Goal: Task Accomplishment & Management: Complete application form

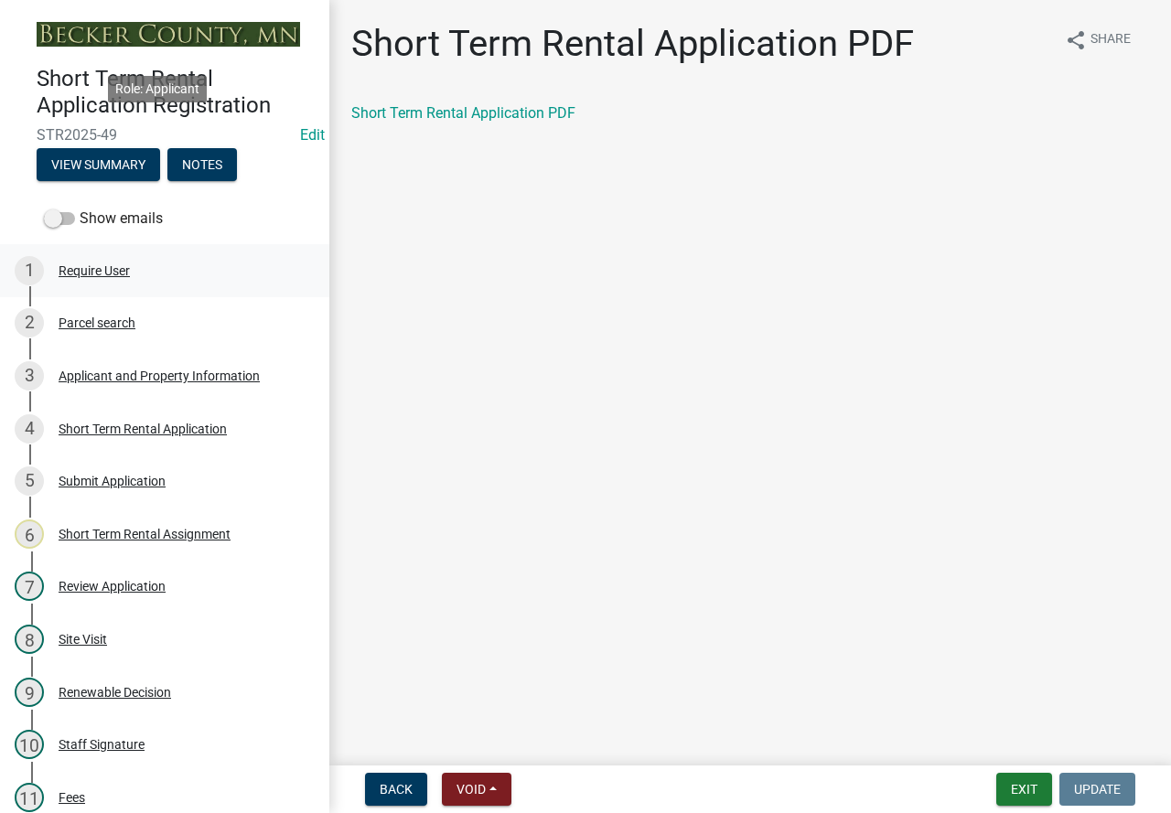
scroll to position [183, 0]
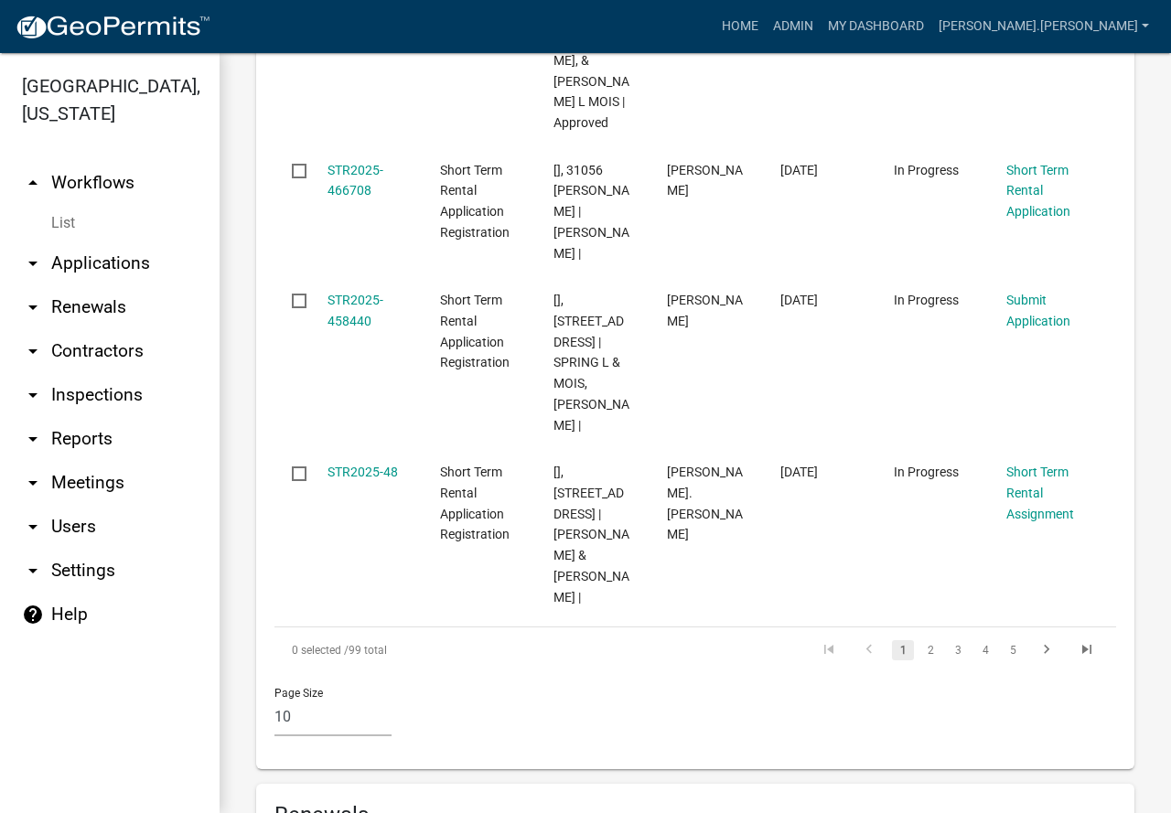
scroll to position [3163, 0]
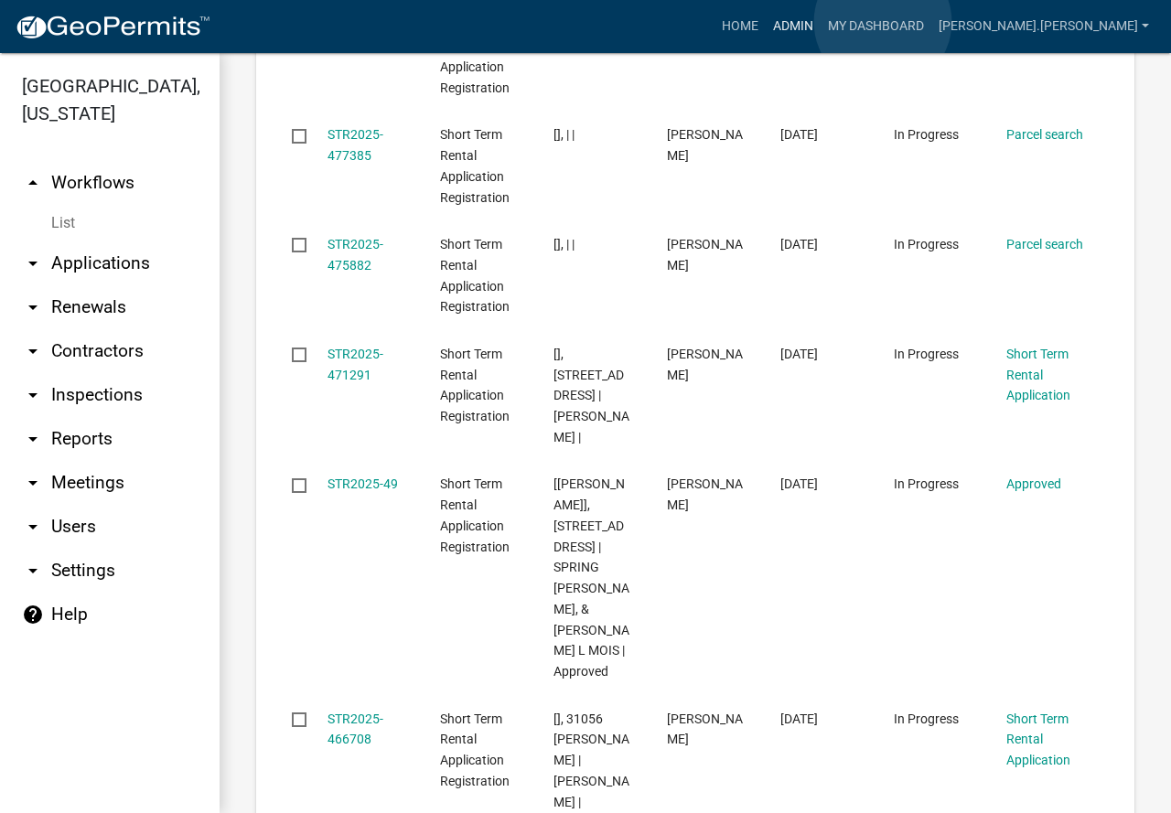
click at [821, 22] on link "Admin" at bounding box center [793, 26] width 55 height 35
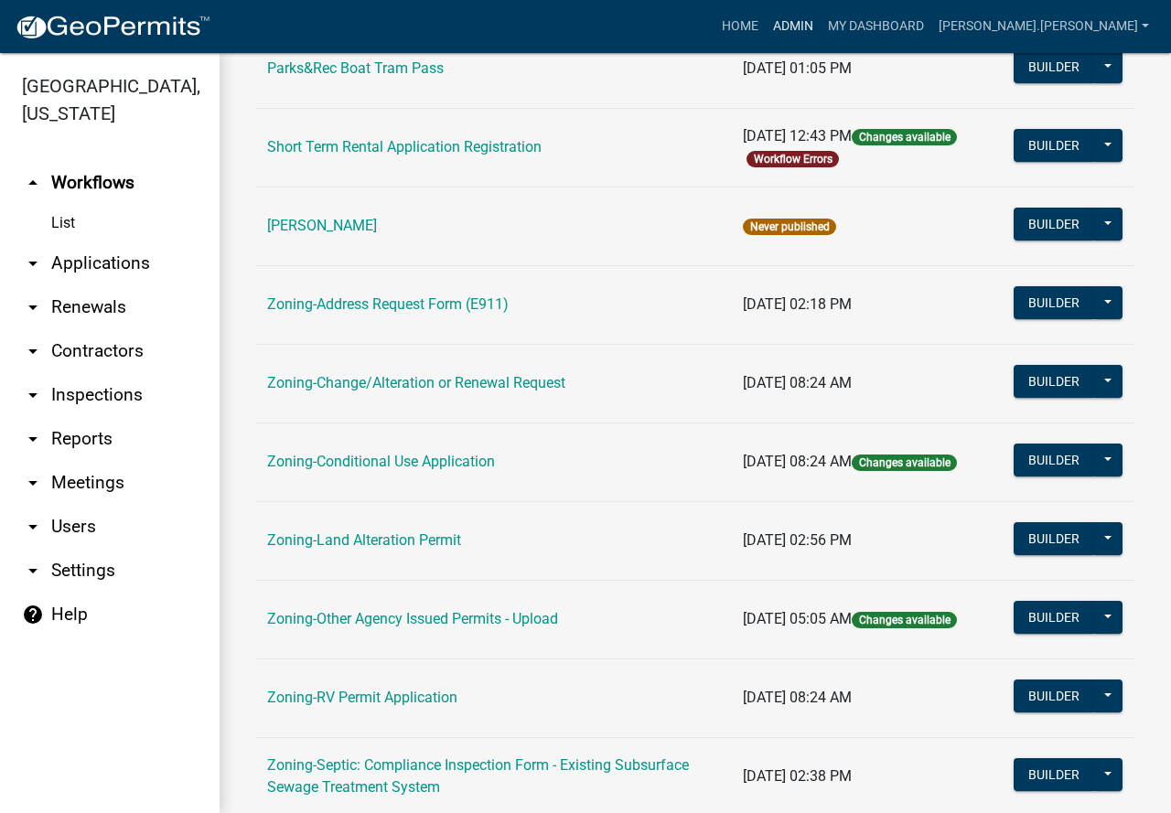
scroll to position [457, 0]
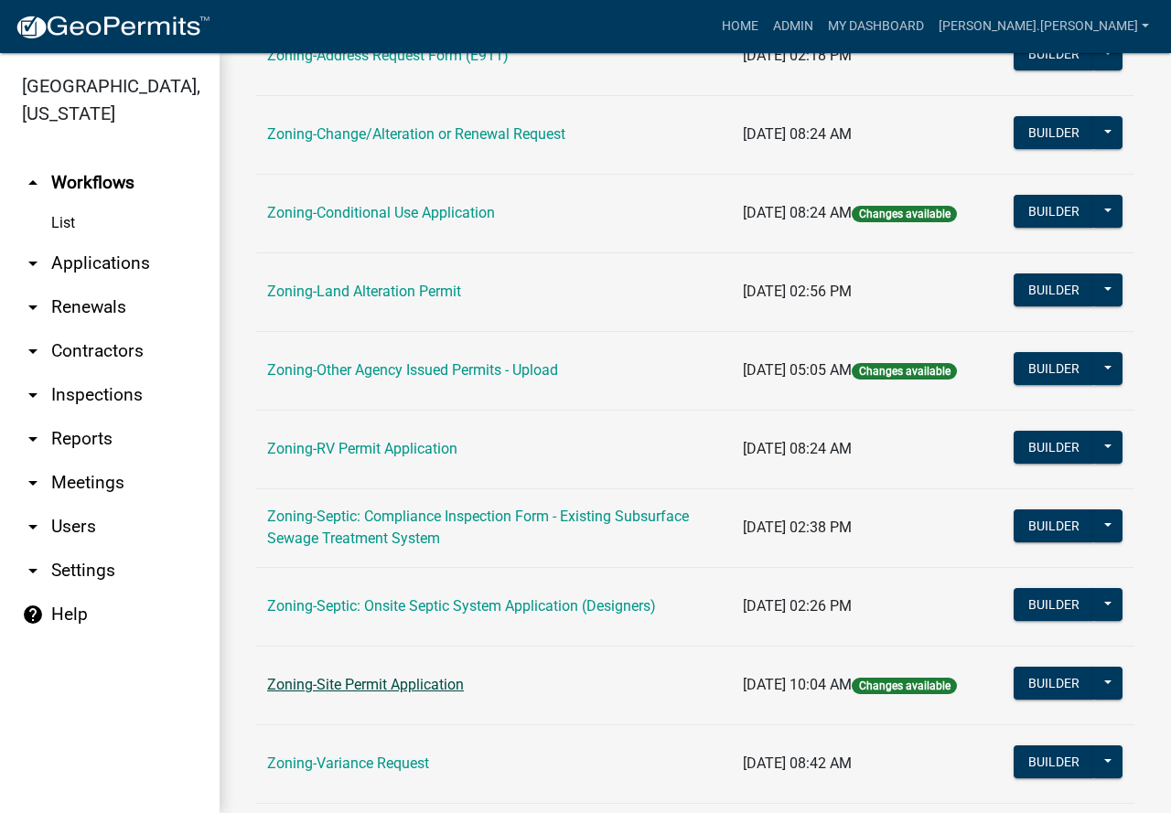
click at [378, 681] on link "Zoning-Site Permit Application" at bounding box center [365, 684] width 197 height 17
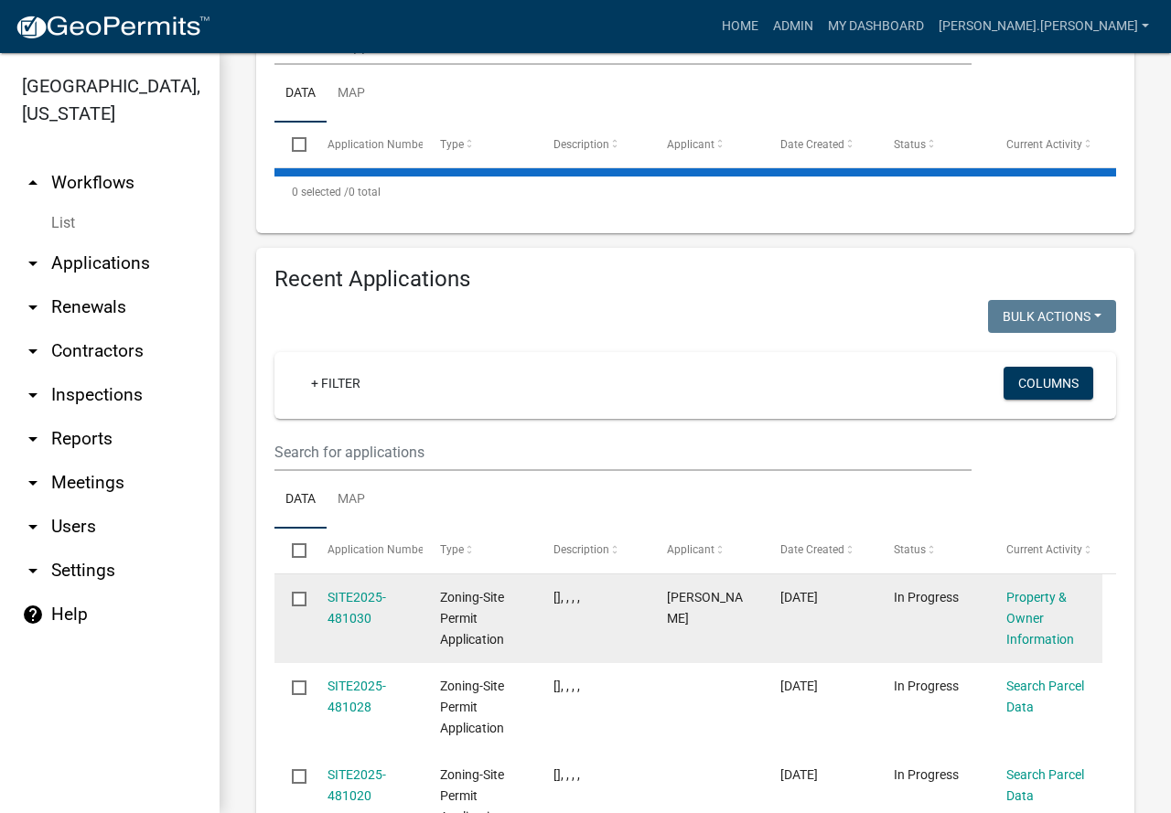
scroll to position [732, 0]
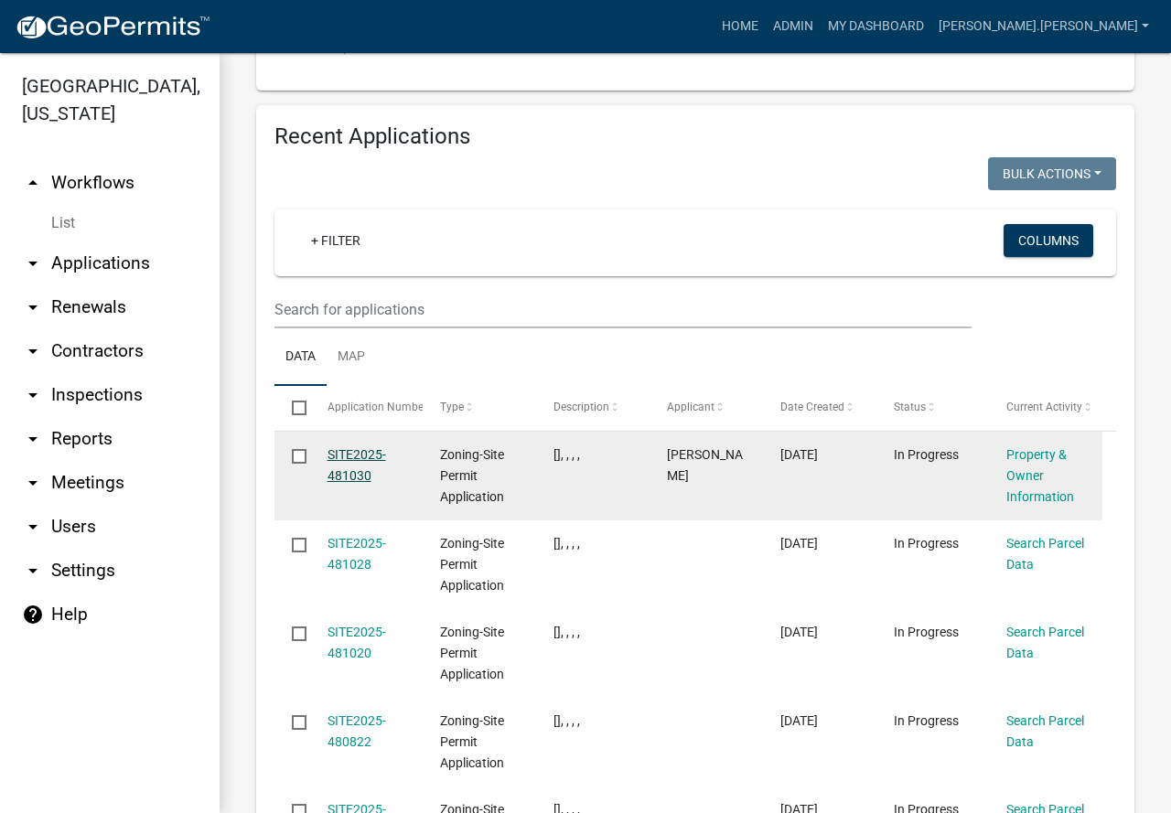
click at [351, 447] on link "SITE2025-481030" at bounding box center [356, 465] width 59 height 36
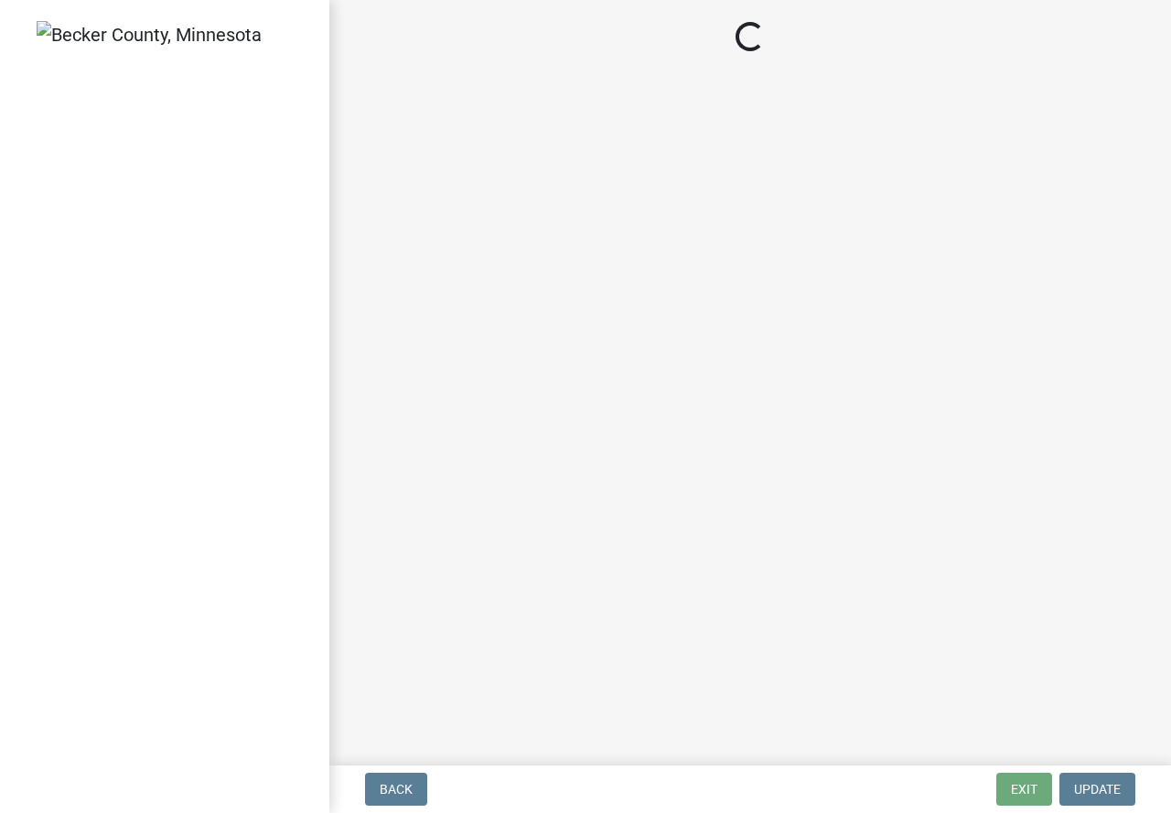
select select "7495cd23-7925-4583-9785-3065799a1be4"
select select "fcf6d223-6c57-4dc5-b63a-a94704169022"
select select "5a5634ed-f11e-4c7b-90e1-096e6cfd17b9"
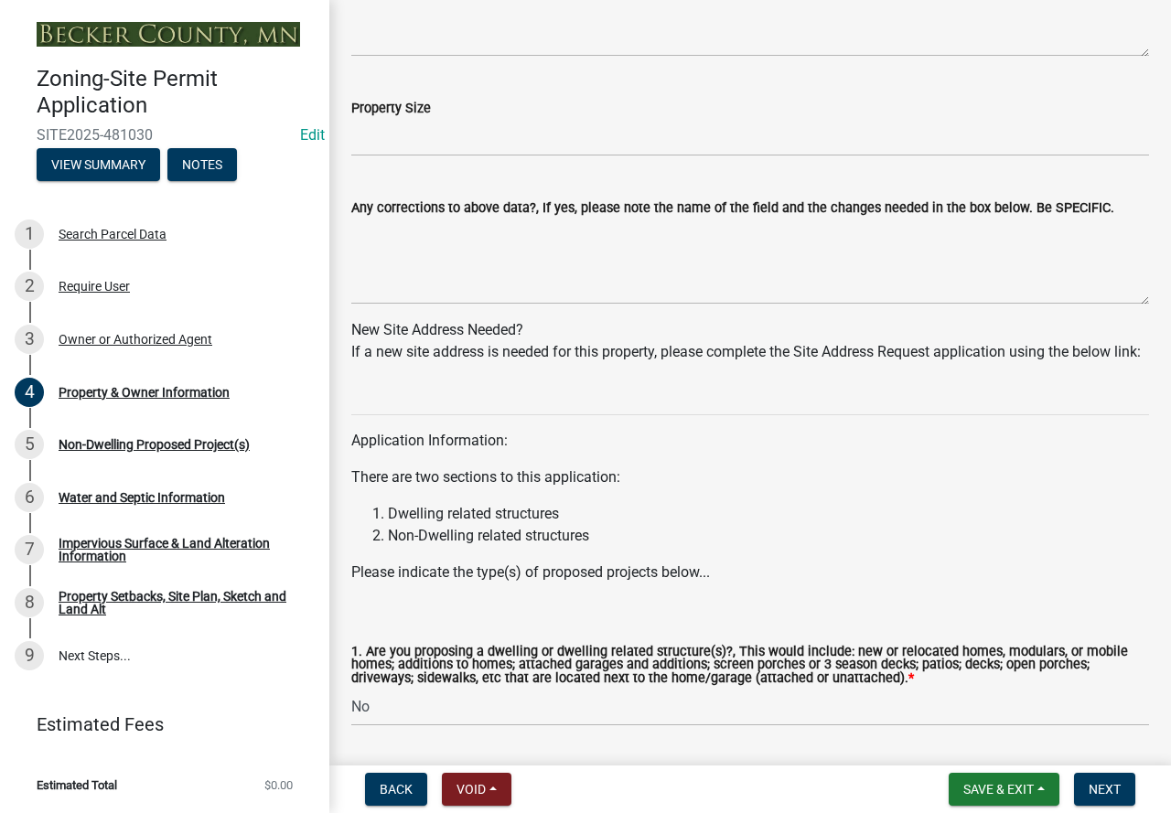
scroll to position [1415, 0]
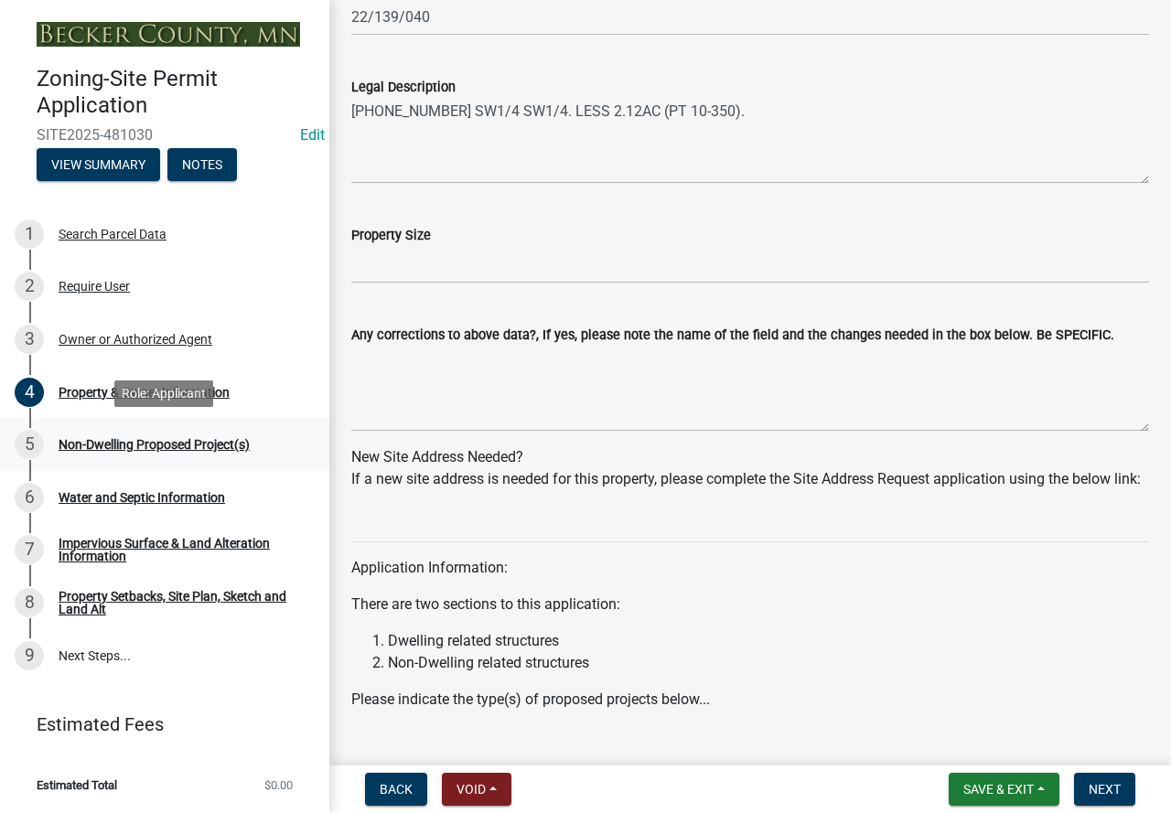
click at [77, 438] on div "Non-Dwelling Proposed Project(s)" at bounding box center [154, 444] width 191 height 13
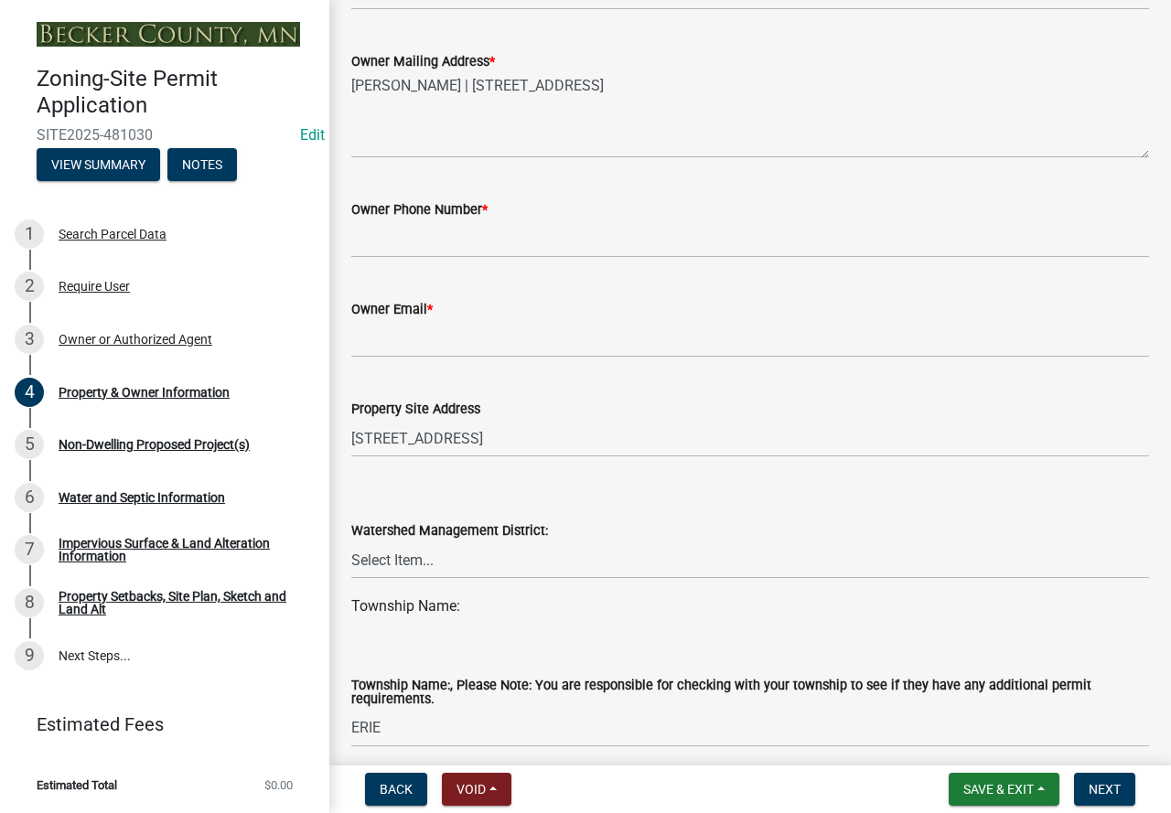
scroll to position [500, 0]
click at [420, 246] on input "Owner Phone Number *" at bounding box center [750, 240] width 798 height 38
type input "[PHONE_NUMBER]"
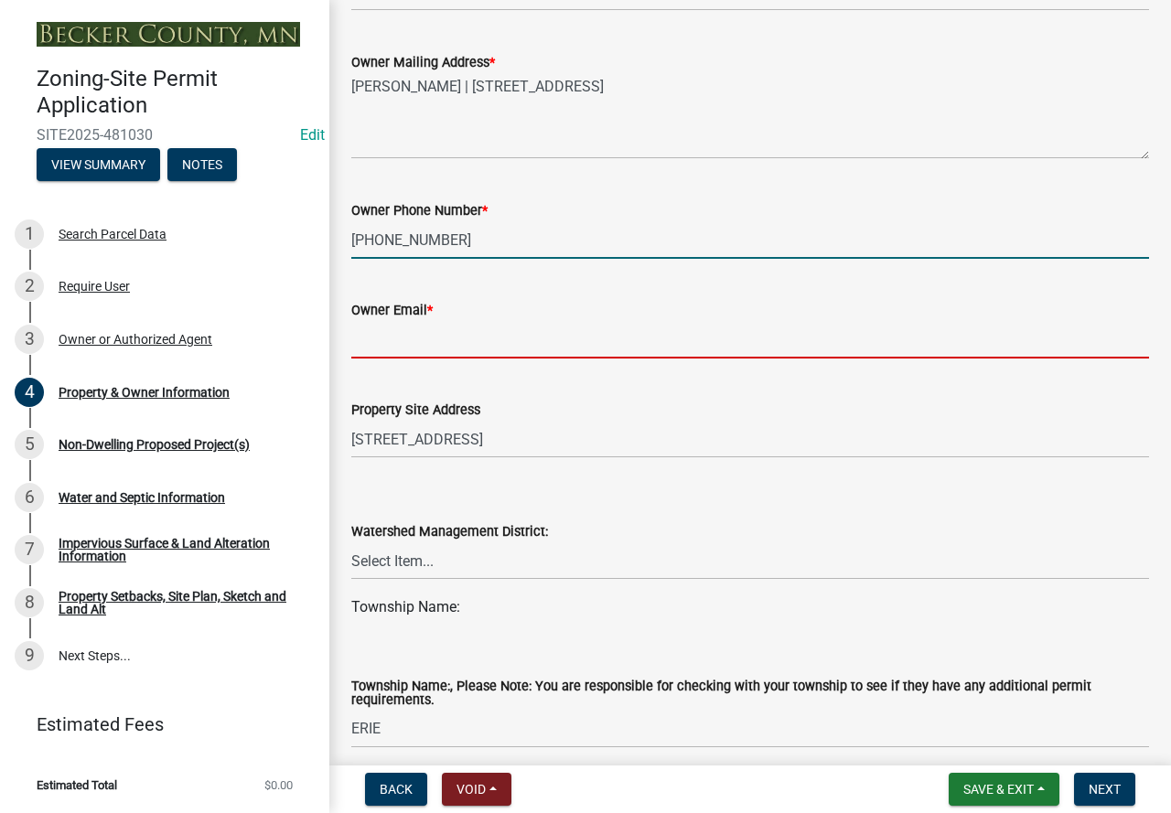
click at [563, 342] on input "Owner Email *" at bounding box center [750, 340] width 798 height 38
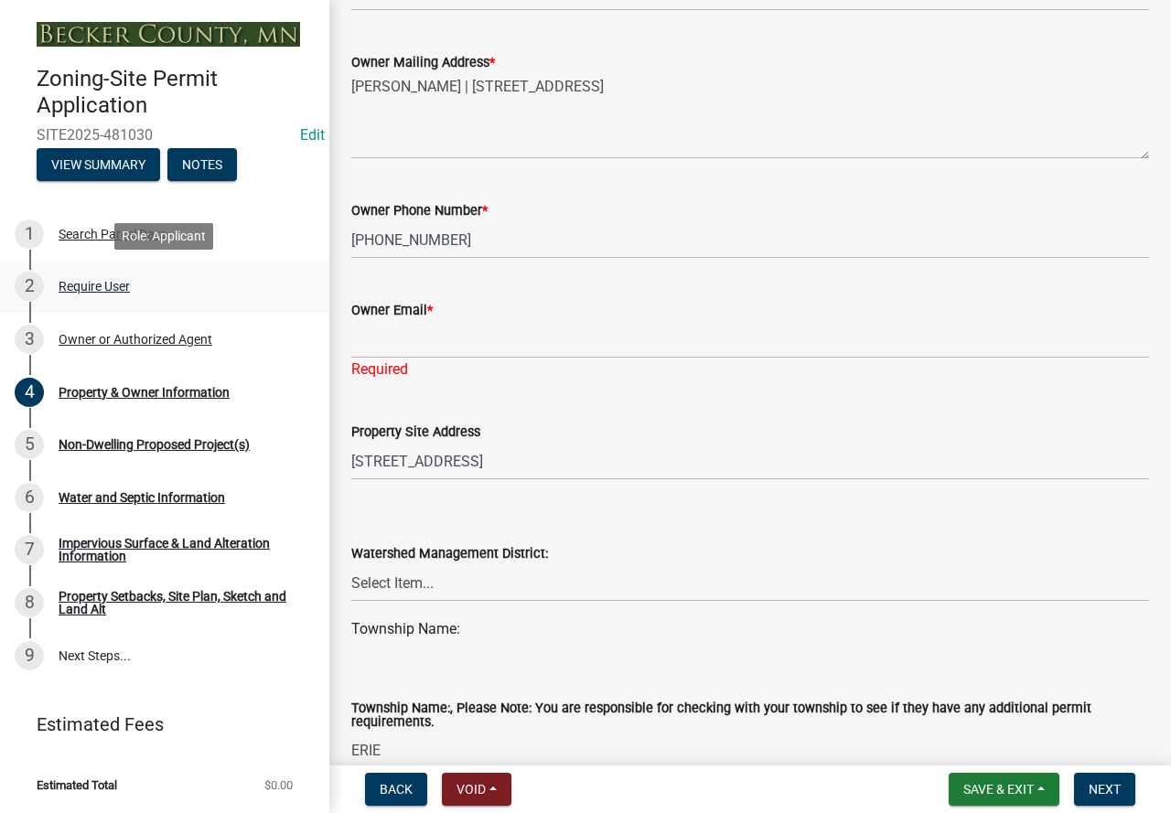
click at [104, 277] on div "2 Require User" at bounding box center [157, 286] width 285 height 29
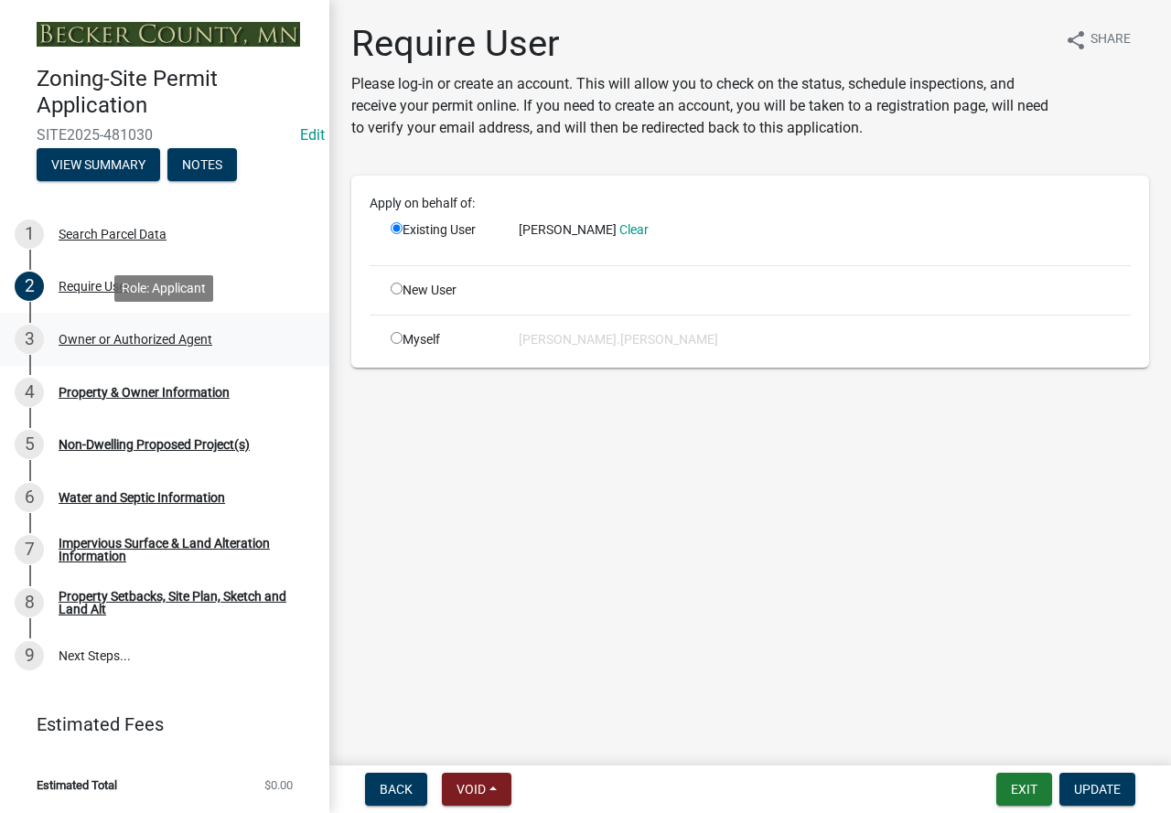
click at [152, 333] on div "Owner or Authorized Agent" at bounding box center [136, 339] width 154 height 13
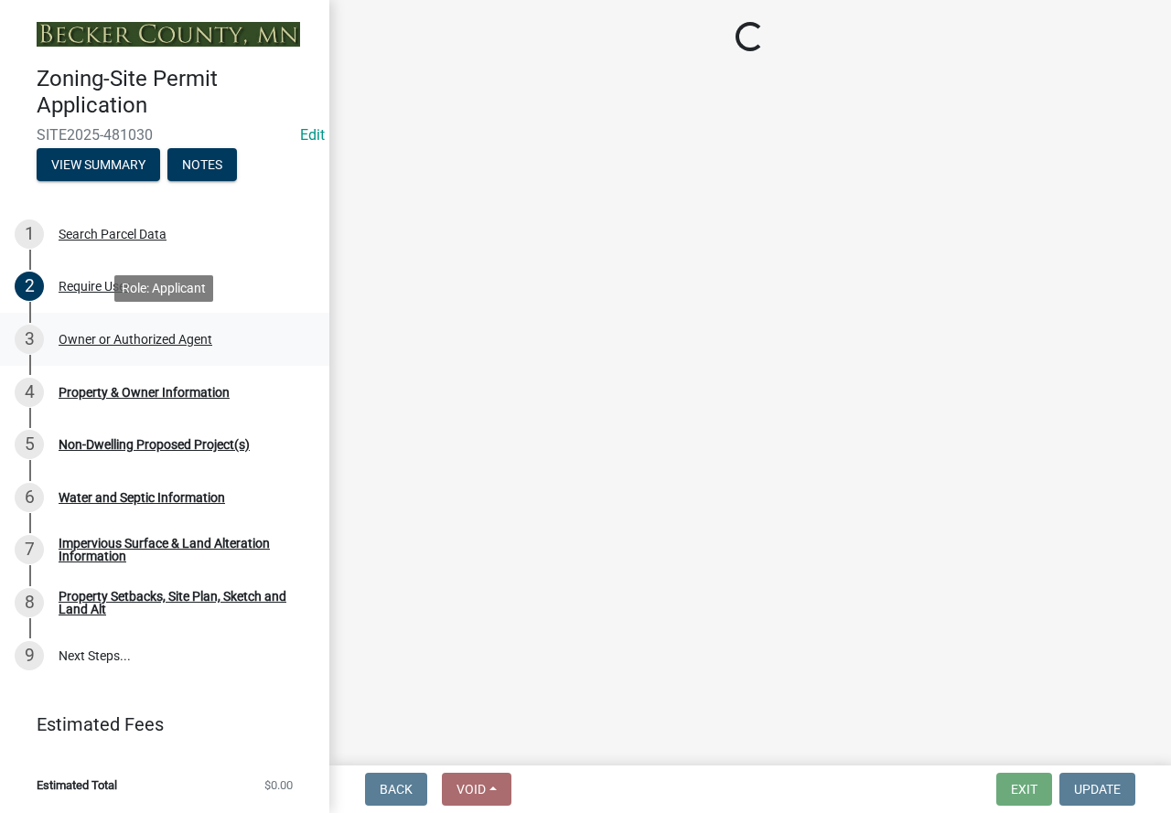
select select "3c674549-ed69-405f-b795-9fa3f7d47d9d"
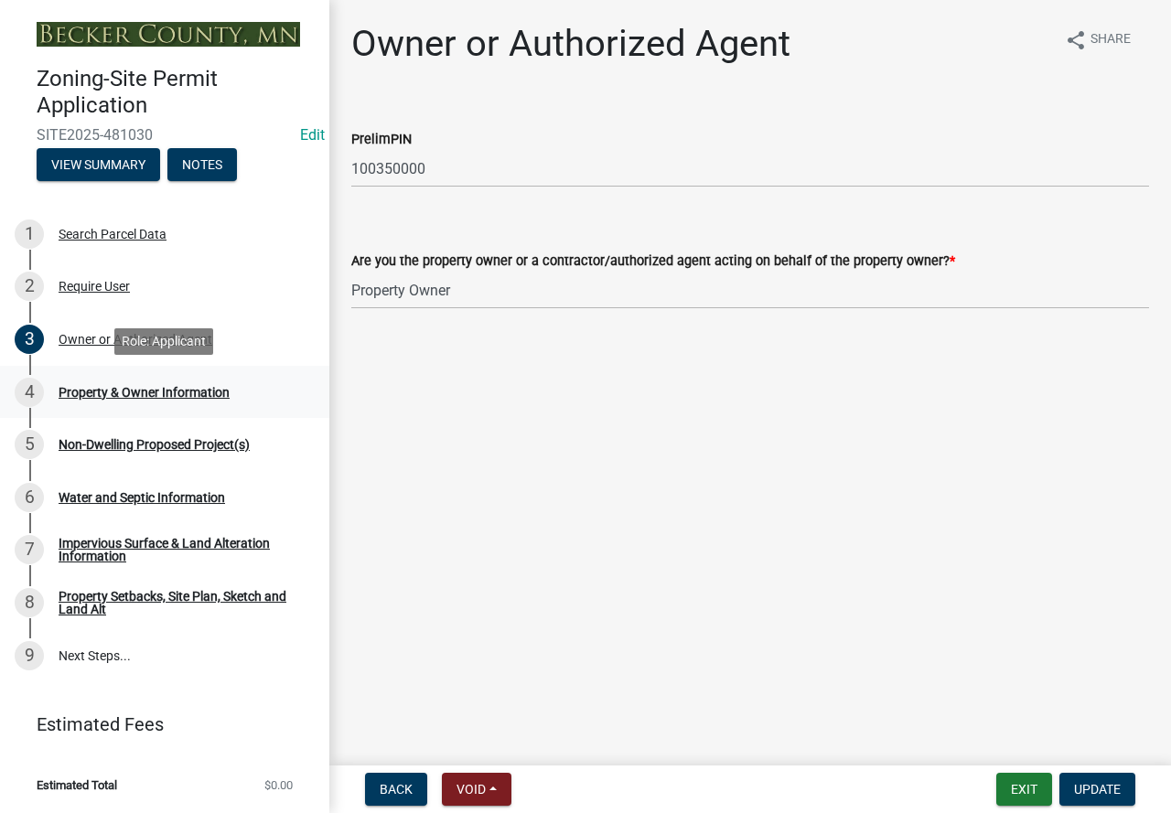
click at [122, 388] on div "Property & Owner Information" at bounding box center [144, 392] width 171 height 13
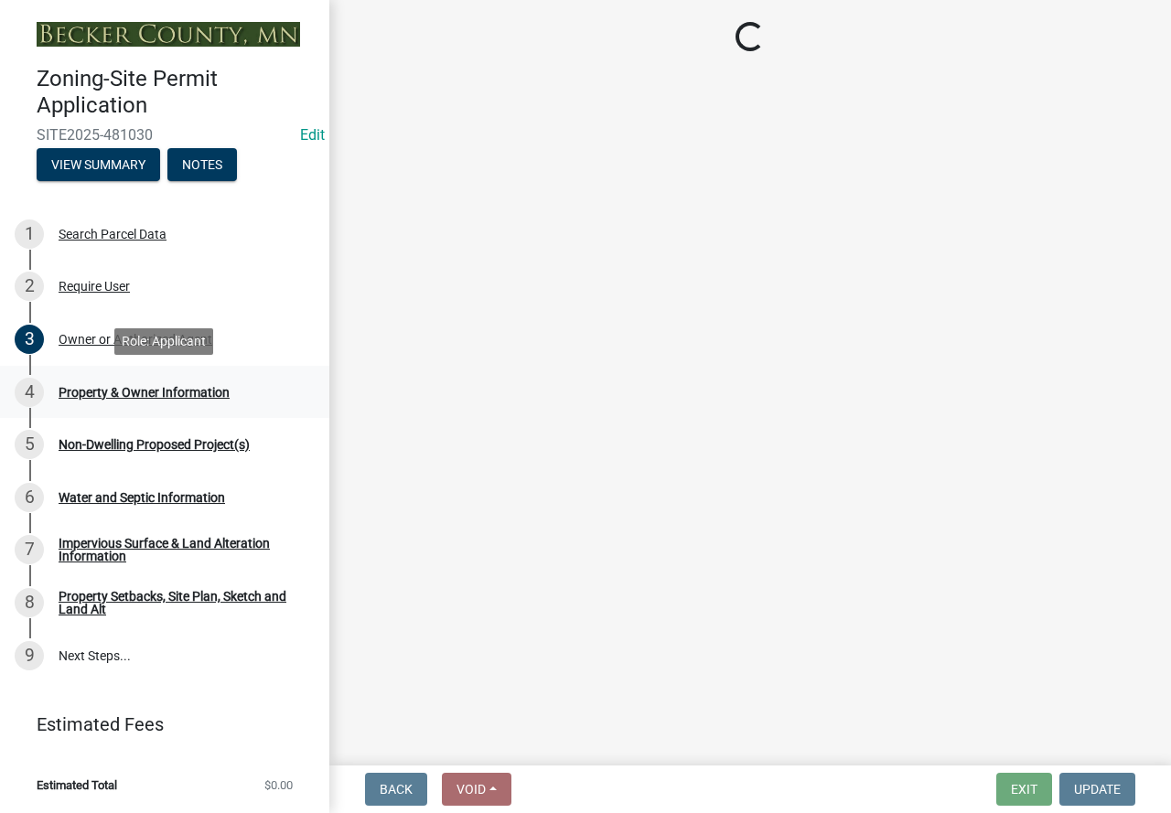
select select "7495cd23-7925-4583-9785-3065799a1be4"
select select "fcf6d223-6c57-4dc5-b63a-a94704169022"
select select "5a5634ed-f11e-4c7b-90e1-096e6cfd17b9"
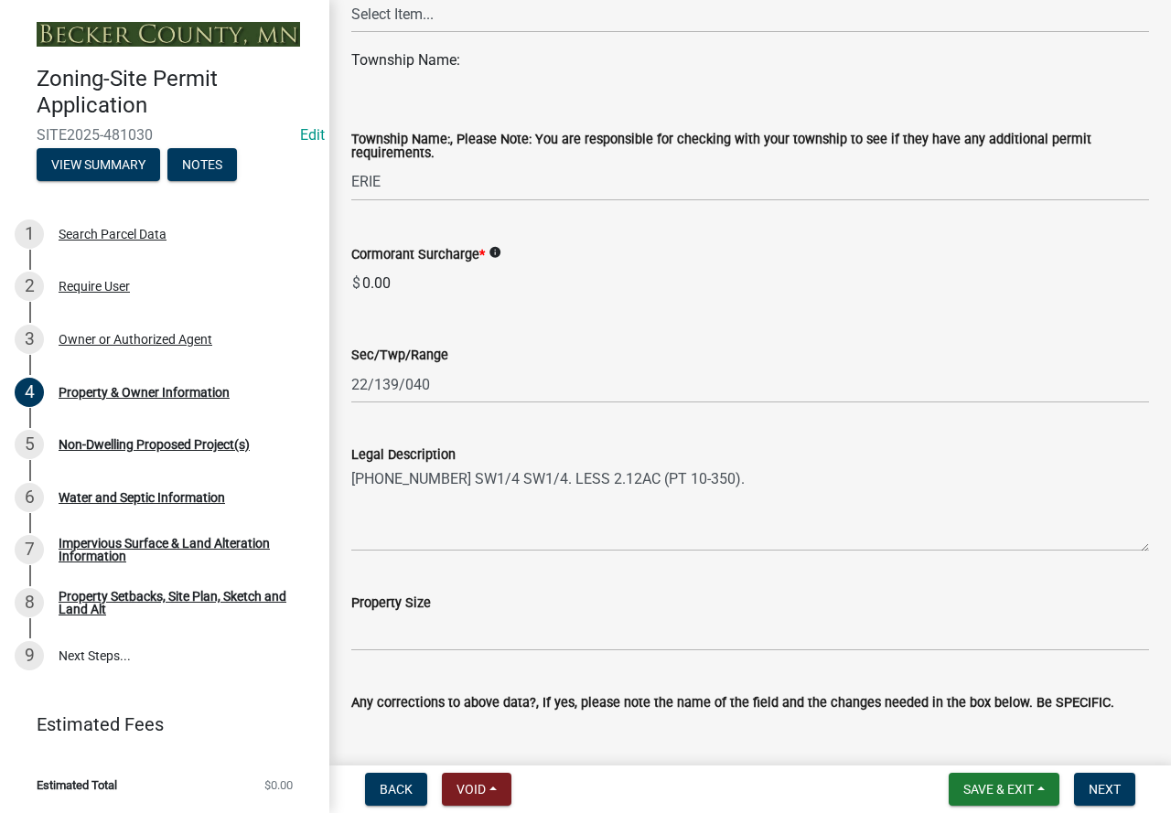
scroll to position [915, 0]
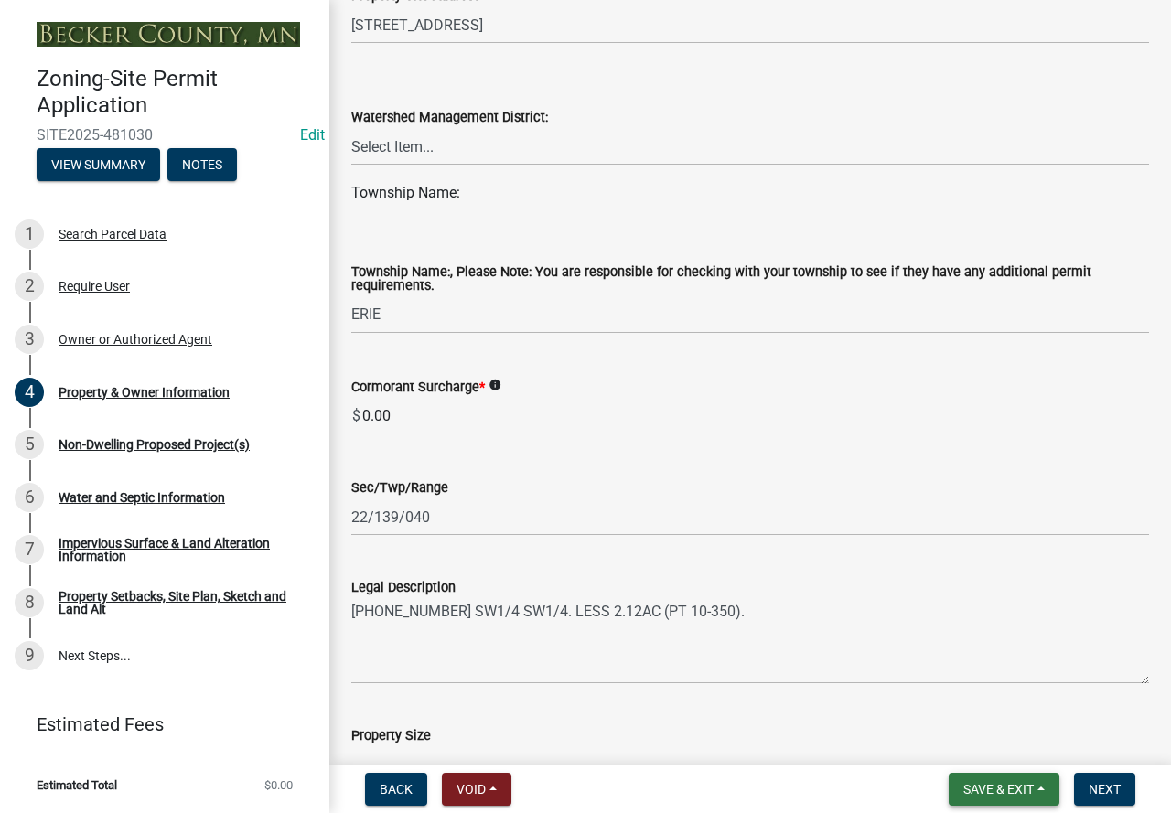
click at [1007, 782] on span "Save & Exit" at bounding box center [998, 789] width 70 height 15
click at [982, 692] on button "Save" at bounding box center [986, 698] width 146 height 44
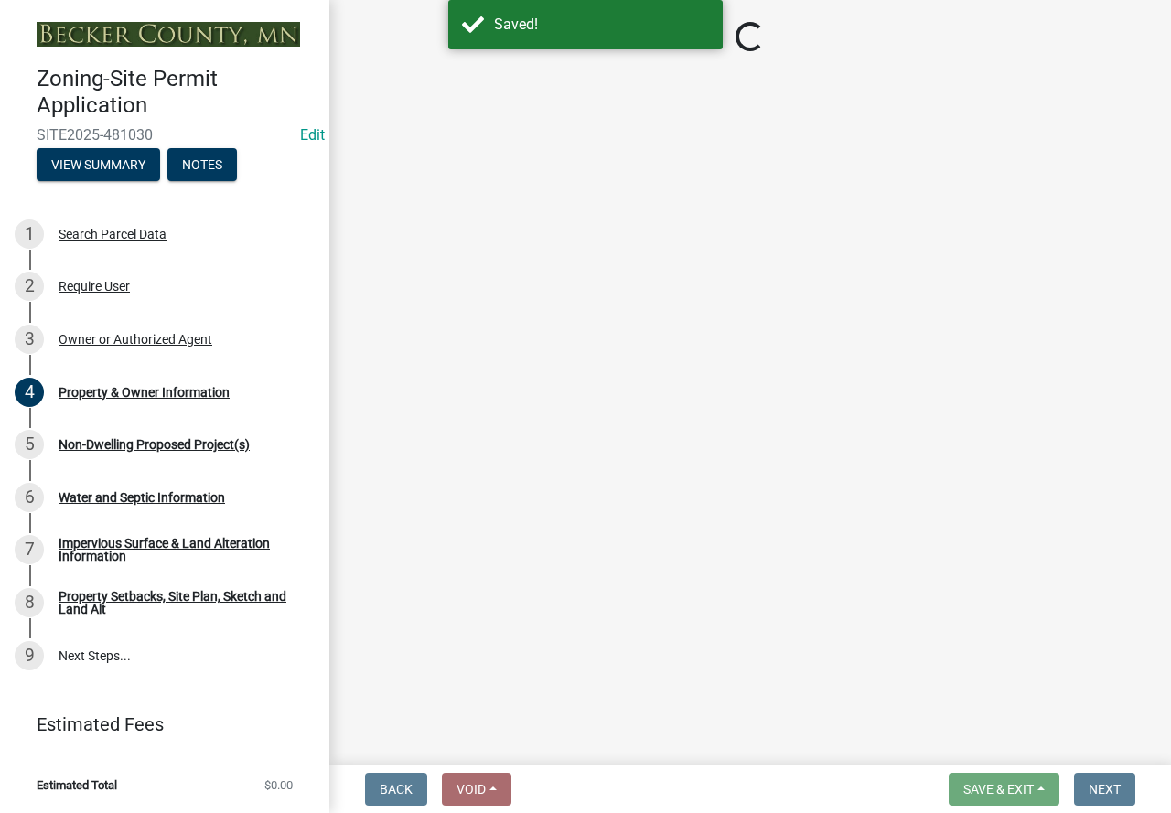
select select "7495cd23-7925-4583-9785-3065799a1be4"
select select "fcf6d223-6c57-4dc5-b63a-a94704169022"
select select "5a5634ed-f11e-4c7b-90e1-096e6cfd17b9"
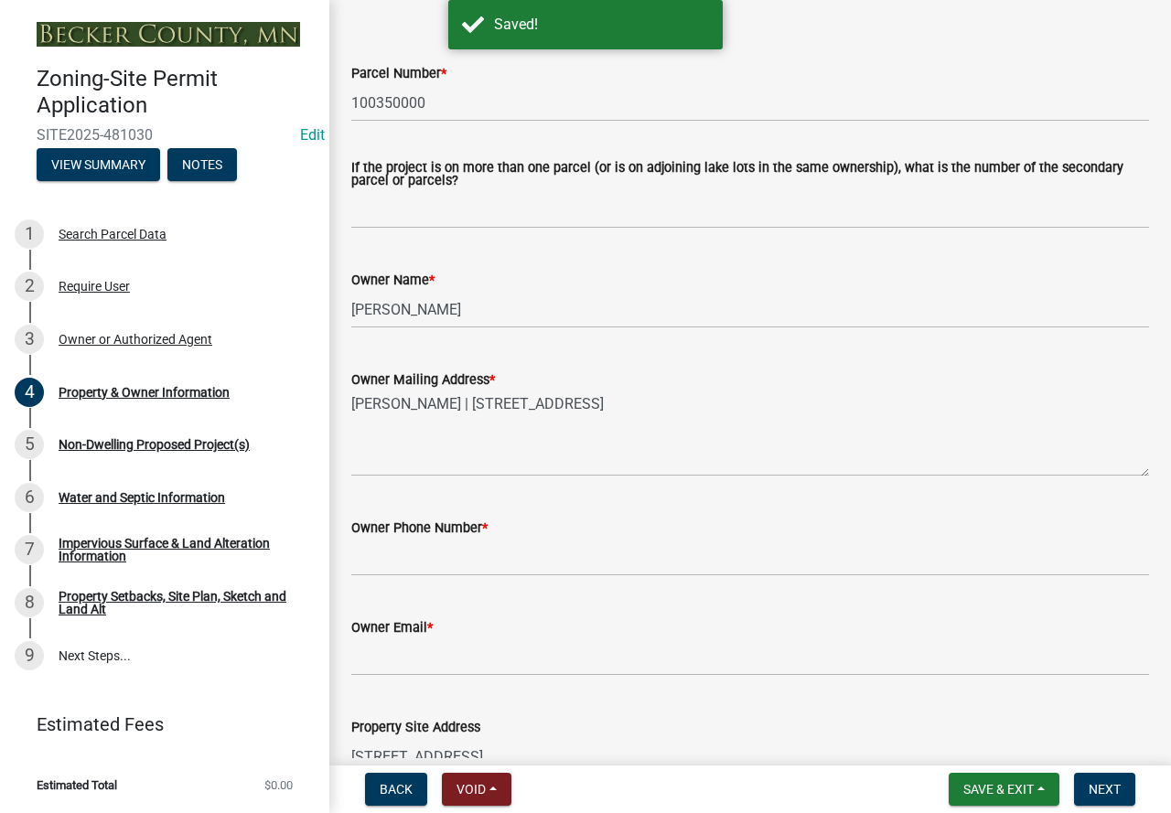
scroll to position [274, 0]
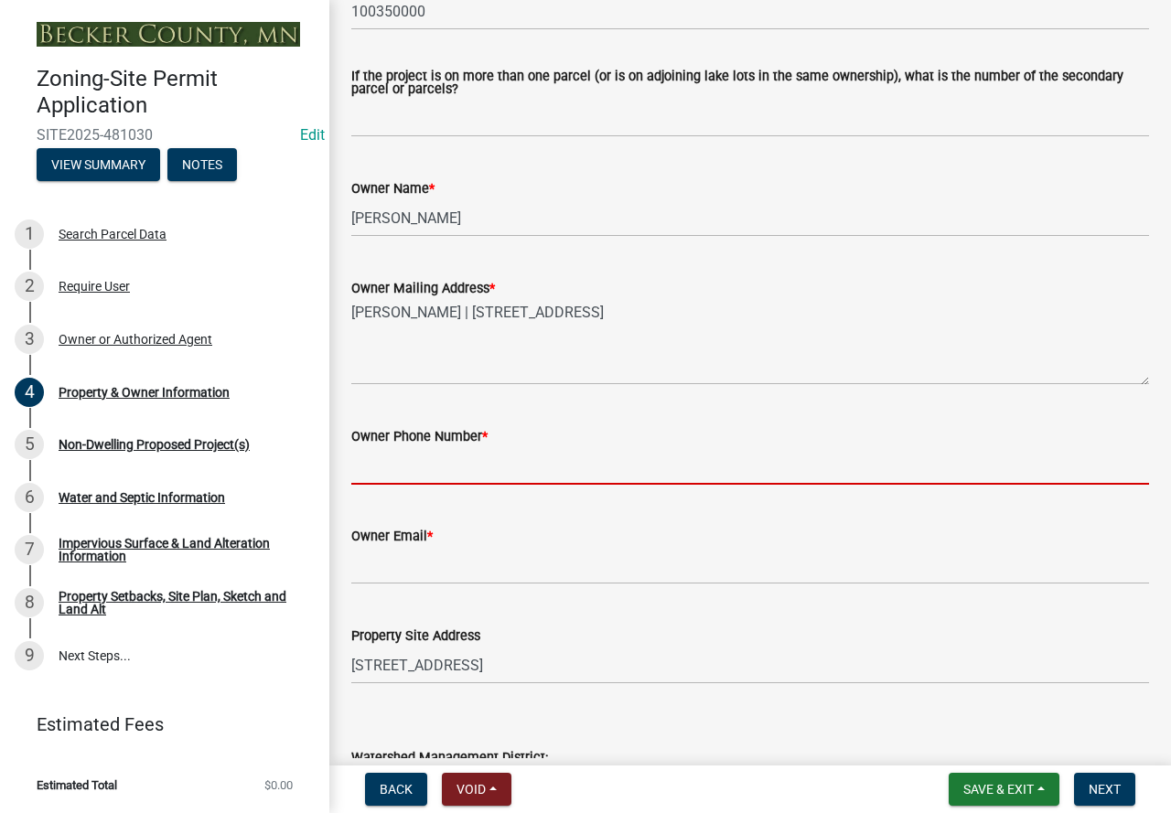
click at [421, 455] on input "Owner Phone Number *" at bounding box center [750, 466] width 798 height 38
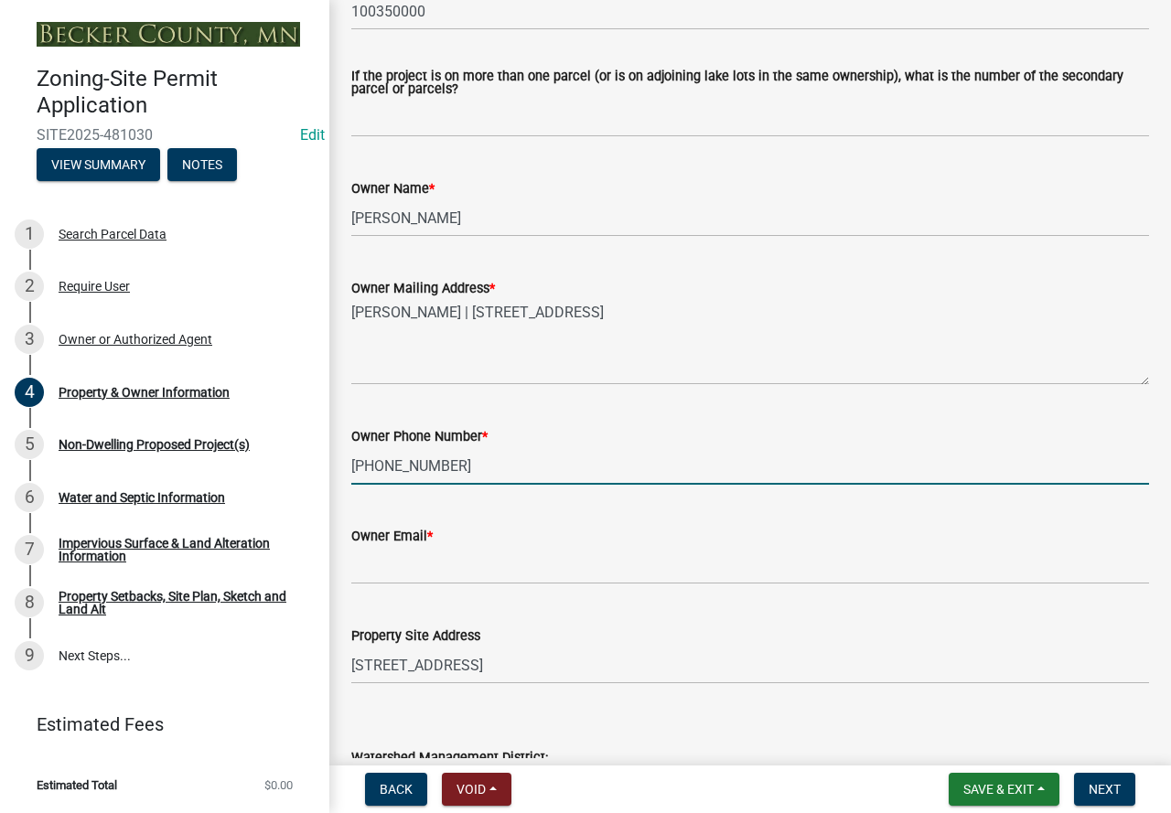
type input "[PHONE_NUMBER]"
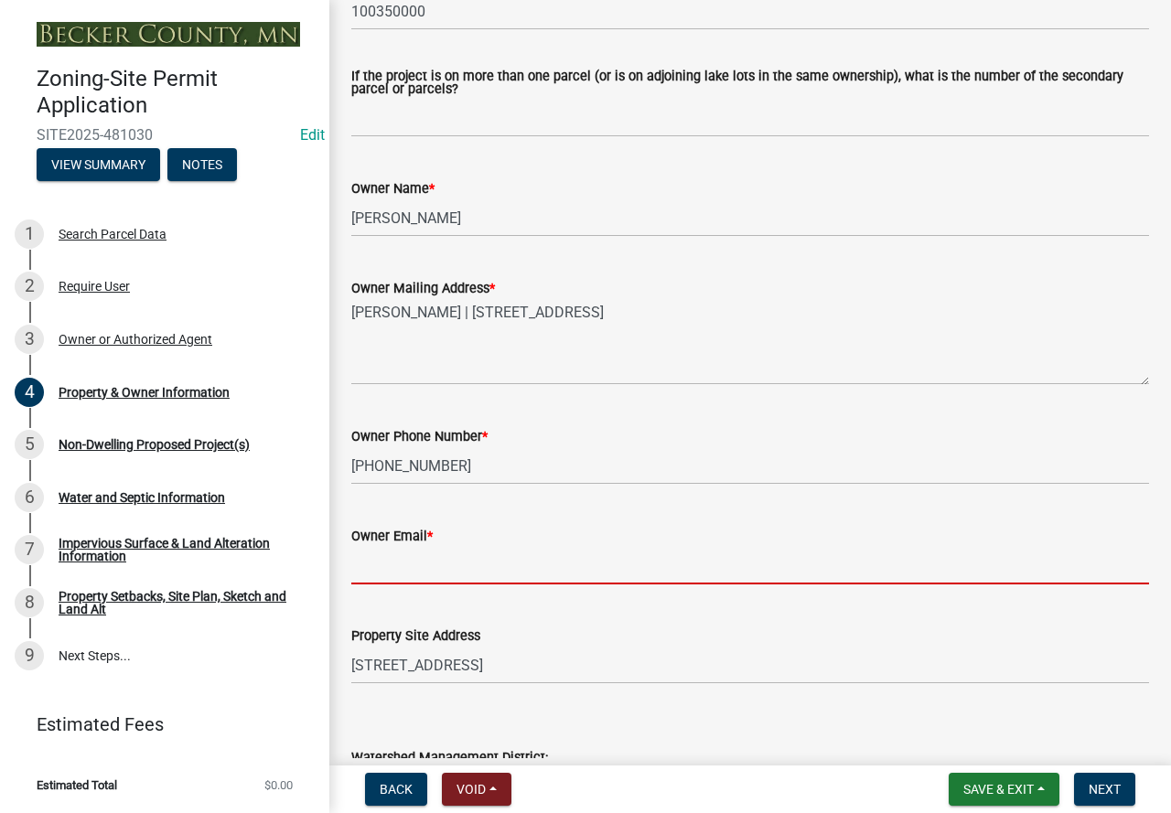
click at [465, 557] on input "Owner Email *" at bounding box center [750, 566] width 798 height 38
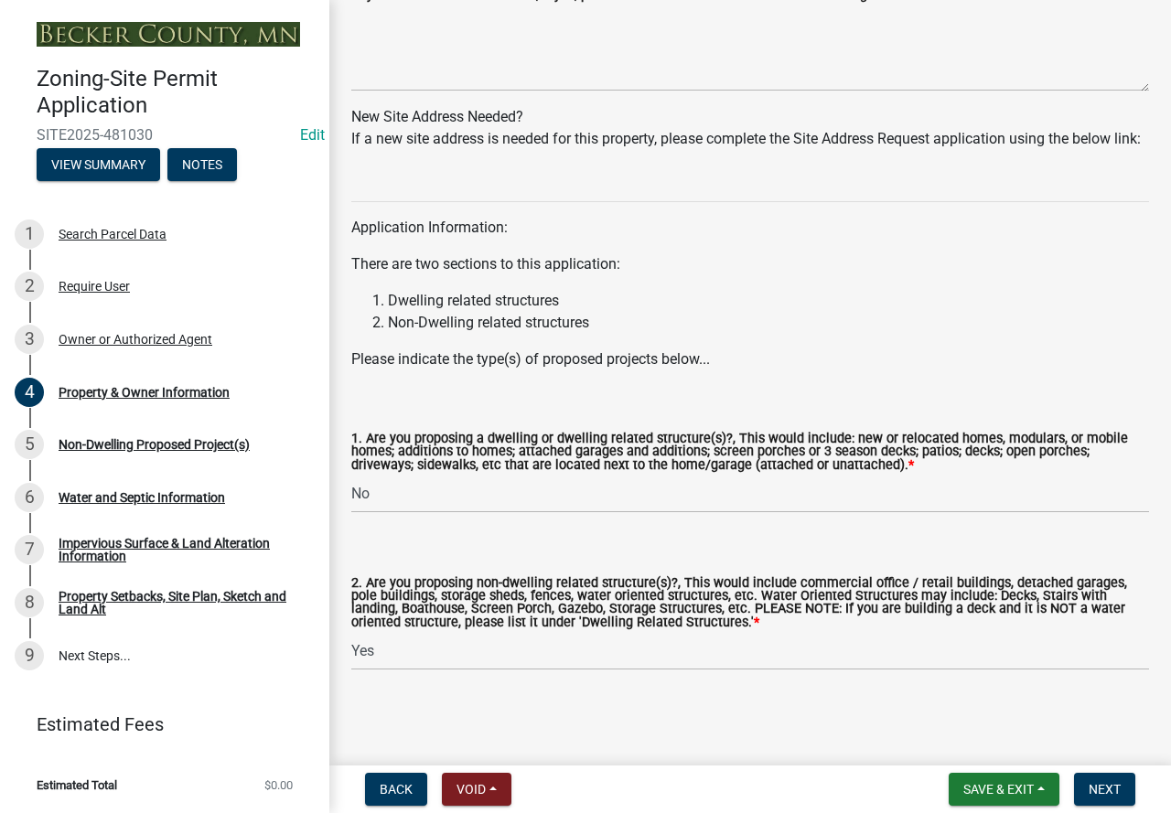
scroll to position [1781, 0]
type input "[EMAIL_ADDRESS][DOMAIN_NAME]"
click at [1100, 783] on span "Next" at bounding box center [1105, 789] width 32 height 15
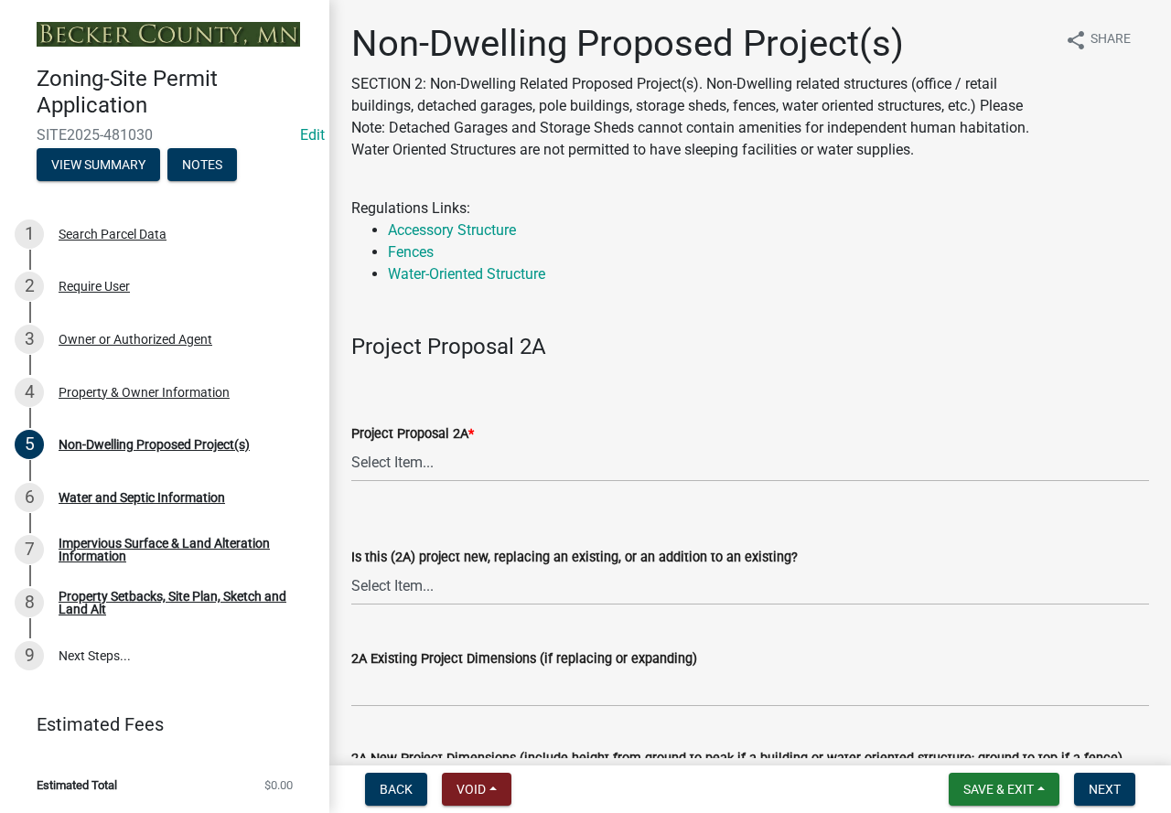
scroll to position [183, 0]
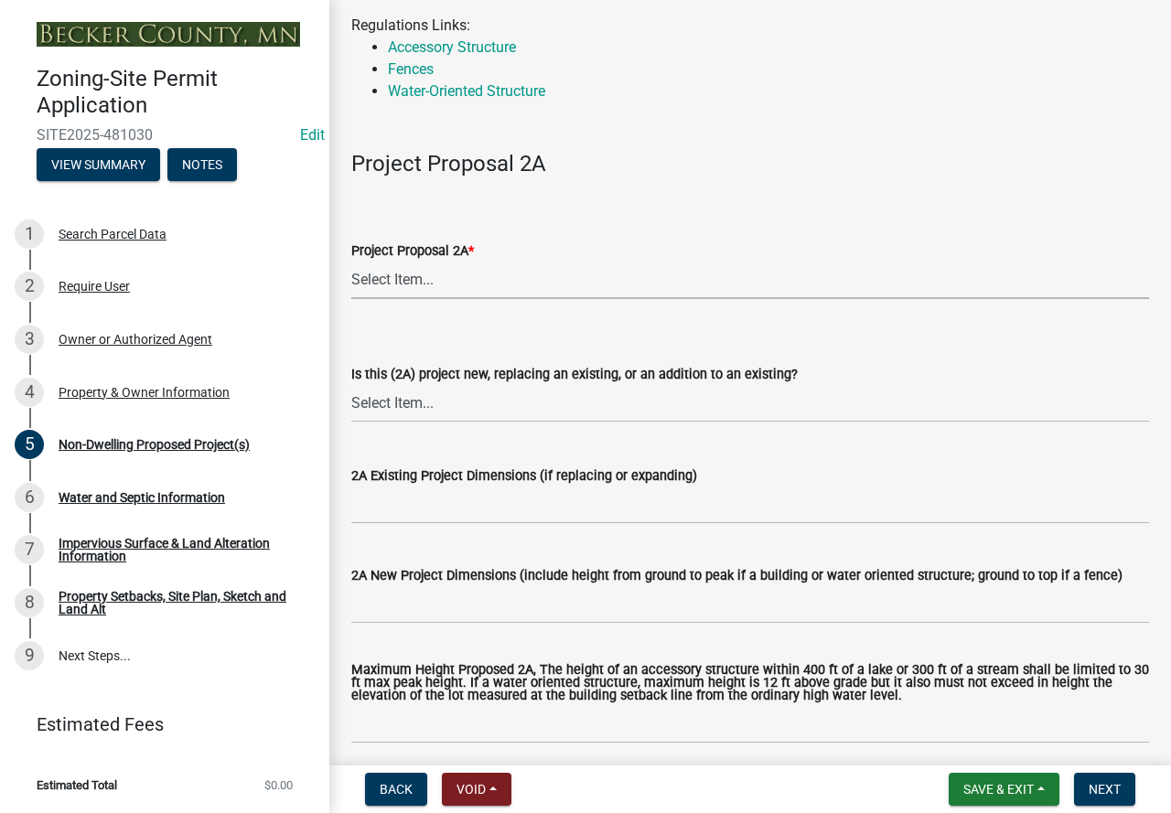
click at [389, 277] on select "Select Item... N/A Commercial Office/Retail Building Detached Garage Pole Build…" at bounding box center [750, 281] width 798 height 38
click at [351, 262] on select "Select Item... N/A Commercial Office/Retail Building Detached Garage Pole Build…" at bounding box center [750, 281] width 798 height 38
select select "6ced1b54-2913-4dbf-9776-23baa6524e46"
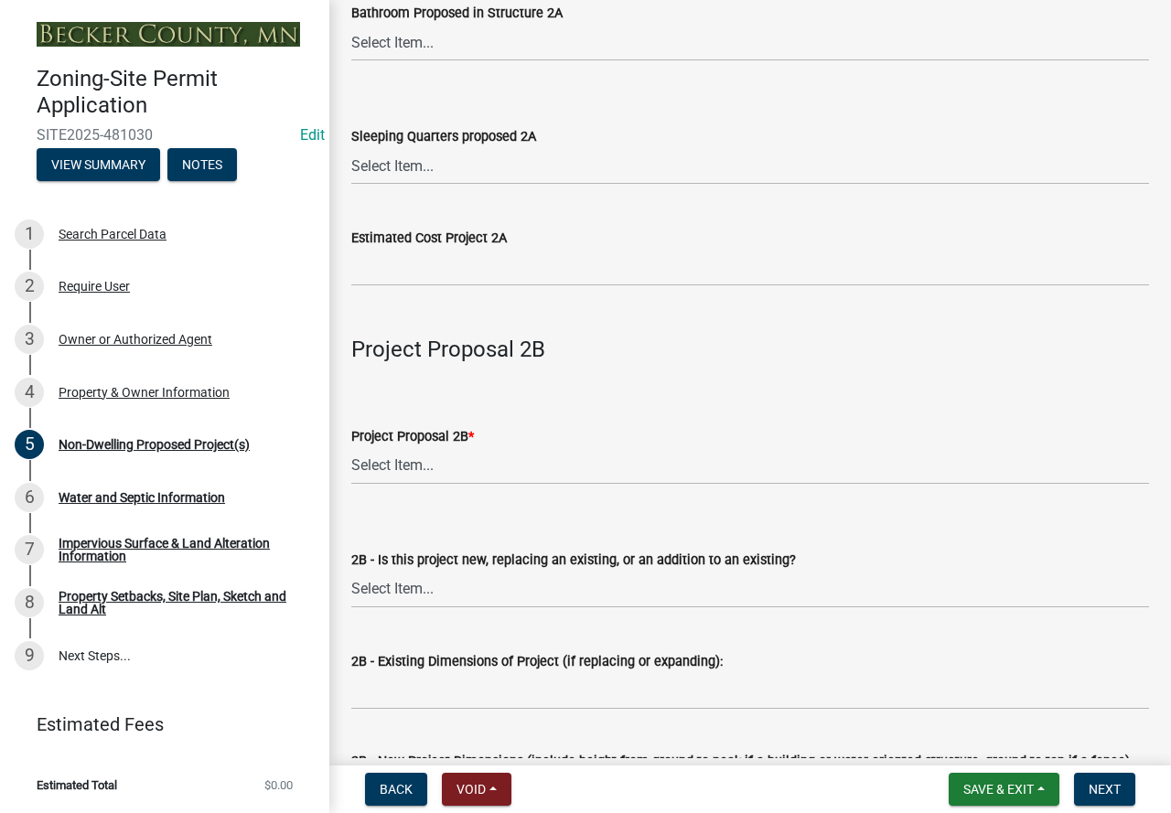
scroll to position [1372, 0]
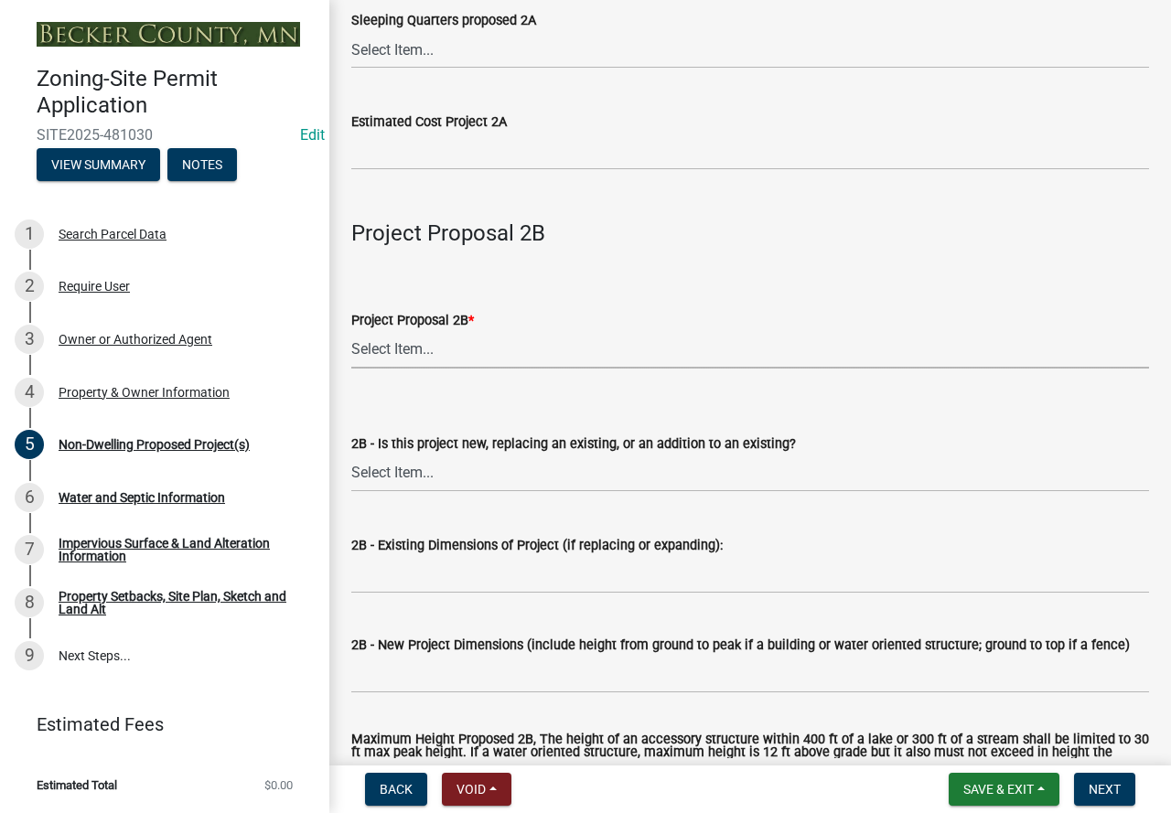
click at [418, 353] on select "Select Item... N/A Commercial Office/Retail Building Detached Garage Pole Build…" at bounding box center [750, 350] width 798 height 38
click at [351, 332] on select "Select Item... N/A Commercial Office/Retail Building Detached Garage Pole Build…" at bounding box center [750, 350] width 798 height 38
select select "258cbdbc-8629-455d-9fed-6a57bf82144e"
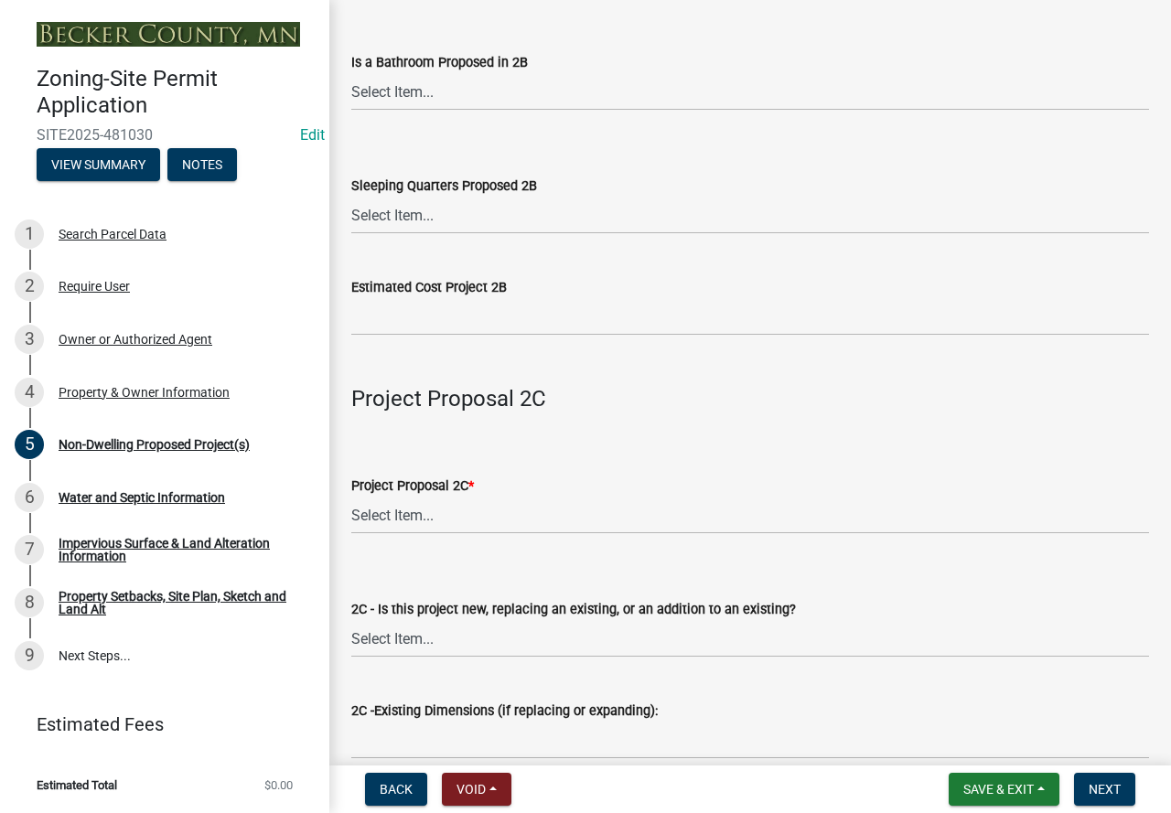
scroll to position [2470, 0]
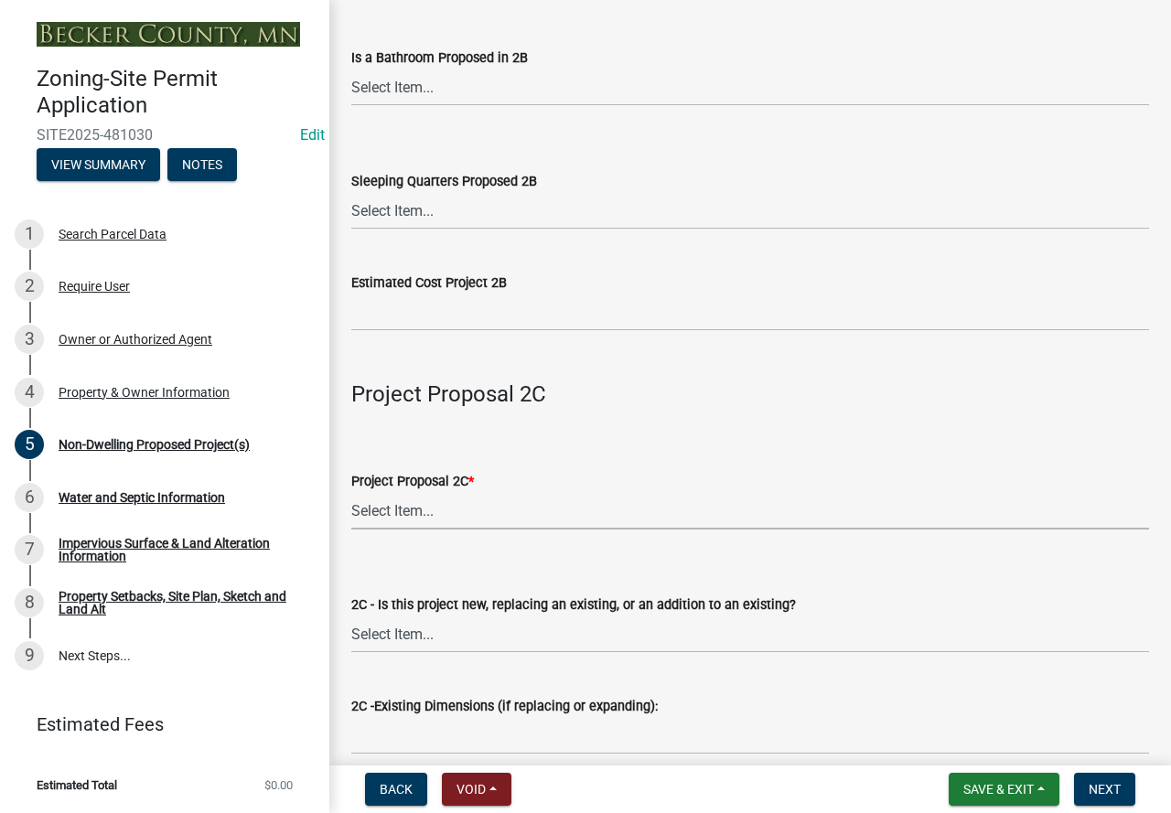
click at [392, 510] on select "Select Item... N/A Commercial Office/Retail Building Detached Garage Pole Build…" at bounding box center [750, 511] width 798 height 38
click at [351, 496] on select "Select Item... N/A Commercial Office/Retail Building Detached Garage Pole Build…" at bounding box center [750, 511] width 798 height 38
select select "a9a8393f-3c28-47b8-b6d9-84c94641c3fc"
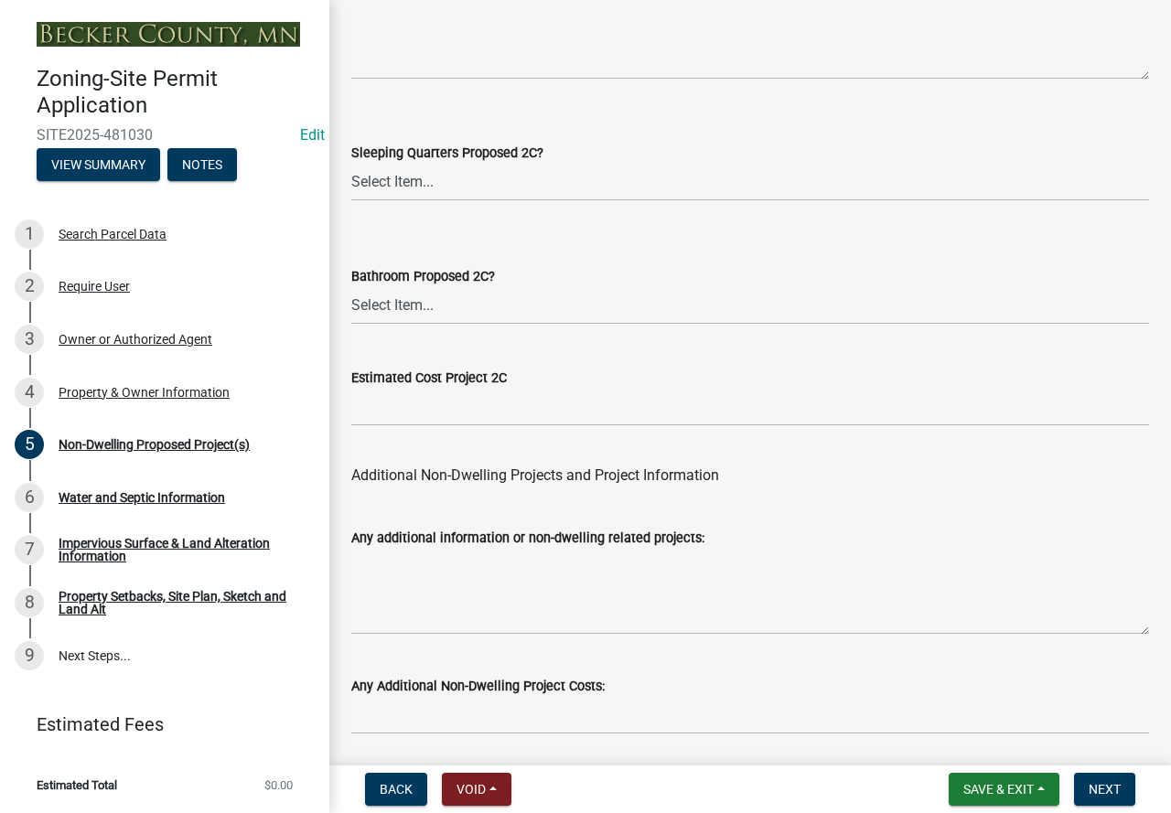
scroll to position [3704, 0]
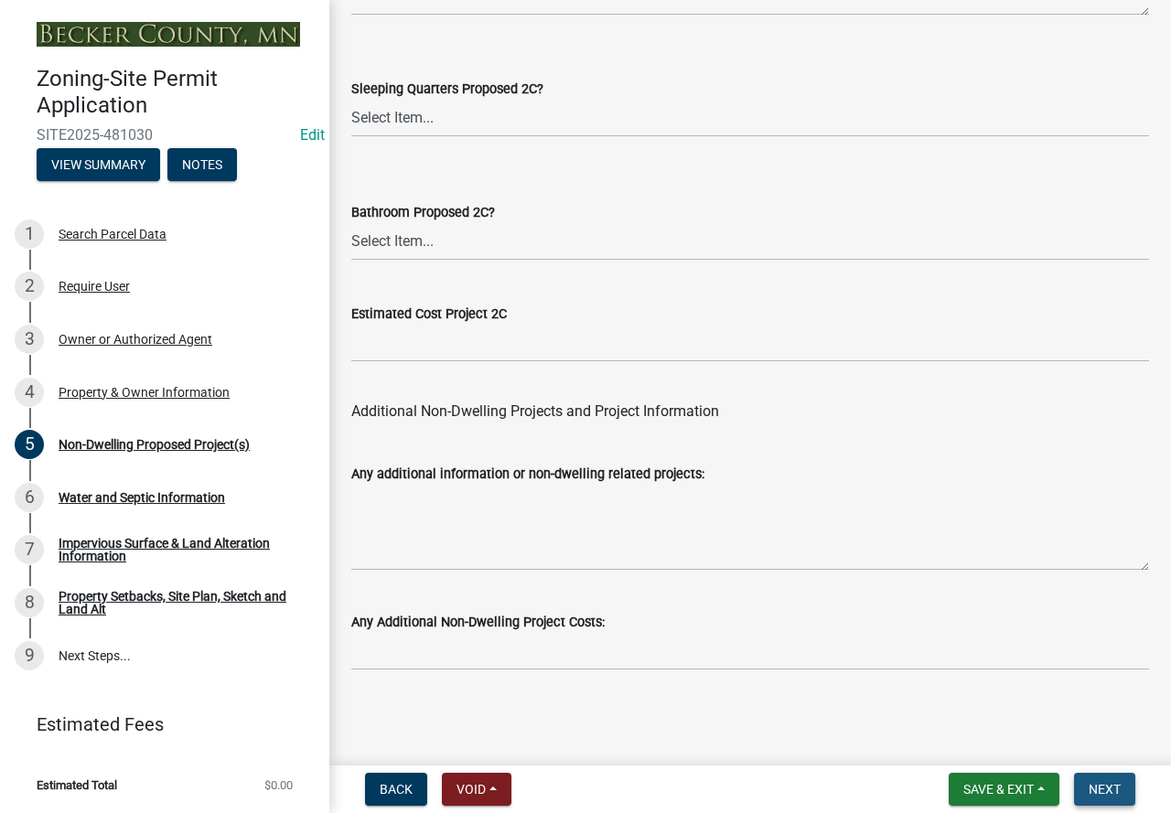
click at [1097, 783] on span "Next" at bounding box center [1105, 789] width 32 height 15
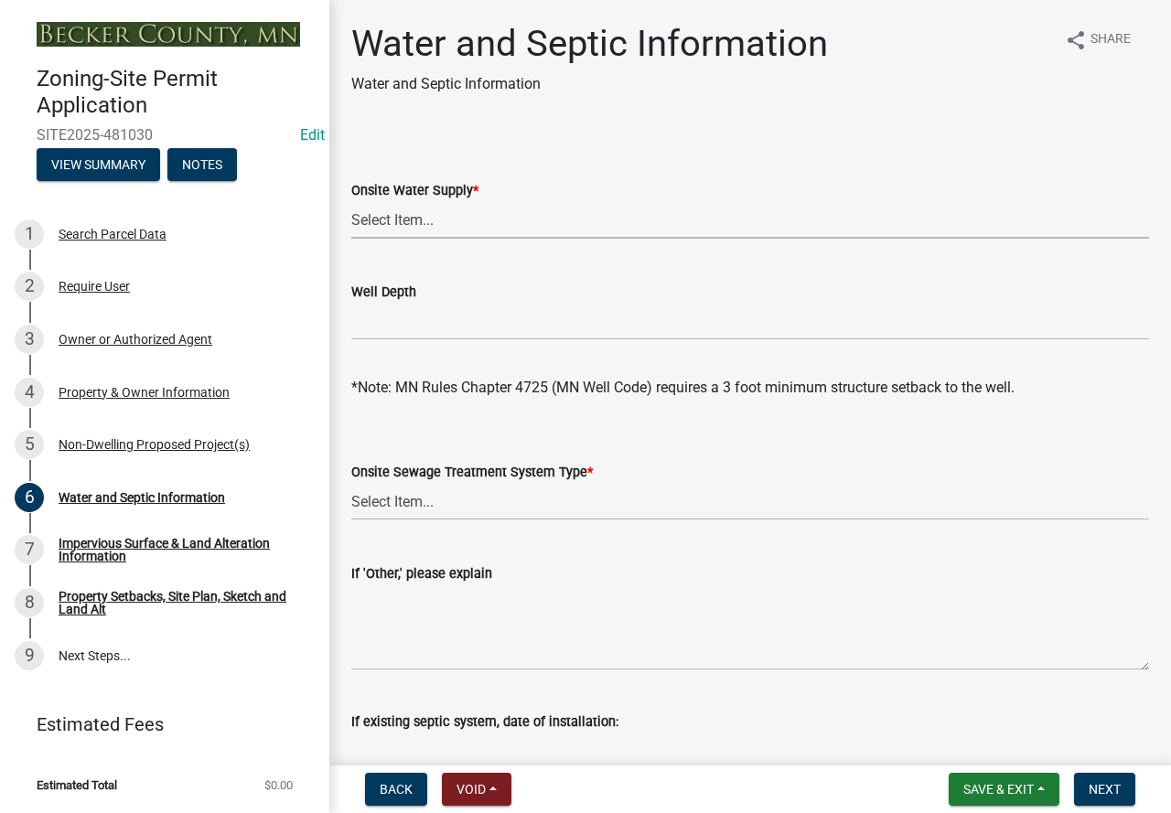
click at [423, 224] on select "Select Item... Well New Well to be Installed Attached to City Water System No o…" at bounding box center [750, 220] width 798 height 38
click at [351, 201] on select "Select Item... Well New Well to be Installed Attached to City Water System No o…" at bounding box center [750, 220] width 798 height 38
select select "36c179e4-d9bc-4e26-9fa7-a2562bd8114c"
click at [424, 498] on select "Select Item... No existing or proposed septic Proposed New or Corrected Septic …" at bounding box center [750, 502] width 798 height 38
click at [351, 483] on select "Select Item... No existing or proposed septic Proposed New or Corrected Septic …" at bounding box center [750, 502] width 798 height 38
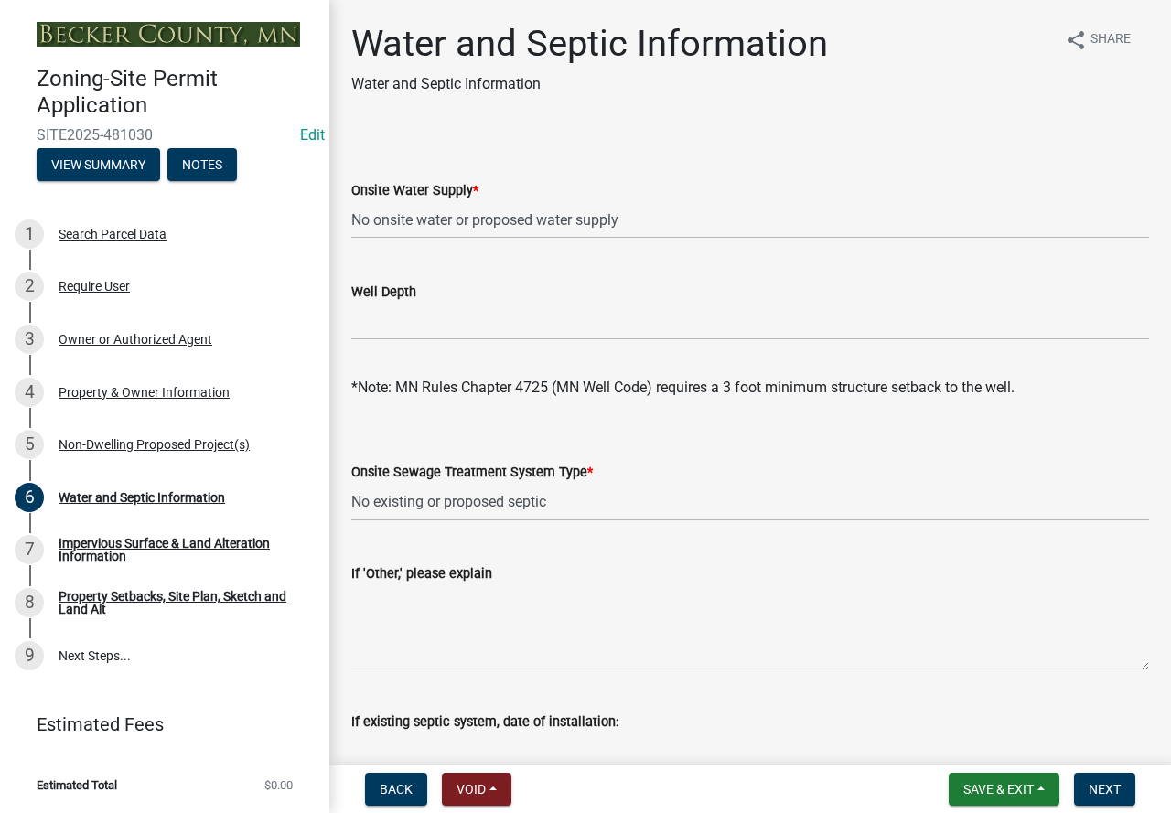
select select "a01a1fb1-1490-43e2-af36-29ac4cf5629f"
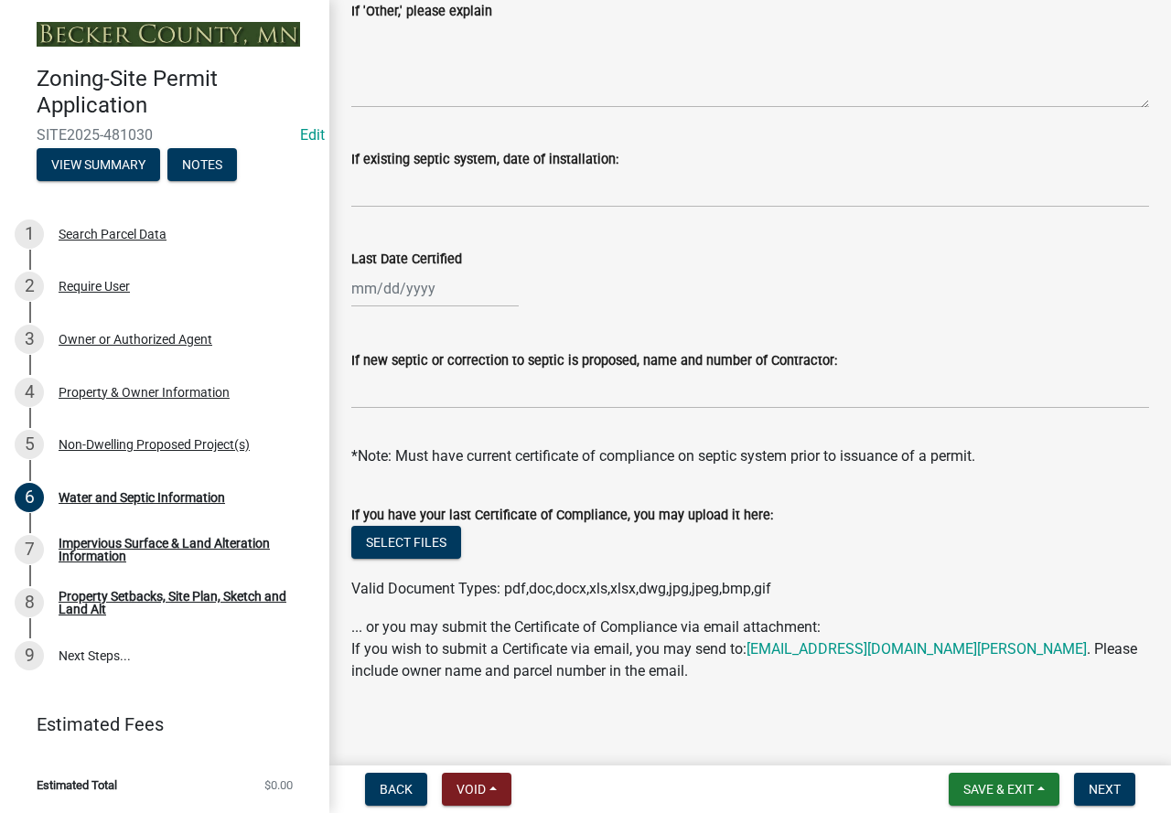
scroll to position [573, 0]
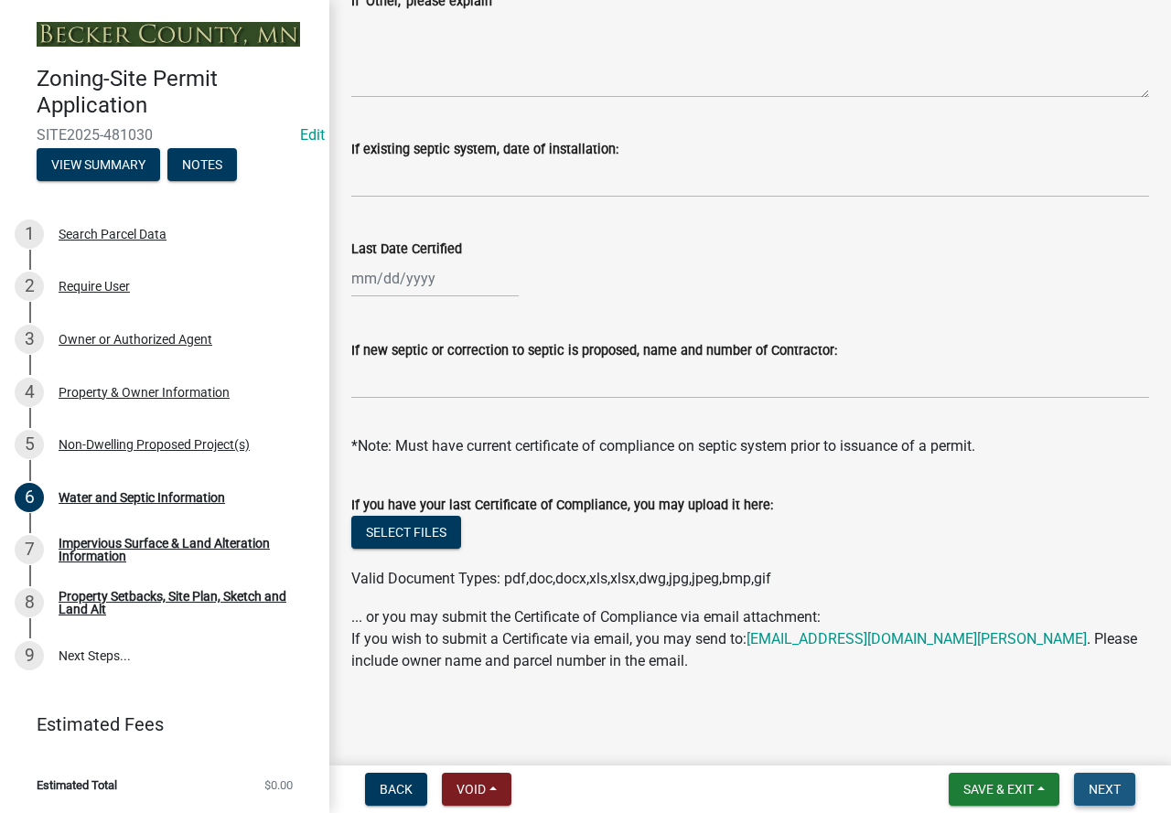
click at [1114, 779] on button "Next" at bounding box center [1104, 789] width 61 height 33
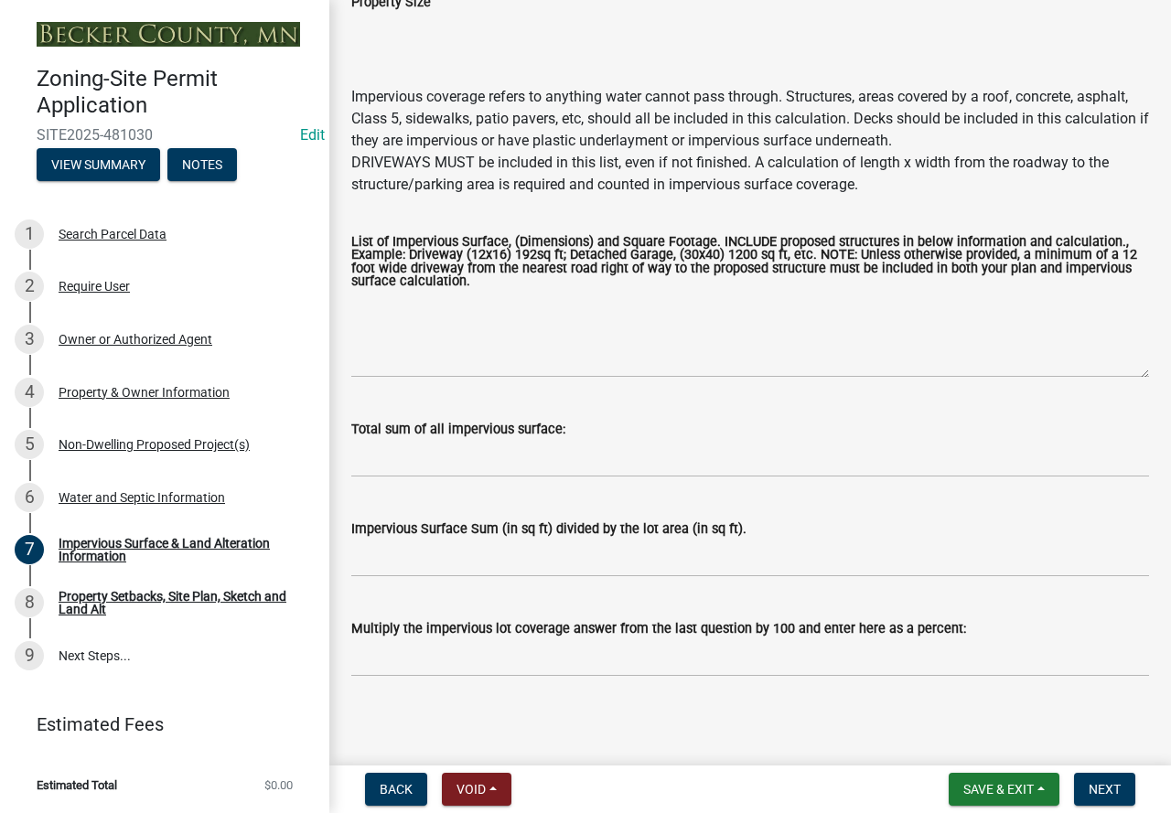
scroll to position [183, 0]
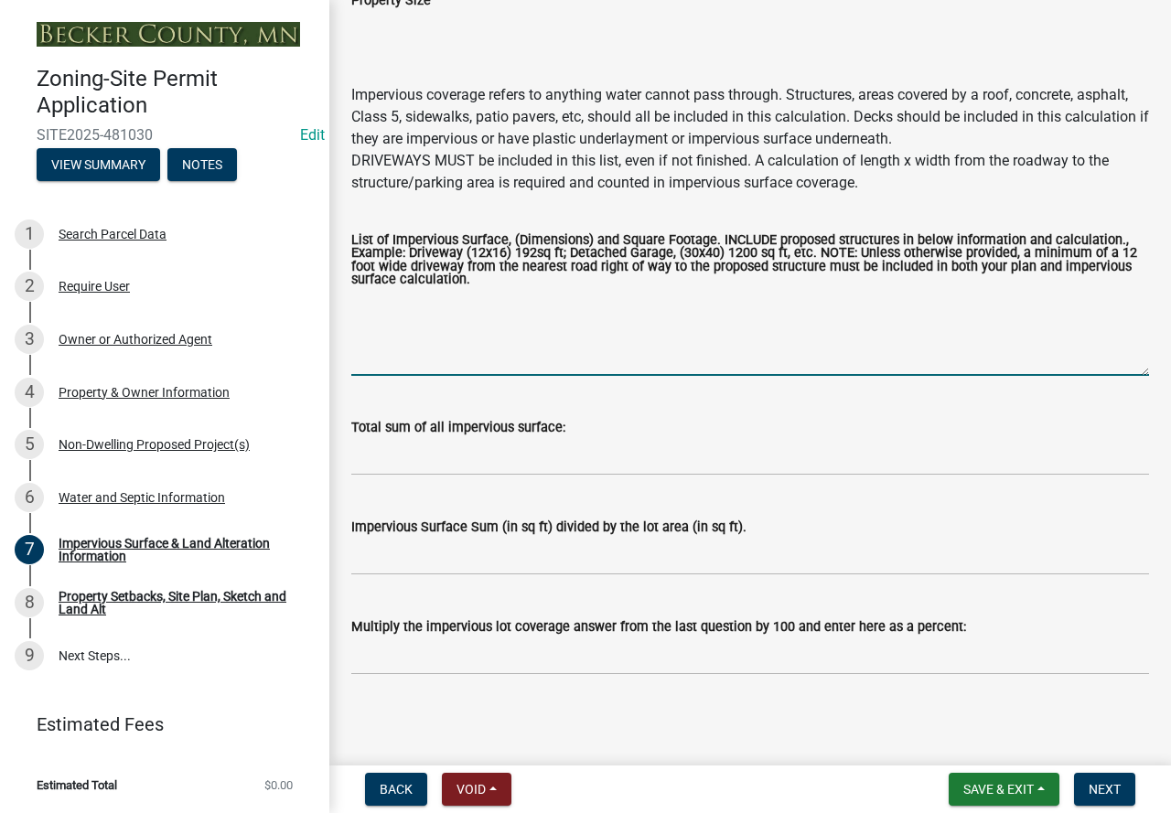
click at [399, 333] on textarea "List of Impervious Surface, (Dimensions) and Square Footage. INCLUDE proposed s…" at bounding box center [750, 333] width 798 height 86
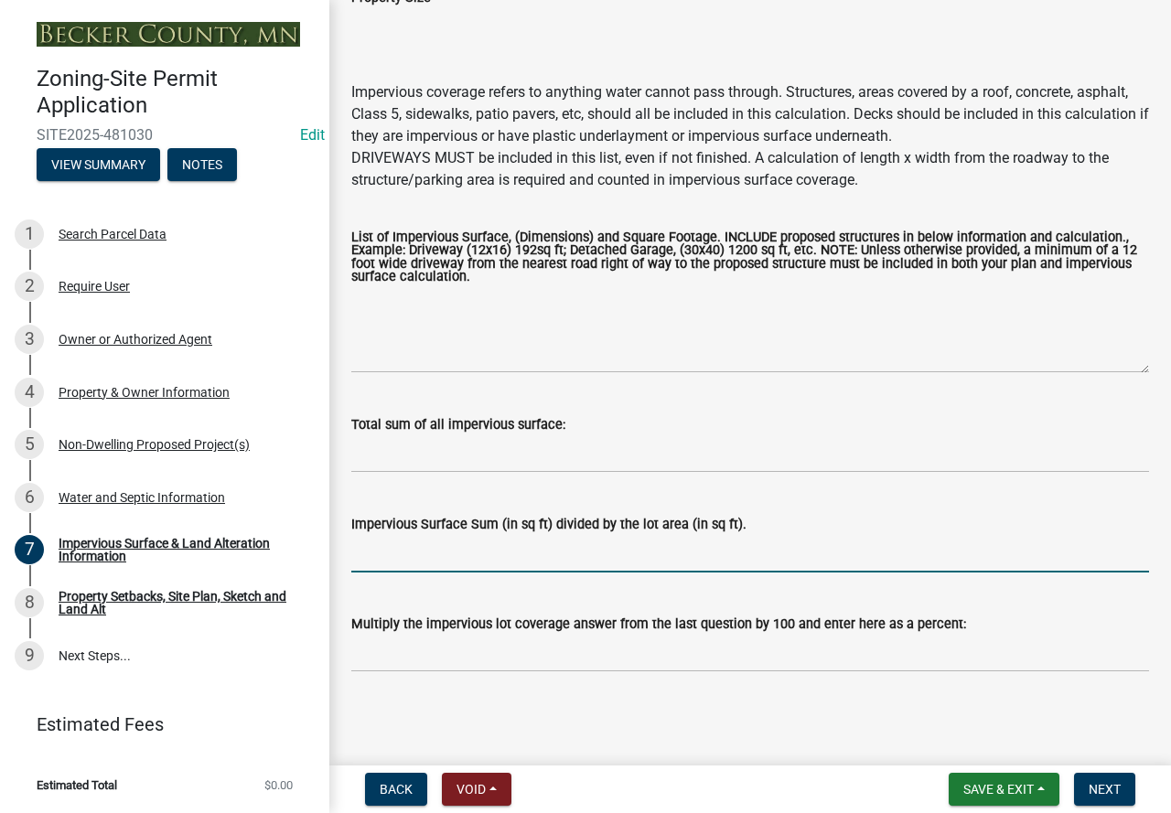
click at [476, 546] on input "Impervious Surface Sum (in sq ft) divided by the lot area (in sq ft)." at bounding box center [750, 554] width 798 height 38
type input "less than 25%"
click at [1100, 789] on span "Next" at bounding box center [1105, 789] width 32 height 15
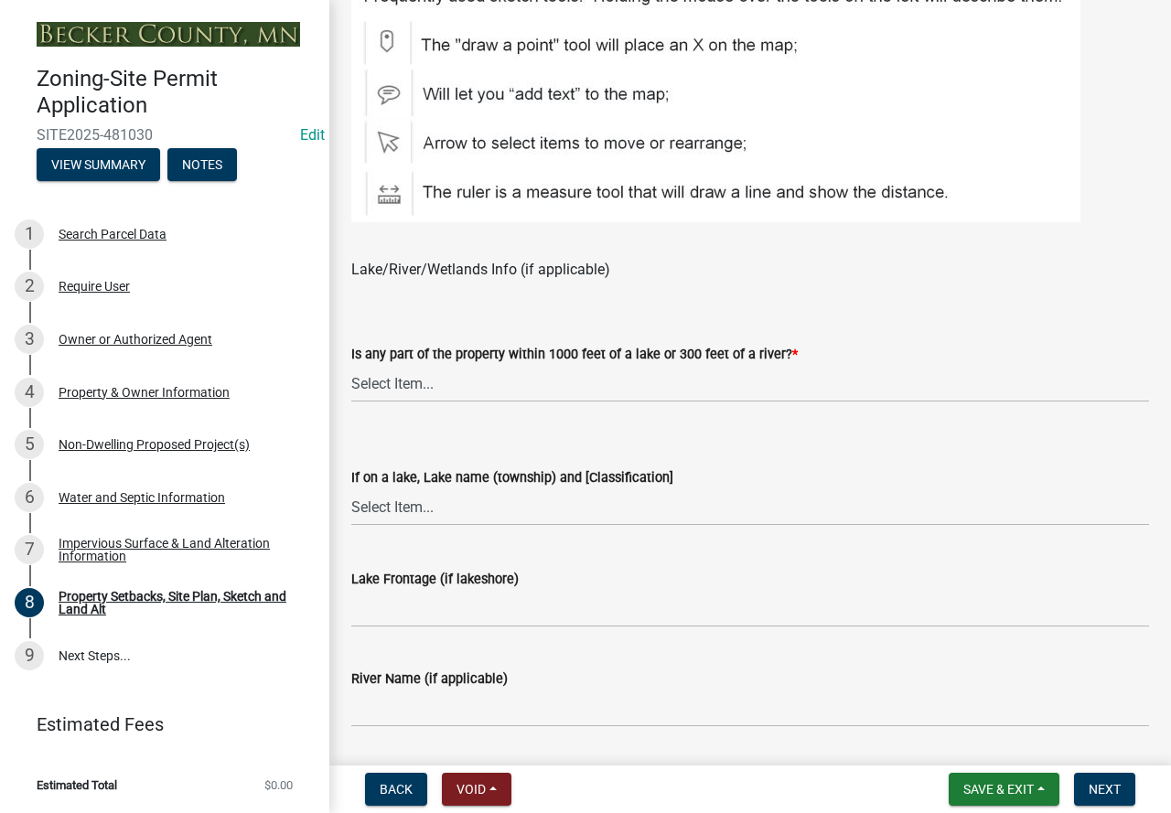
scroll to position [1281, 0]
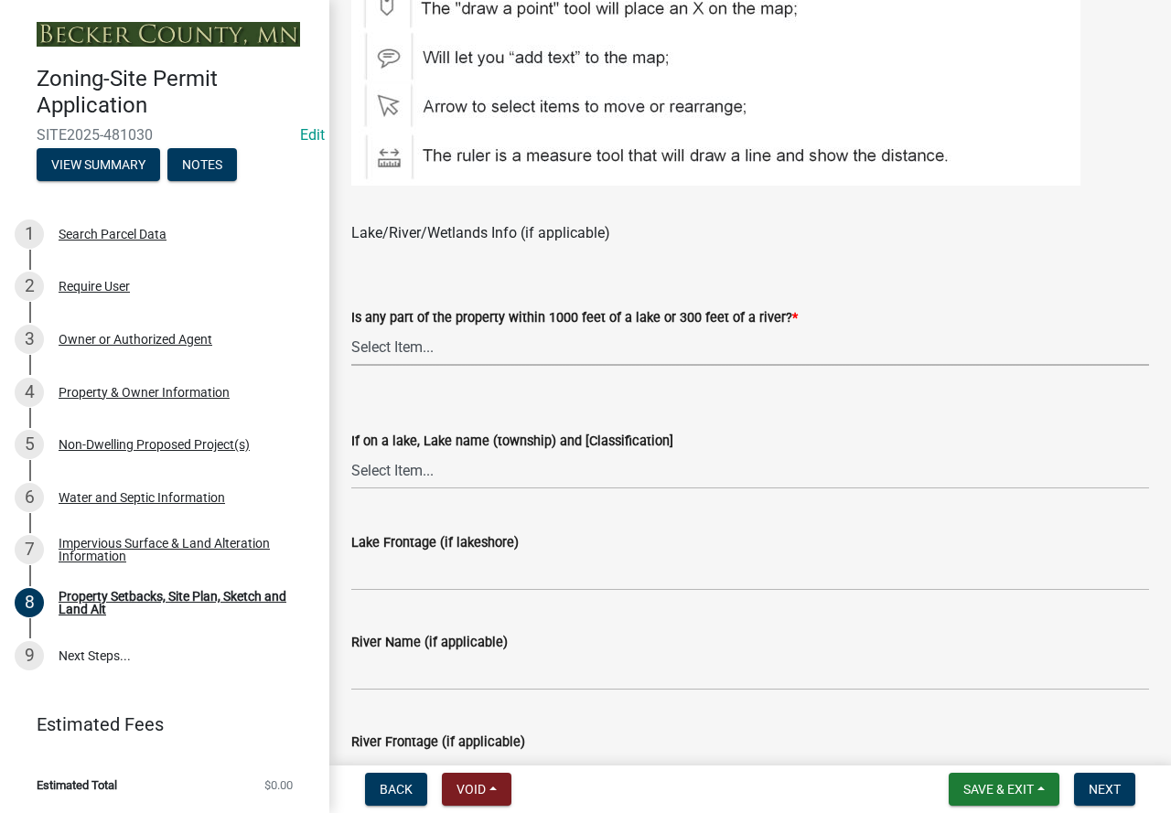
click at [434, 336] on select "Select Item... Shoreland-Riparian (Property is bordering a lake, river or strea…" at bounding box center [750, 347] width 798 height 38
click at [351, 329] on select "Select Item... Shoreland-Riparian (Property is bordering a lake, river or strea…" at bounding box center [750, 347] width 798 height 38
select select "d89fbfa0-1150-4954-b91c-9d482c9530a3"
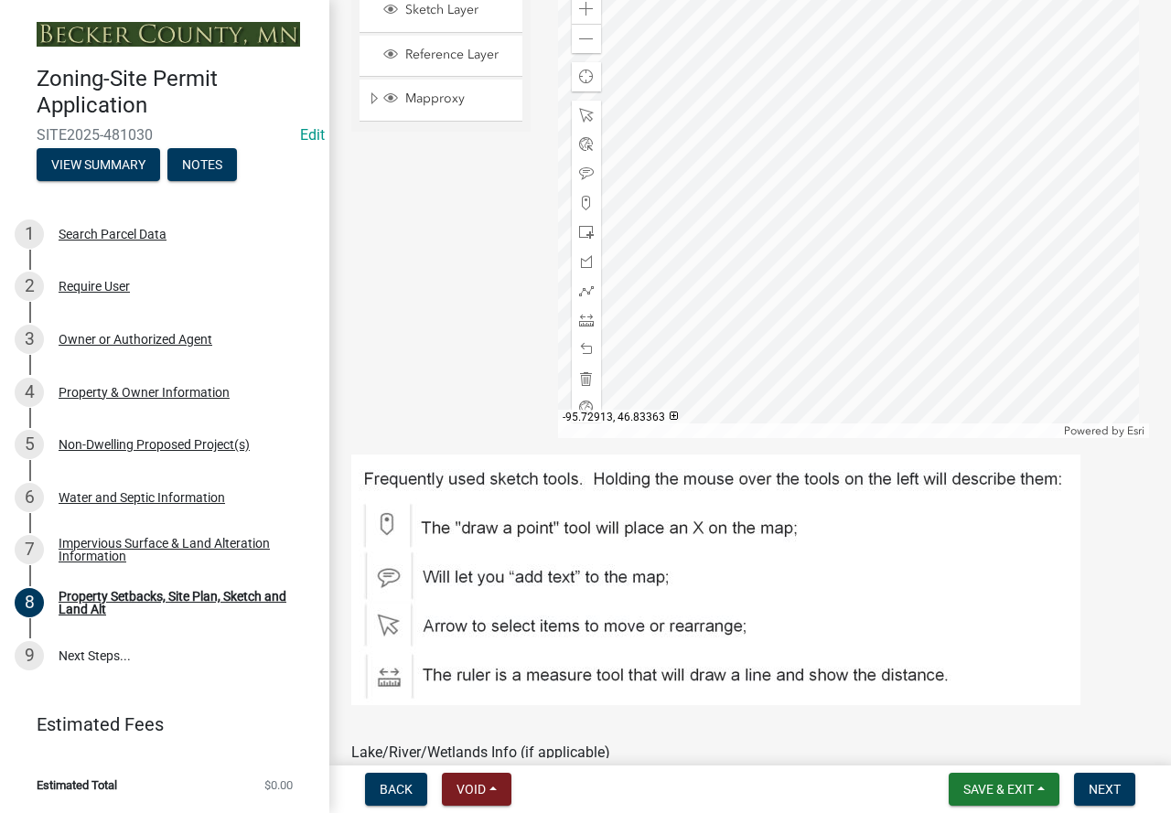
scroll to position [732, 0]
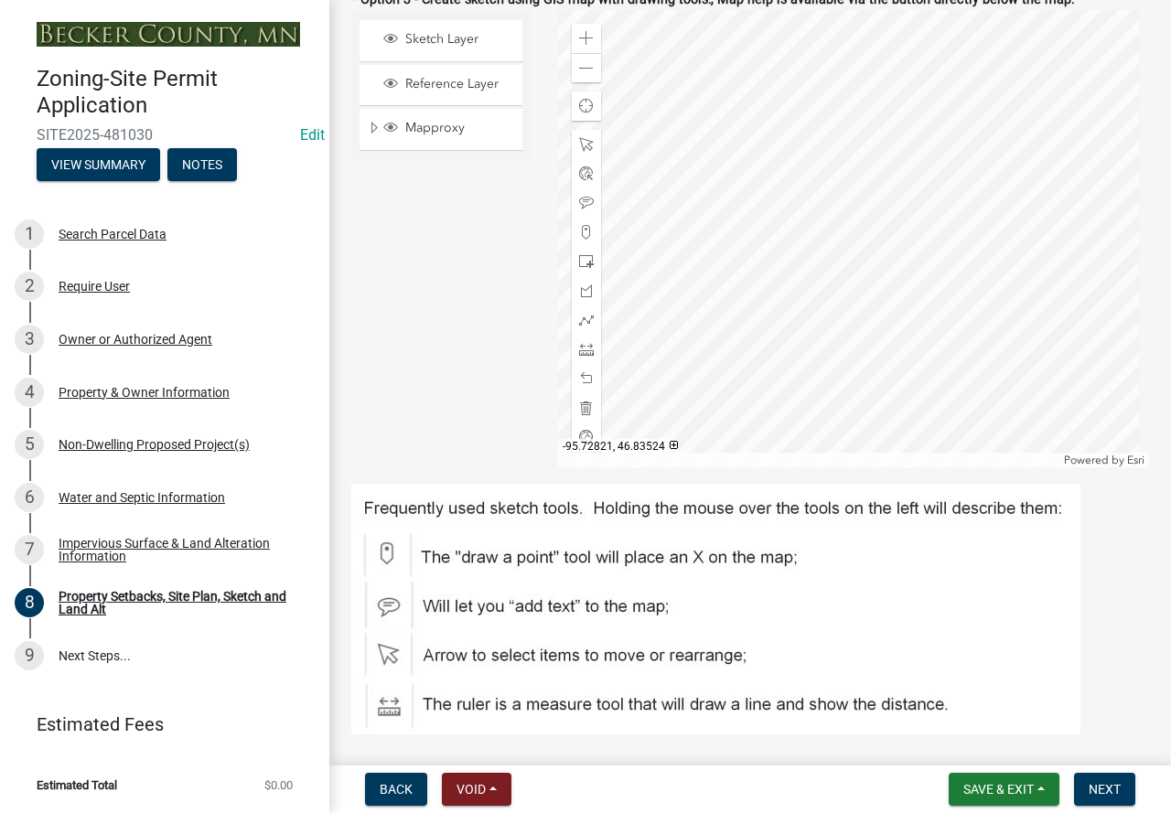
click at [877, 176] on div at bounding box center [854, 238] width 592 height 457
click at [887, 567] on img at bounding box center [715, 609] width 729 height 251
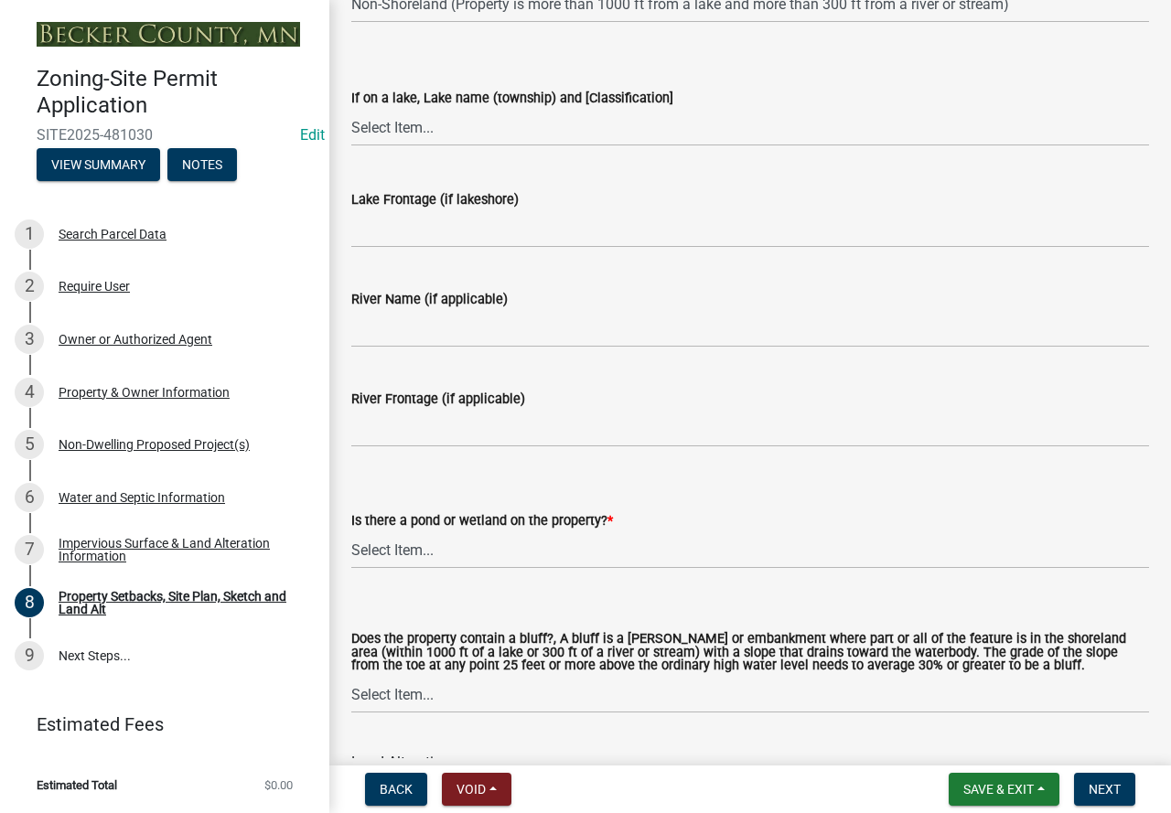
scroll to position [1738, 0]
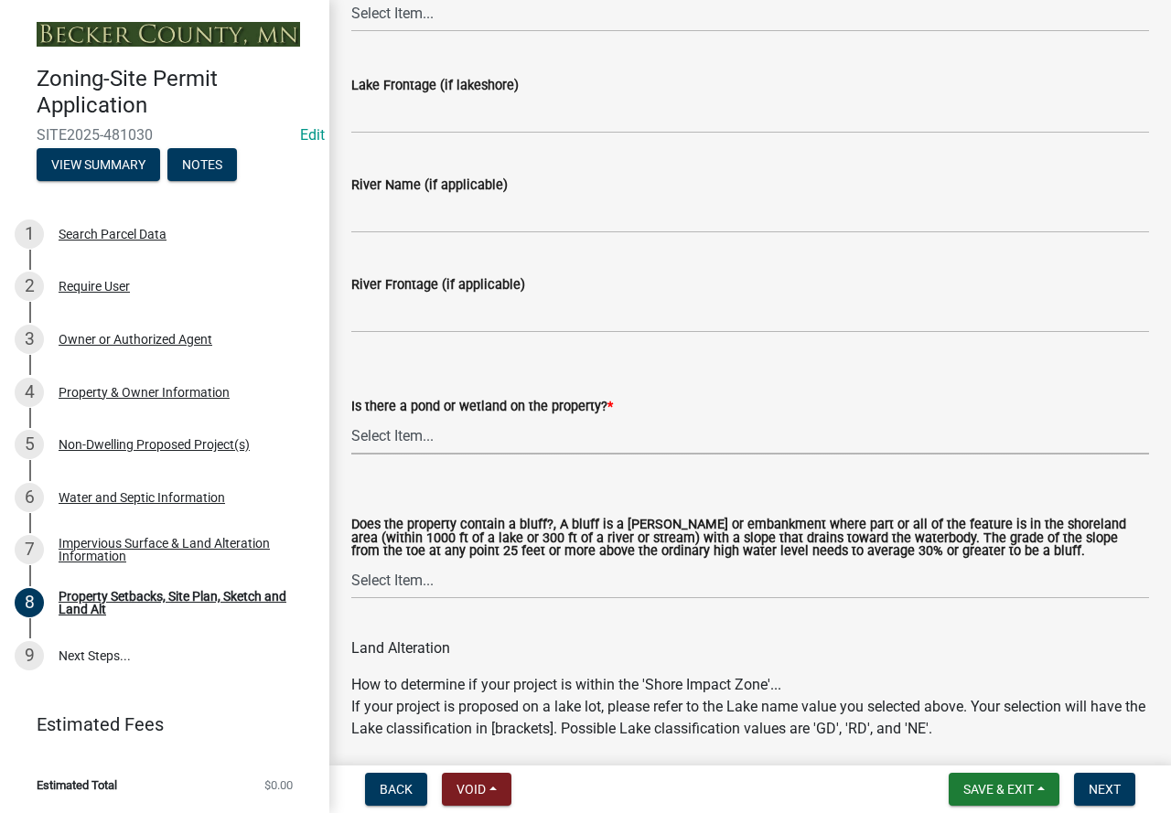
click at [418, 438] on select "Select Item... Yes No" at bounding box center [750, 436] width 798 height 38
click at [351, 418] on select "Select Item... Yes No" at bounding box center [750, 436] width 798 height 38
select select "fd58f24c-a096-4195-863e-b494ea1fd324"
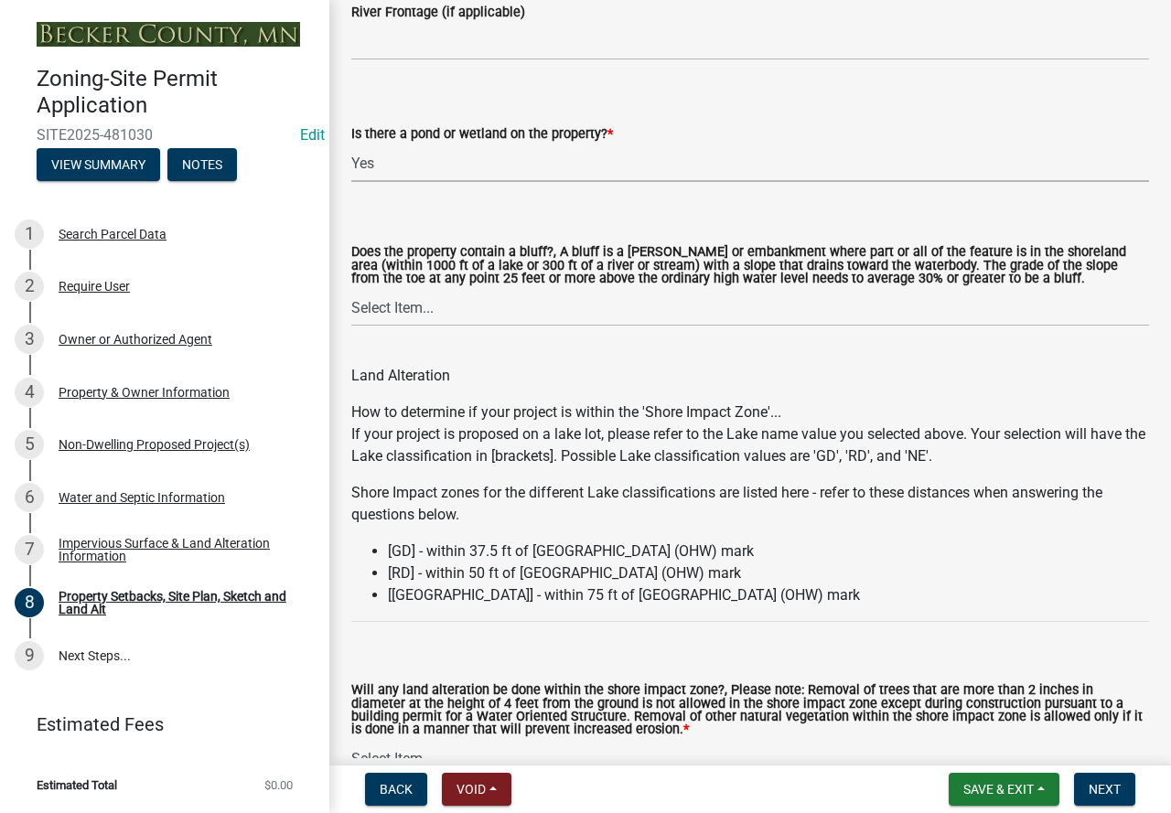
scroll to position [2012, 0]
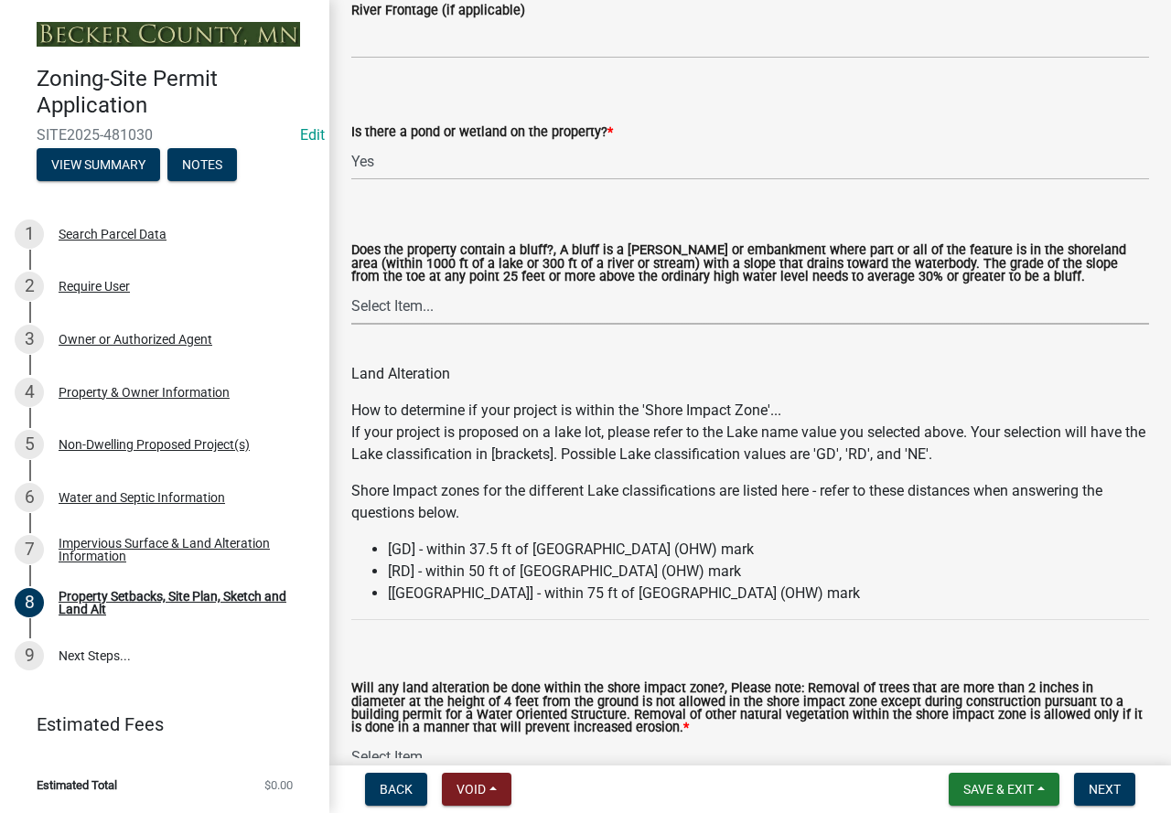
click at [400, 314] on select "Select Item... Yes No" at bounding box center [750, 306] width 798 height 38
click at [351, 289] on select "Select Item... Yes No" at bounding box center [750, 306] width 798 height 38
select select "12f785fb-c378-4b18-841c-21c73dc99083"
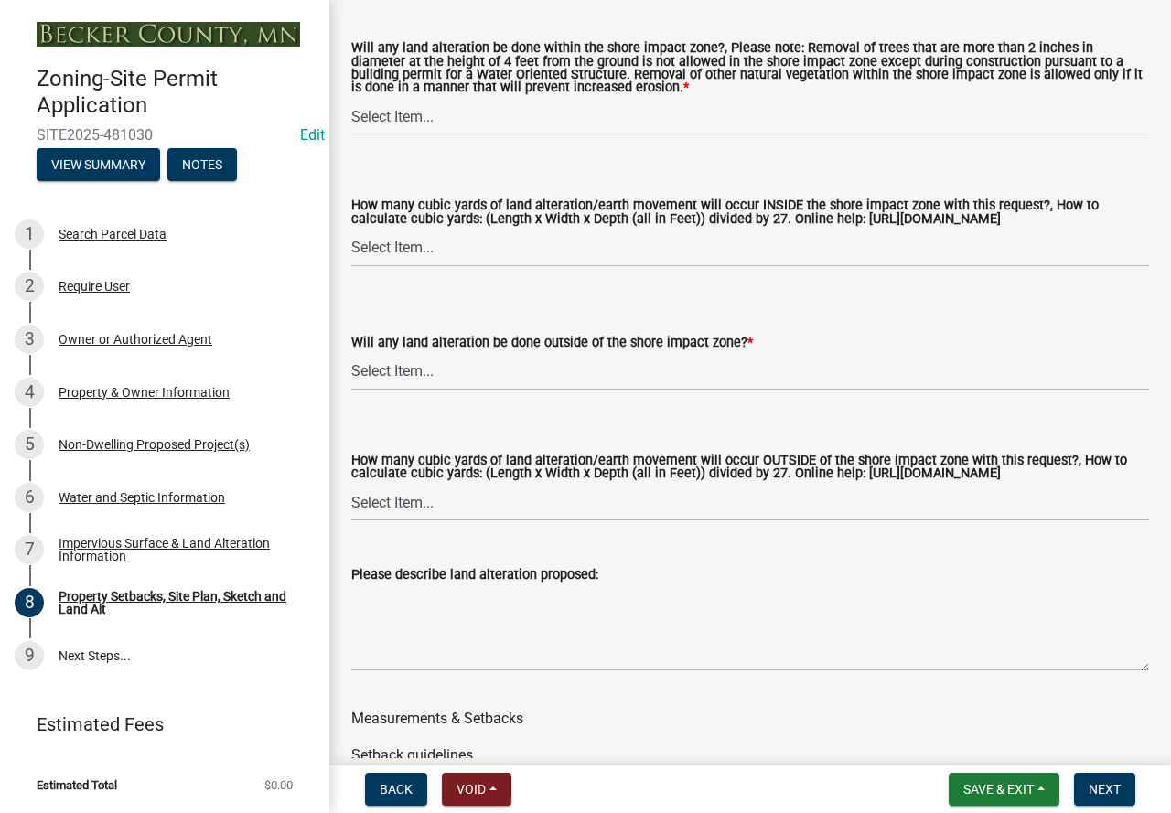
scroll to position [2561, 0]
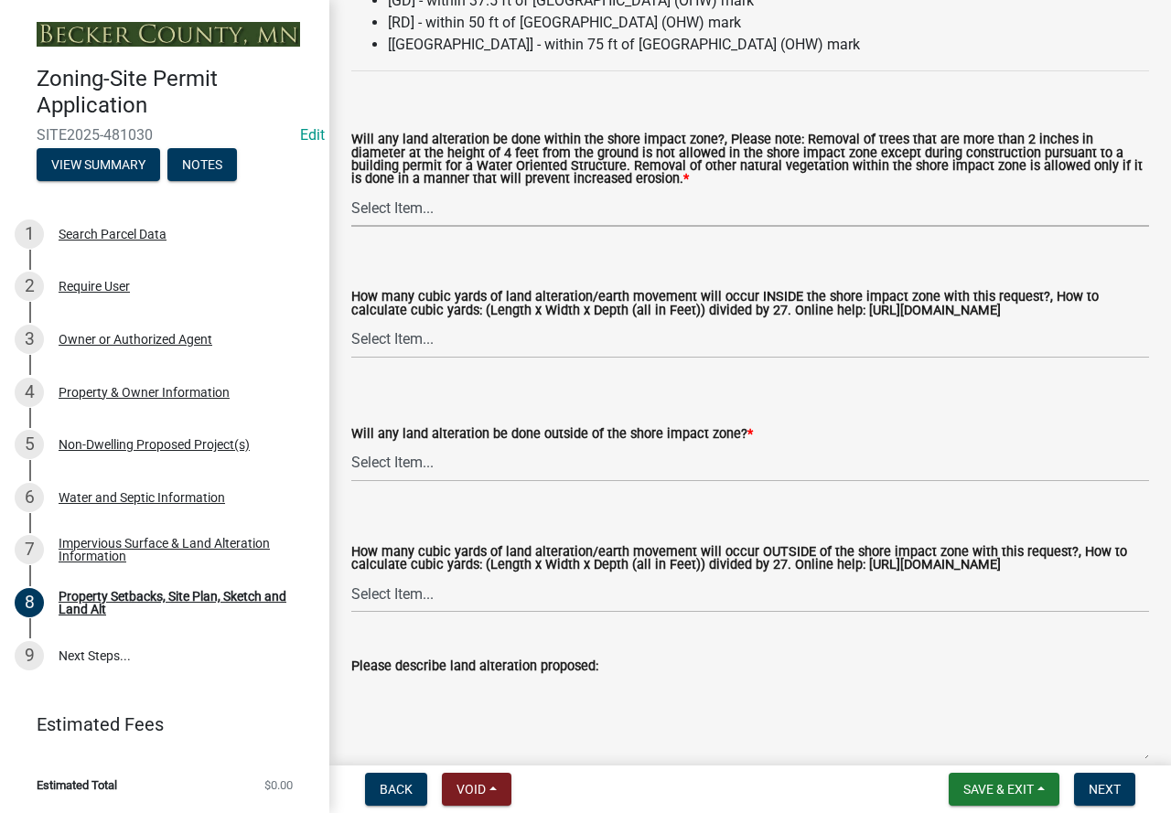
click at [418, 211] on select "Select Item... Yes No N/A" at bounding box center [750, 208] width 798 height 38
click at [351, 192] on select "Select Item... Yes No N/A" at bounding box center [750, 208] width 798 height 38
select select "e8ab2dc3-aa3f-46f3-9b4a-37eb25ad84af"
click at [406, 467] on select "Select Item... Yes No N/A" at bounding box center [750, 464] width 798 height 38
click at [351, 447] on select "Select Item... Yes No N/A" at bounding box center [750, 464] width 798 height 38
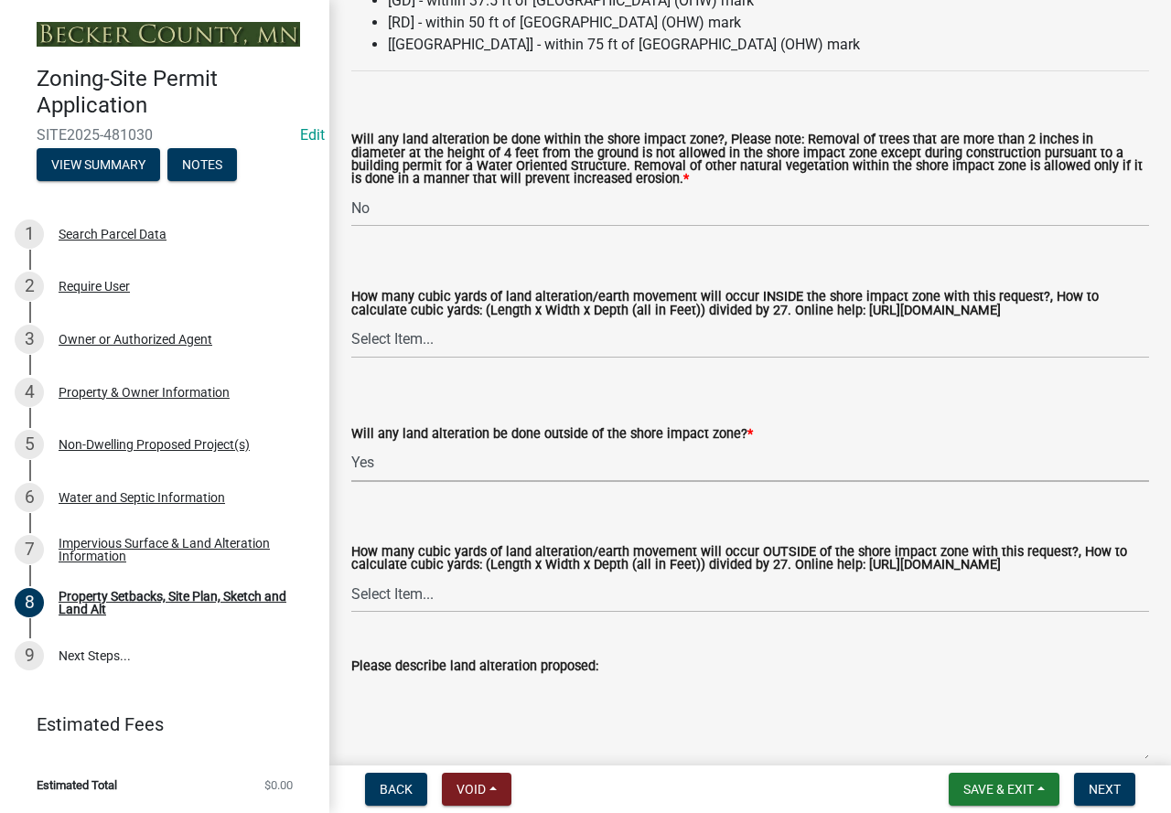
select select "5ad4ab64-b44e-481c-9000-9e5907aa74e1"
click at [425, 610] on select "Select Item... None 10 Cubic Yards or less 11-50 Cubic Yards Over 50 Cubic Yards" at bounding box center [750, 594] width 798 height 38
click at [351, 593] on select "Select Item... None 10 Cubic Yards or less 11-50 Cubic Yards Over 50 Cubic Yards" at bounding box center [750, 594] width 798 height 38
select select "3ef6ed64-418f-4dfa-9020-48b6b52c6910"
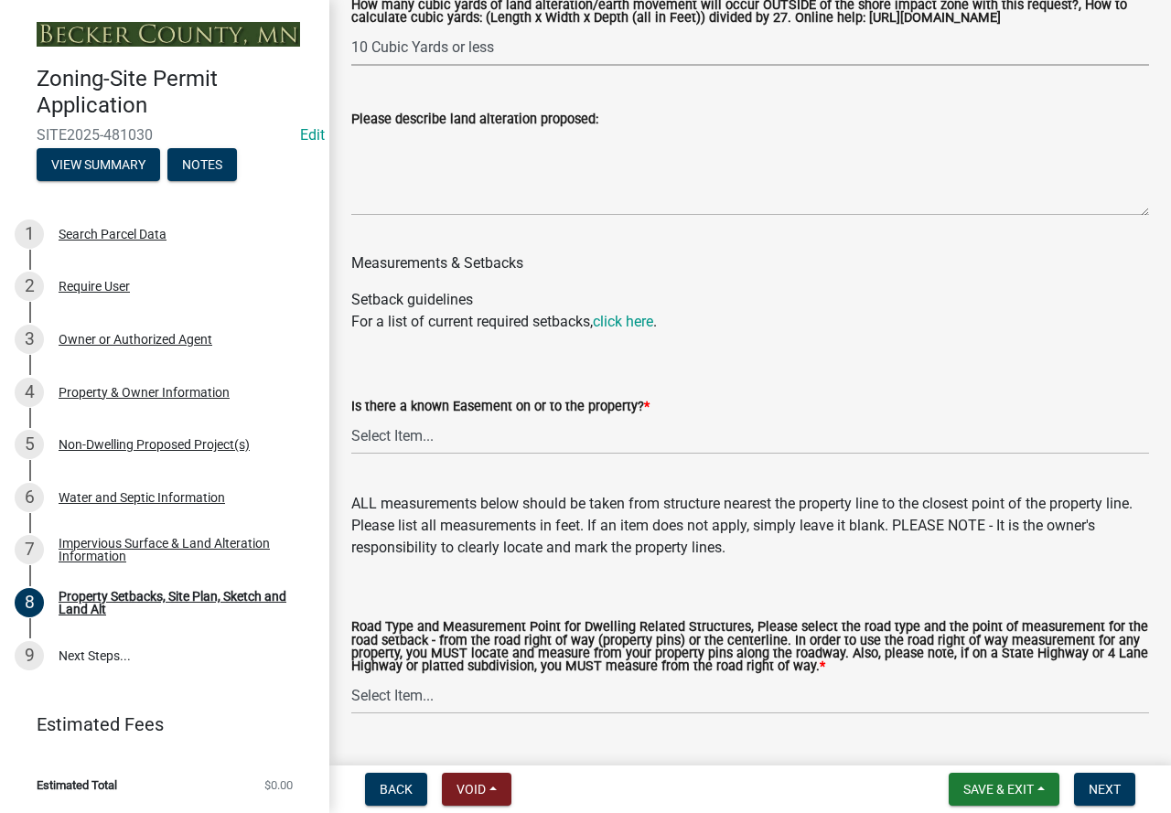
scroll to position [3110, 0]
click at [406, 450] on select "Select Item... Yes No" at bounding box center [750, 434] width 798 height 38
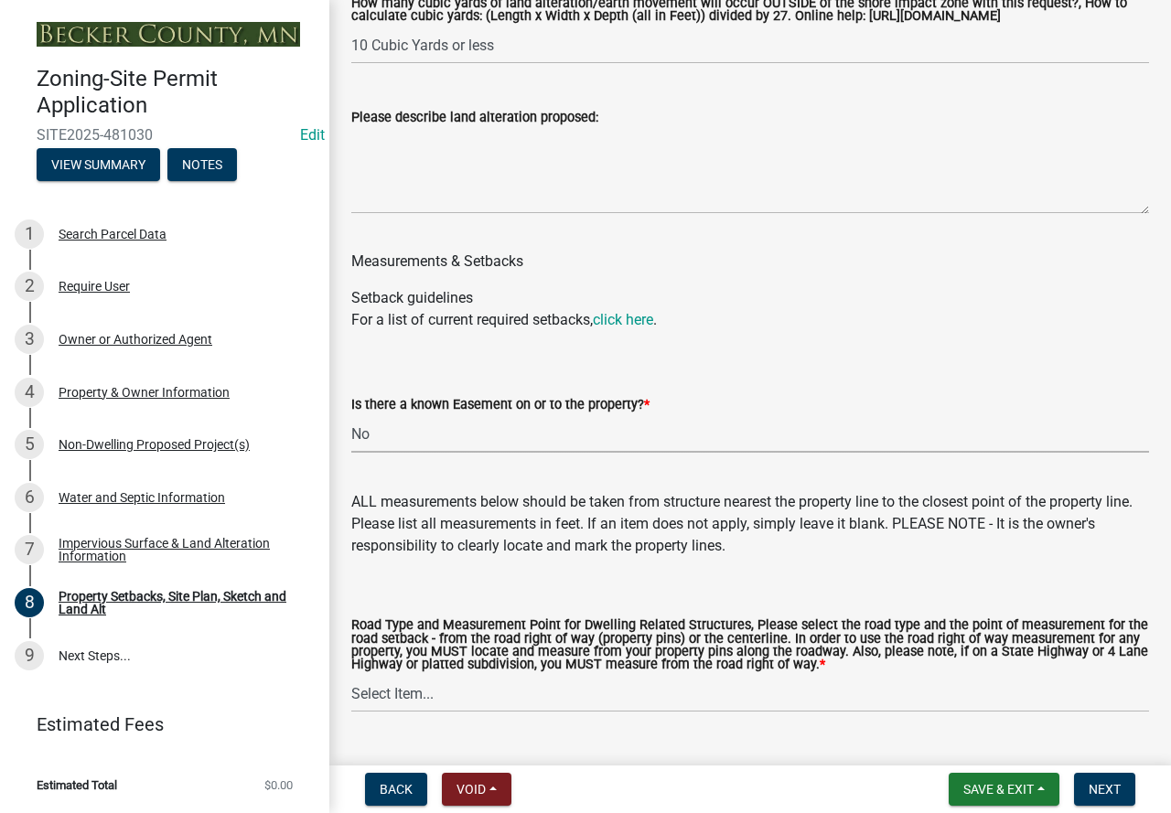
click at [351, 433] on select "Select Item... Yes No" at bounding box center [750, 434] width 798 height 38
select select "c8b8ea71-7088-4e87-a493-7bc88cc2835b"
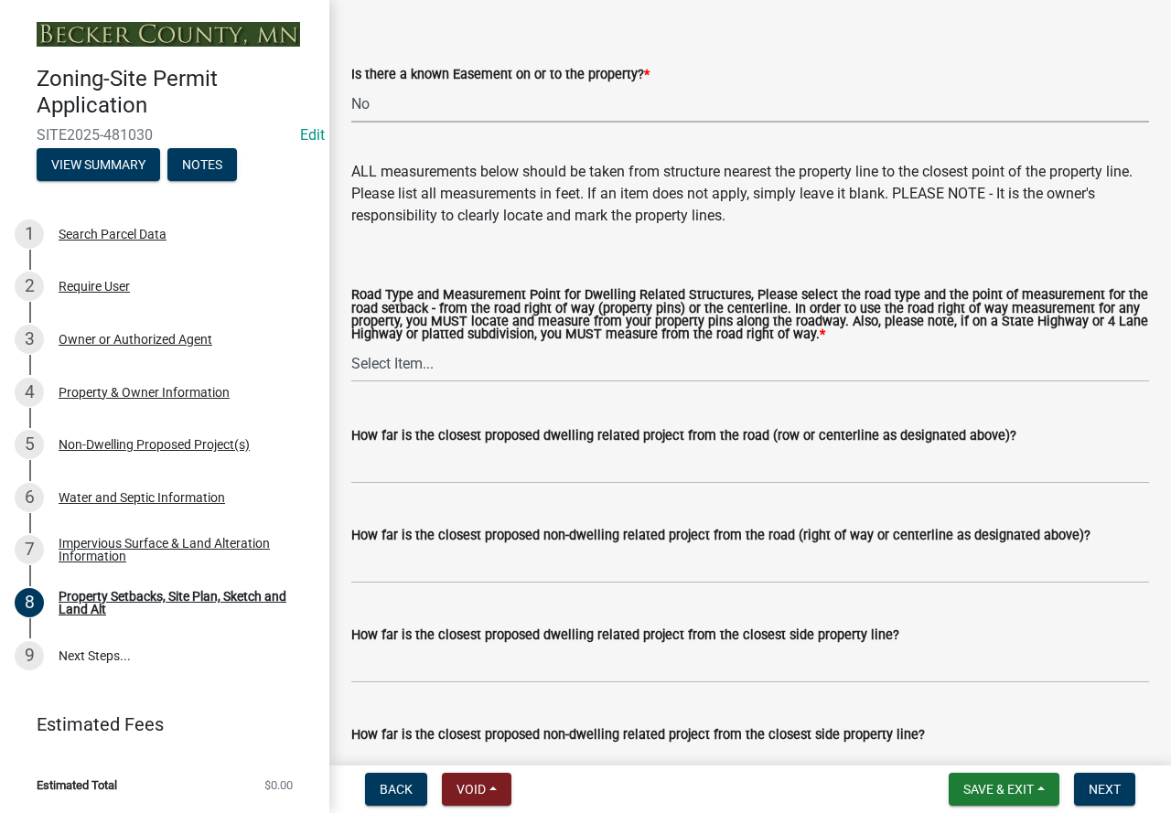
scroll to position [3476, 0]
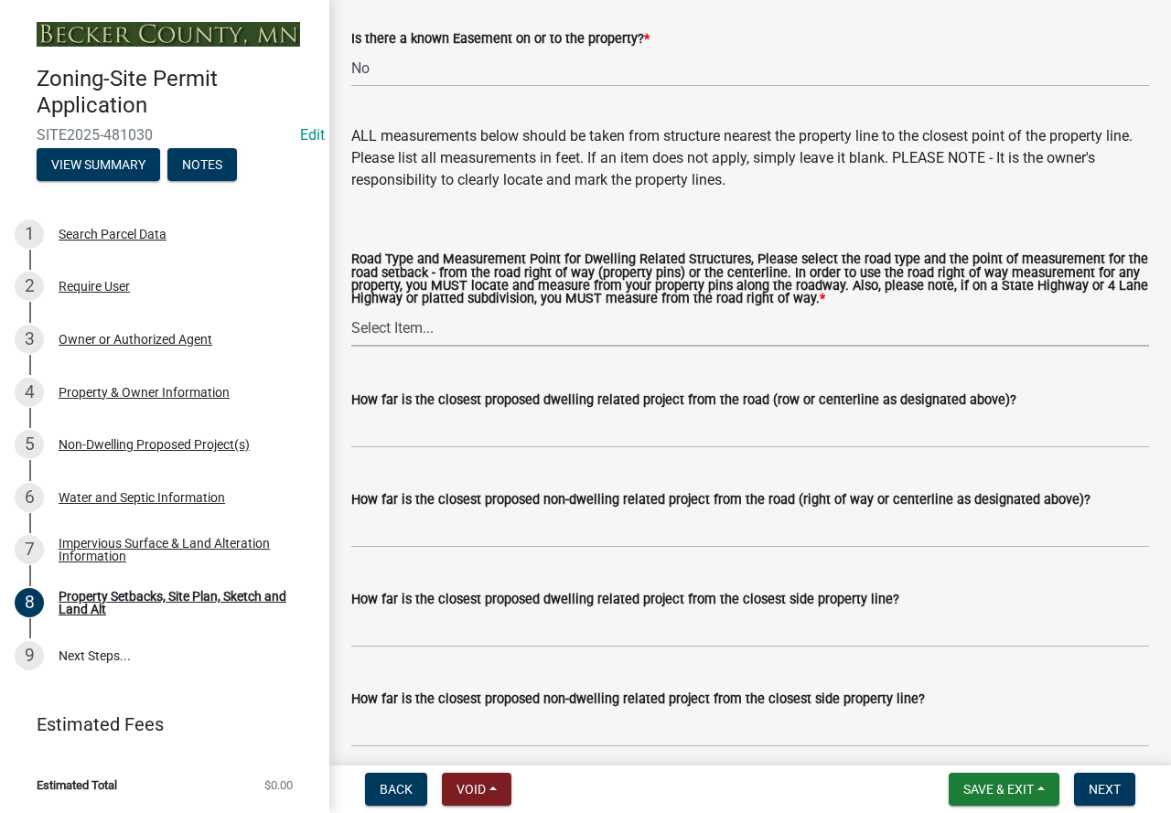
click at [407, 344] on select "Select Item... Private Easement - Right of Way Private Easement - Centerline Pu…" at bounding box center [750, 328] width 798 height 38
click at [351, 327] on select "Select Item... Private Easement - Right of Way Private Easement - Centerline Pu…" at bounding box center [750, 328] width 798 height 38
select select "ff457040-d2bf-49fa-a716-aef4a9c76f60"
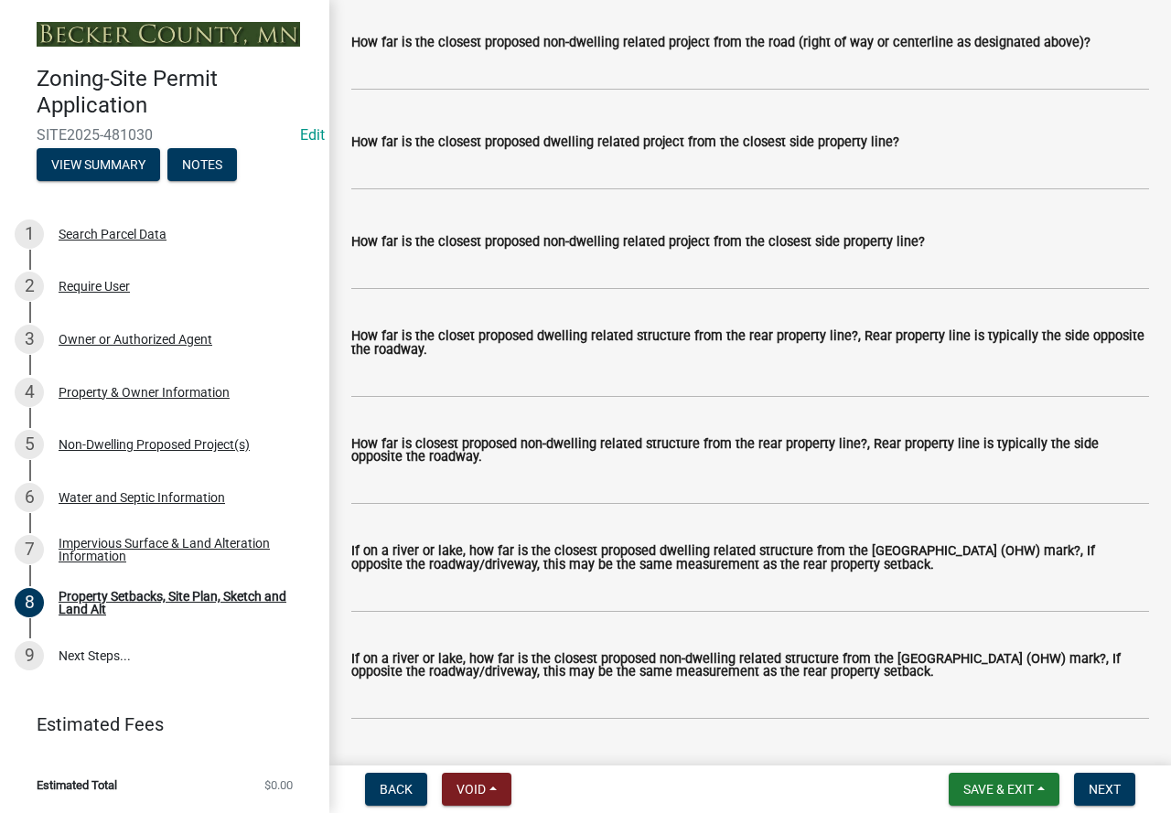
scroll to position [3659, 0]
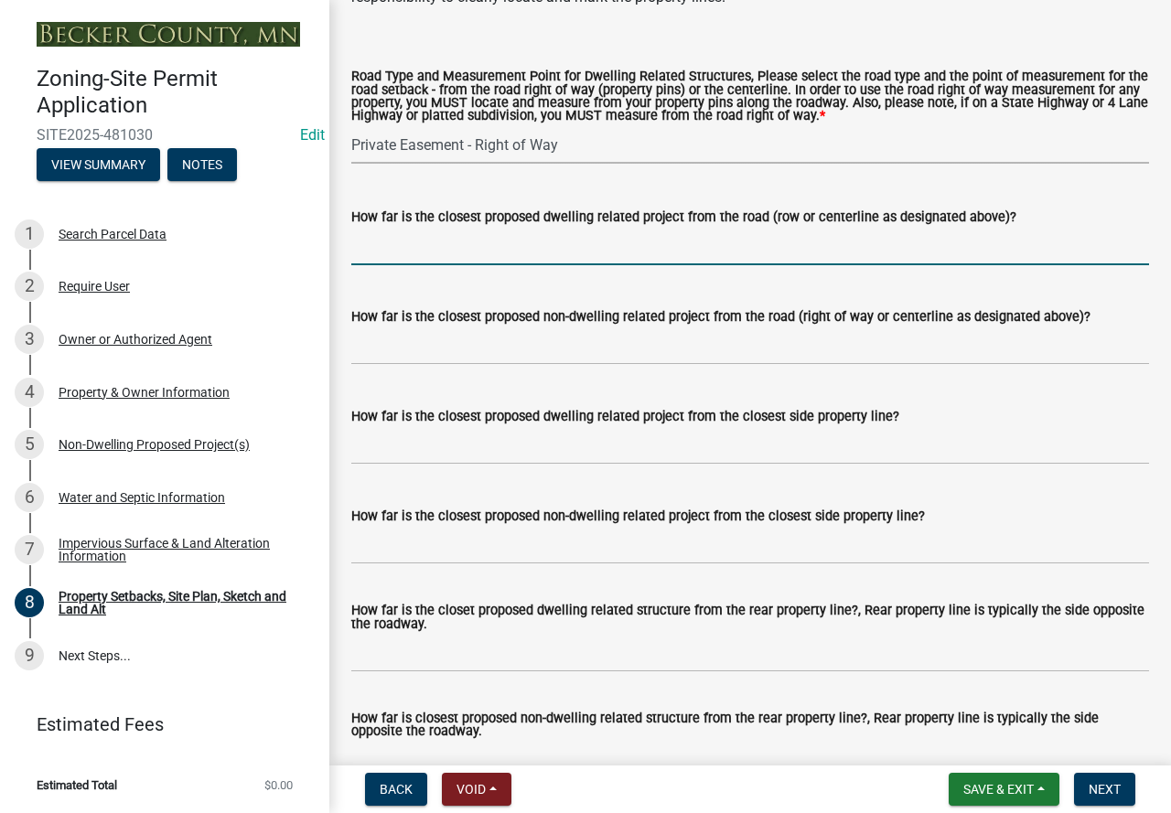
click at [388, 264] on input "How far is the closest proposed dwelling related project from the road (row or …" at bounding box center [750, 247] width 798 height 38
click at [978, 411] on div "How far is the closest proposed dwelling related project from the closest side …" at bounding box center [750, 422] width 798 height 85
click at [456, 261] on input "How far is the closest proposed dwelling related project from the road (row or …" at bounding box center [750, 247] width 798 height 38
type input "100+"
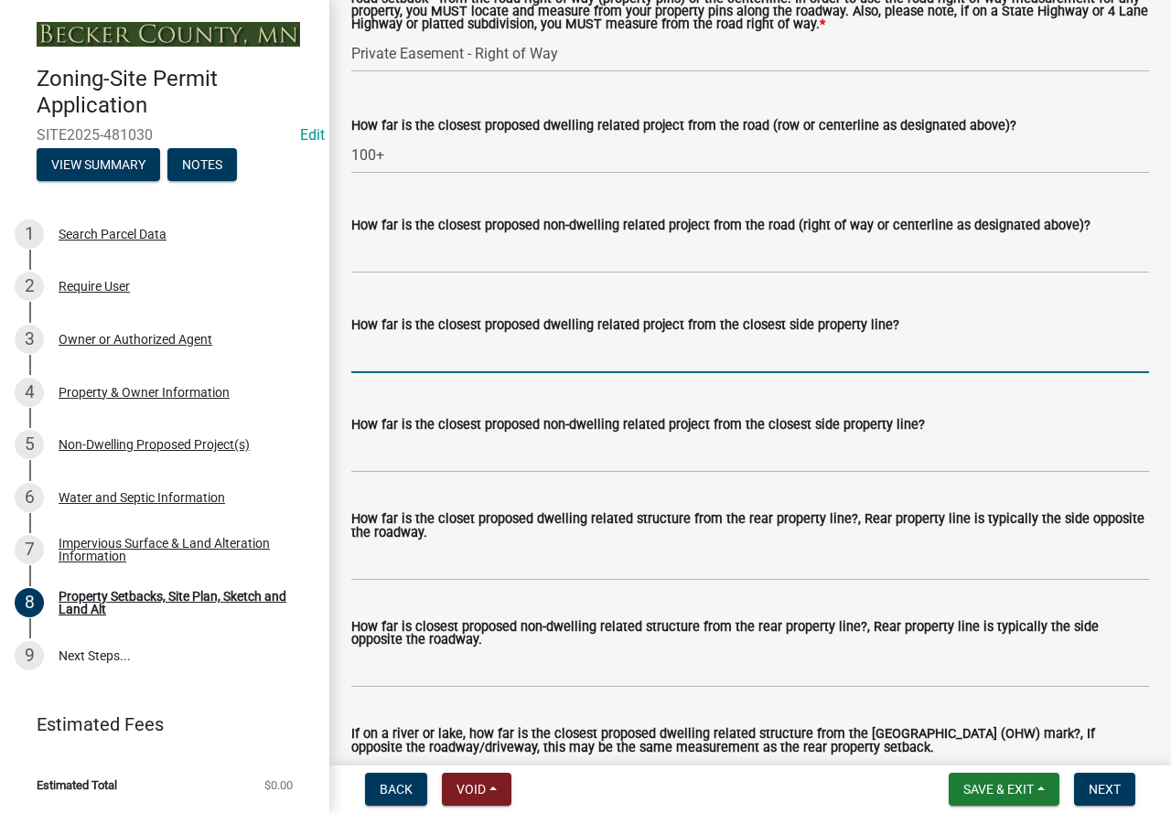
click at [420, 373] on input "How far is the closest proposed dwelling related project from the closest side …" at bounding box center [750, 355] width 798 height 38
type input "10+"
drag, startPoint x: 411, startPoint y: 372, endPoint x: 291, endPoint y: 365, distance: 120.1
click at [292, 365] on div "Zoning-Site Permit Application SITE2025-481030 Edit View Summary Notes 1 Search…" at bounding box center [585, 406] width 1171 height 813
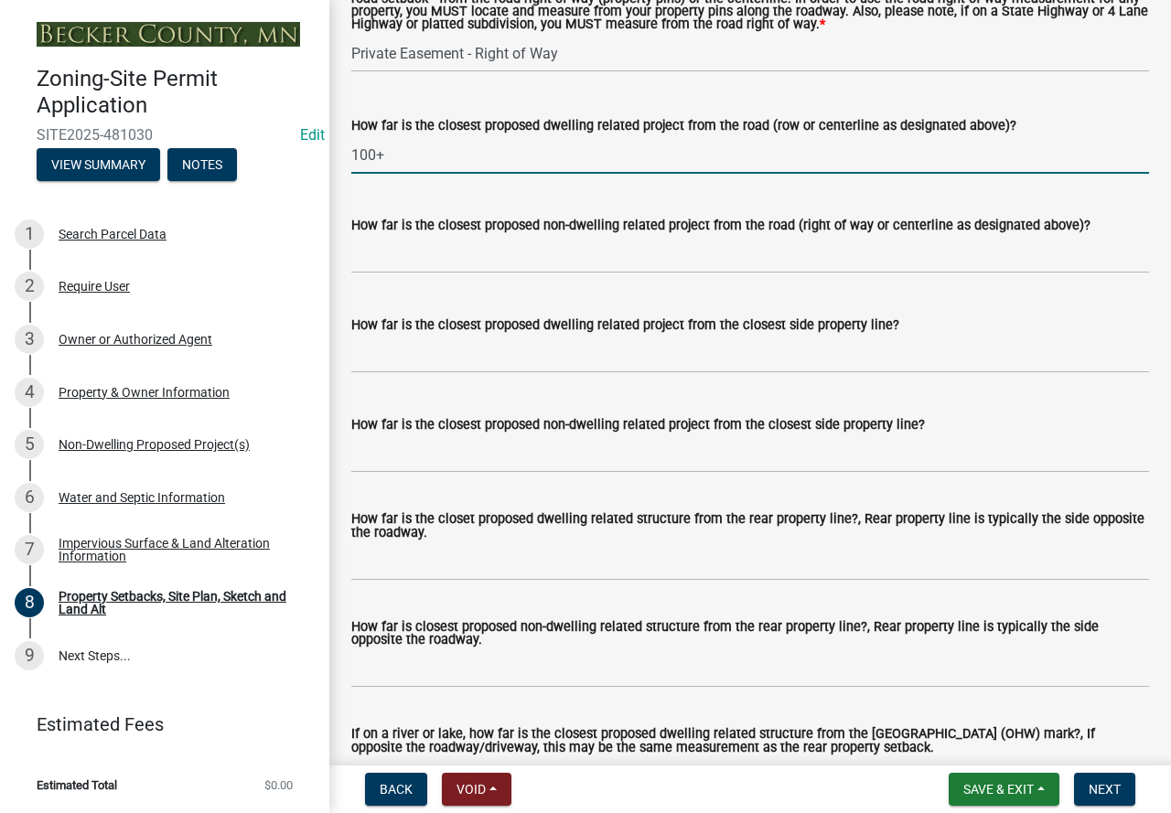
drag, startPoint x: 418, startPoint y: 185, endPoint x: 334, endPoint y: 175, distance: 84.8
click at [345, 170] on div "How far is the closest proposed dwelling related project from the road (row or …" at bounding box center [750, 131] width 825 height 85
click at [389, 274] on input "How far is the closest proposed non-dwelling related project from the road (rig…" at bounding box center [750, 255] width 798 height 38
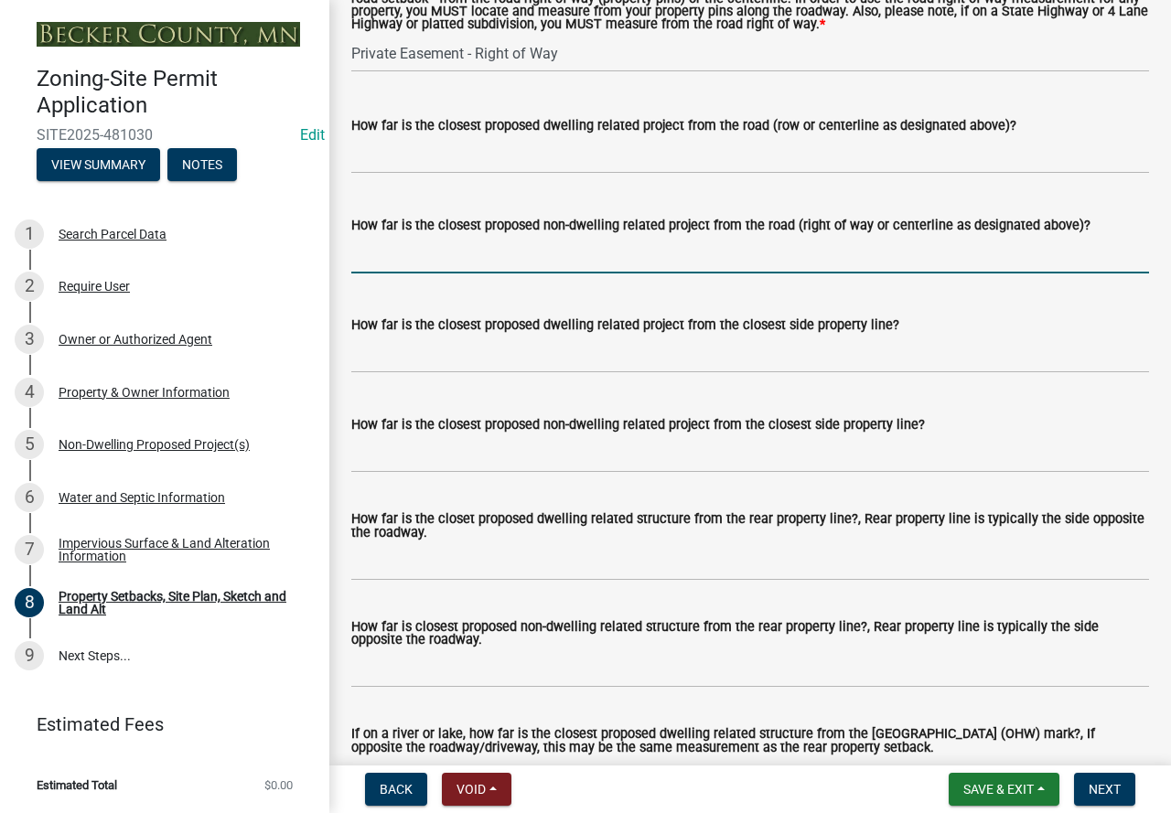
type input "100+"
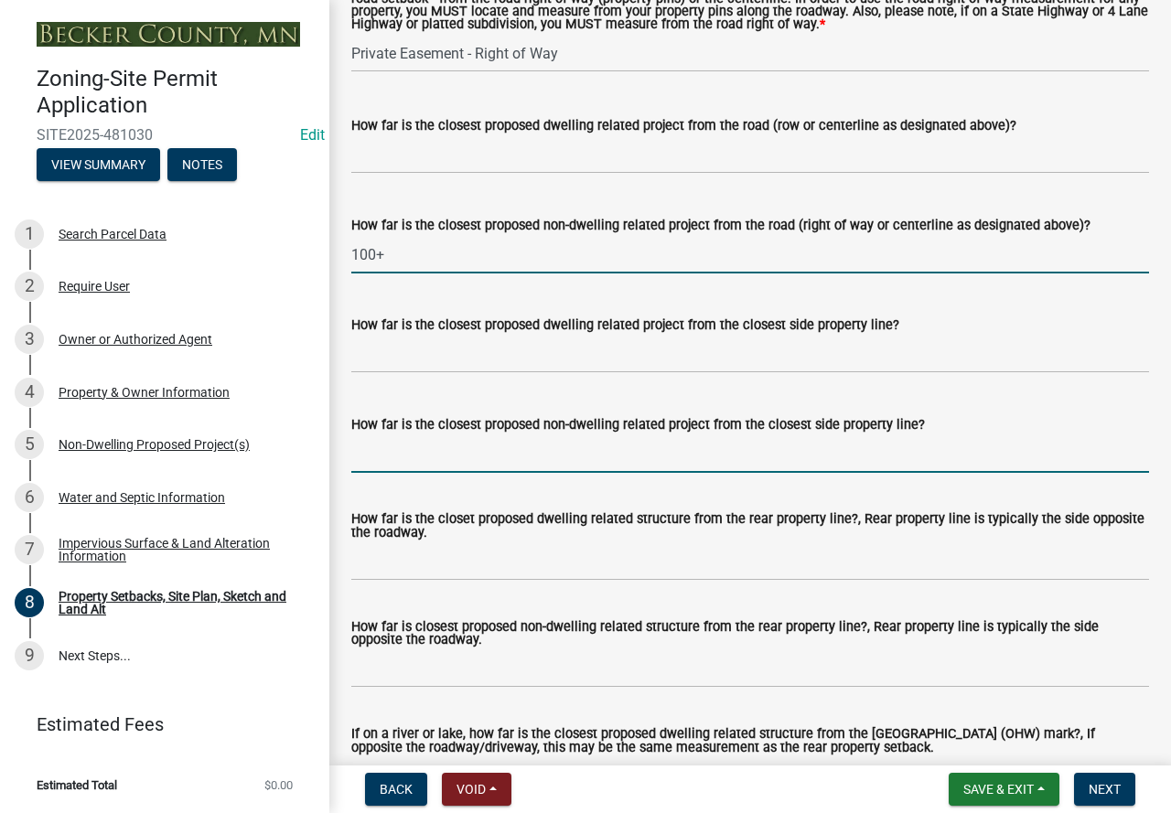
click at [397, 471] on input "How far is the closest proposed non-dwelling related project from the closest s…" at bounding box center [750, 454] width 798 height 38
type input "100+"
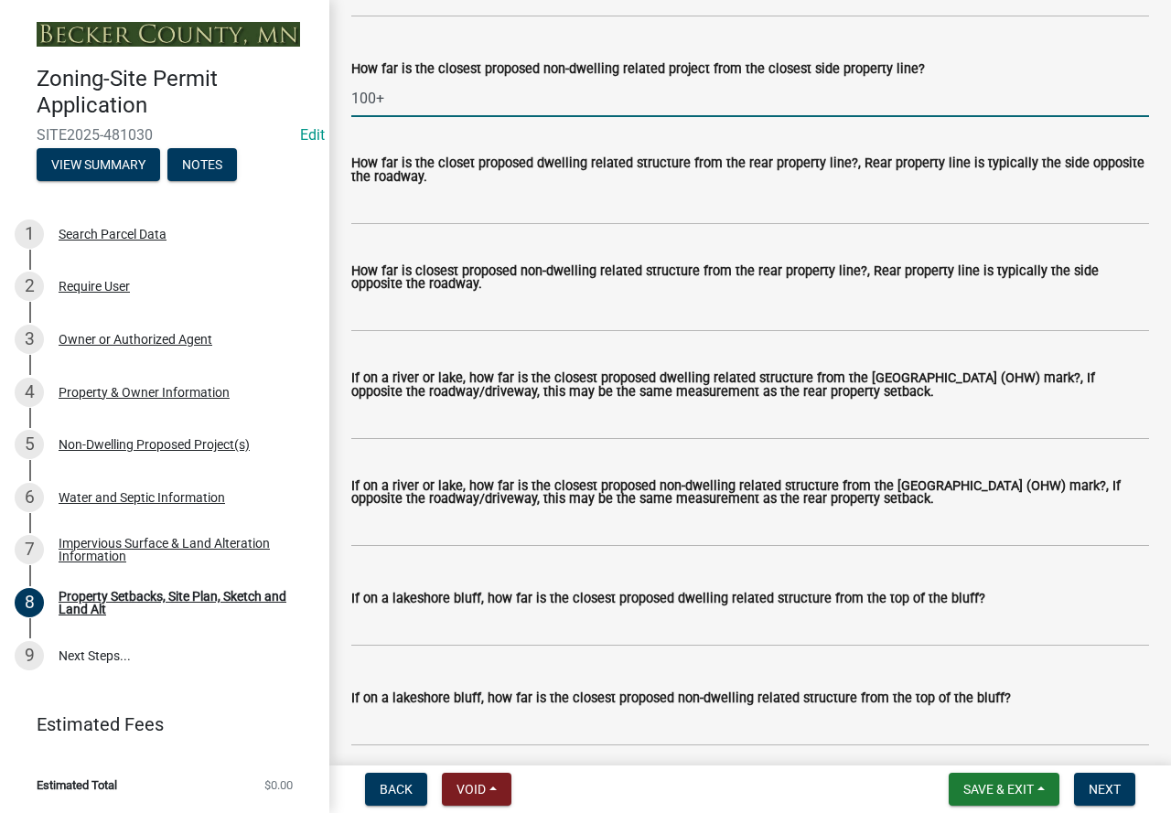
scroll to position [4116, 0]
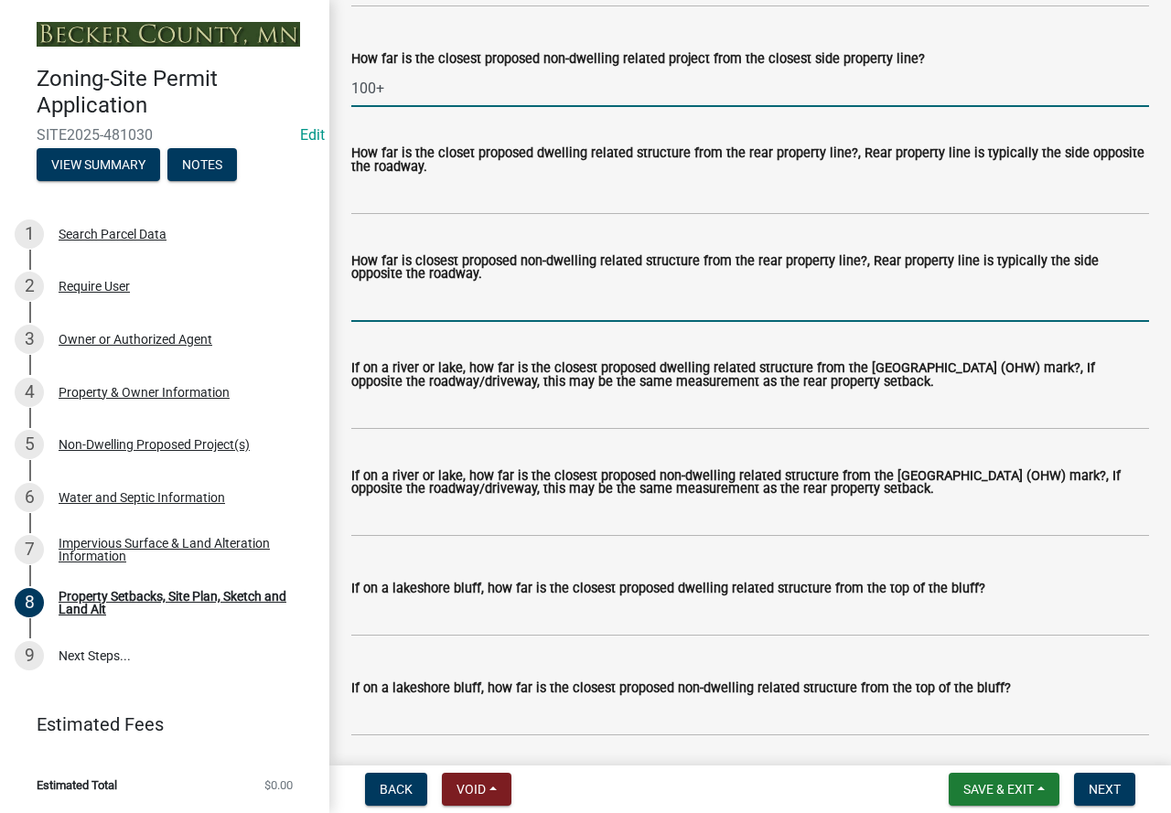
click at [456, 322] on input "How far is closest proposed non-dwelling related structure from the rear proper…" at bounding box center [750, 303] width 798 height 38
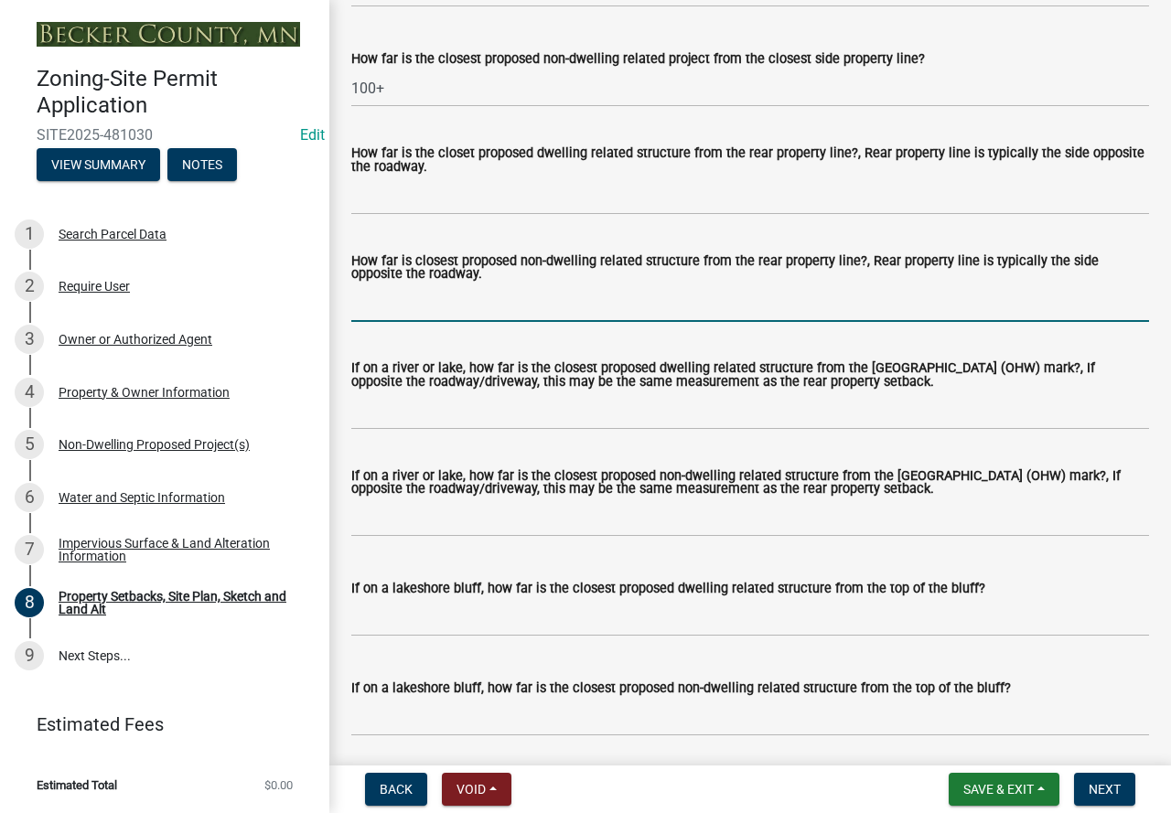
type input "20+"
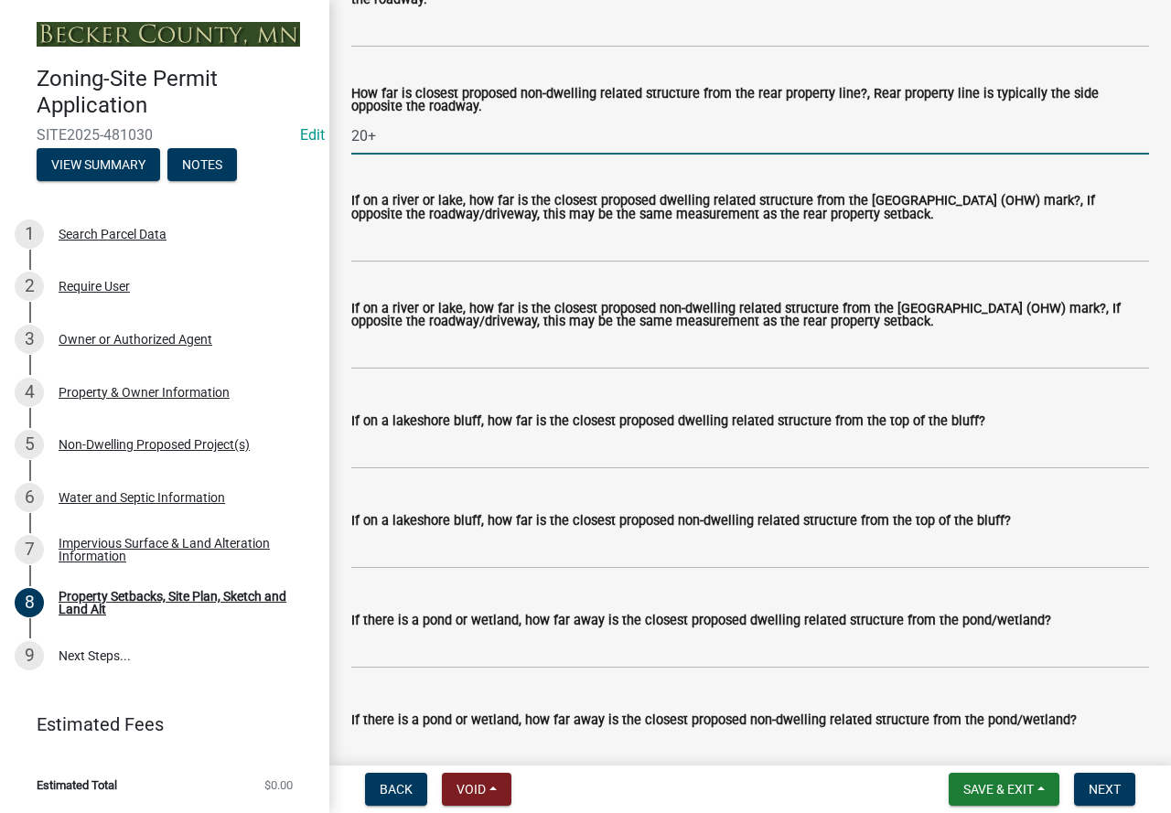
scroll to position [4299, 0]
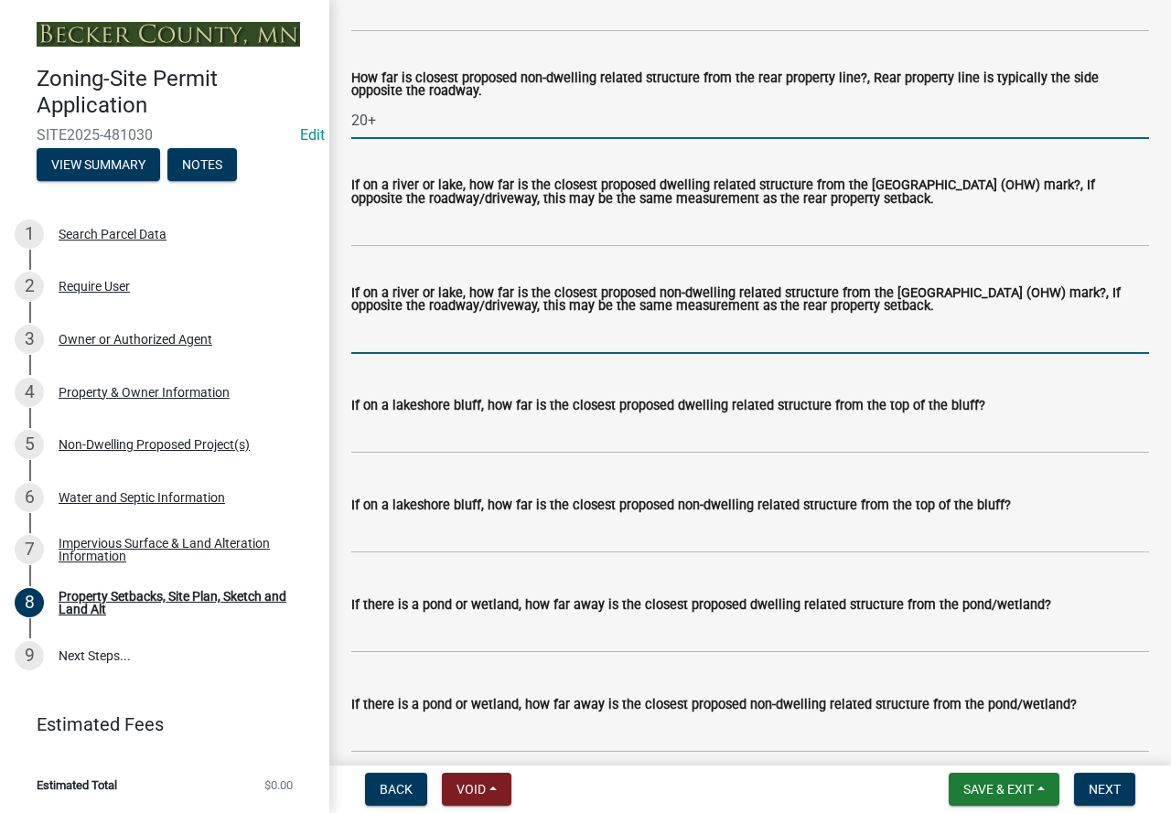
click at [413, 354] on input "If on a river or lake, how far is the closest proposed non-dwelling related str…" at bounding box center [750, 335] width 798 height 38
type input "N/A"
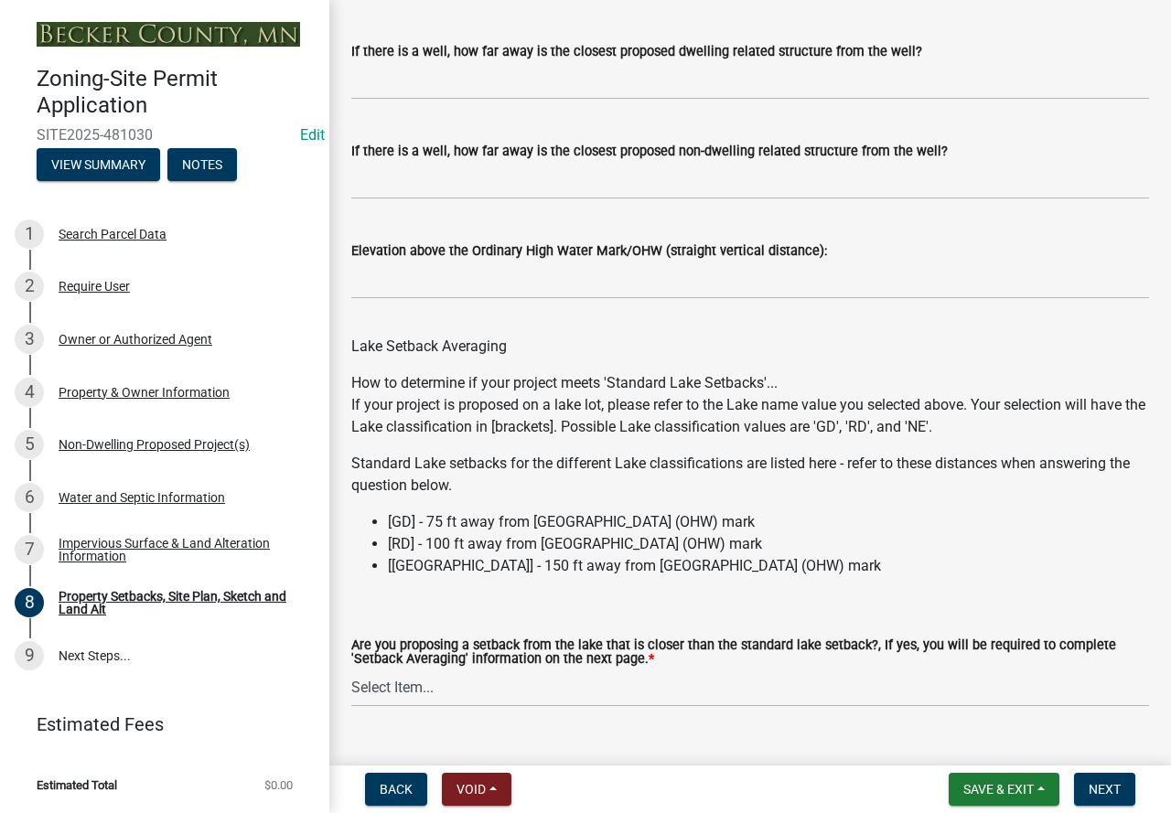
scroll to position [5510, 0]
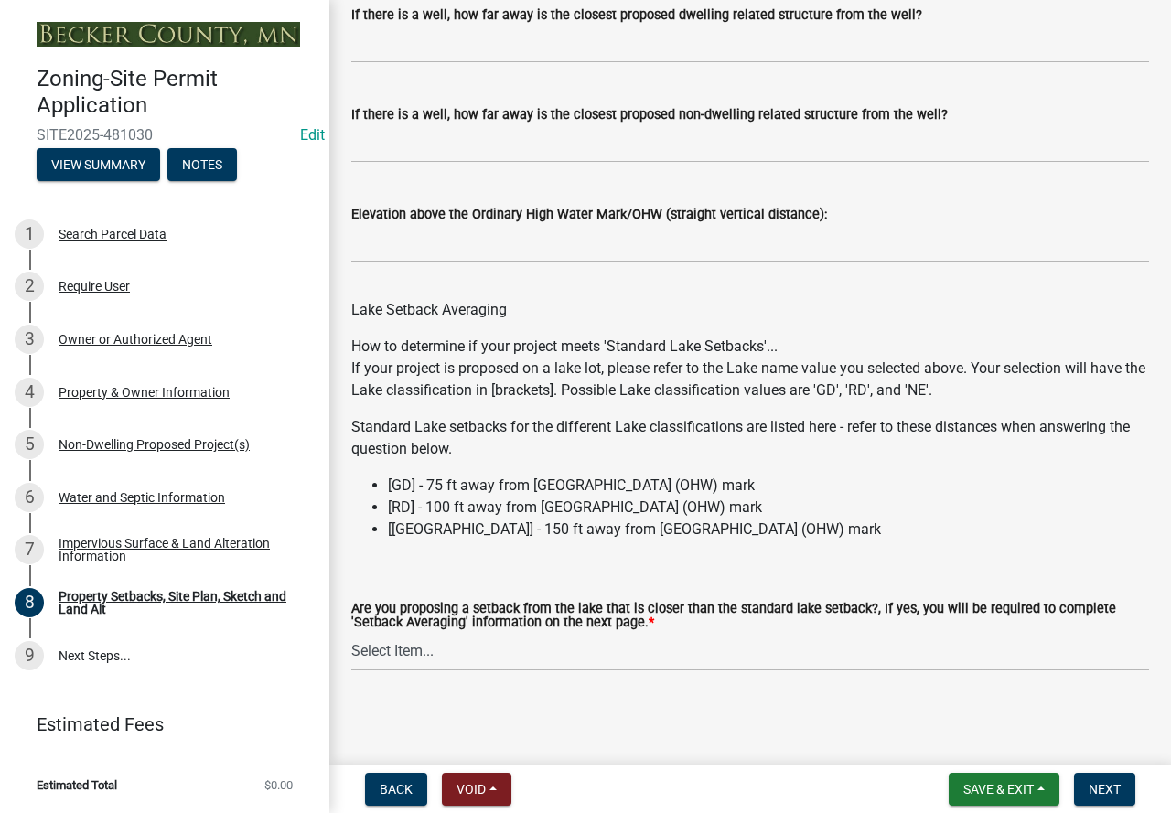
click at [395, 651] on select "Select Item... Yes No N/A" at bounding box center [750, 652] width 798 height 38
click at [454, 645] on select "Select Item... Yes No N/A" at bounding box center [750, 652] width 798 height 38
click at [351, 633] on select "Select Item... Yes No N/A" at bounding box center [750, 652] width 798 height 38
select select "19d13e65-c93d-443e-910a-7a17299544cc"
click at [1094, 788] on span "Next" at bounding box center [1105, 789] width 32 height 15
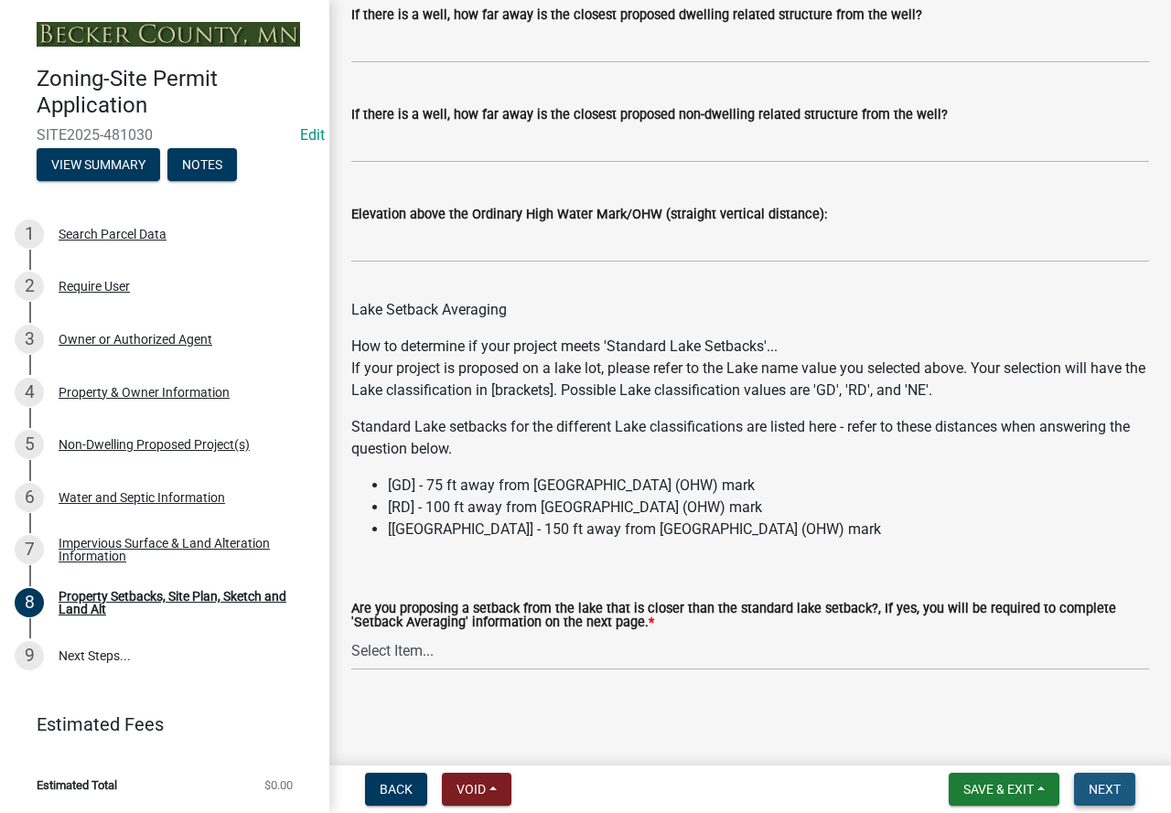
scroll to position [0, 0]
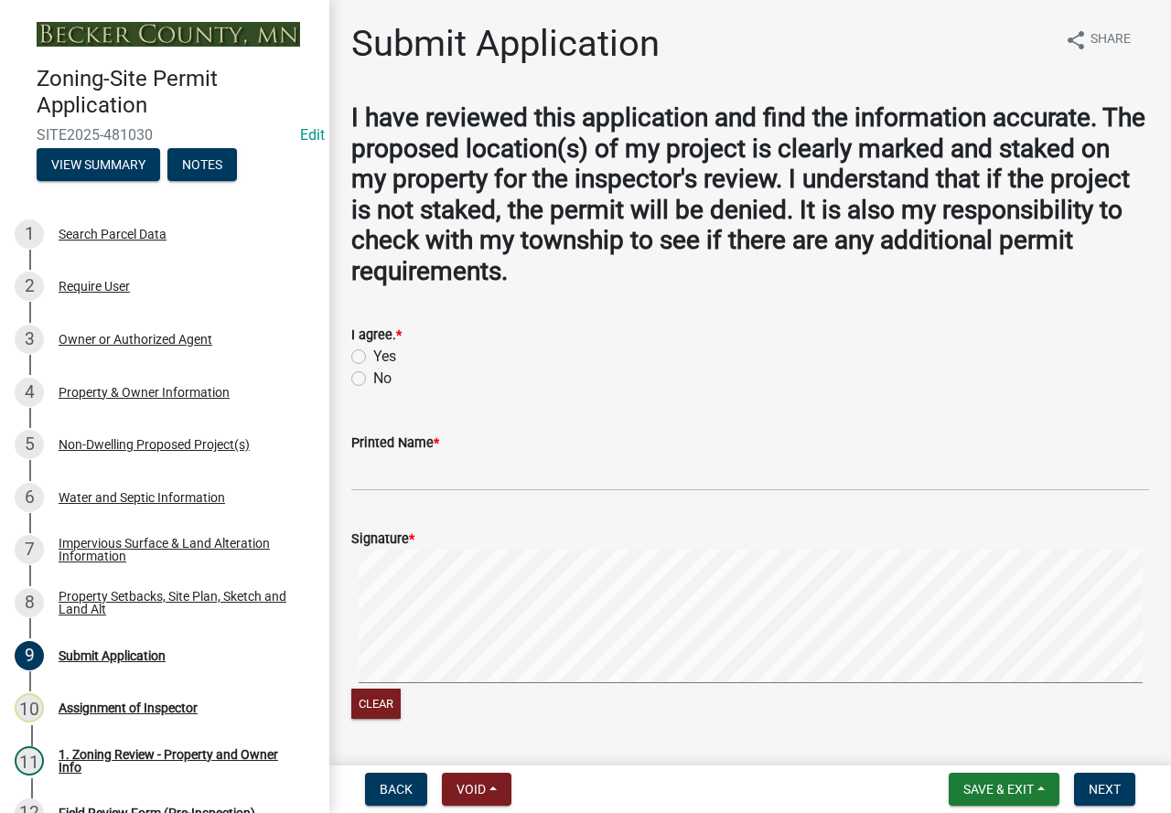
click at [373, 356] on label "Yes" at bounding box center [384, 357] width 23 height 22
click at [373, 356] on input "Yes" at bounding box center [379, 352] width 12 height 12
radio input "true"
click at [412, 467] on input "Printed Name *" at bounding box center [750, 473] width 798 height 38
click at [400, 807] on wm-app "Zoning-Site Permit Application SITE2025-481030 Edit View Summary Notes 1 Search…" at bounding box center [585, 406] width 1171 height 813
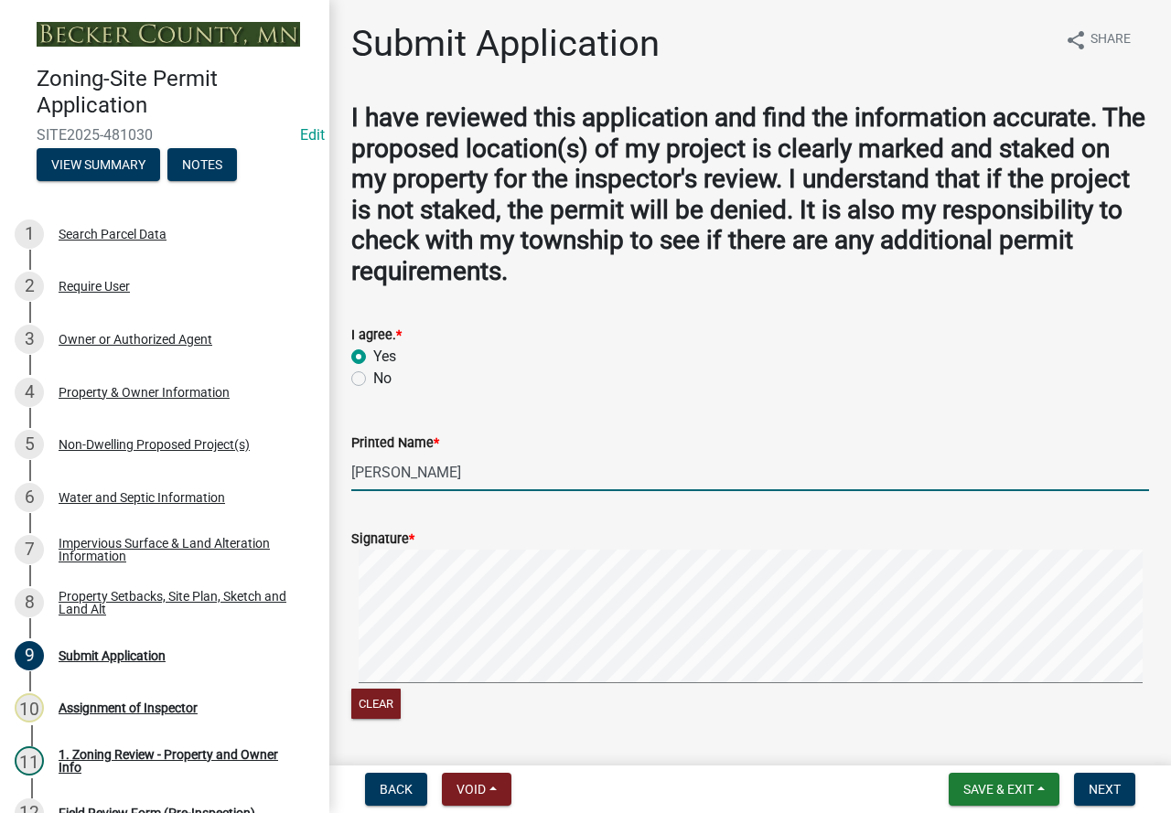
click at [675, 728] on wm-data-entity-input "Signature * Clear" at bounding box center [750, 623] width 798 height 234
type input "[PERSON_NAME]"
click at [1112, 773] on button "Next" at bounding box center [1104, 789] width 61 height 33
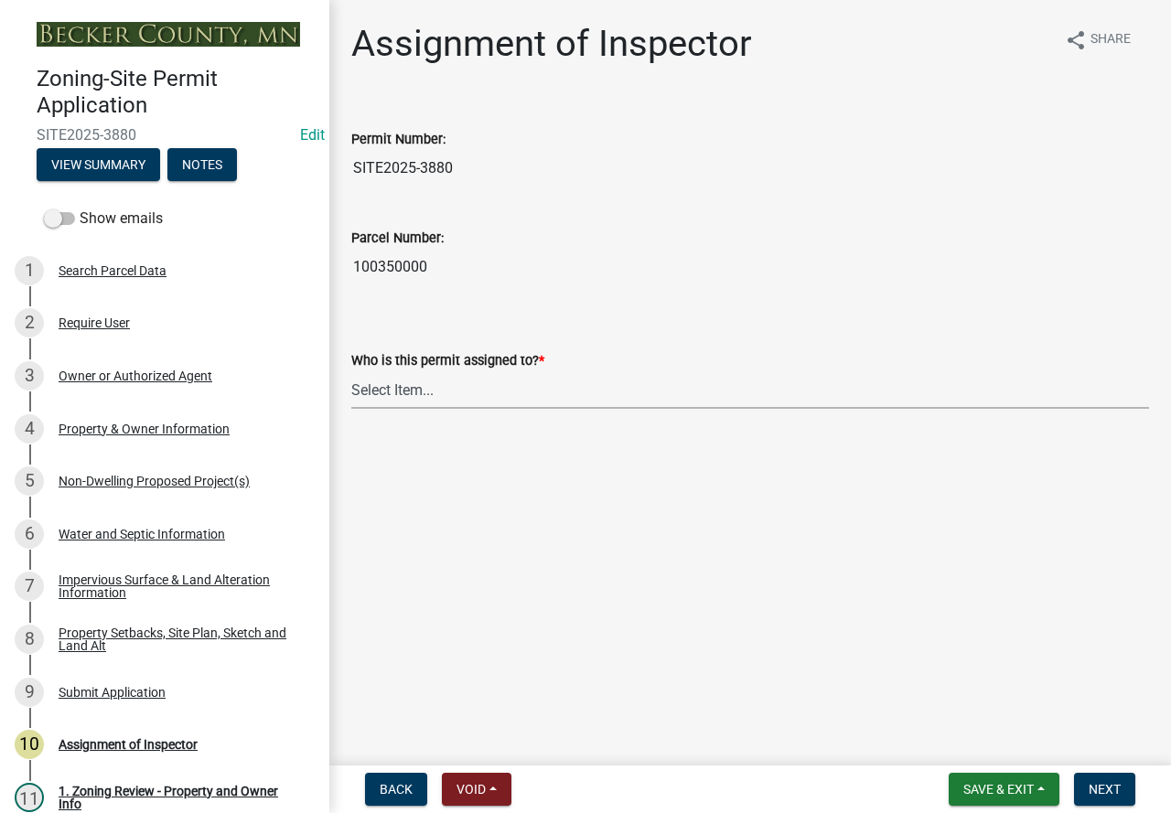
click at [423, 398] on select "Select Item... [PERSON_NAME] [PERSON_NAME] [PERSON_NAME] [PERSON_NAME] [PERSON_…" at bounding box center [750, 390] width 798 height 38
click at [351, 371] on select "Select Item... [PERSON_NAME] [PERSON_NAME] [PERSON_NAME] [PERSON_NAME] [PERSON_…" at bounding box center [750, 390] width 798 height 38
select select "ebd8400e-d8d5-49f8-911f-e671eb76408a"
click at [1114, 789] on span "Next" at bounding box center [1105, 789] width 32 height 15
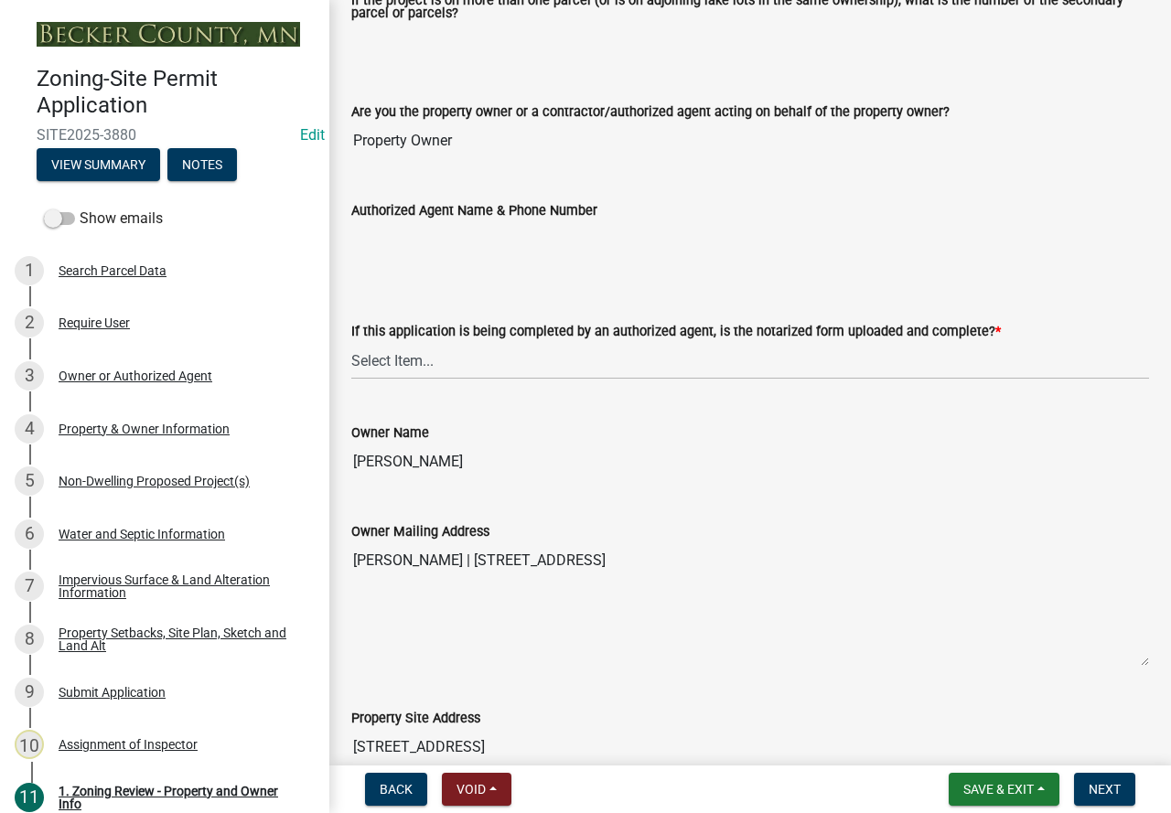
scroll to position [366, 0]
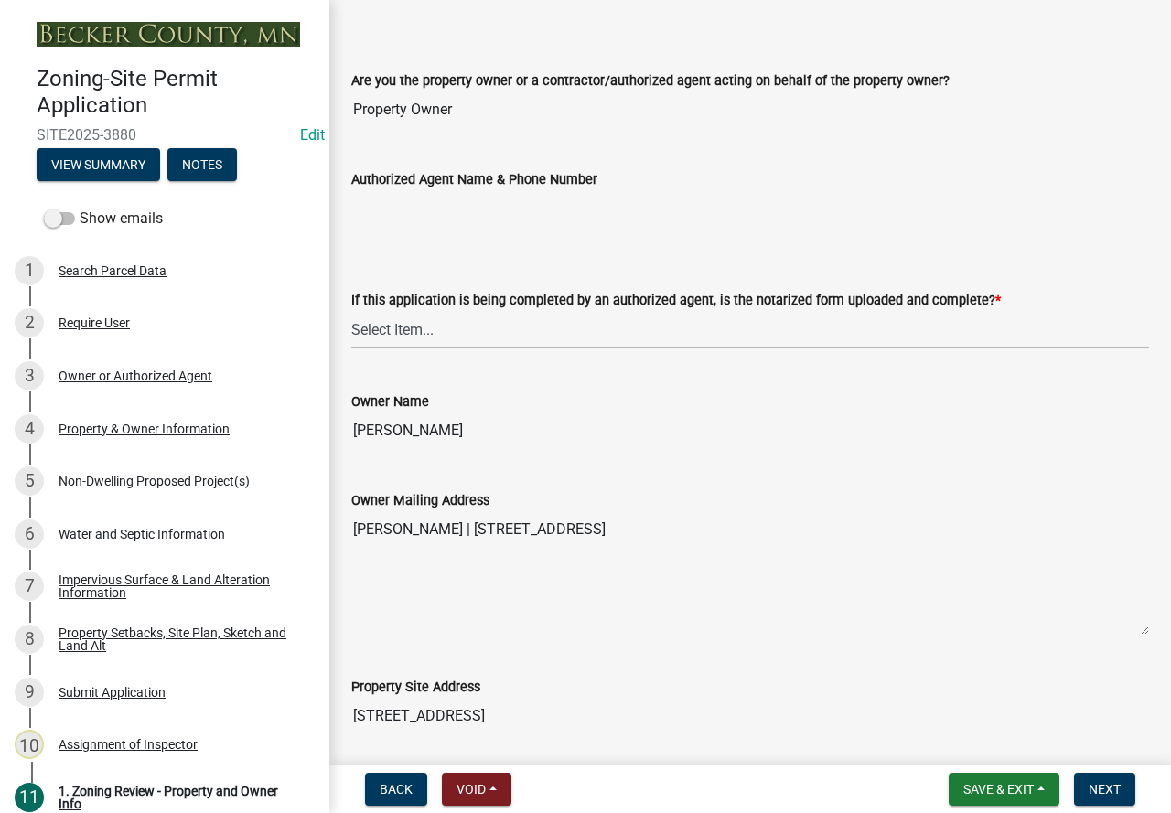
click at [413, 332] on select "Select Item... Yes No N/A" at bounding box center [750, 330] width 798 height 38
click at [351, 312] on select "Select Item... Yes No N/A" at bounding box center [750, 330] width 798 height 38
select select "b279cdb4-a9c7-4e65-a8bd-797316f5be14"
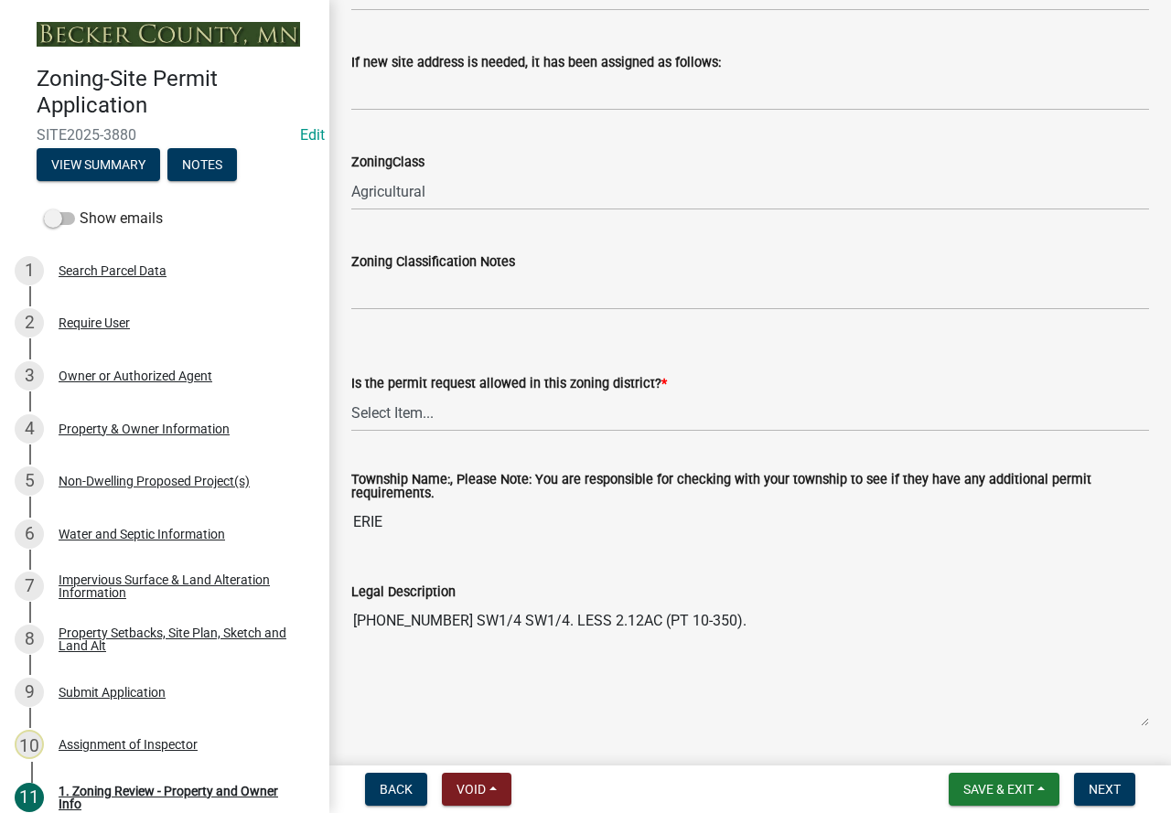
scroll to position [1281, 0]
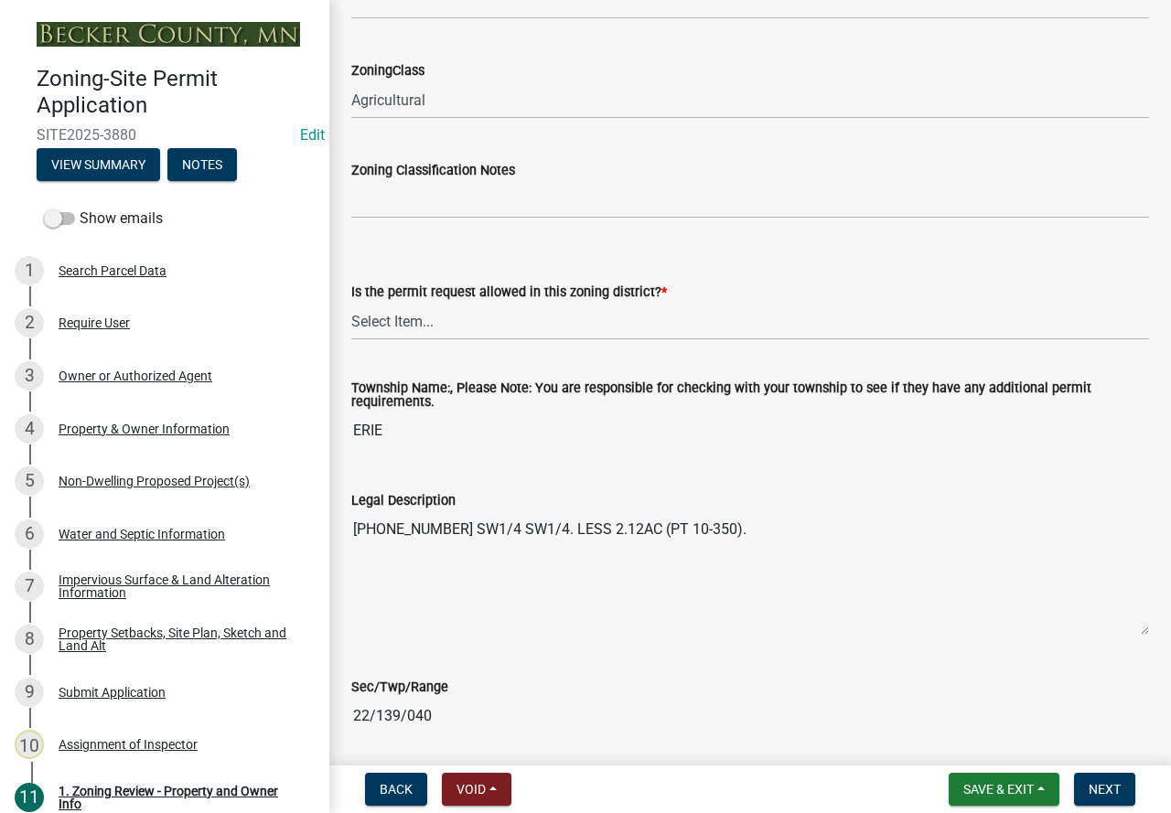
click at [340, 327] on div "Is the permit request allowed in this zoning district? * Select Item... Yes No" at bounding box center [750, 286] width 825 height 107
click at [392, 320] on select "Select Item... Yes No" at bounding box center [750, 322] width 798 height 38
click at [351, 304] on select "Select Item... Yes No" at bounding box center [750, 322] width 798 height 38
select select "b4f32c46-6248-4748-b47c-fa4933858724"
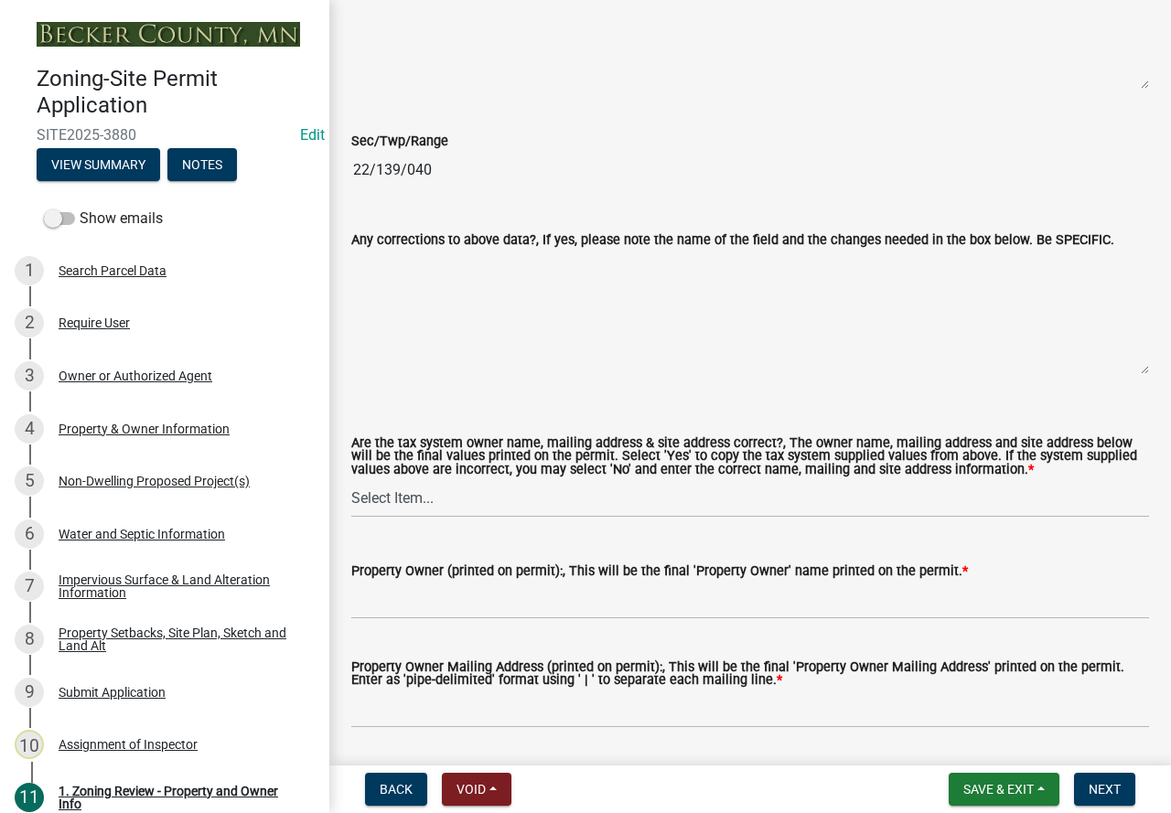
scroll to position [1921, 0]
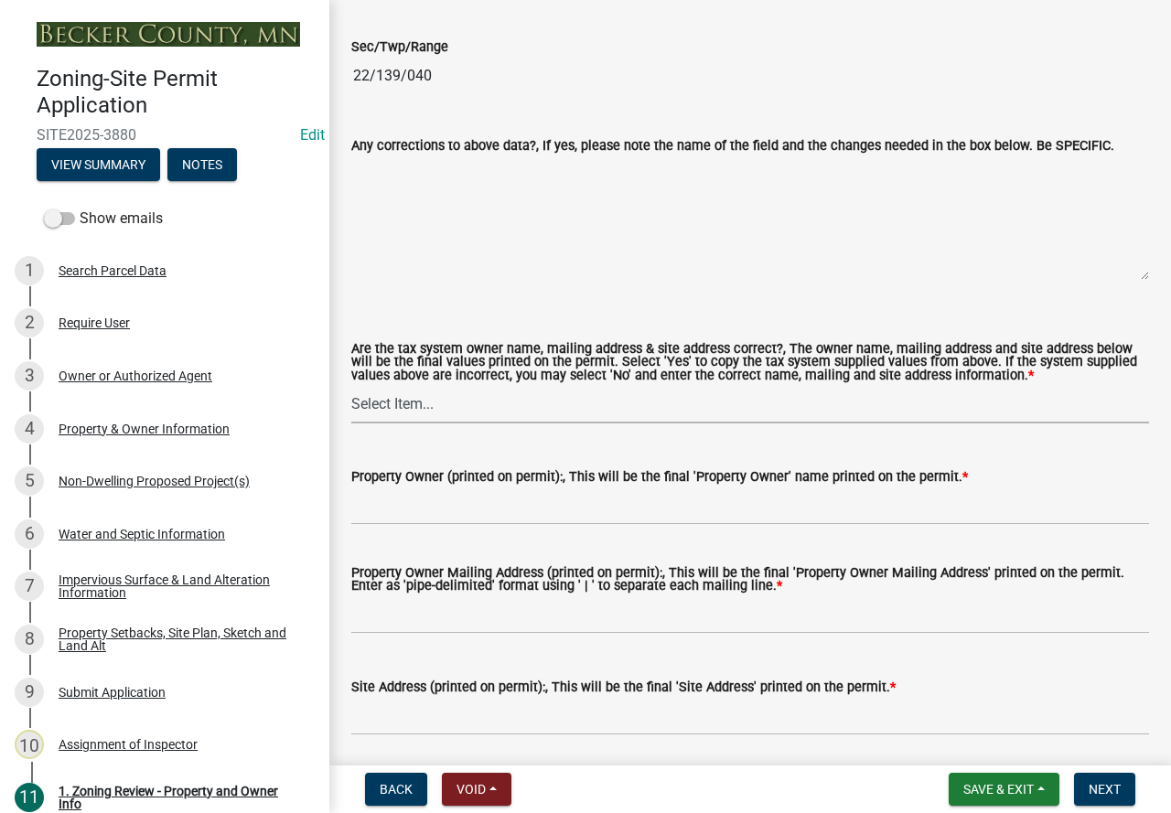
click at [365, 406] on select "Select Item... Yes No" at bounding box center [750, 405] width 798 height 38
click at [351, 388] on select "Select Item... Yes No" at bounding box center [750, 405] width 798 height 38
select select "ab6c2257-4786-48e5-86d0-1194833f57c8"
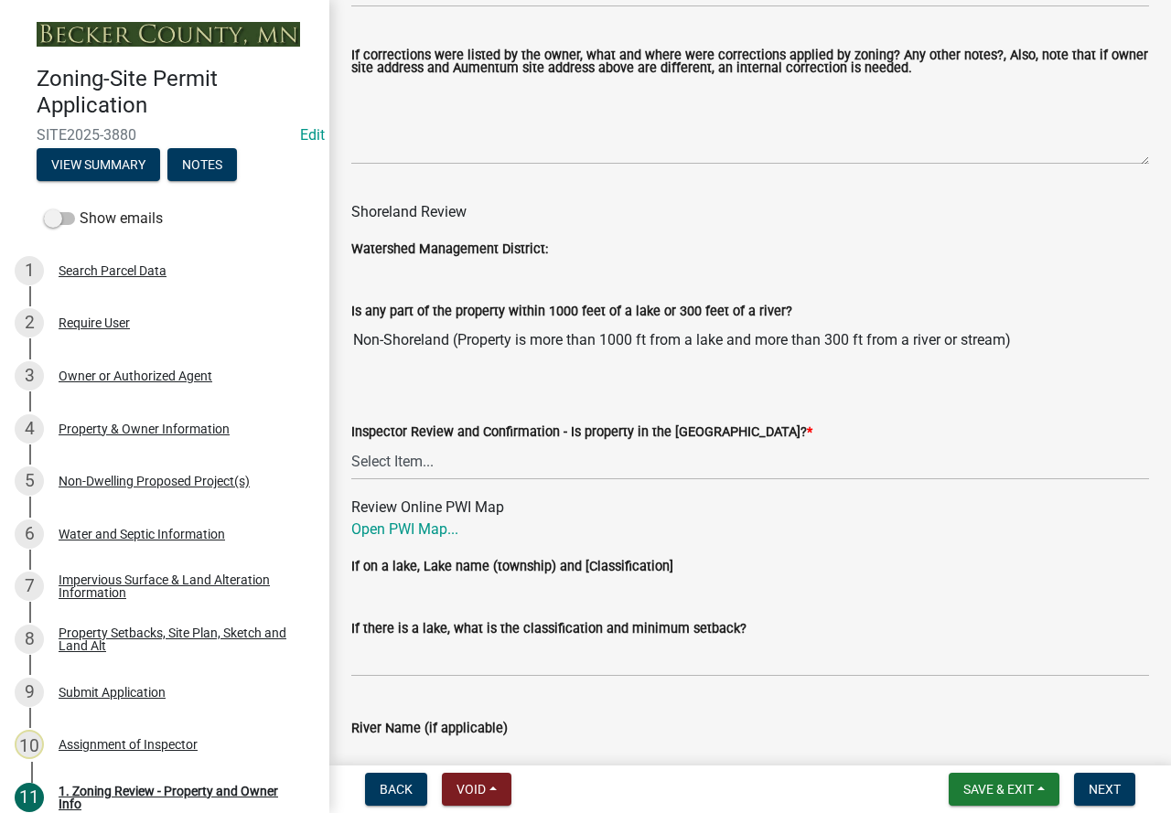
scroll to position [2653, 0]
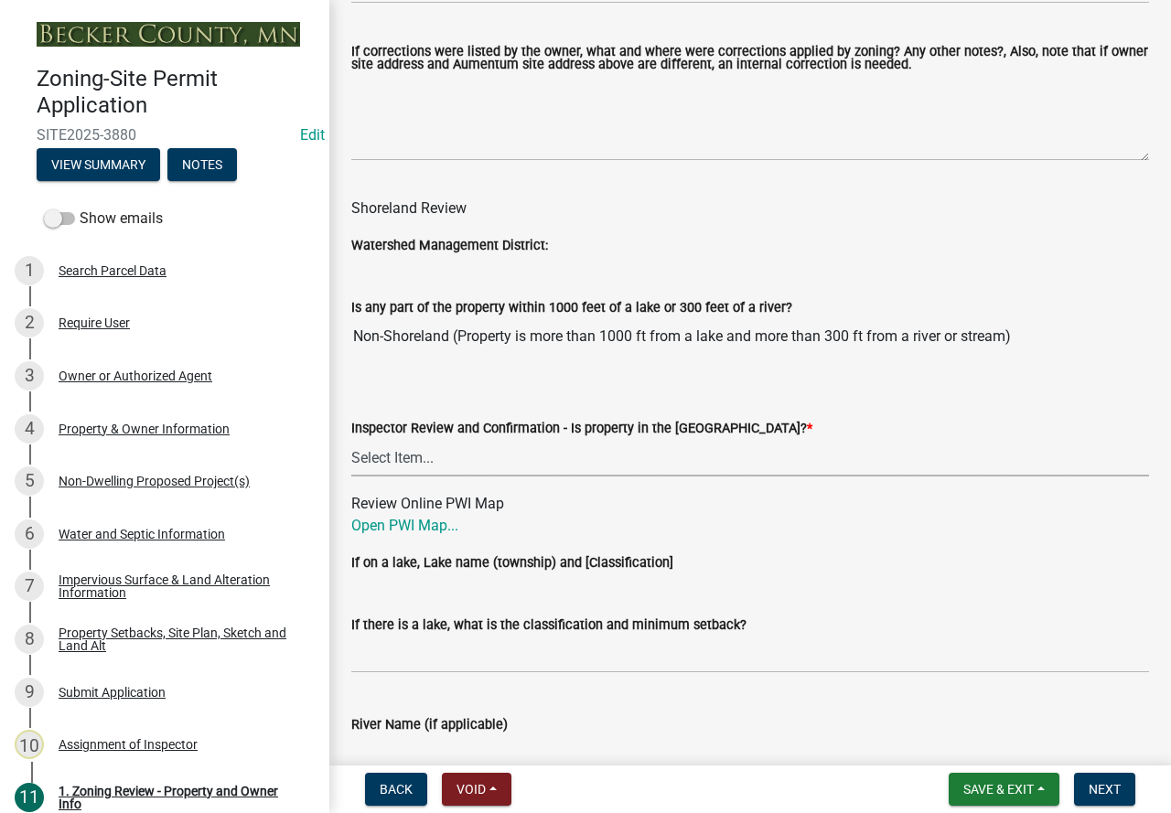
click at [407, 461] on select "Select Item... Within [GEOGRAPHIC_DATA] (SD) Not in [GEOGRAPHIC_DATA] (NOTSL)" at bounding box center [750, 458] width 798 height 38
click at [351, 444] on select "Select Item... Within [GEOGRAPHIC_DATA] (SD) Not in [GEOGRAPHIC_DATA] (NOTSL)" at bounding box center [750, 458] width 798 height 38
select select "e1f6b8d3-daec-4023-803a-68e50f8a9a47"
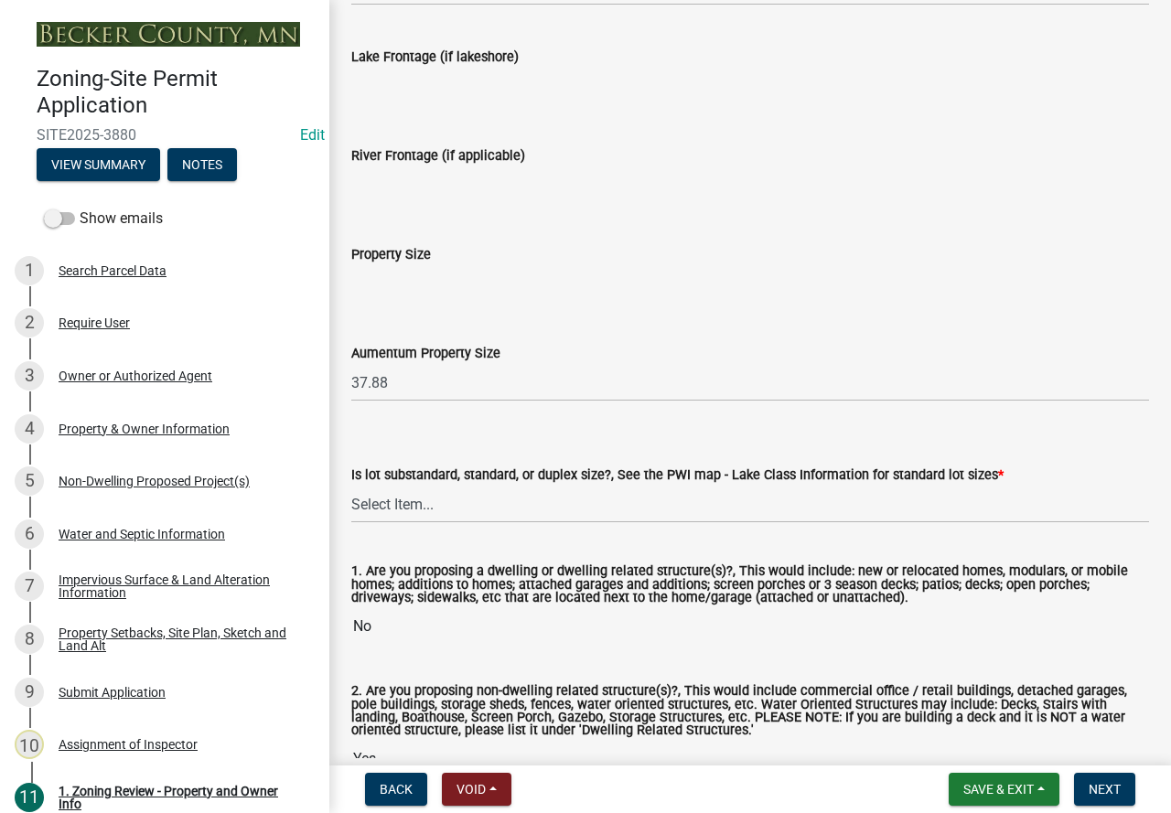
scroll to position [3750, 0]
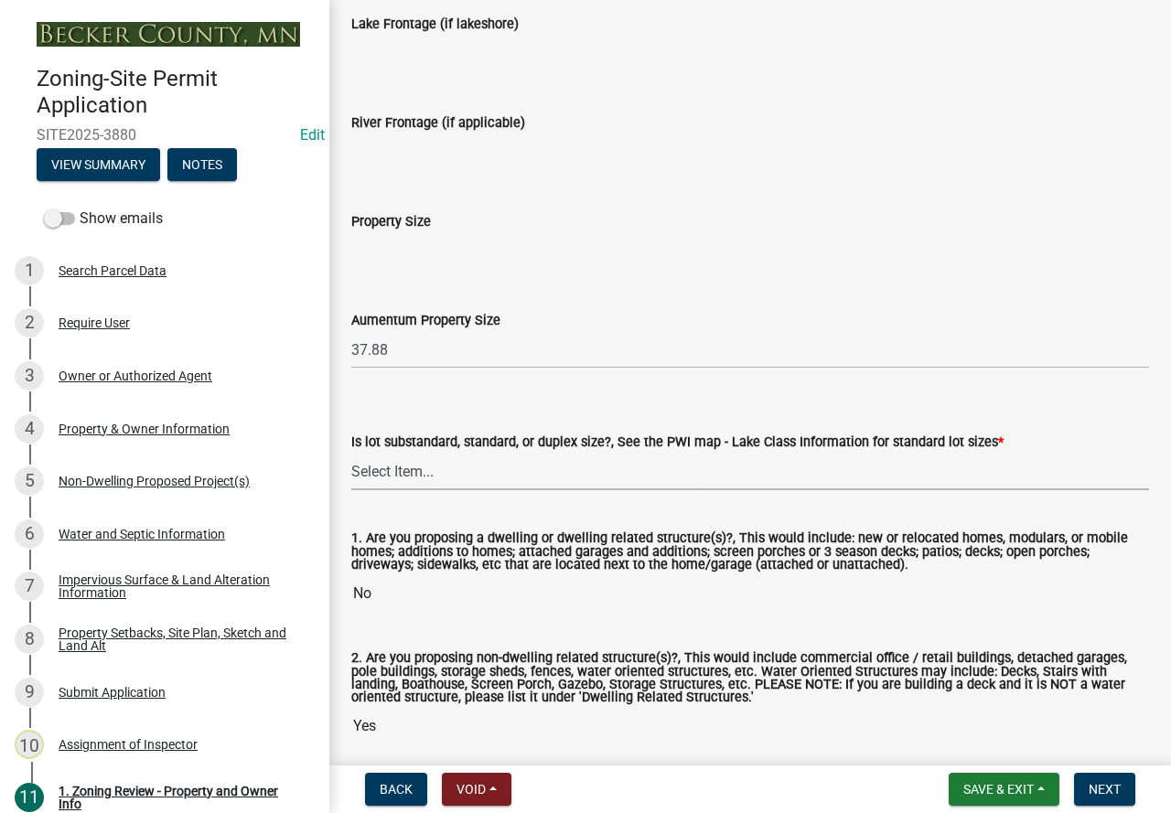
click at [386, 478] on select "Select Item... Non-Riparian and not back lot Substandard Non-Riparian Backlot S…" at bounding box center [750, 472] width 798 height 38
click at [351, 457] on select "Select Item... Non-Riparian and not back lot Substandard Non-Riparian Backlot S…" at bounding box center [750, 472] width 798 height 38
select select "d94a228a-13b2-461d-ba2b-a9964ed903a2"
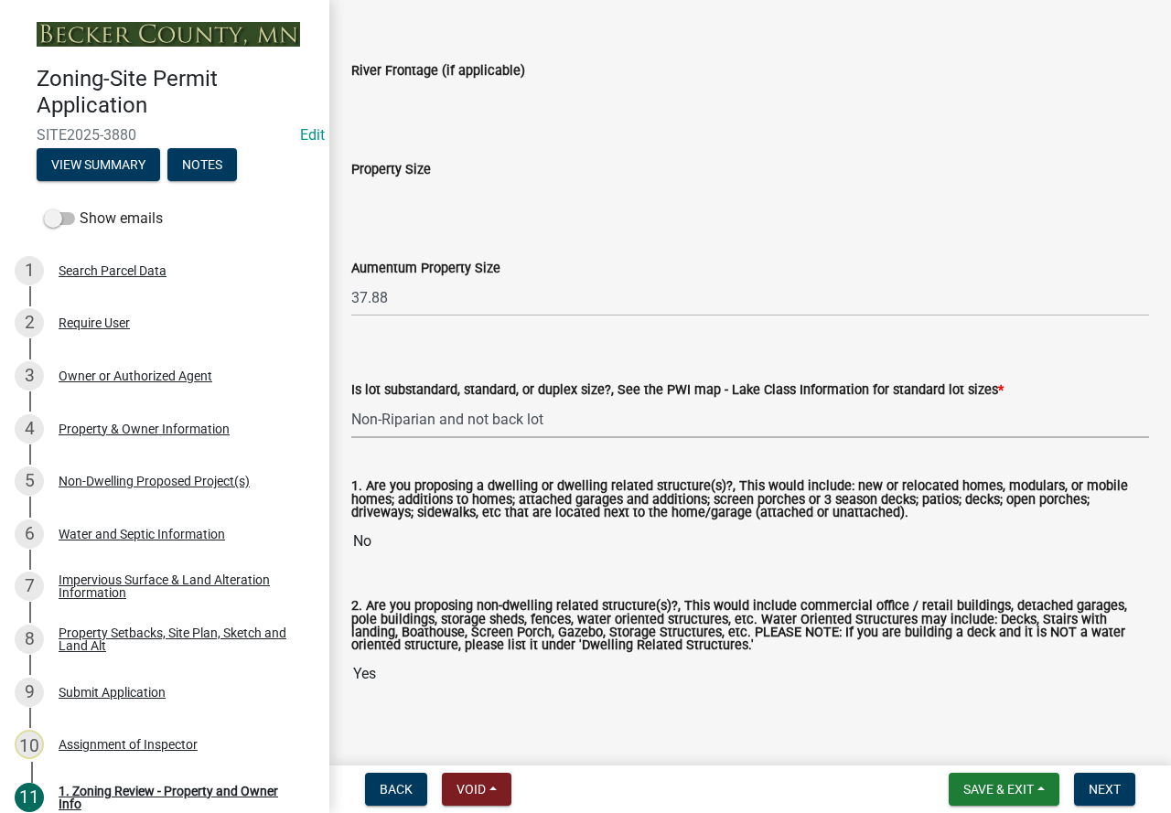
scroll to position [3829, 0]
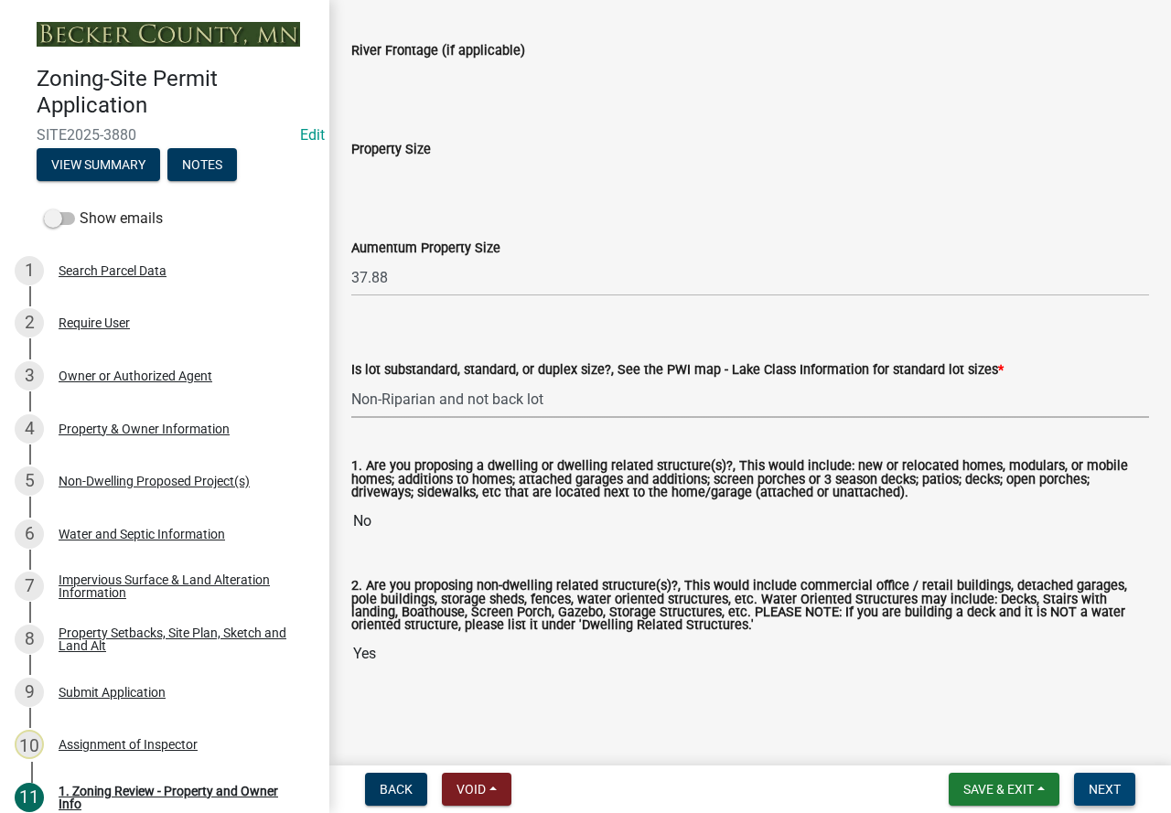
click at [1112, 783] on span "Next" at bounding box center [1105, 789] width 32 height 15
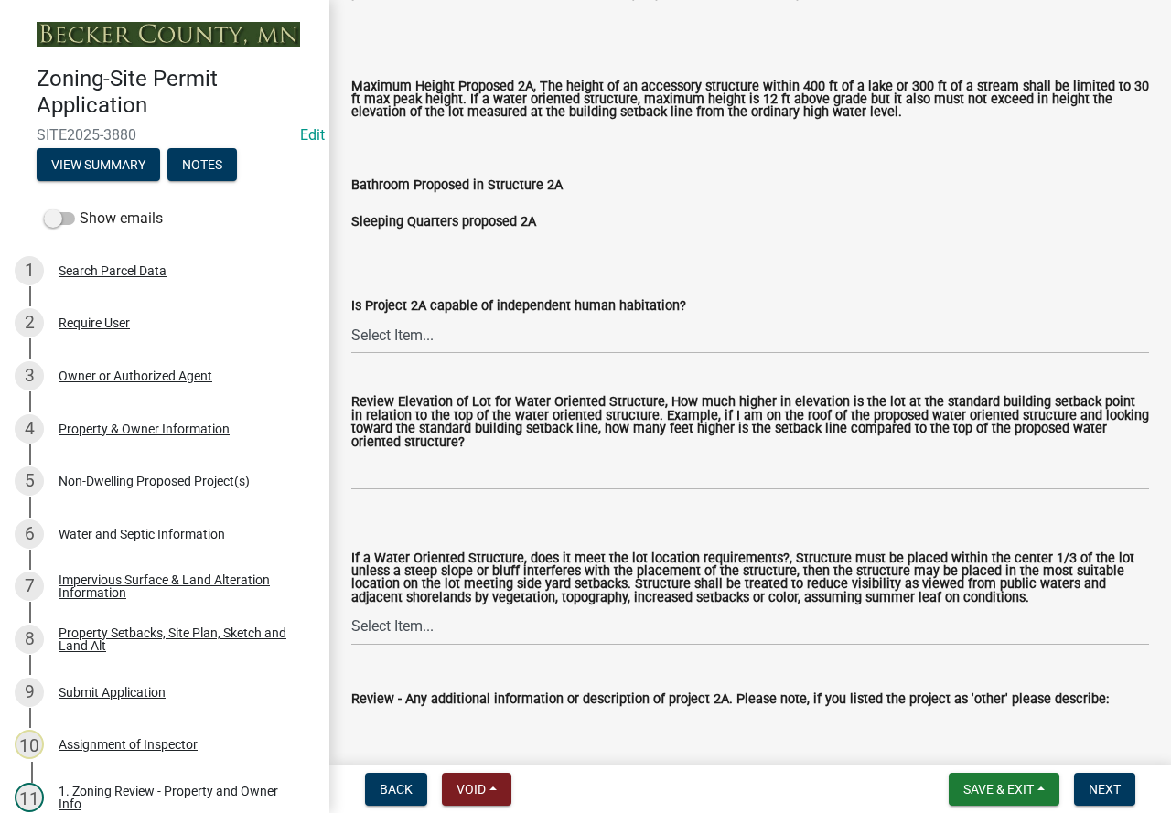
scroll to position [549, 0]
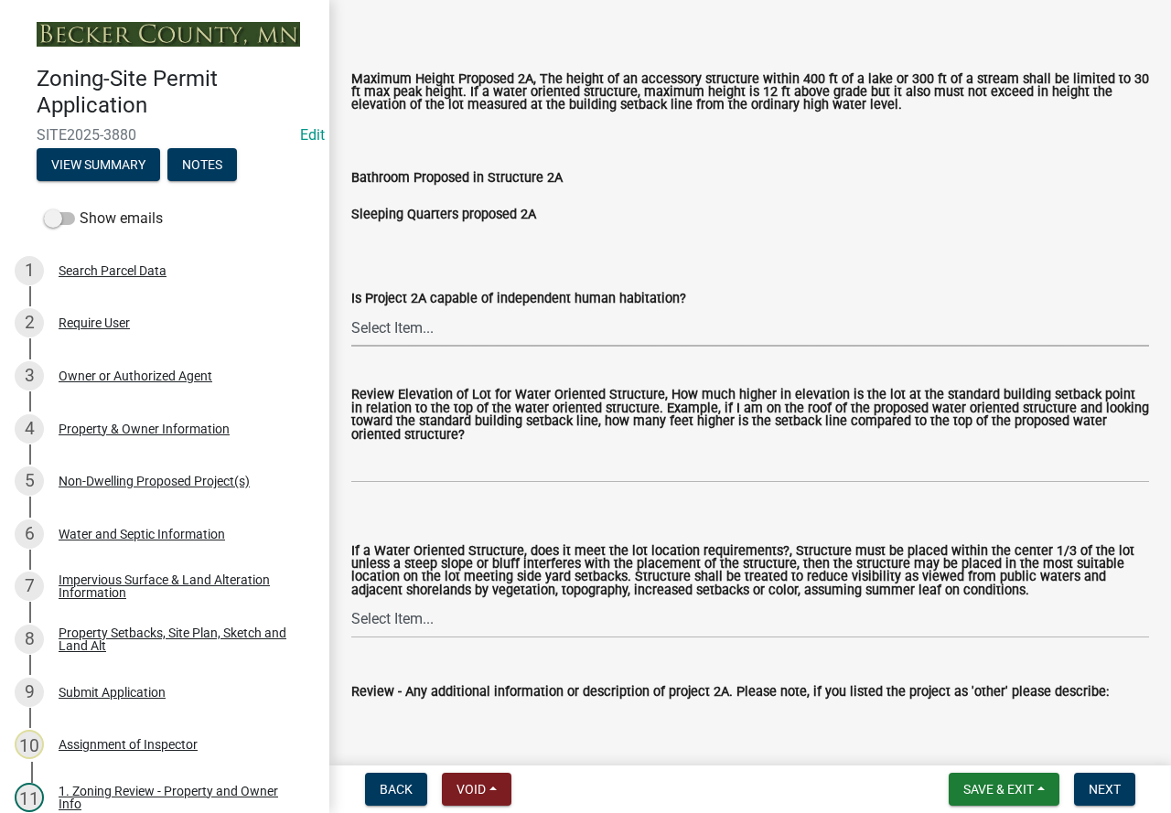
click at [401, 340] on select "Select Item... Yes No N/A" at bounding box center [750, 328] width 798 height 38
click at [351, 311] on select "Select Item... Yes No N/A" at bounding box center [750, 328] width 798 height 38
select select "a2f78424-5988-4589-b424-cc13c16731f5"
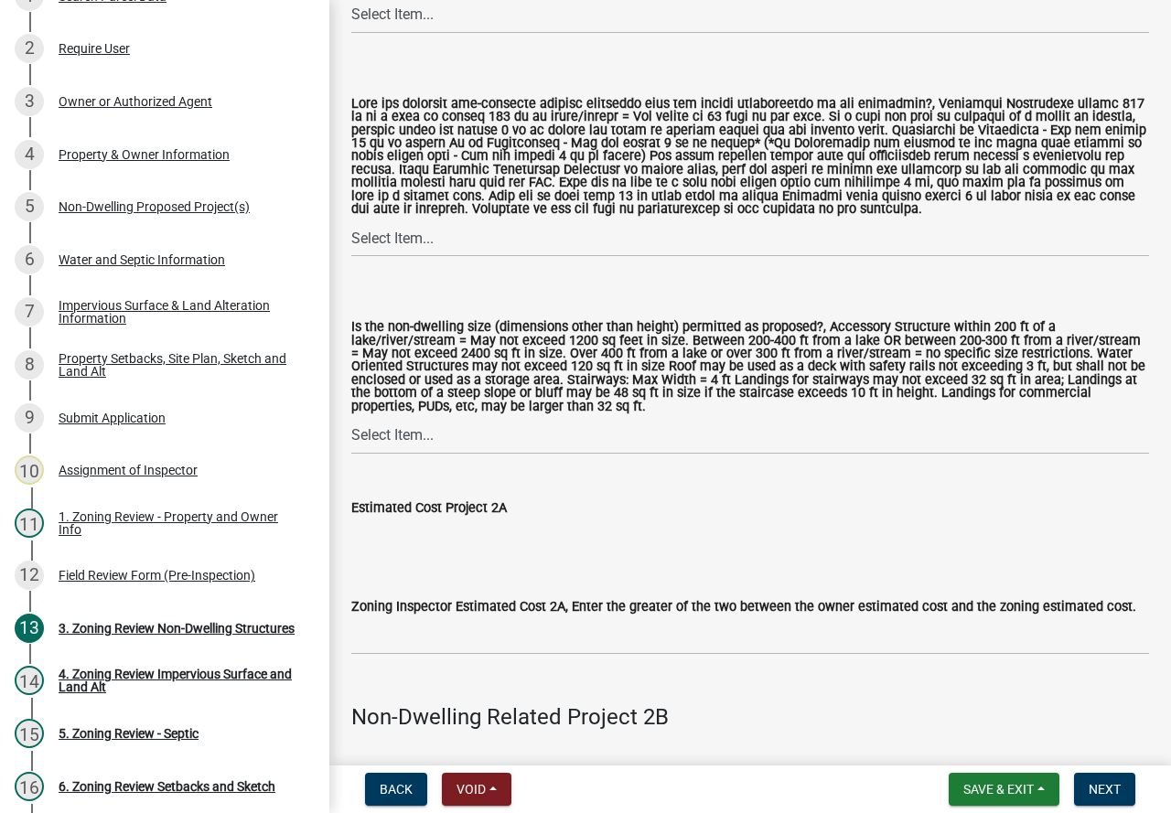
scroll to position [1555, 0]
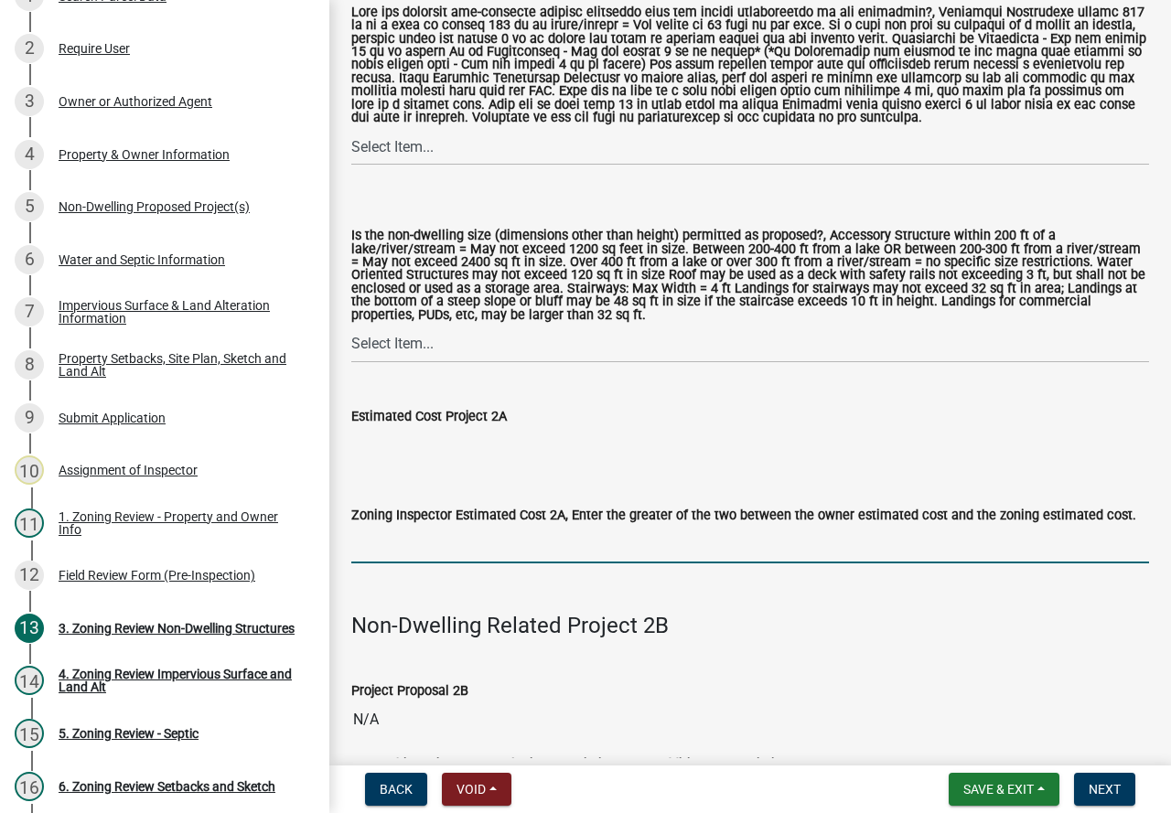
click at [385, 545] on input "text" at bounding box center [750, 545] width 798 height 38
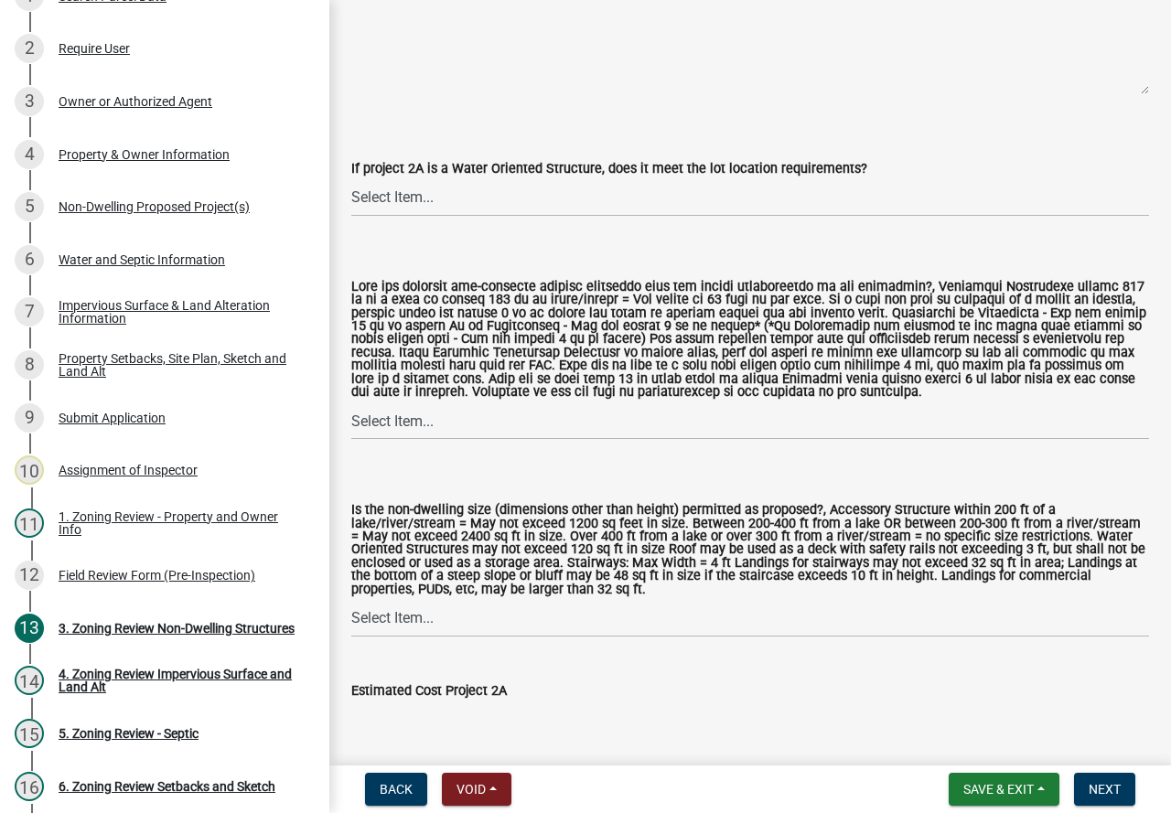
scroll to position [915, 0]
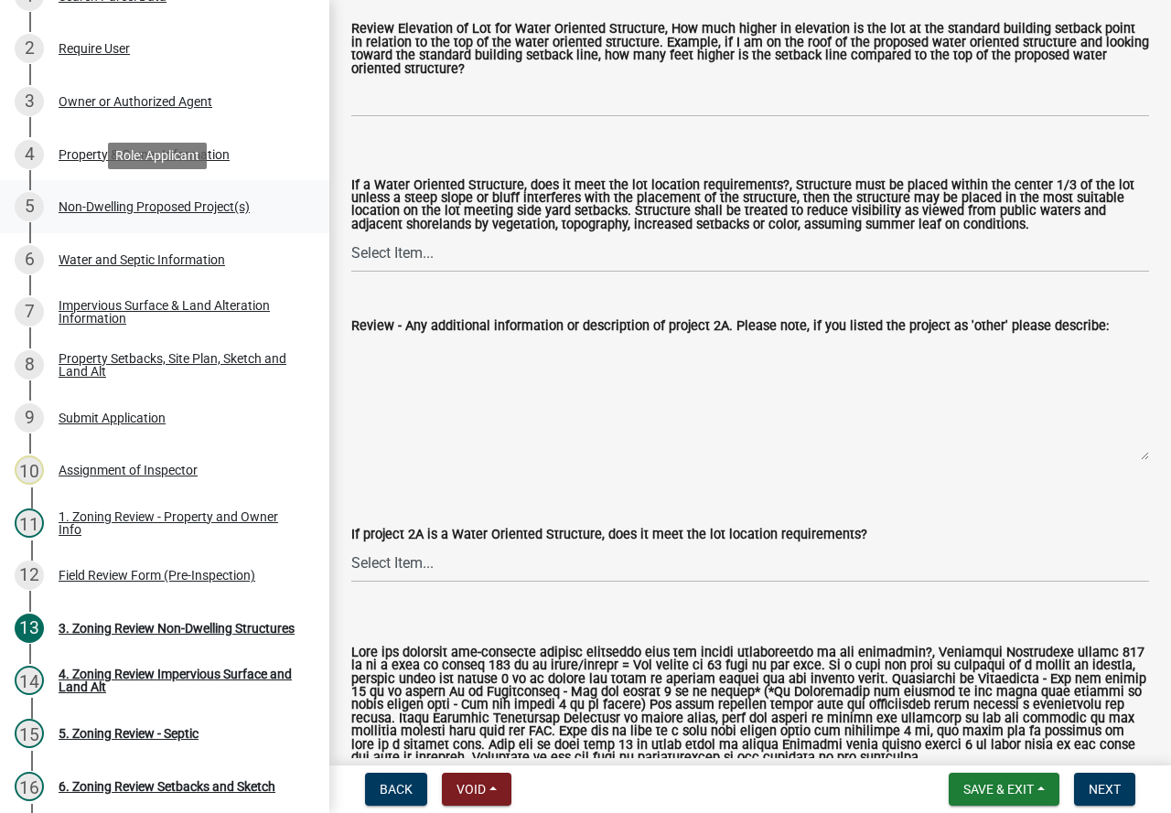
type input "15000"
click at [138, 198] on div "5 Non-Dwelling Proposed Project(s)" at bounding box center [157, 206] width 285 height 29
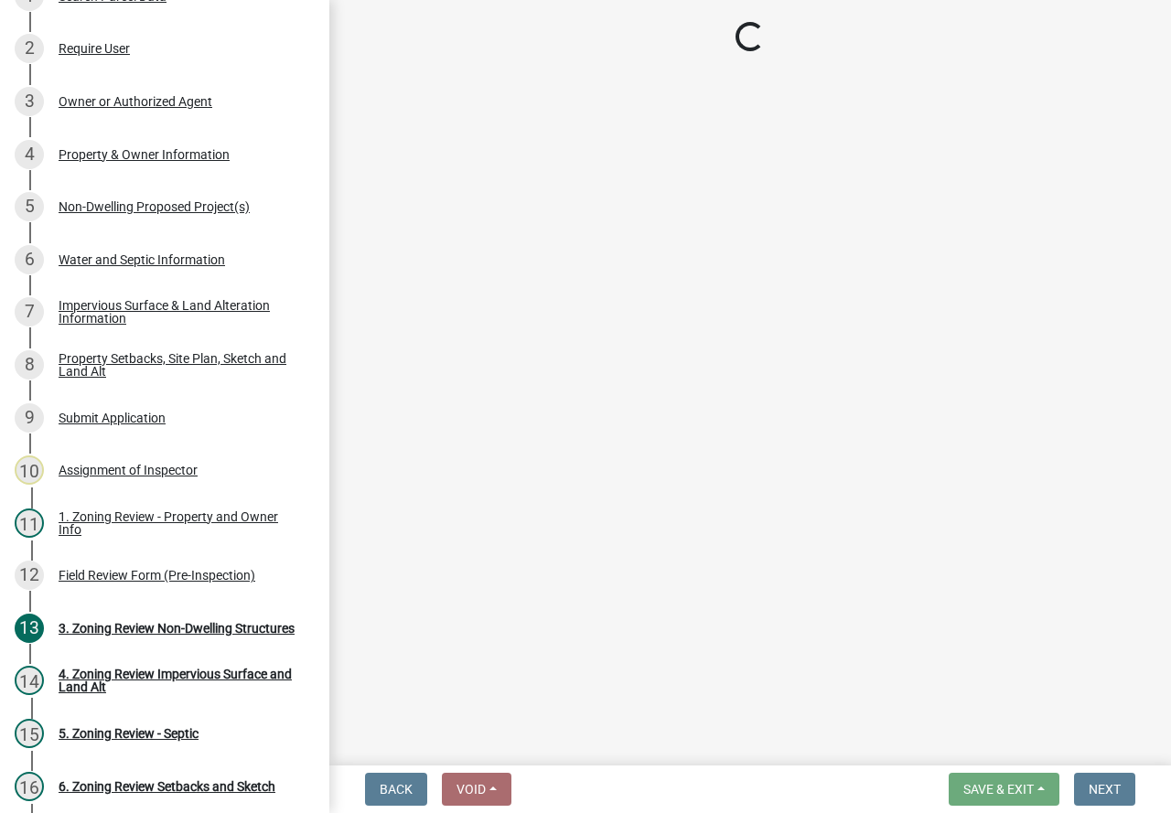
select select "6ced1b54-2913-4dbf-9776-23baa6524e46"
select select "258cbdbc-8629-455d-9fed-6a57bf82144e"
select select "a9a8393f-3c28-47b8-b6d9-84c94641c3fc"
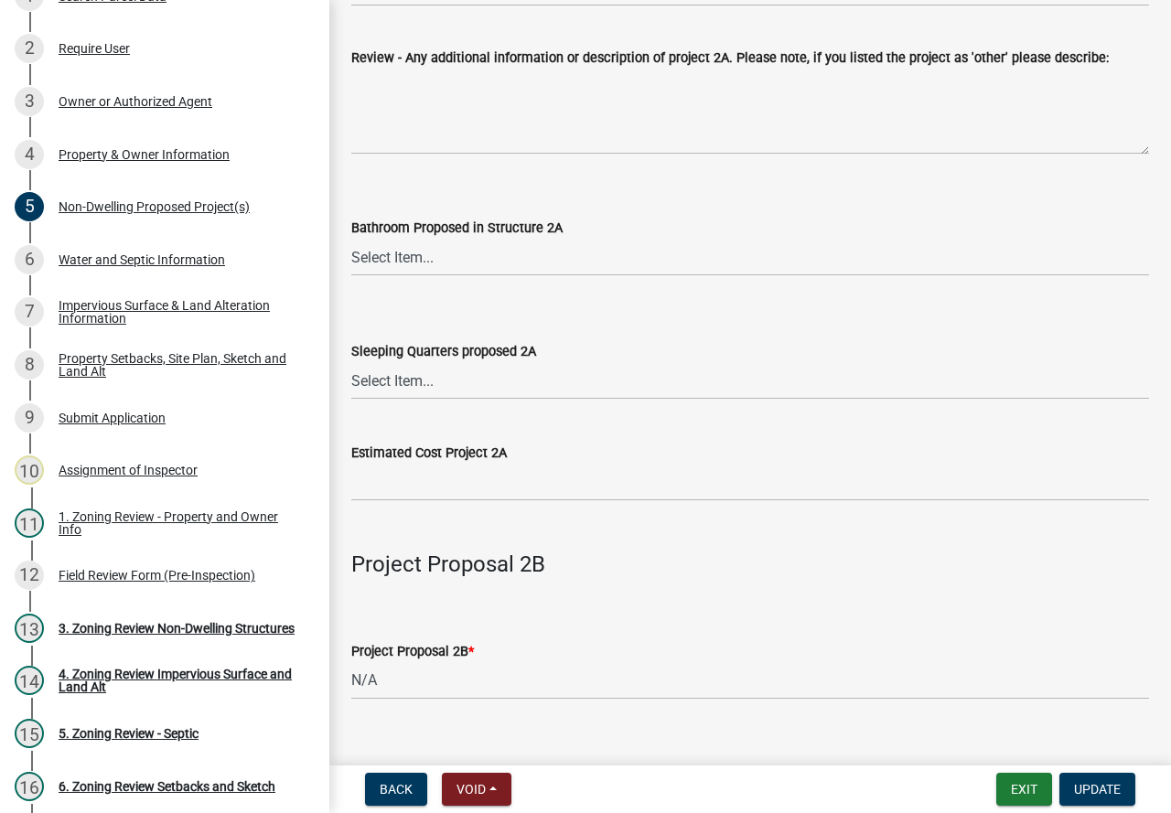
scroll to position [1098, 0]
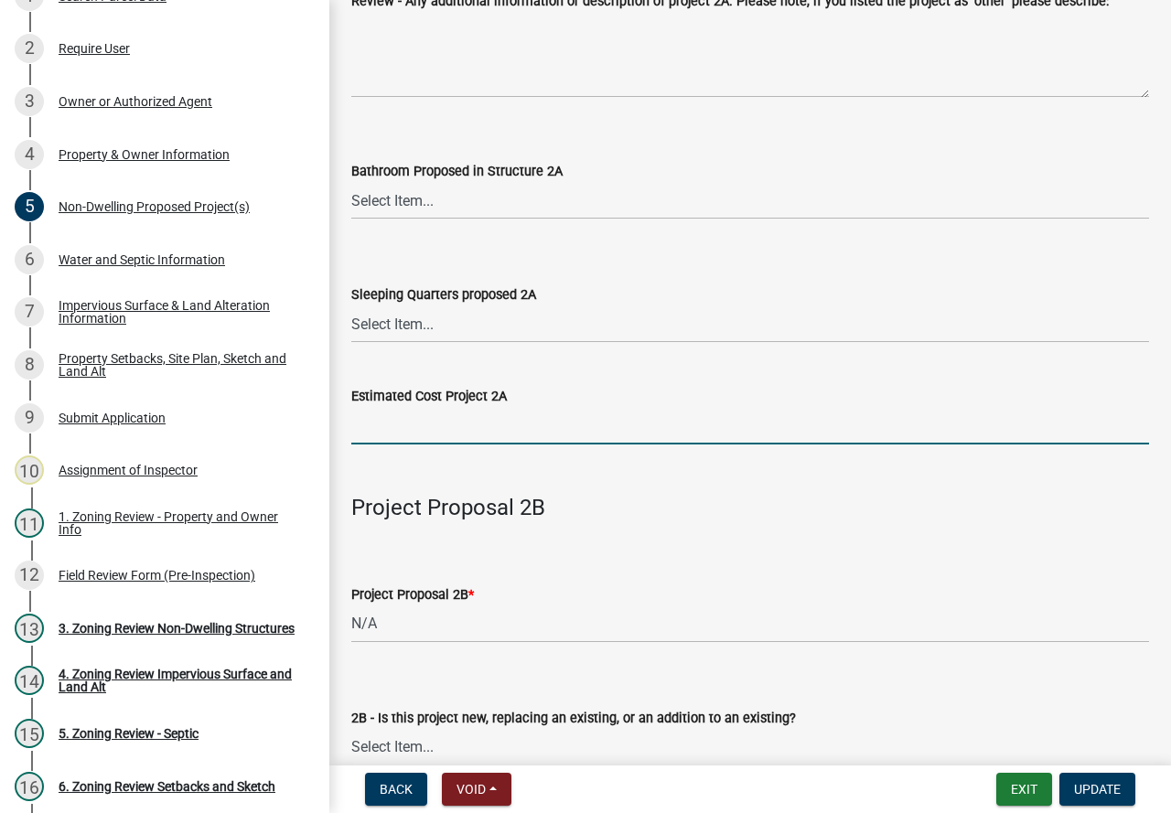
click at [437, 425] on input "text" at bounding box center [750, 426] width 798 height 38
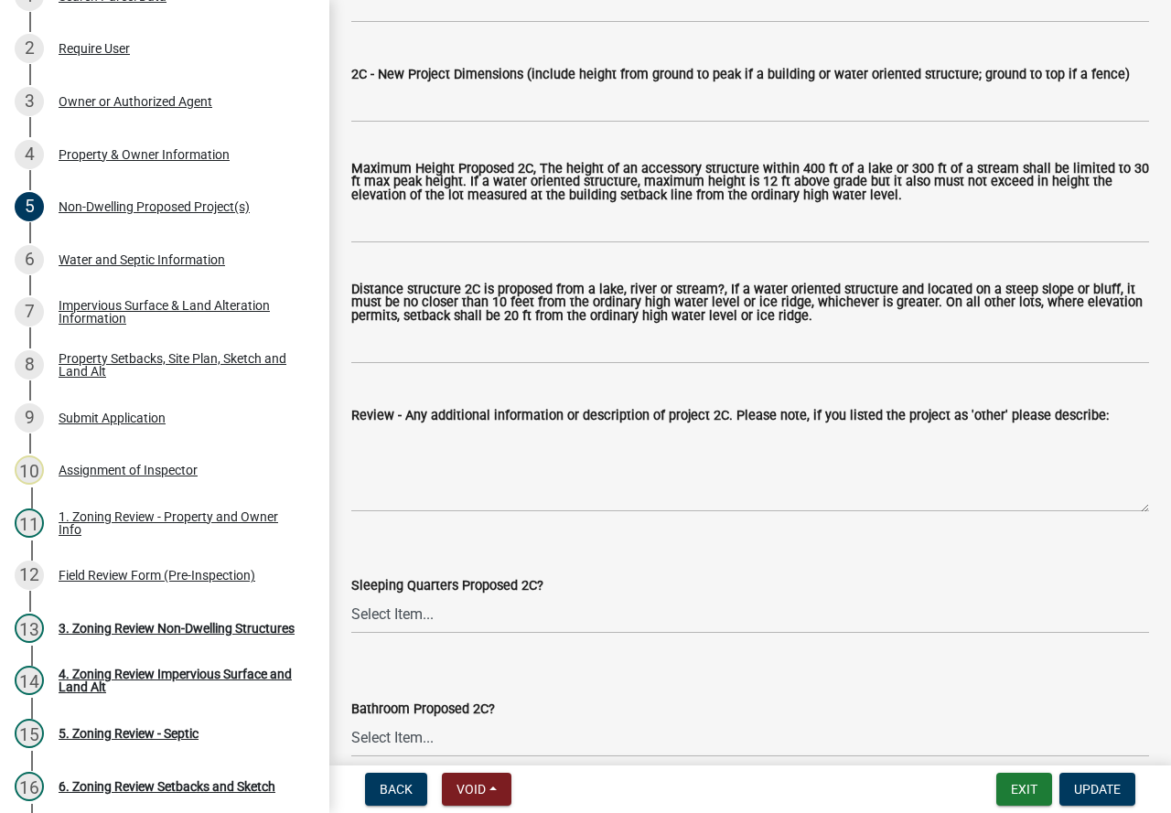
scroll to position [3659, 0]
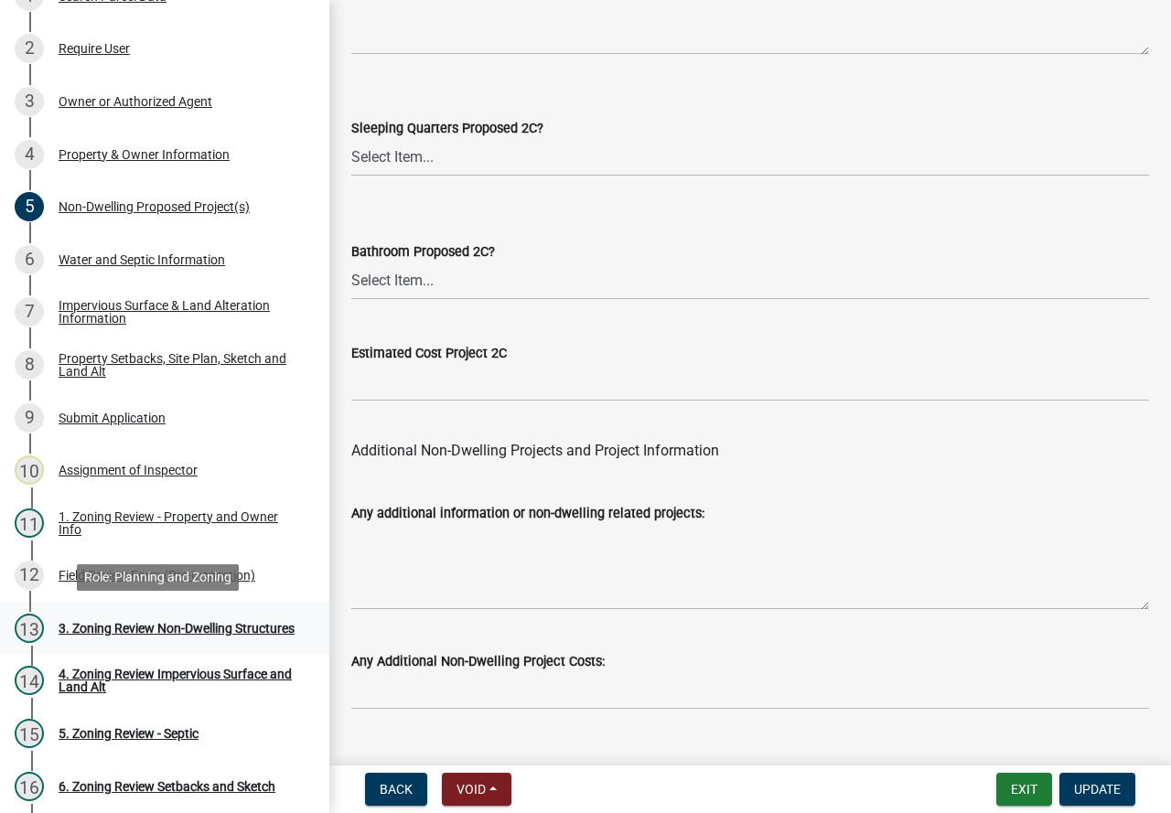
type input "15000"
click at [152, 622] on div "3. Zoning Review Non-Dwelling Structures" at bounding box center [177, 628] width 236 height 13
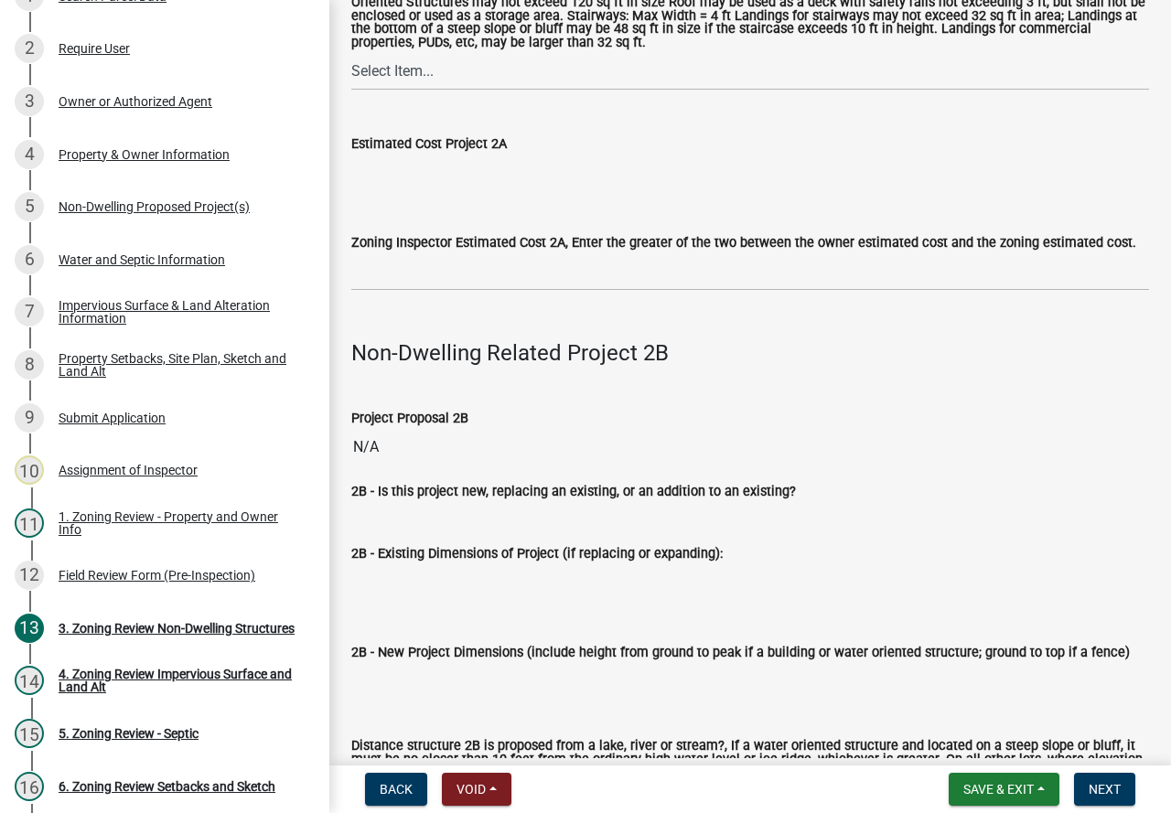
scroll to position [1738, 0]
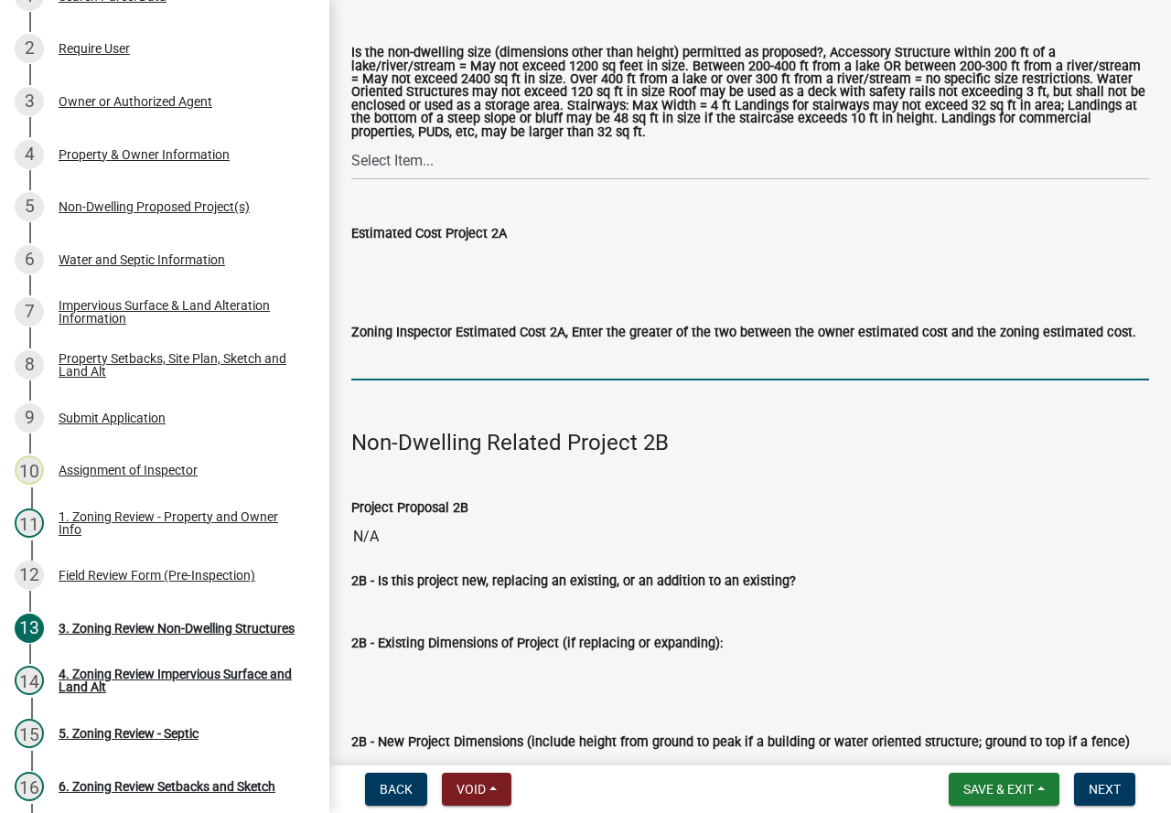
click at [414, 366] on input "text" at bounding box center [750, 362] width 798 height 38
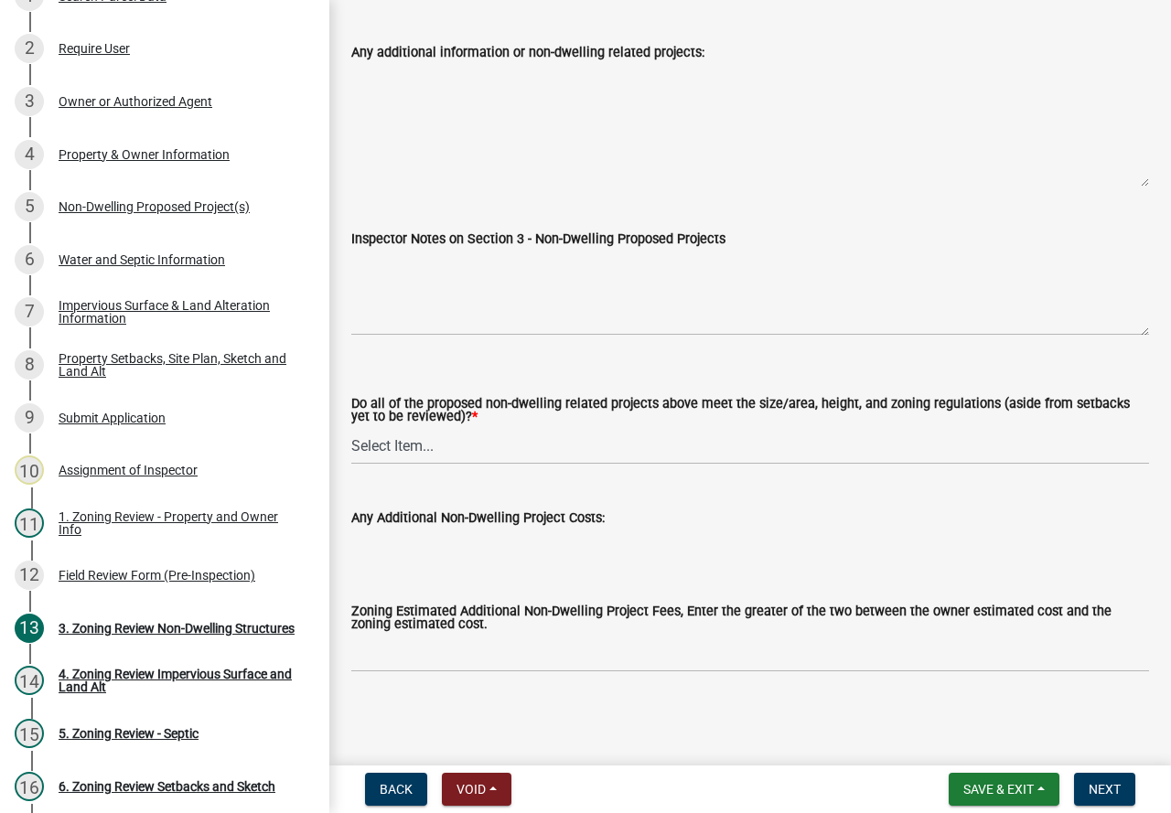
scroll to position [6363, 0]
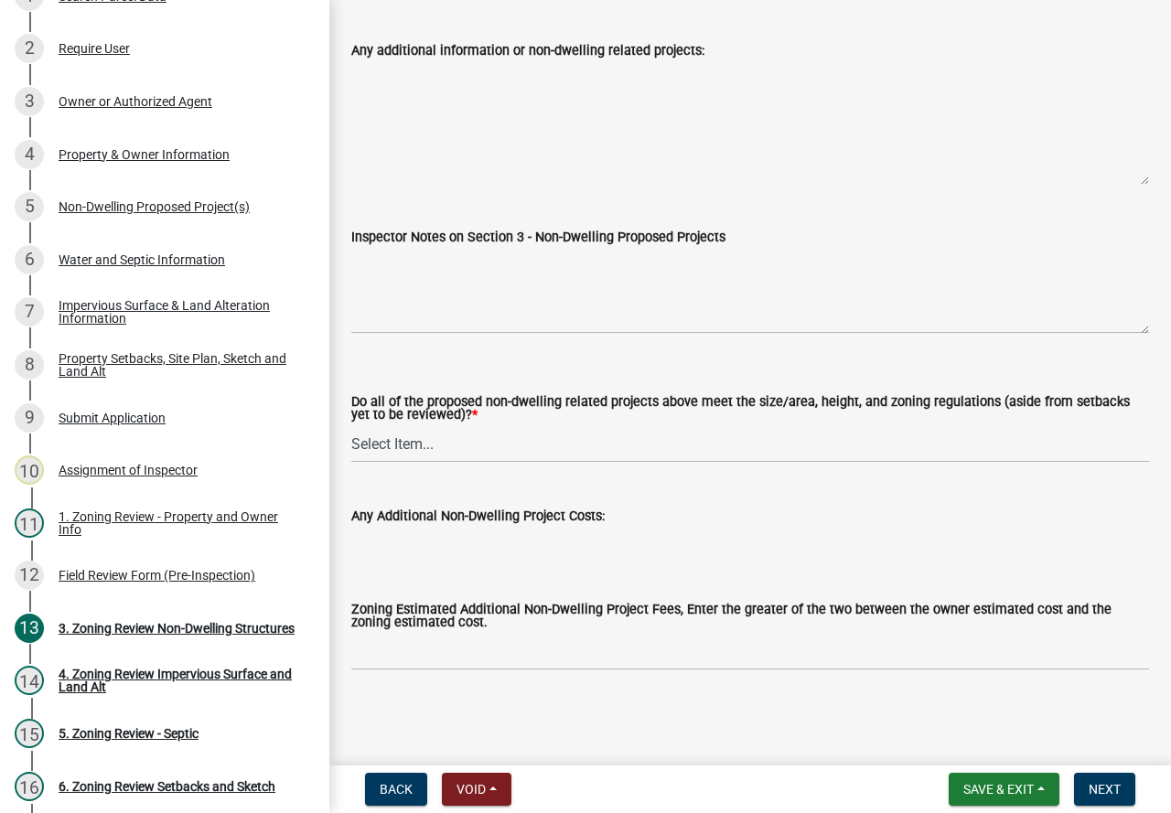
type input "15000"
click at [782, 551] on input "Any Additional Non-Dwelling Project Costs:" at bounding box center [750, 545] width 798 height 37
click at [378, 446] on select "Select Item... Yes No N/A" at bounding box center [750, 444] width 798 height 38
click at [351, 425] on select "Select Item... Yes No N/A" at bounding box center [750, 444] width 798 height 38
select select "70869821-7738-4560-8d2e-4f353ca78bb3"
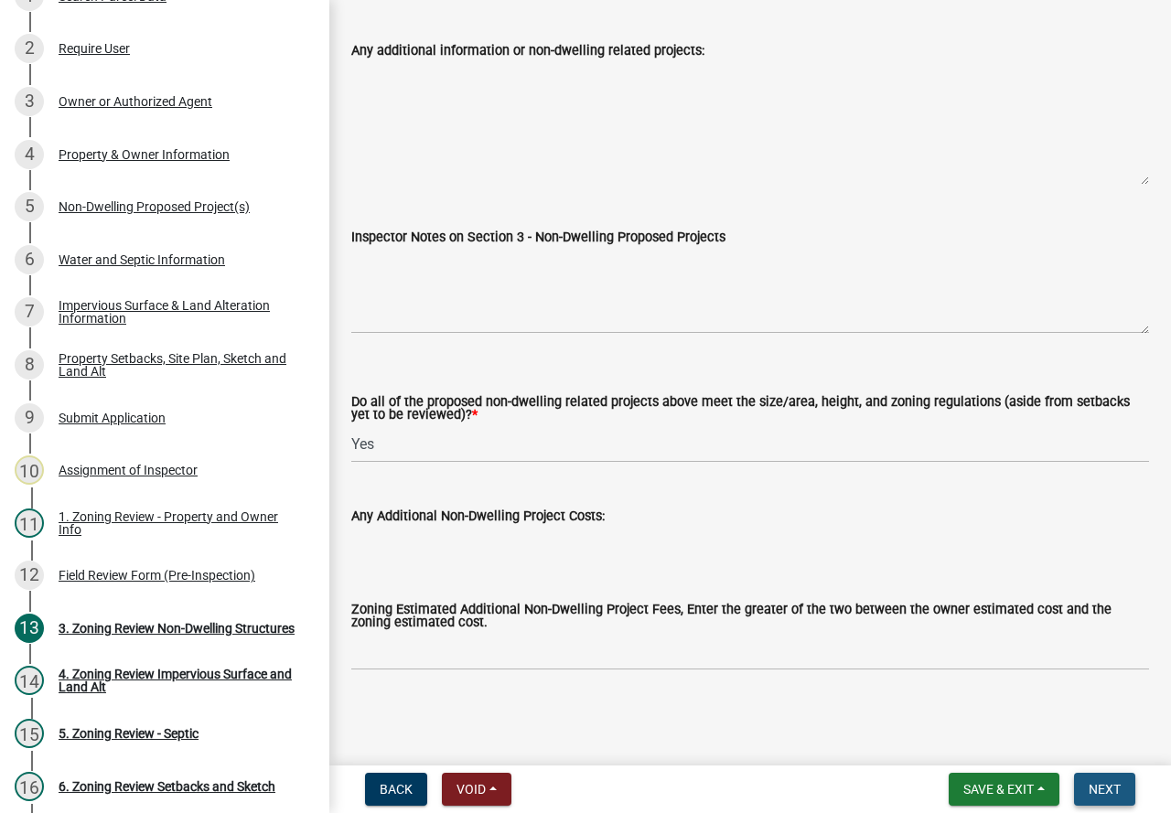
click at [1116, 782] on span "Next" at bounding box center [1105, 789] width 32 height 15
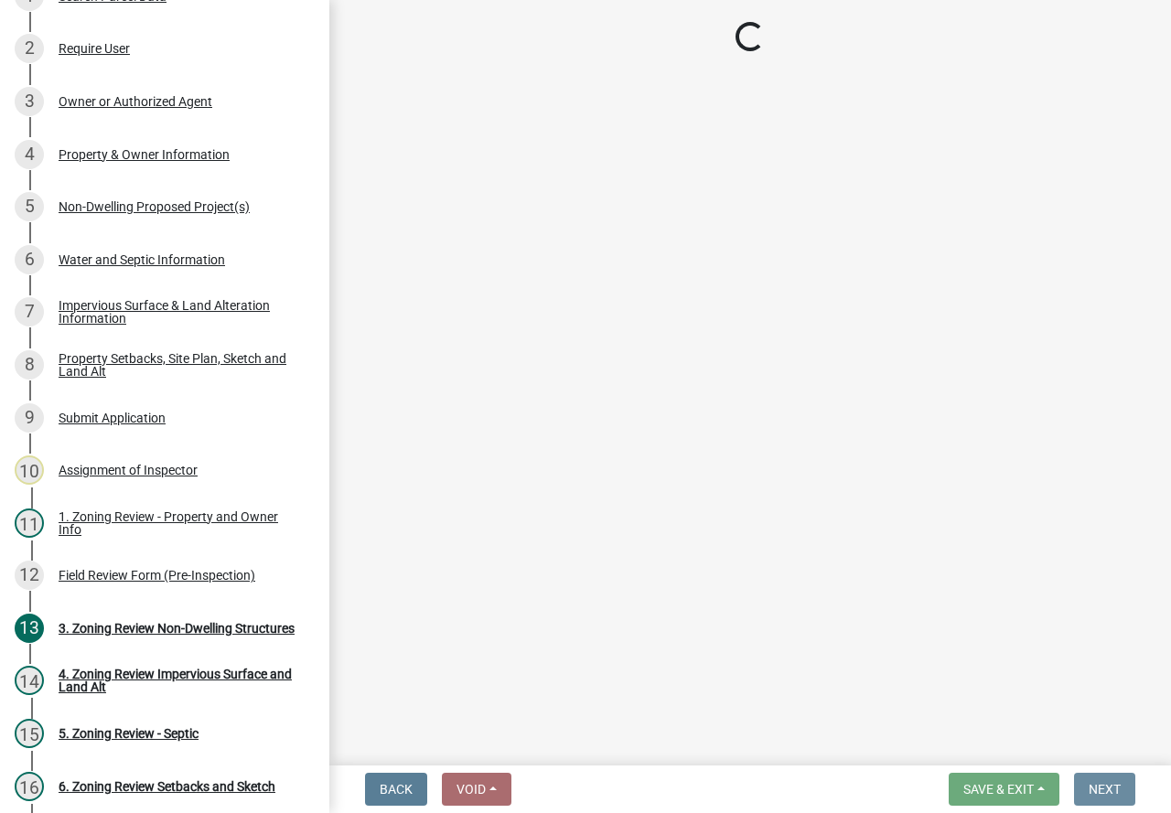
scroll to position [0, 0]
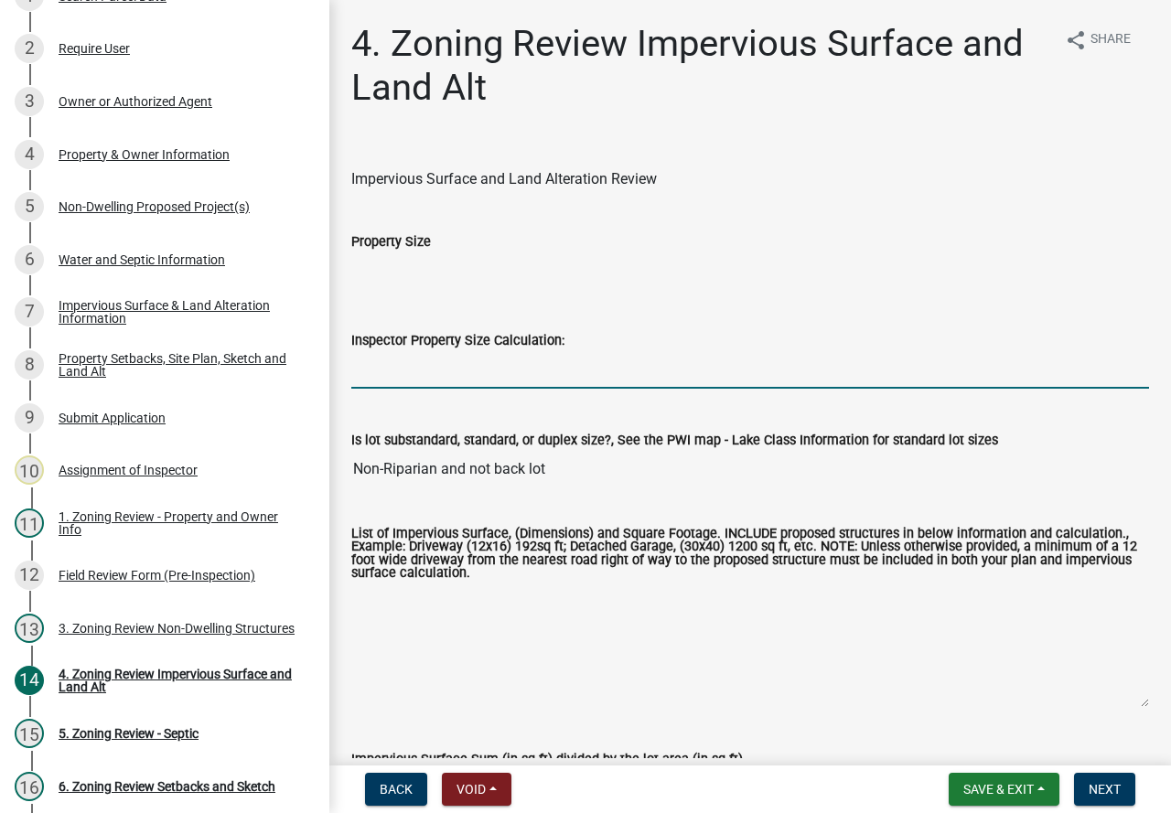
click at [395, 376] on input "Inspector Property Size Calculation:" at bounding box center [750, 370] width 798 height 38
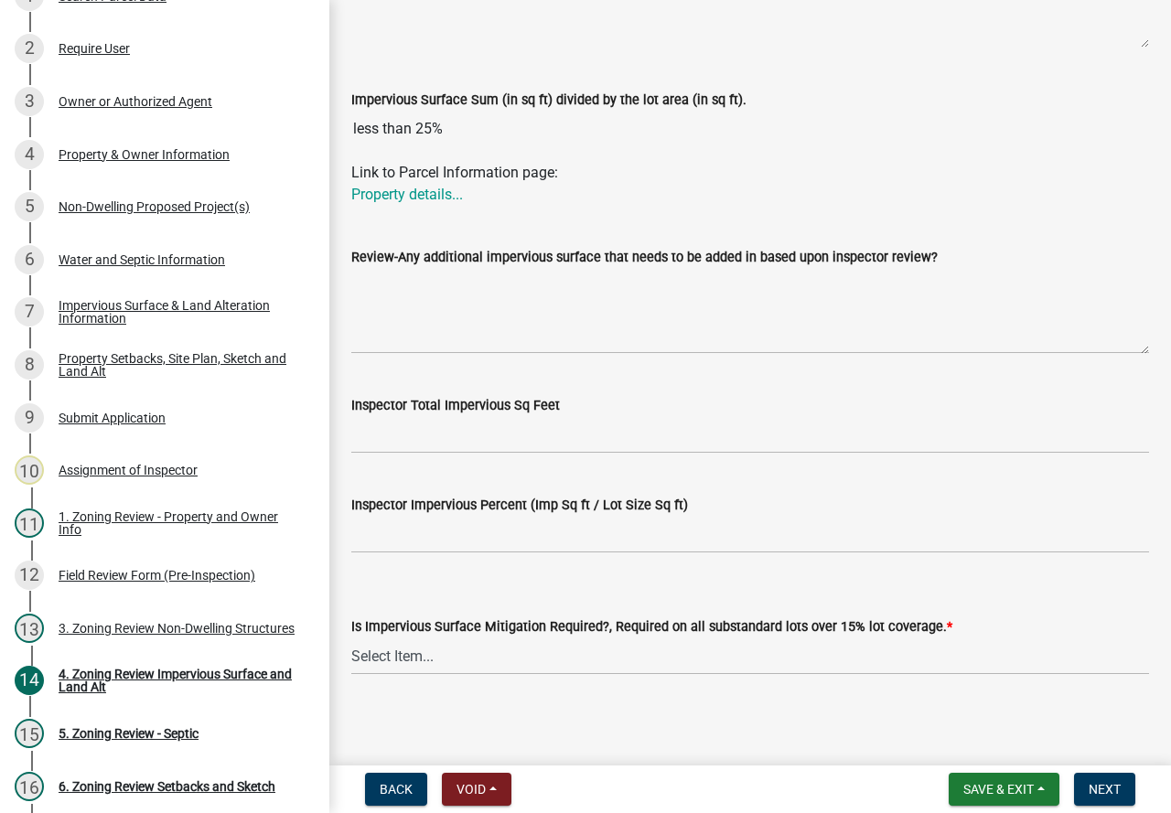
scroll to position [665, 0]
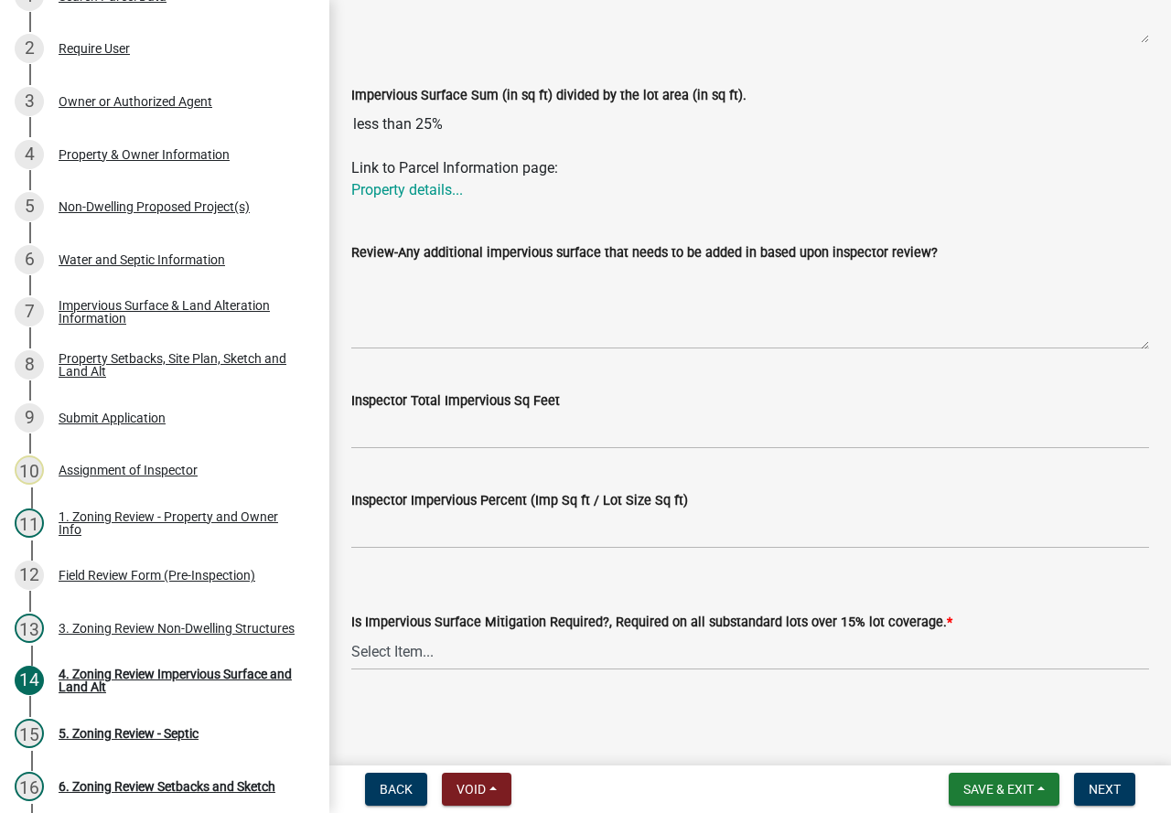
type input "37.5 acres"
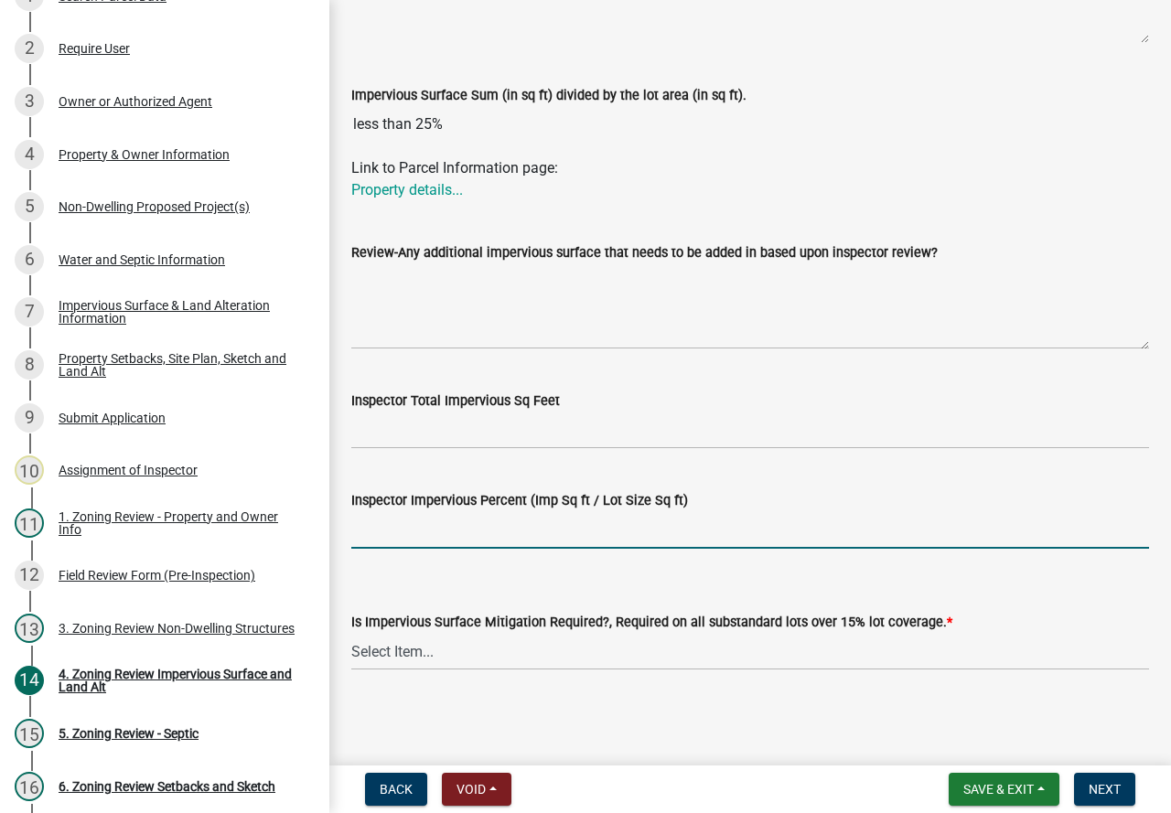
click at [461, 536] on input "Inspector Impervious Percent (Imp Sq ft / Lot Size Sq ft)" at bounding box center [750, 530] width 798 height 38
type input "less 25%"
click at [424, 651] on select "Select Item... Yes- Over 15% substandard lot coverage No N/A" at bounding box center [750, 652] width 798 height 38
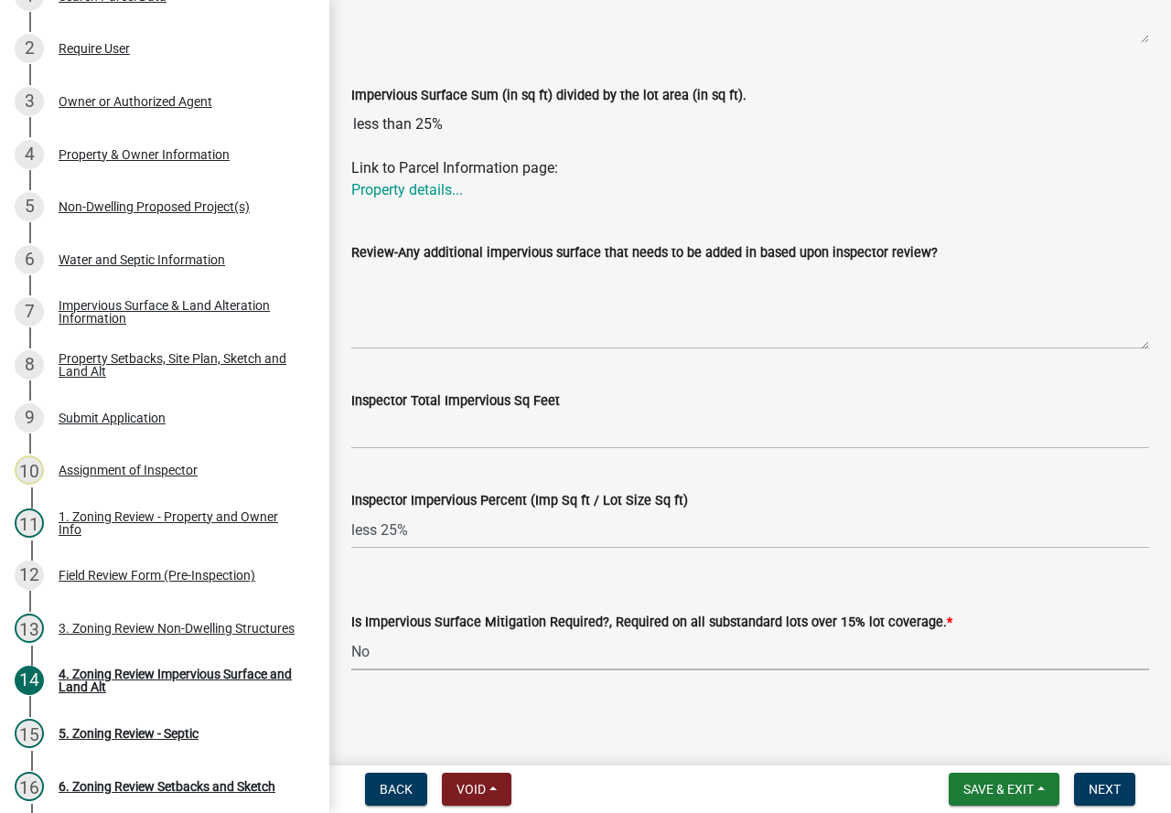
click at [351, 633] on select "Select Item... Yes- Over 15% substandard lot coverage No N/A" at bounding box center [750, 652] width 798 height 38
select select "e01e6f83-540c-4684-94c6-de0fe38ded07"
click at [1106, 789] on span "Next" at bounding box center [1105, 789] width 32 height 15
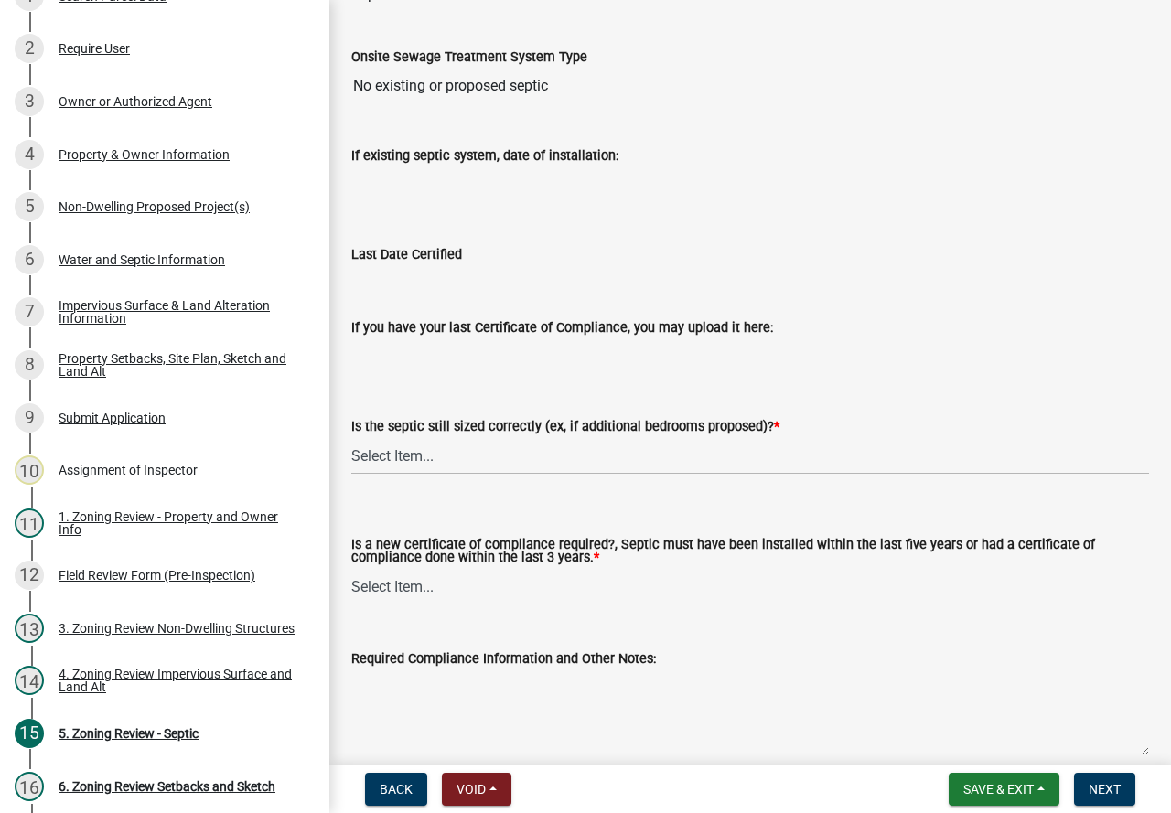
scroll to position [183, 0]
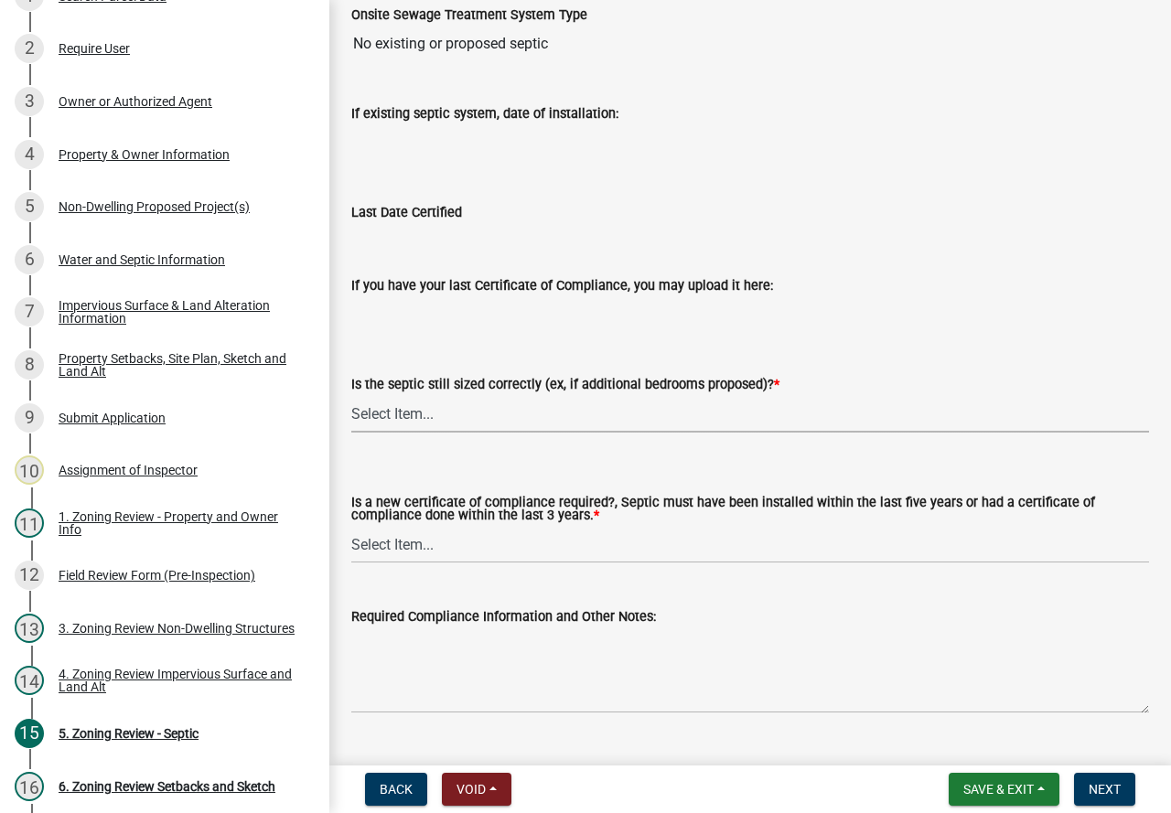
click at [422, 413] on select "Select Item... Yes No N/A" at bounding box center [750, 414] width 798 height 38
click at [351, 395] on select "Select Item... Yes No N/A" at bounding box center [750, 414] width 798 height 38
select select "ffe0288f-179d-446d-9dfb-ee21a688edc6"
click at [397, 547] on select "Select Item... Yes No" at bounding box center [750, 545] width 798 height 38
click at [351, 527] on select "Select Item... Yes No" at bounding box center [750, 545] width 798 height 38
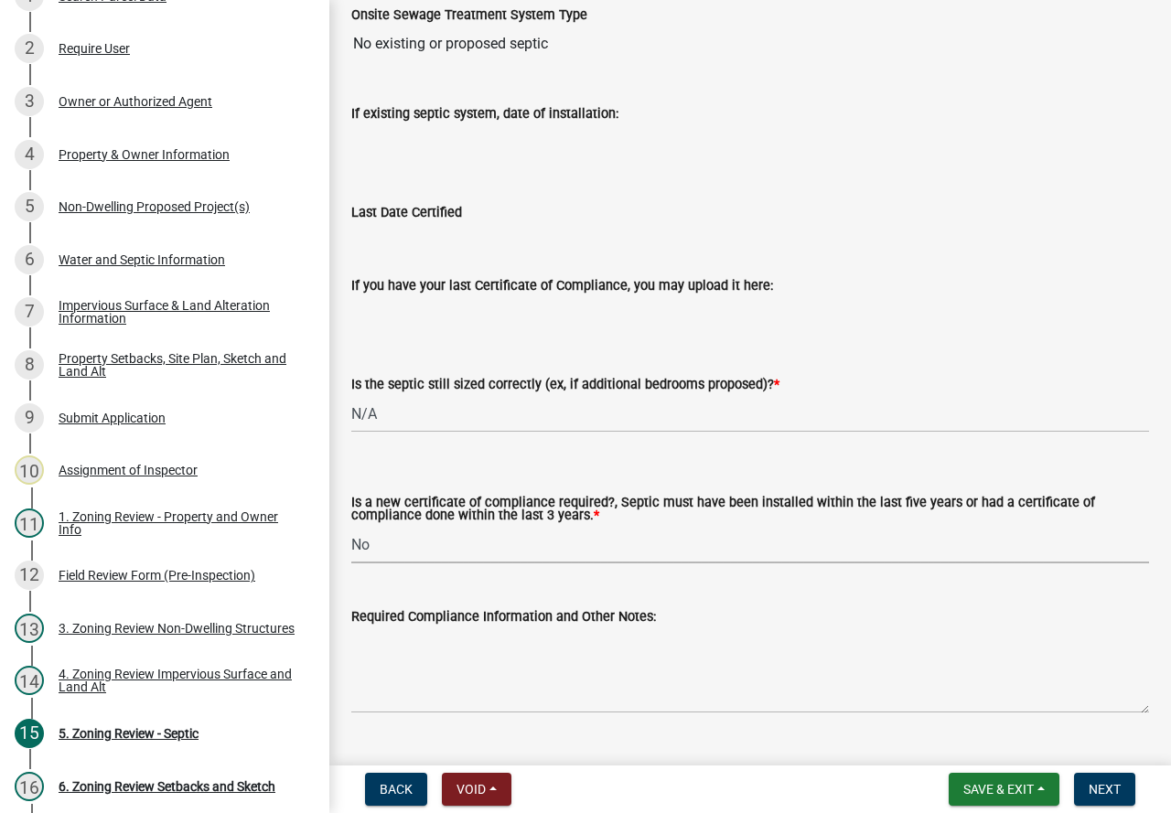
select select "2fd537d7-74b1-4ff9-a84c-837cf5598f43"
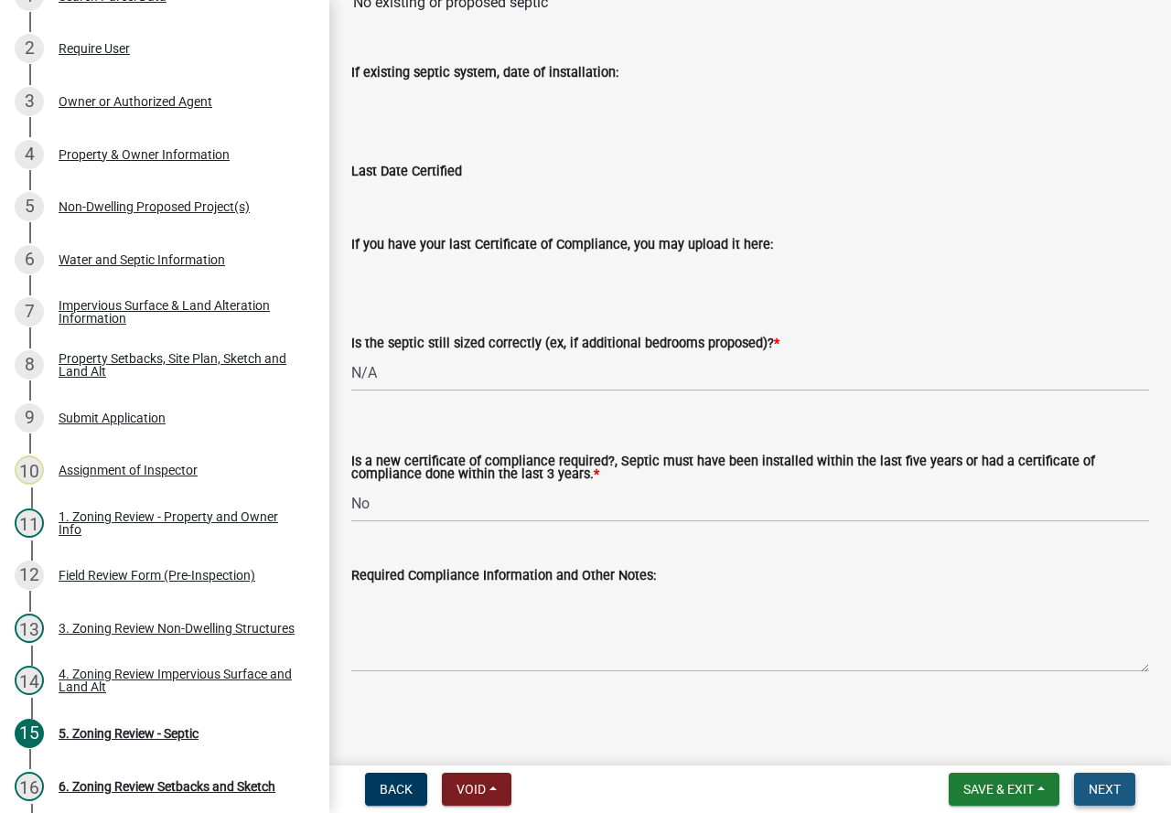
click at [1108, 789] on span "Next" at bounding box center [1105, 789] width 32 height 15
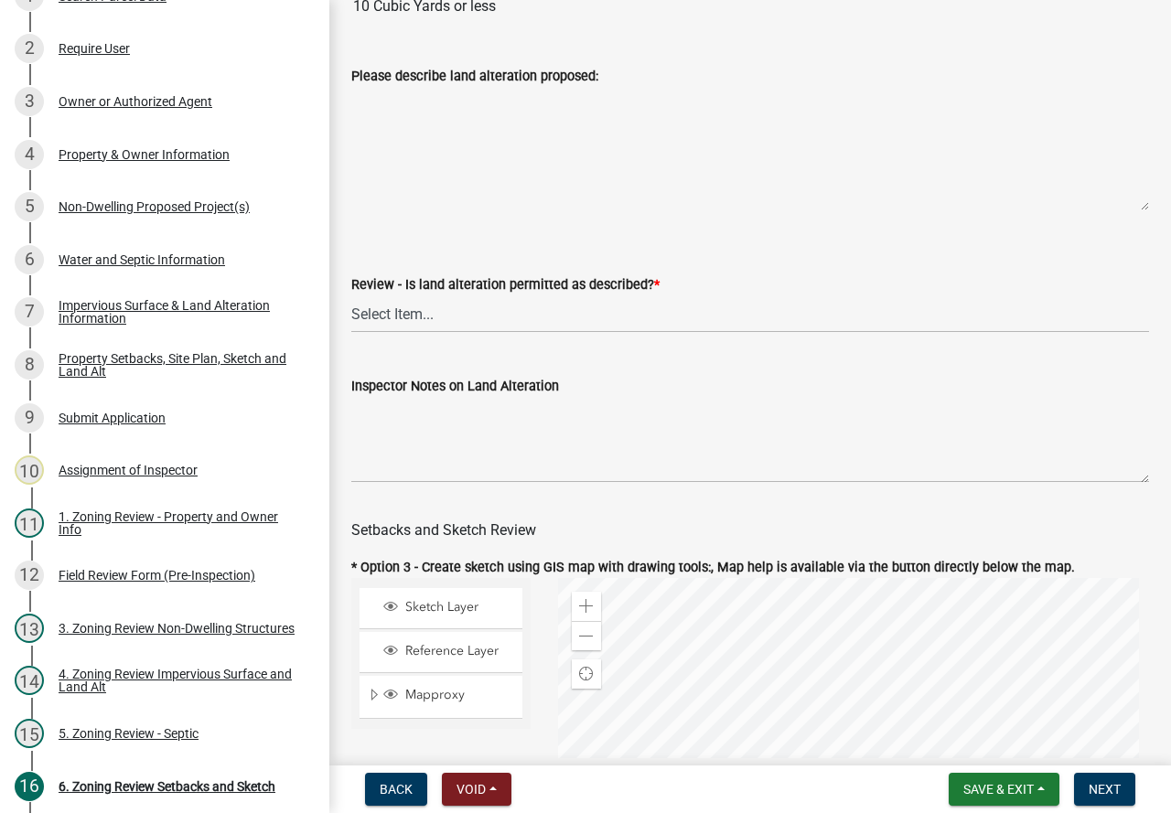
scroll to position [549, 0]
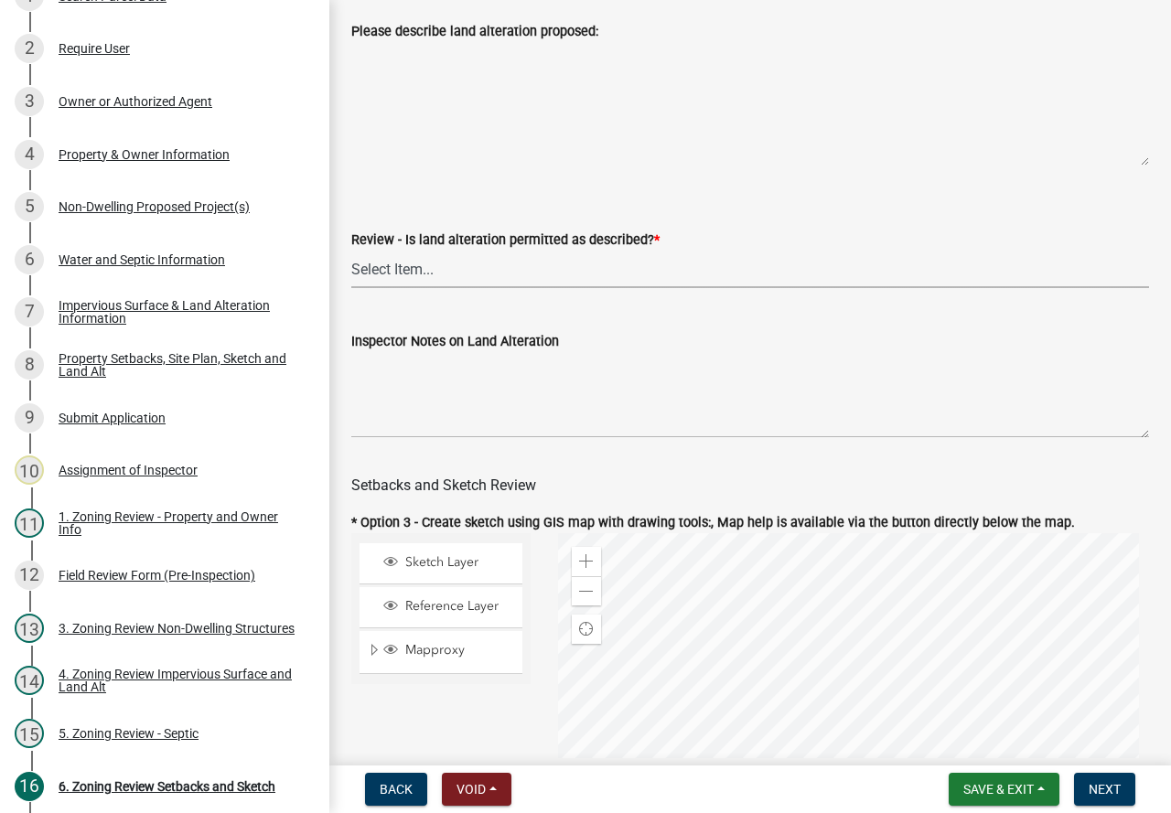
click at [402, 282] on select "Select Item... Yes No N/A" at bounding box center [750, 270] width 798 height 38
click at [351, 266] on select "Select Item... Yes No N/A" at bounding box center [750, 270] width 798 height 38
click at [381, 288] on select "Select Item... Yes No N/A" at bounding box center [750, 270] width 798 height 38
click at [351, 266] on select "Select Item... Yes No N/A" at bounding box center [750, 270] width 798 height 38
select select "cada6796-d529-4ebb-b6d4-faca8dd705c9"
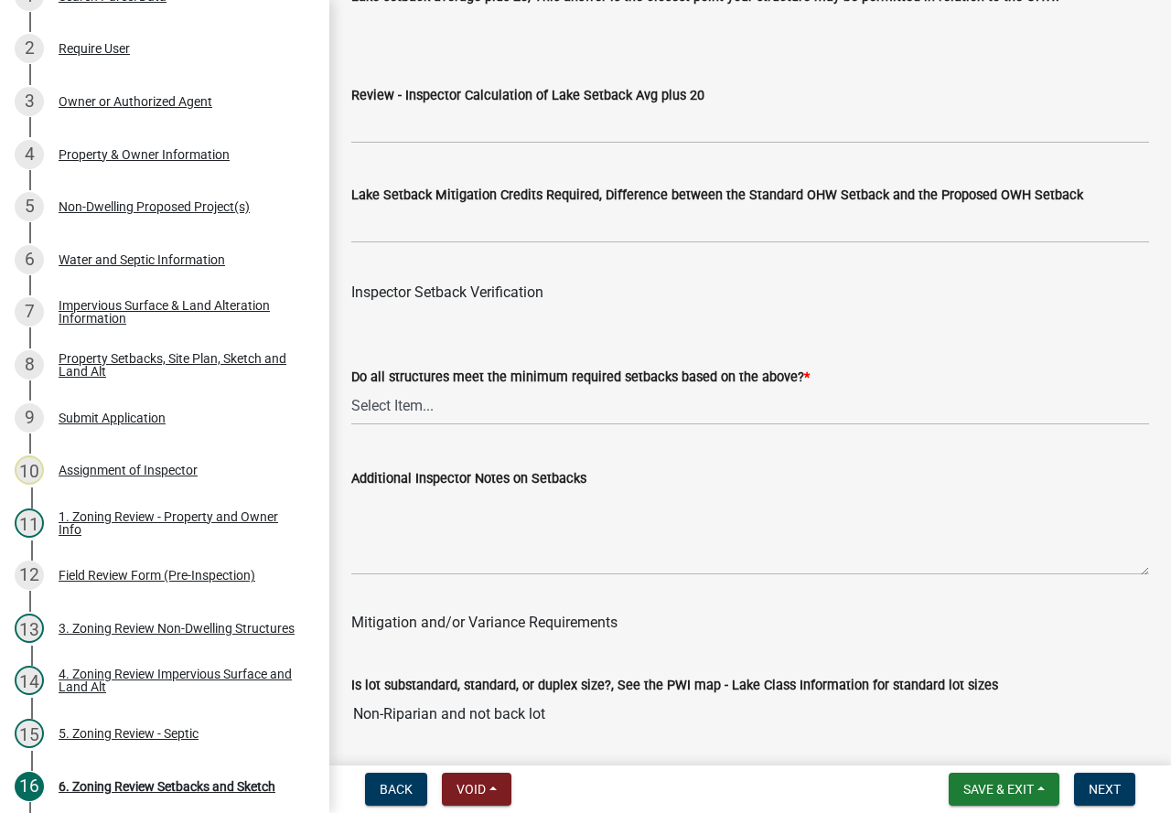
scroll to position [5763, 0]
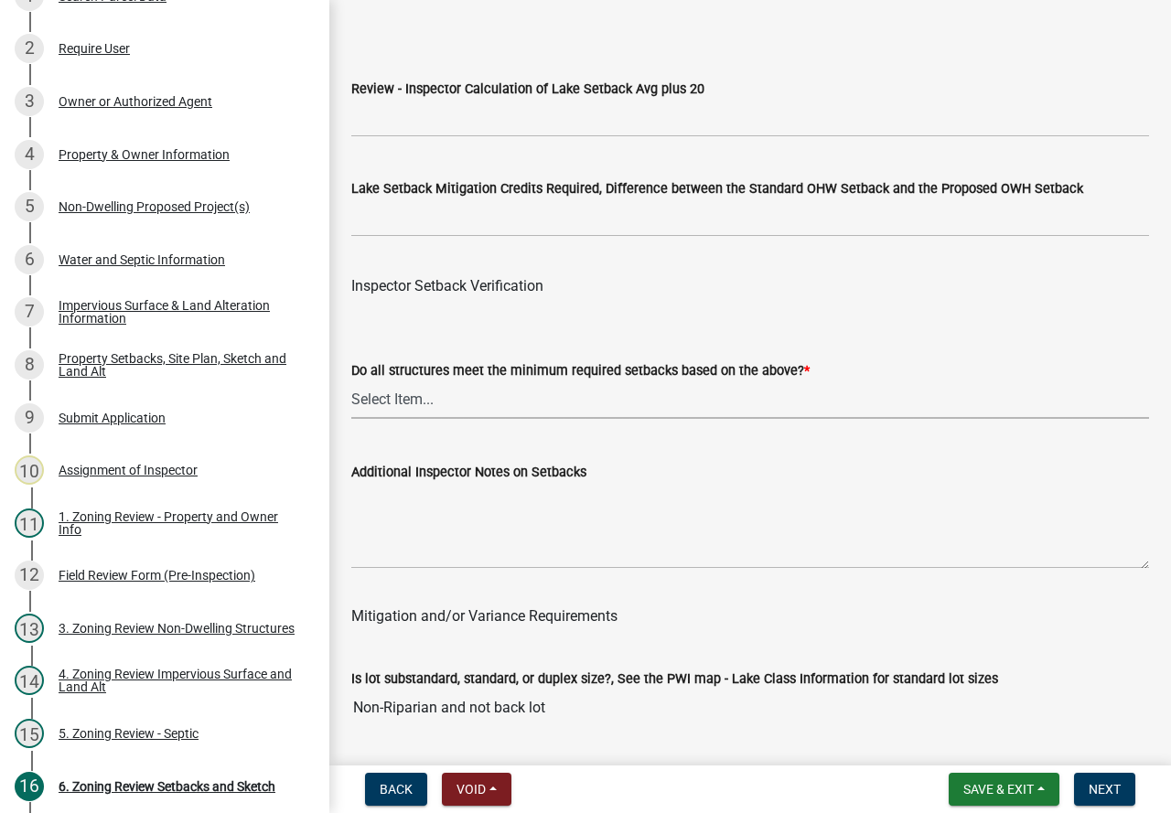
click at [391, 416] on select "Select Item... Yes No" at bounding box center [750, 400] width 798 height 38
click at [351, 406] on select "Select Item... Yes No" at bounding box center [750, 400] width 798 height 38
select select "1355ee8a-8cf1-4796-8594-a9df27e9dfb0"
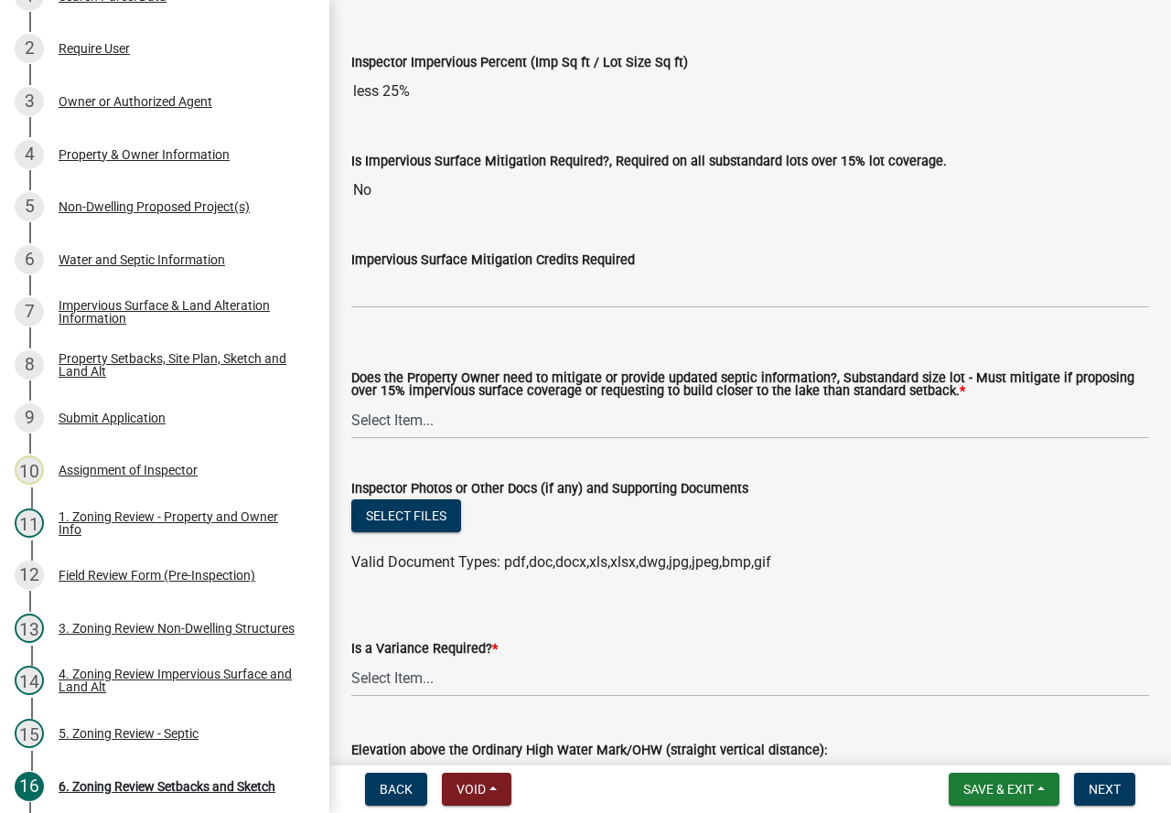
scroll to position [6678, 0]
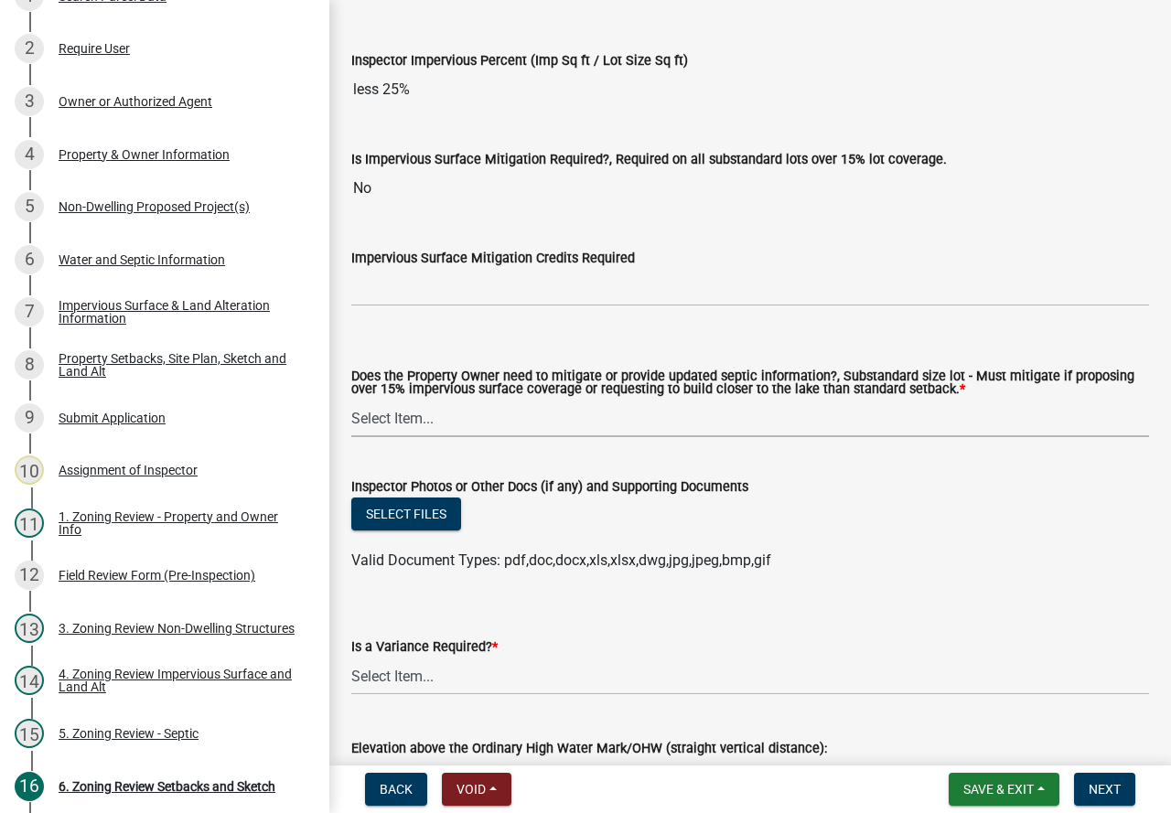
click at [413, 437] on select "Select Item... No Mitigation or additional Septic Information is required Septi…" at bounding box center [750, 419] width 798 height 38
click at [351, 425] on select "Select Item... No Mitigation or additional Septic Information is required Septi…" at bounding box center [750, 419] width 798 height 38
select select "90ee664a-1dc2-440e-be2c-90a87c157e77"
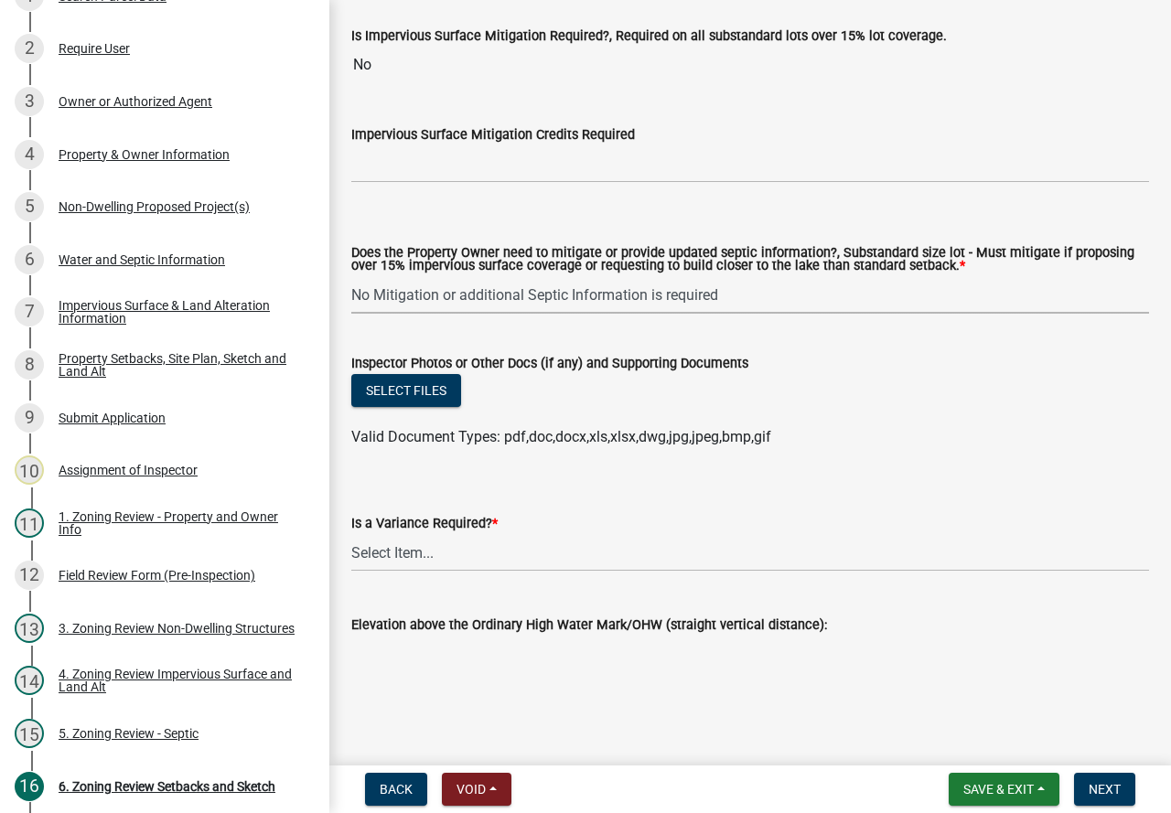
scroll to position [6828, 0]
click at [413, 554] on select "Select Item... Yes No" at bounding box center [750, 553] width 798 height 38
click at [351, 534] on select "Select Item... Yes No" at bounding box center [750, 553] width 798 height 38
select select "f2187563-aefa-492e-adce-9c256a51e9d2"
click at [1108, 782] on span "Next" at bounding box center [1105, 789] width 32 height 15
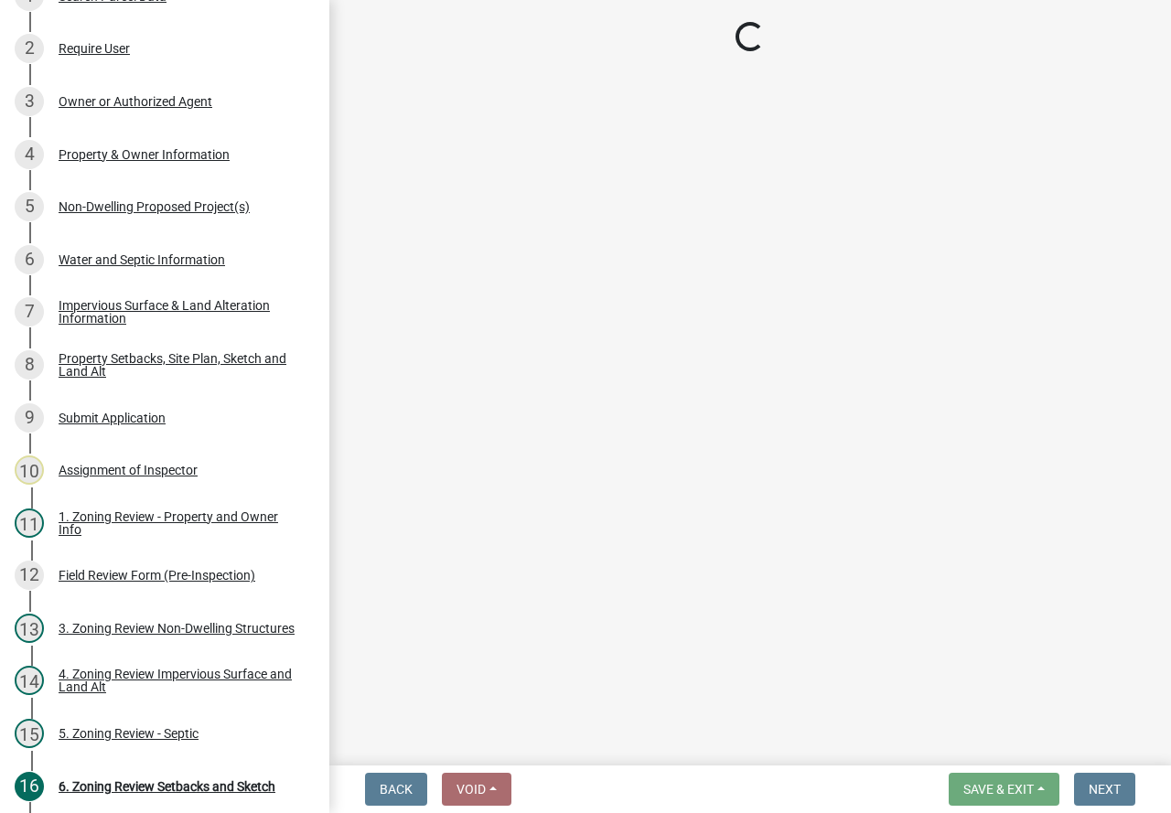
scroll to position [327, 0]
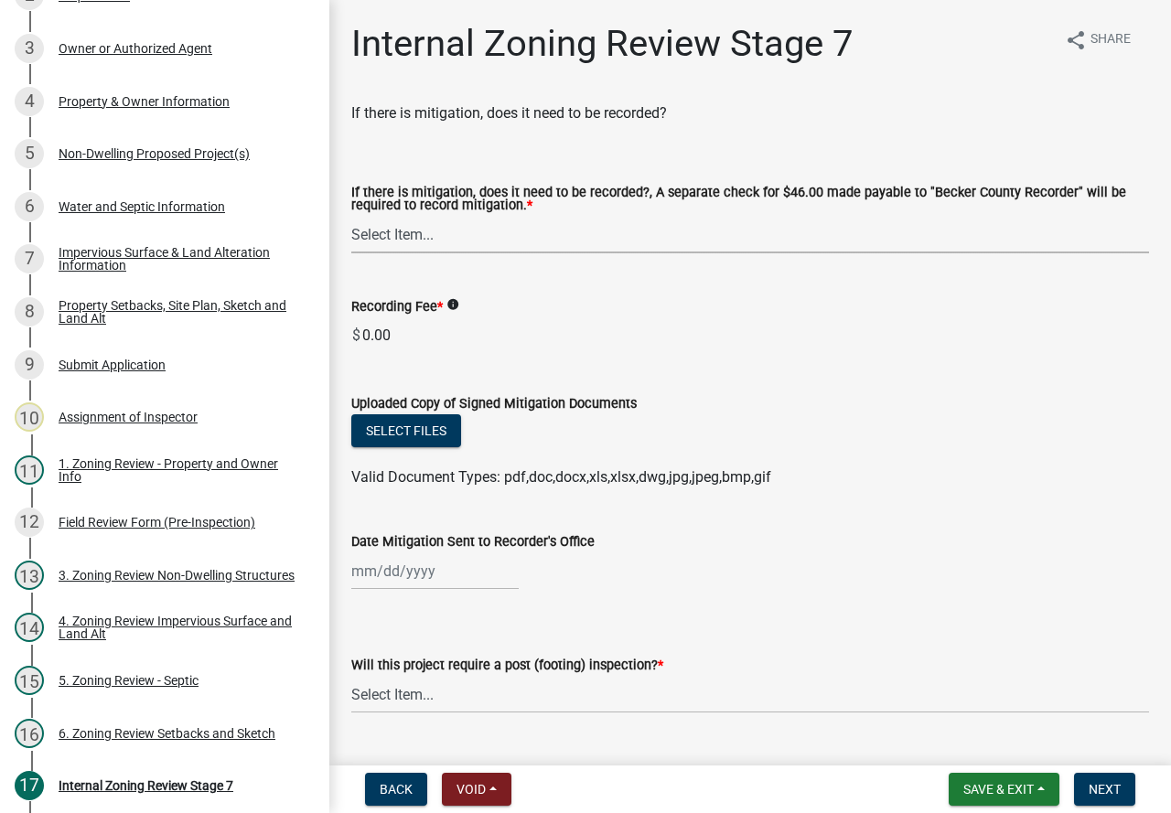
click at [410, 244] on select "Select Item... Yes No N/A" at bounding box center [750, 235] width 798 height 38
click at [351, 217] on select "Select Item... Yes No N/A" at bounding box center [750, 235] width 798 height 38
select select "a3547d78-d162-4c03-a5e6-44db720e788b"
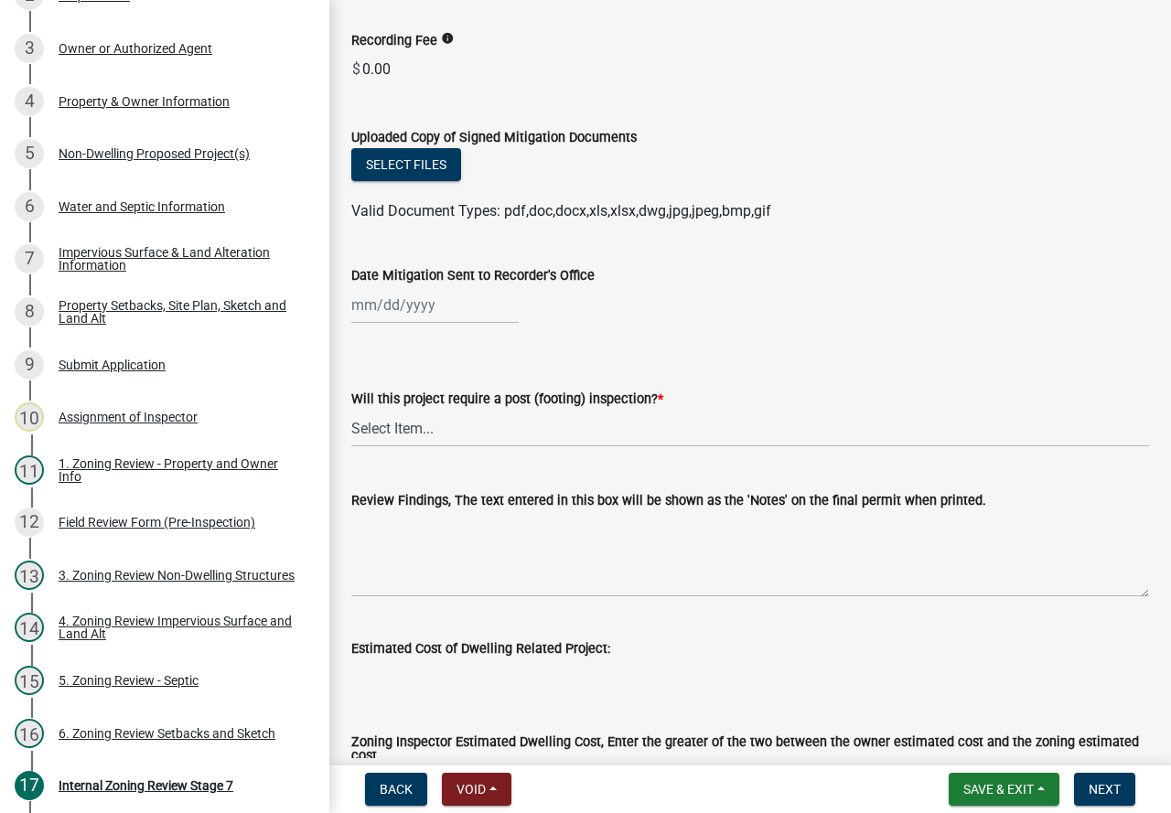
scroll to position [274, 0]
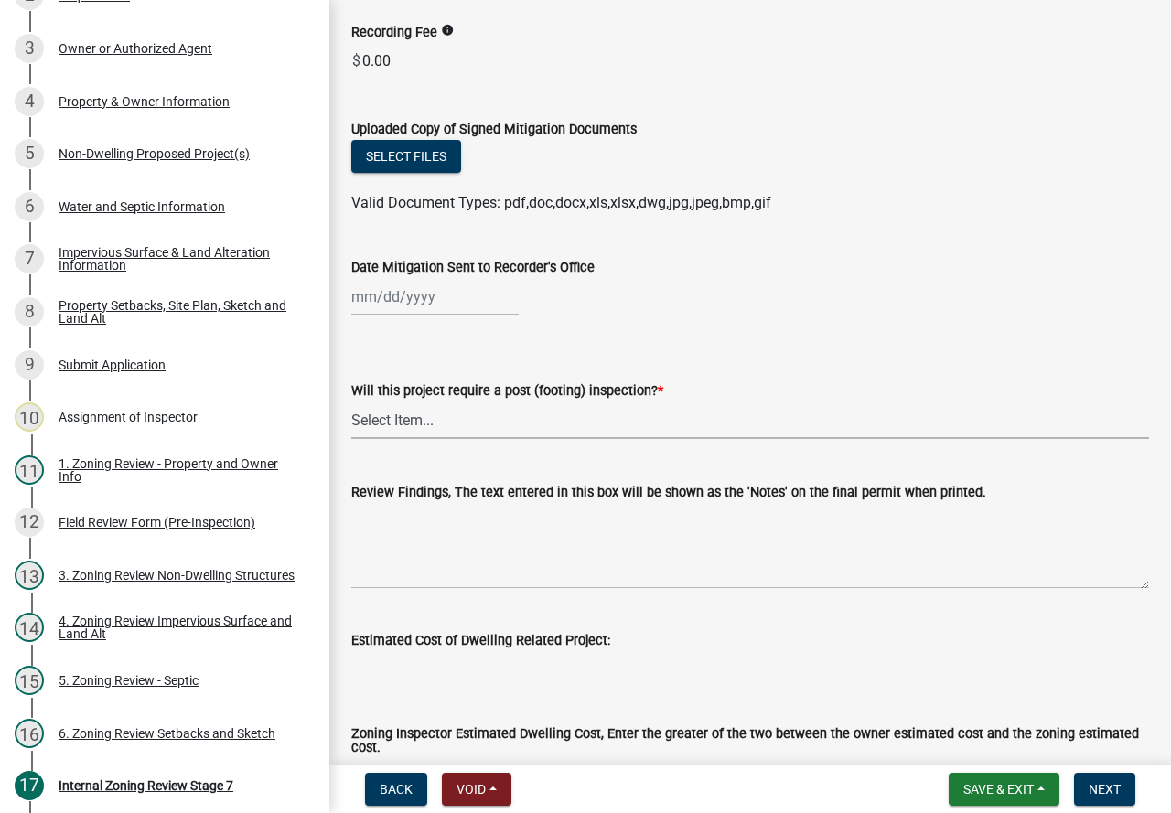
click at [430, 419] on select "Select Item... No Yes" at bounding box center [750, 421] width 798 height 38
click at [351, 402] on select "Select Item... No Yes" at bounding box center [750, 421] width 798 height 38
select select "70fe76f0-d291-438e-ac1a-5869b7b7f697"
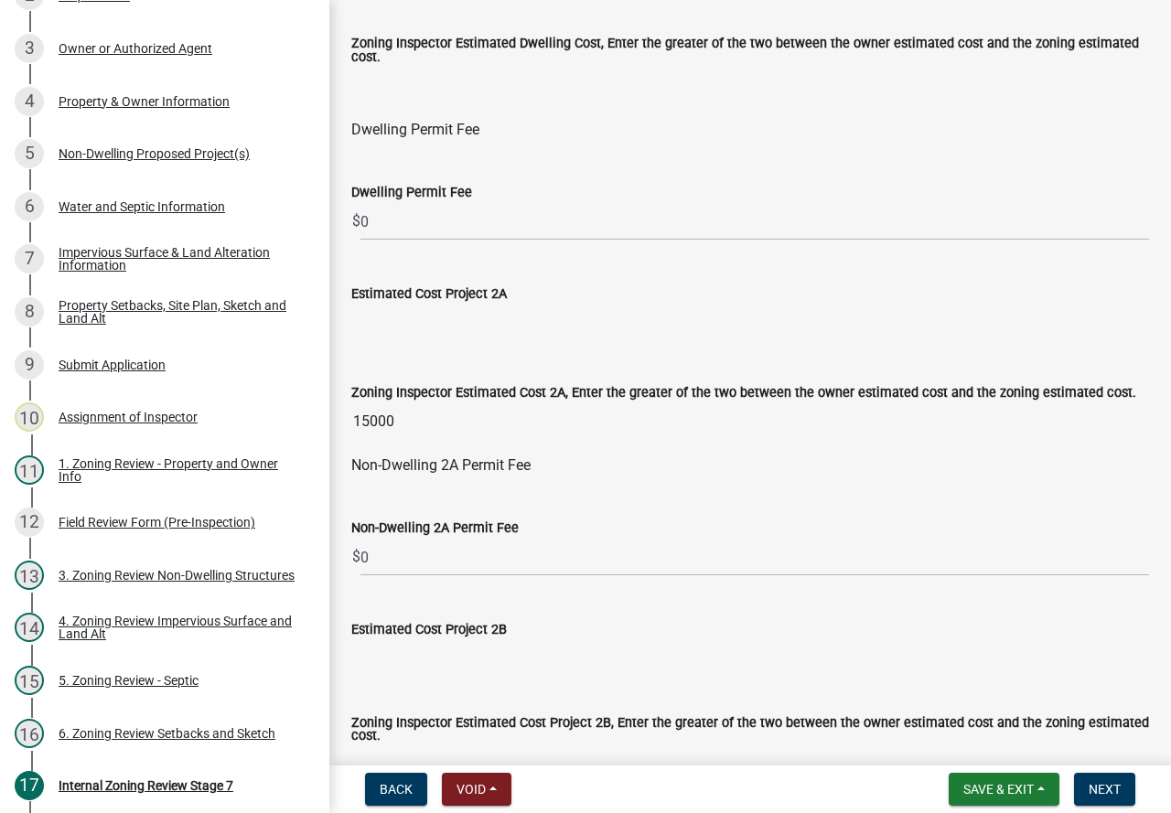
scroll to position [1006, 0]
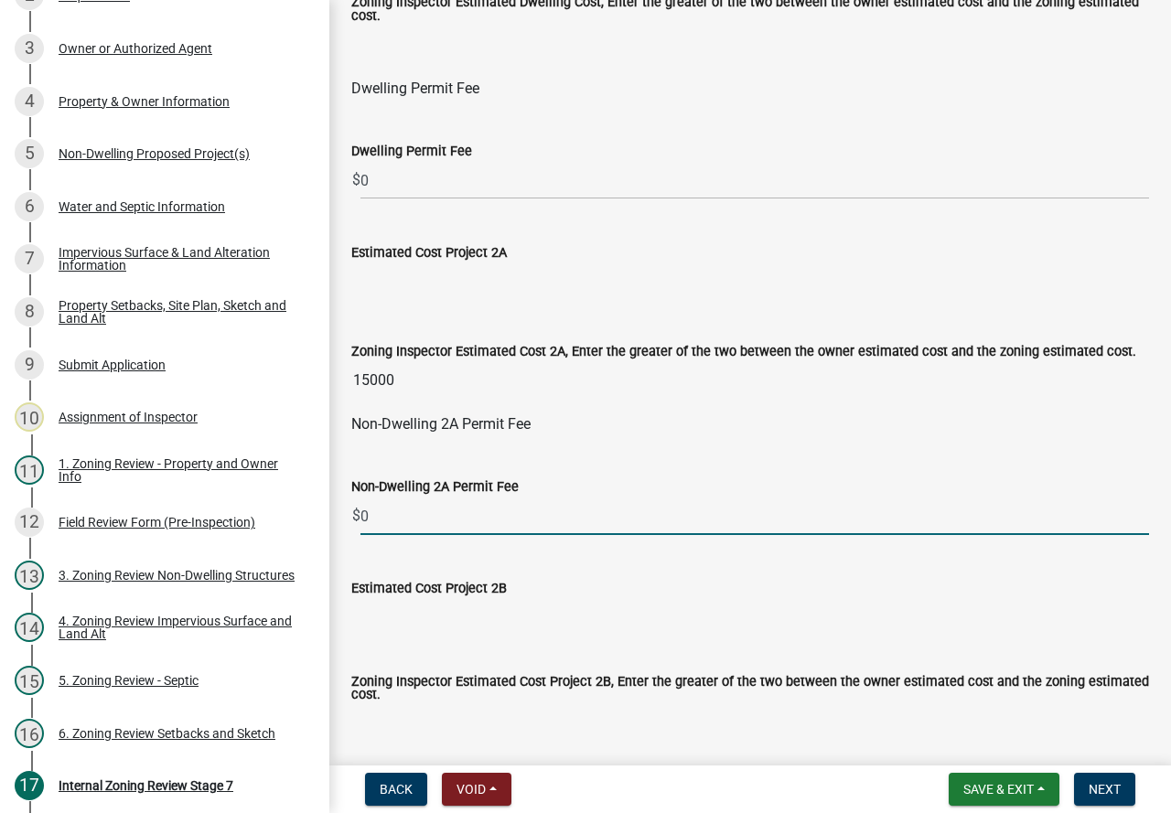
drag, startPoint x: 388, startPoint y: 513, endPoint x: 362, endPoint y: 516, distance: 25.8
click at [362, 516] on input "0" at bounding box center [754, 517] width 789 height 38
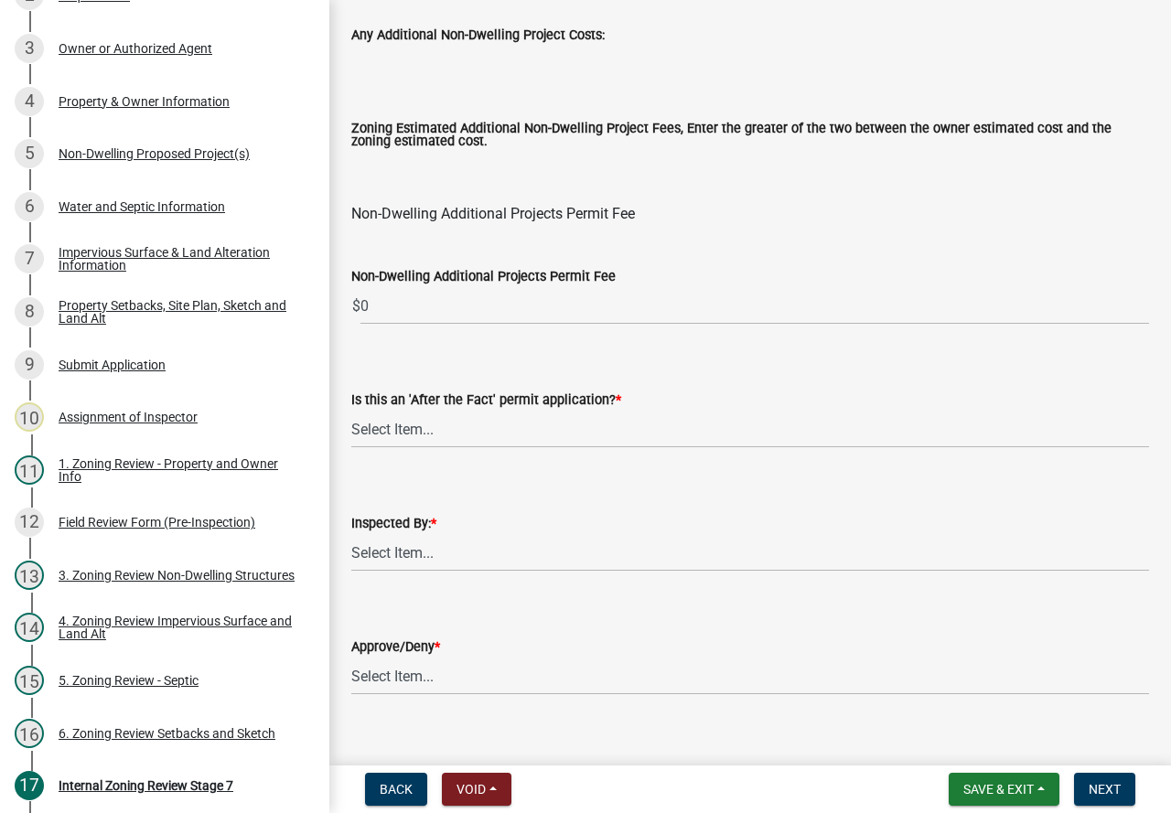
scroll to position [2276, 0]
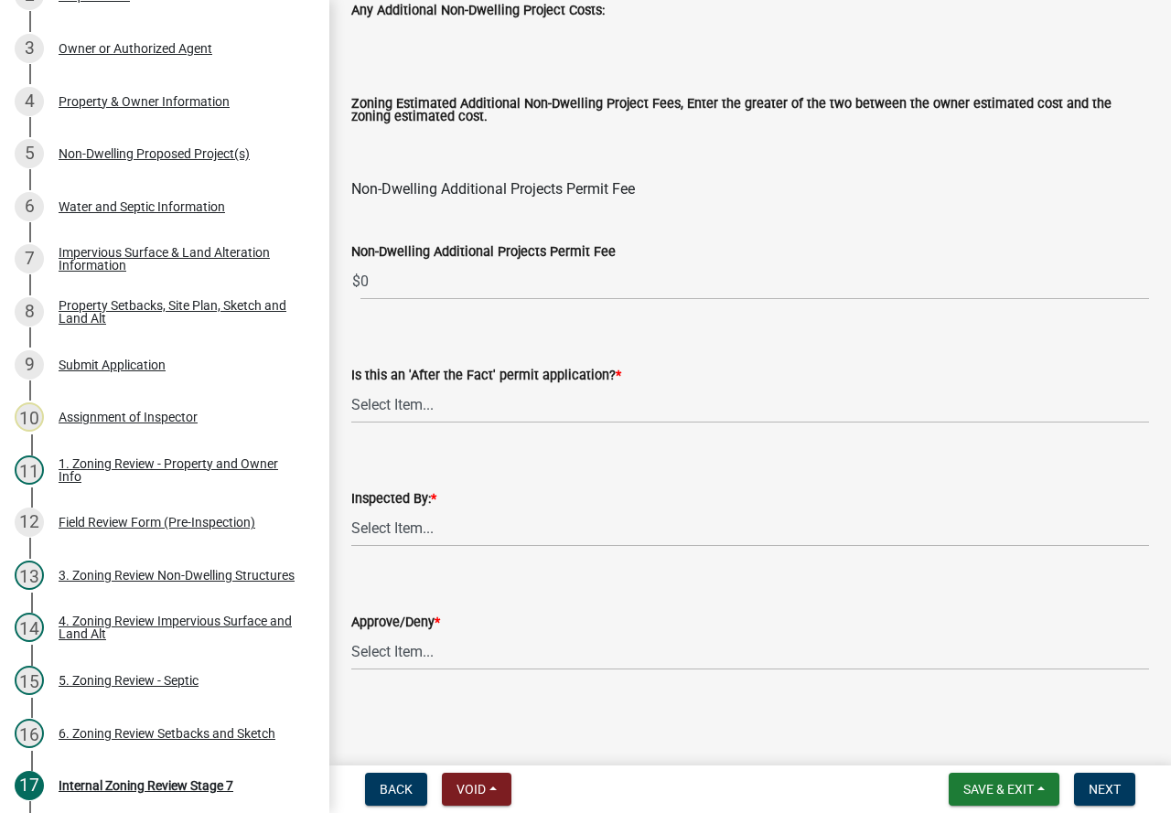
type input "105"
click at [434, 400] on select "Select Item... No Yes" at bounding box center [750, 405] width 798 height 38
click at [351, 386] on select "Select Item... No Yes" at bounding box center [750, 405] width 798 height 38
select select "bbe3a6c5-1893-4527-8578-ada07a3b8ea5"
click at [441, 539] on select "Select Item... [PERSON_NAME] [PERSON_NAME] [PERSON_NAME] [PERSON_NAME] [PERSON_…" at bounding box center [750, 529] width 798 height 38
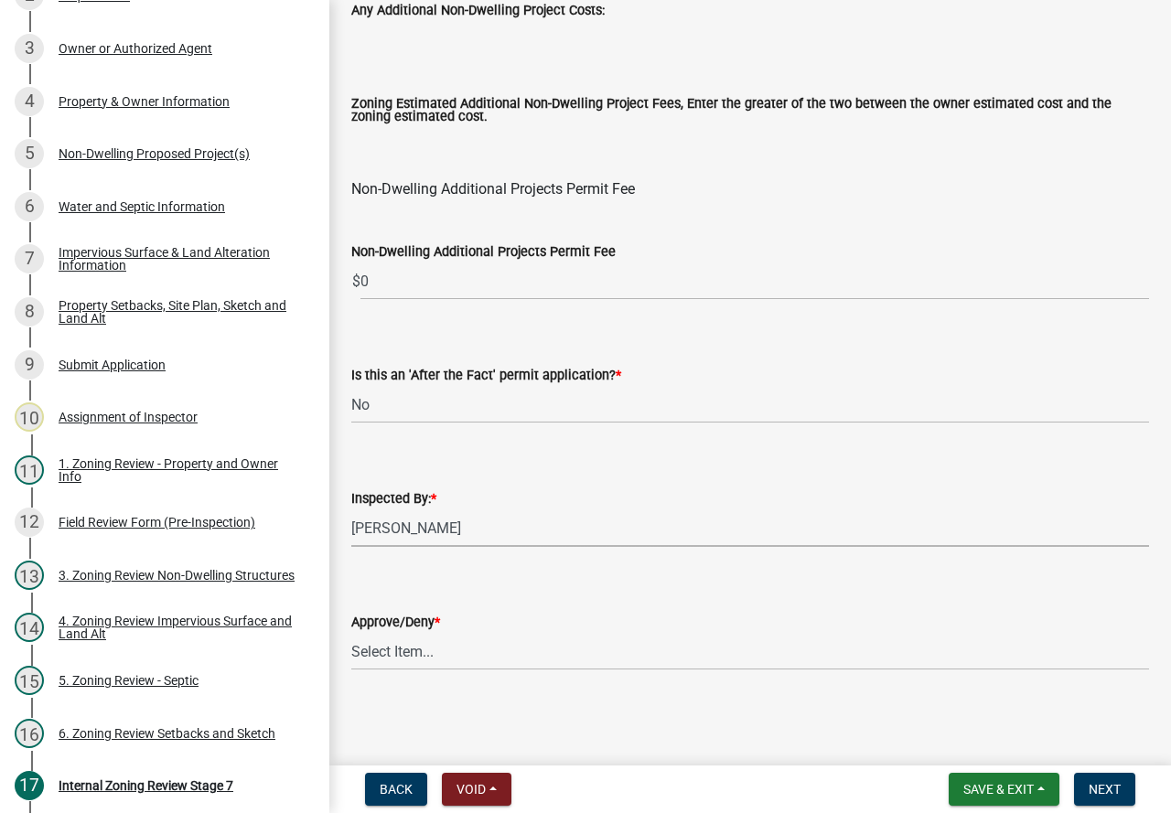
click at [351, 510] on select "Select Item... [PERSON_NAME] [PERSON_NAME] [PERSON_NAME] [PERSON_NAME] [PERSON_…" at bounding box center [750, 529] width 798 height 38
select select "ebd8400e-d8d5-49f8-911f-e671eb76408a"
click at [394, 638] on select "Select Item... Approve Deny" at bounding box center [750, 652] width 798 height 38
click at [351, 633] on select "Select Item... Approve Deny" at bounding box center [750, 652] width 798 height 38
select select "97c9e5a4-d35f-4903-ad68-b764687ac9e9"
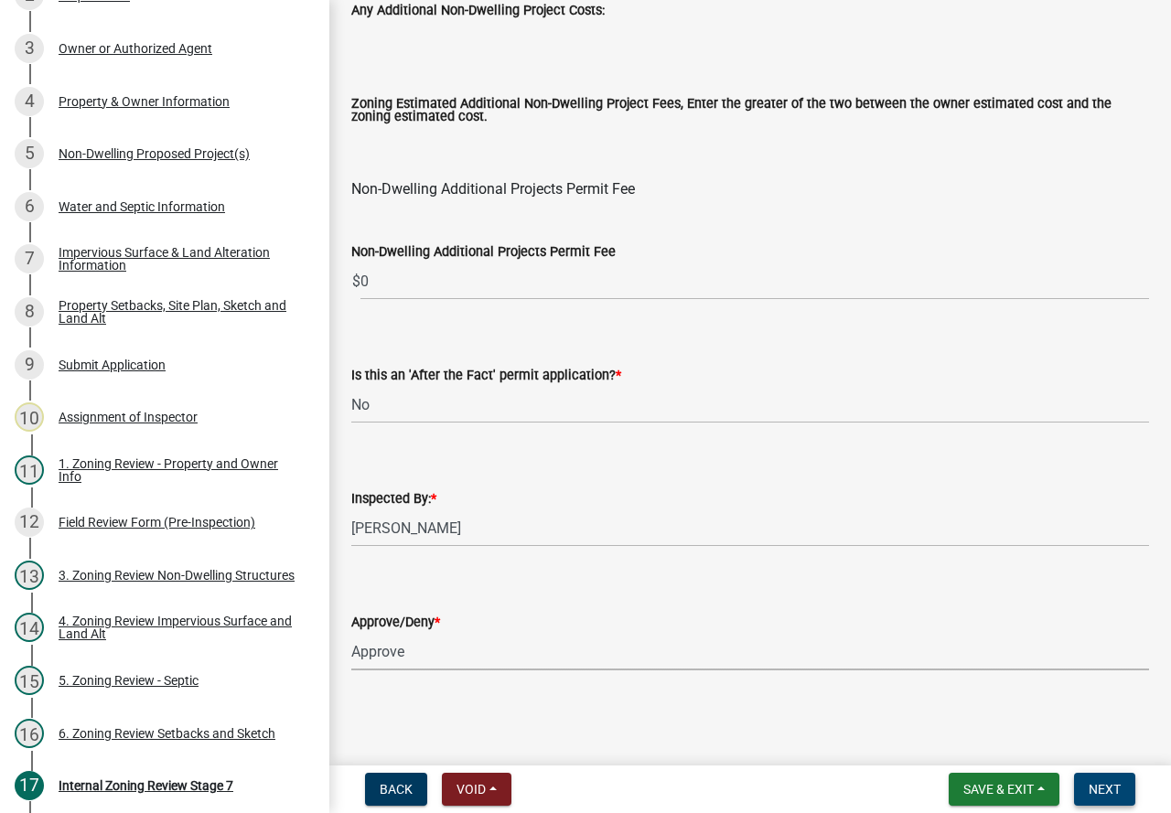
click at [1093, 775] on button "Next" at bounding box center [1104, 789] width 61 height 33
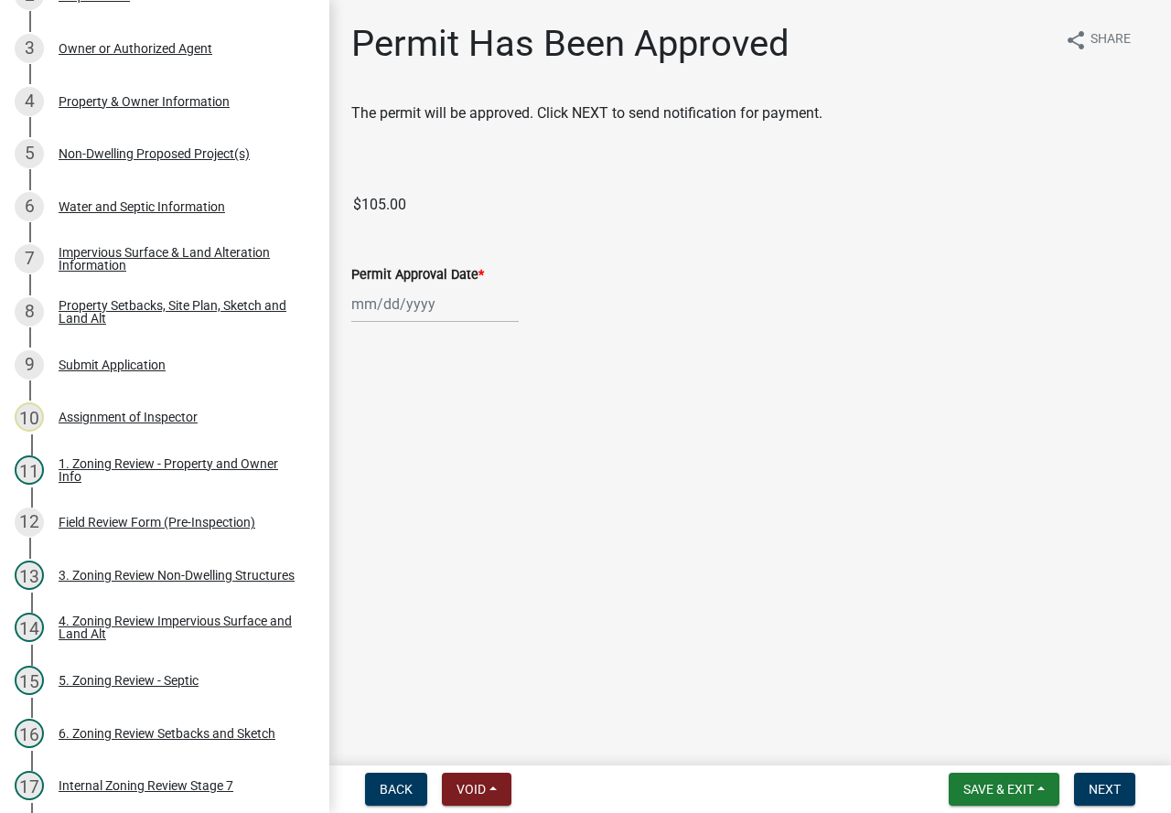
scroll to position [538, 0]
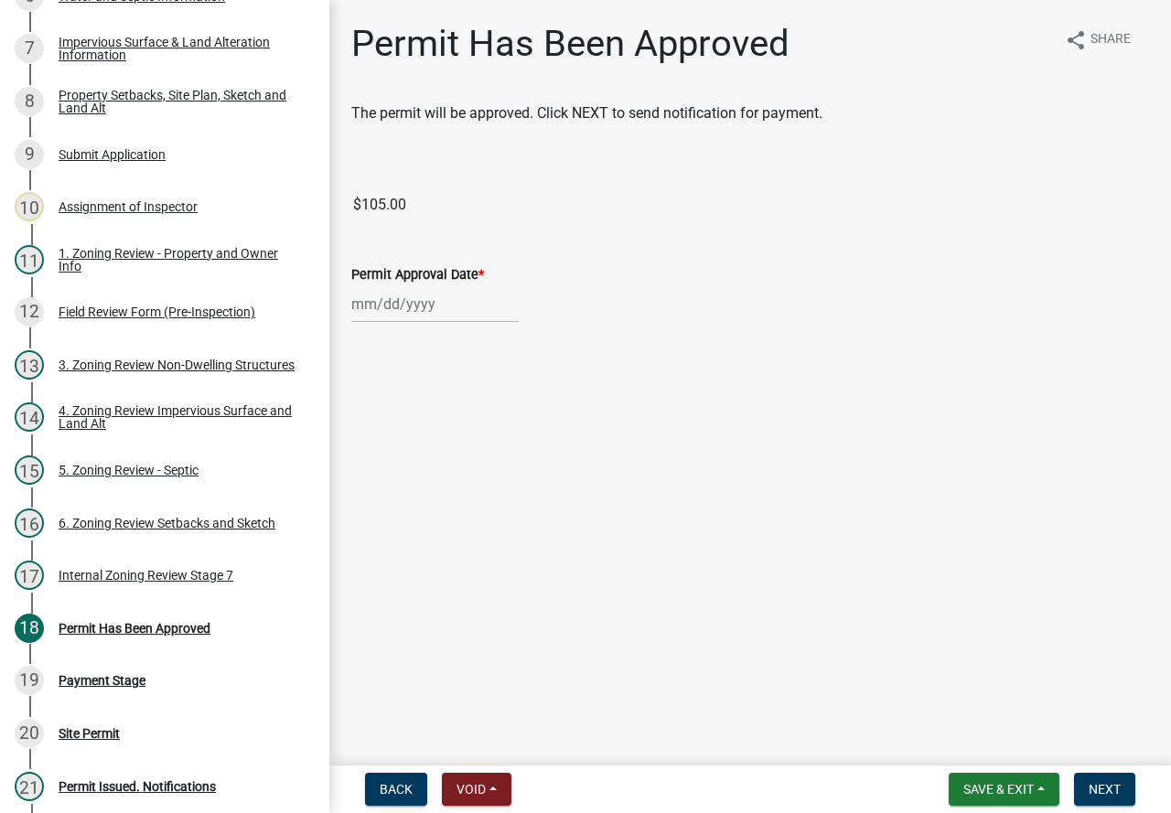
select select "9"
select select "2025"
click at [412, 308] on div "[PERSON_NAME] Feb Mar Apr [PERSON_NAME][DATE] Oct Nov [DATE] 1526 1527 1528 152…" at bounding box center [434, 304] width 167 height 38
click at [484, 459] on div "19" at bounding box center [486, 459] width 29 height 29
type input "[DATE]"
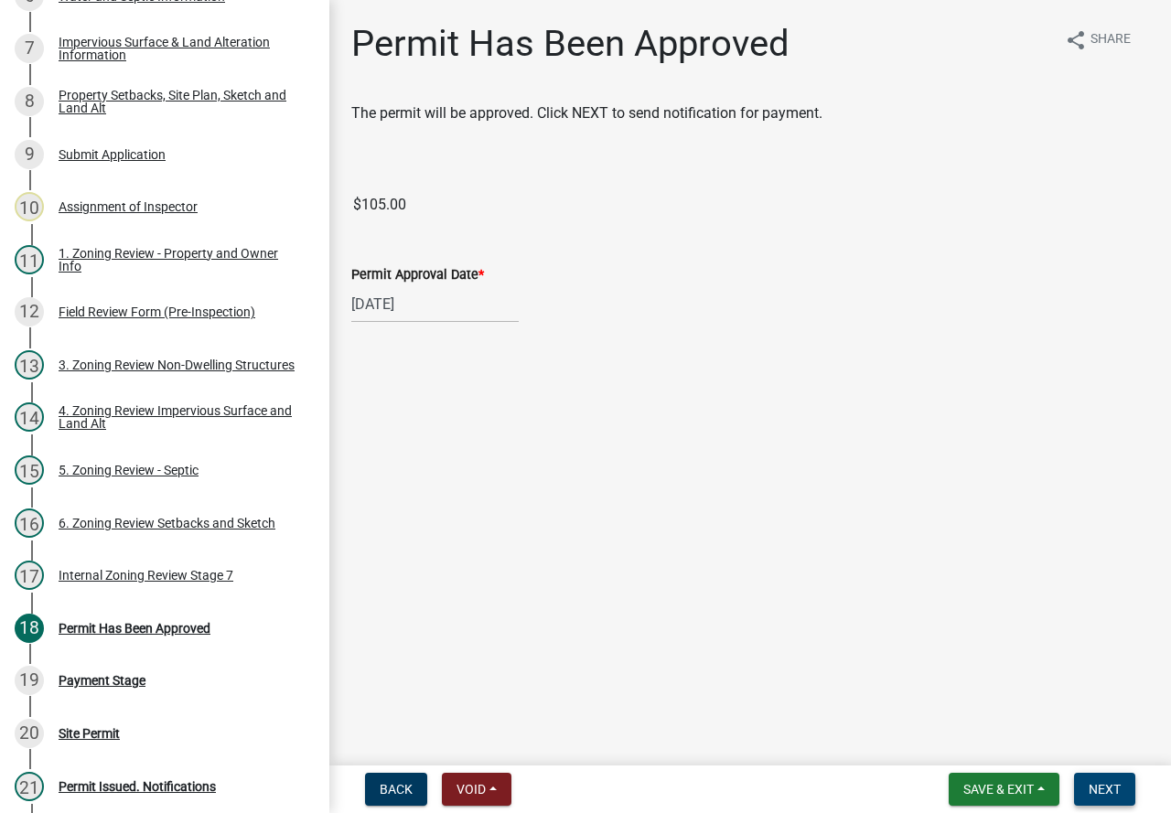
click at [1097, 787] on span "Next" at bounding box center [1105, 789] width 32 height 15
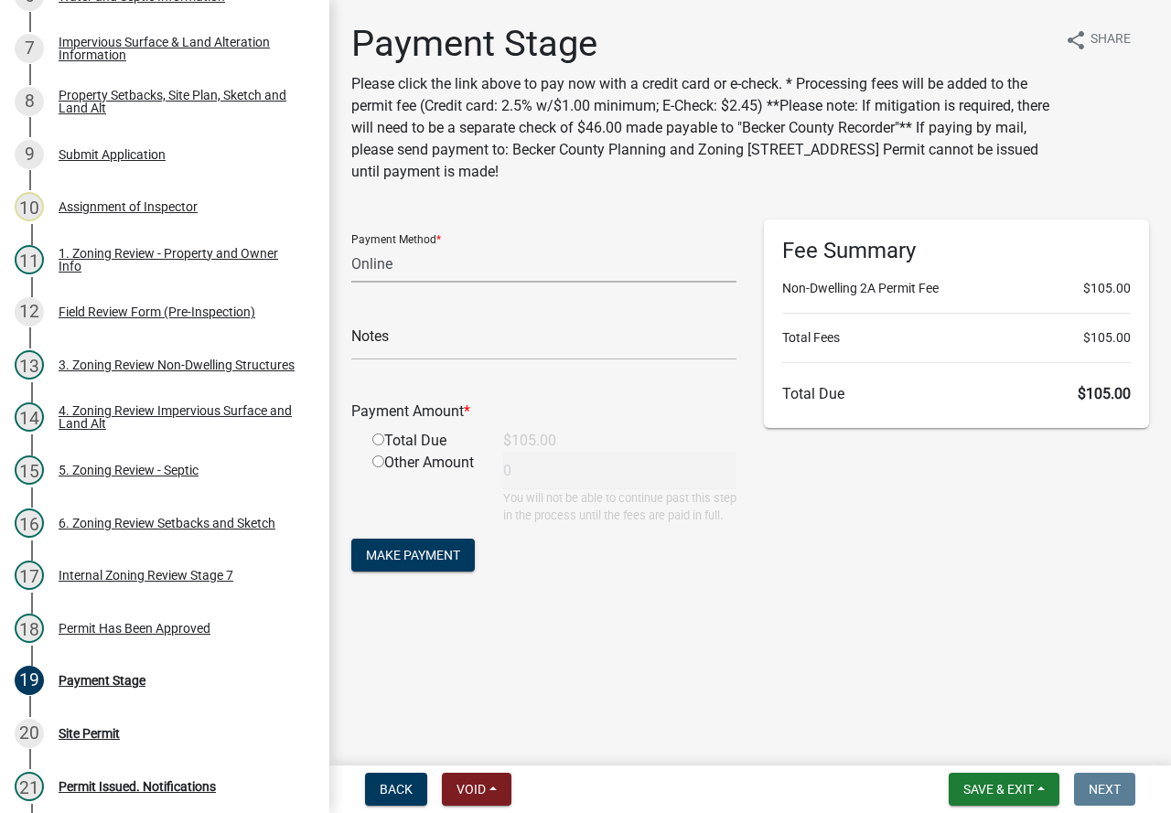
click at [416, 258] on select "Credit Card POS Check Cash Online" at bounding box center [543, 264] width 385 height 38
select select "1: 0"
click at [351, 245] on select "Credit Card POS Check Cash Online" at bounding box center [543, 264] width 385 height 38
click at [379, 440] on input "radio" at bounding box center [378, 440] width 12 height 12
radio input "true"
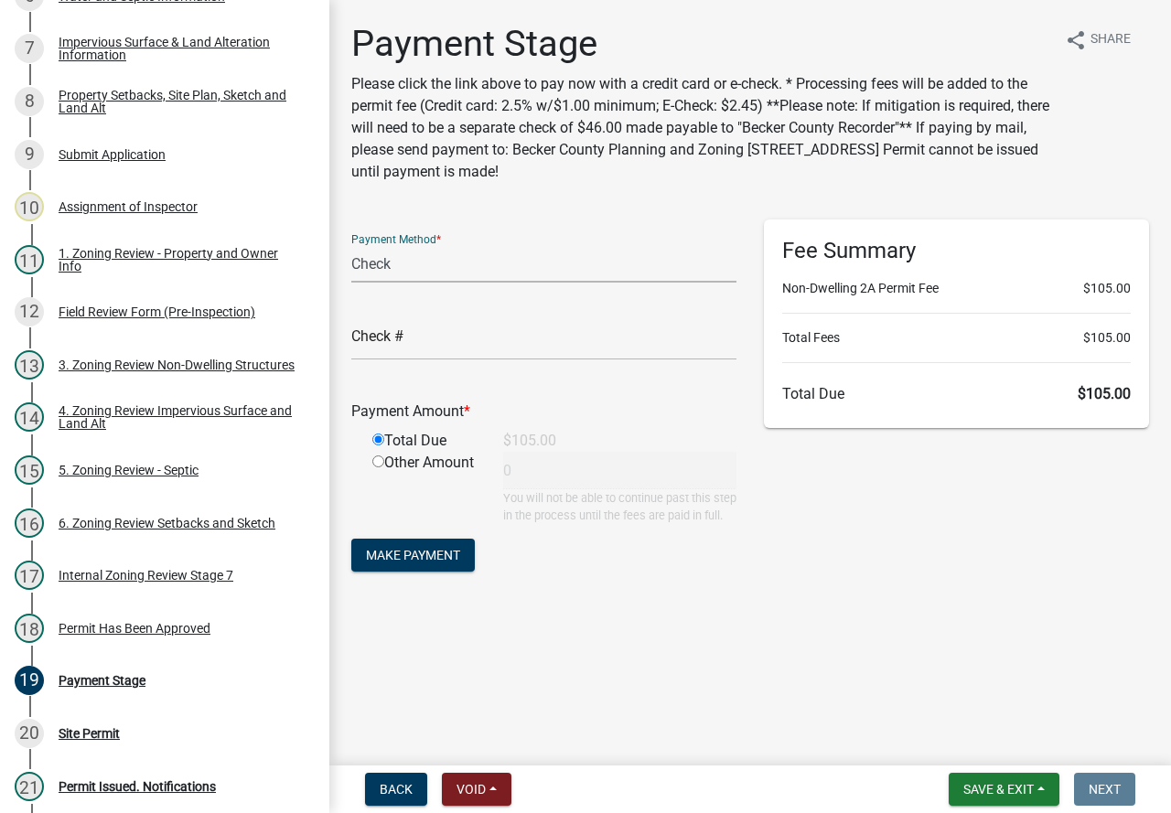
type input "105"
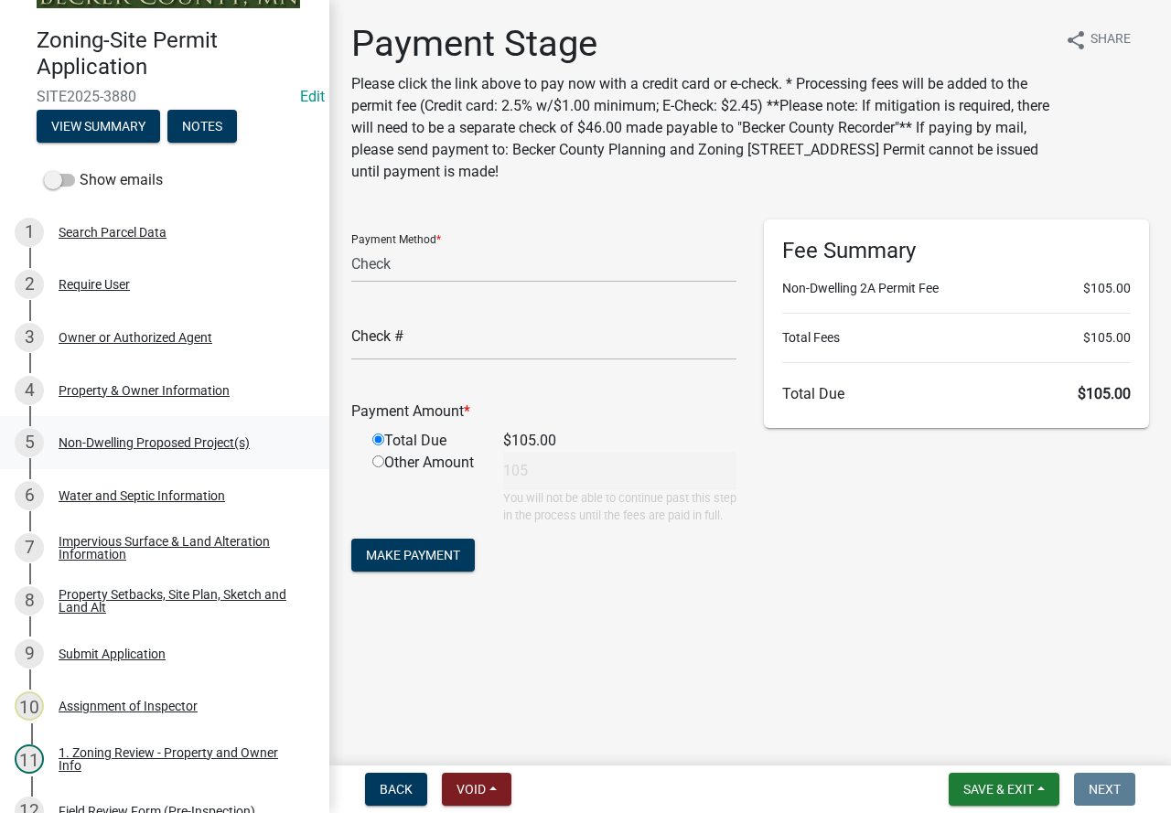
scroll to position [0, 0]
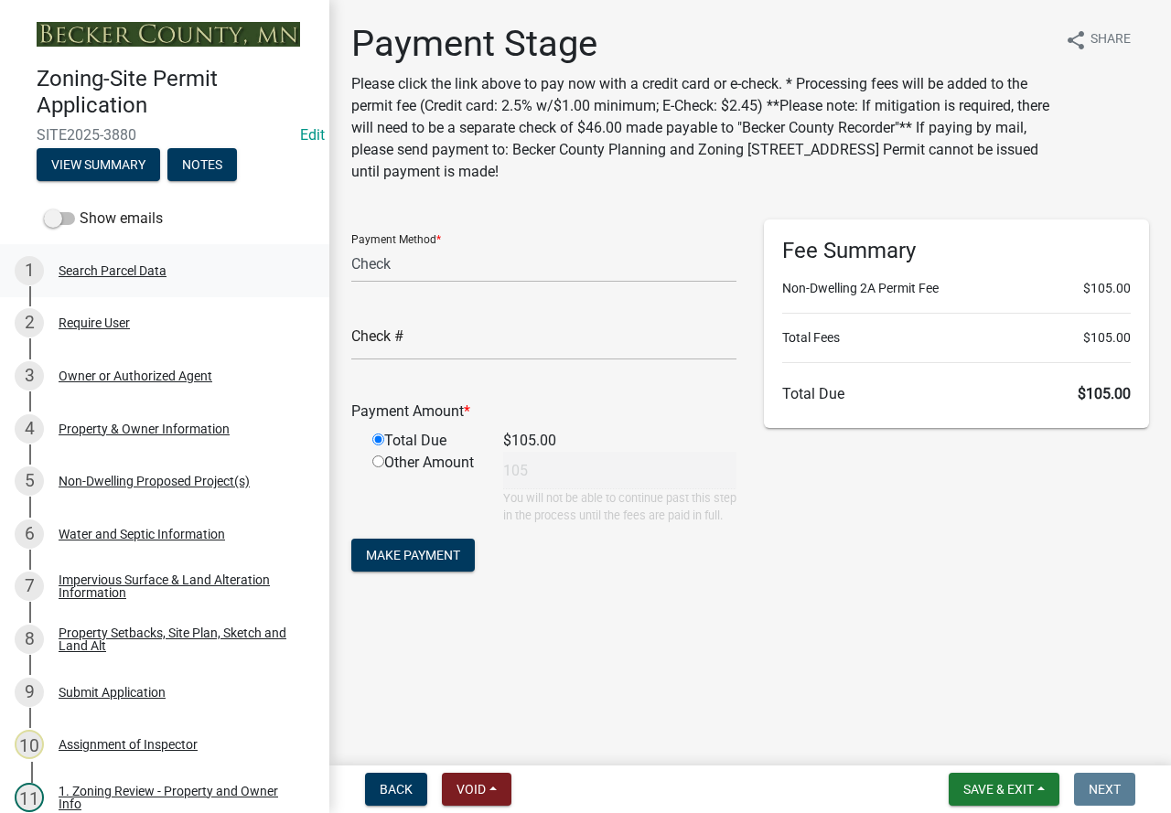
click at [121, 260] on div "1 Search Parcel Data" at bounding box center [157, 270] width 285 height 29
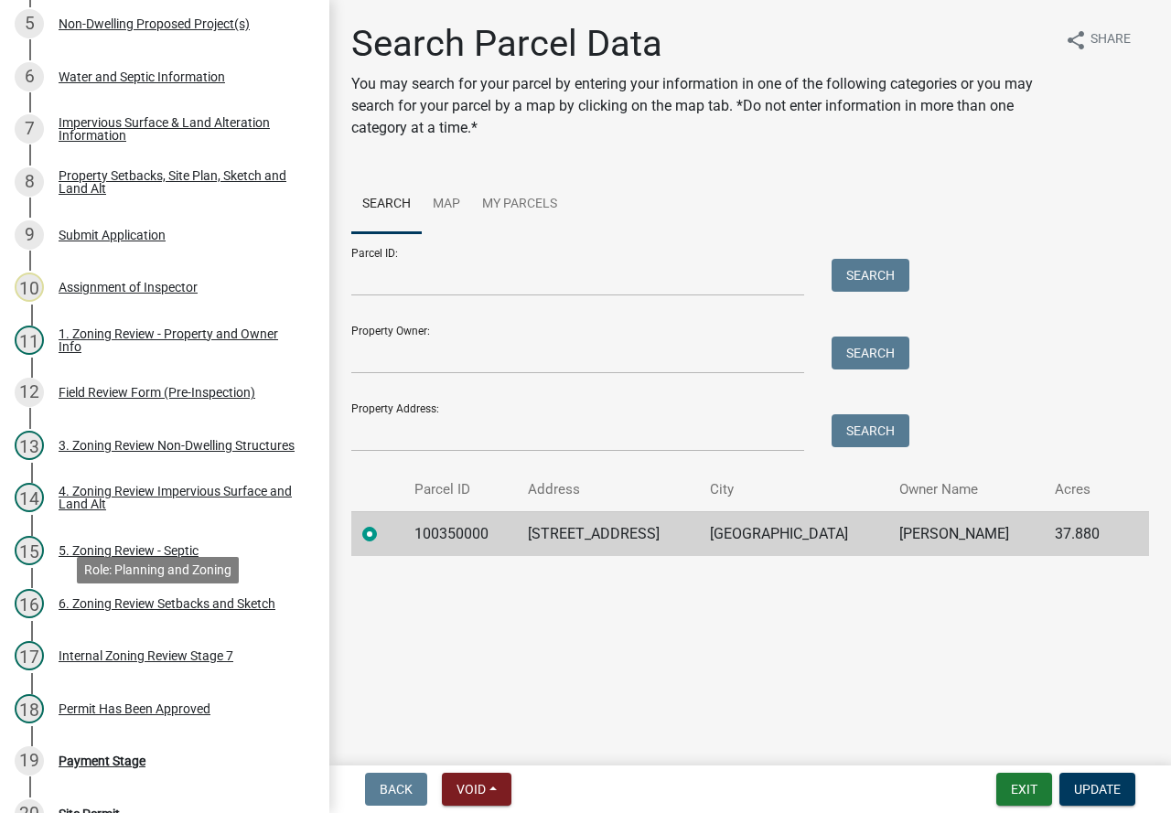
scroll to position [732, 0]
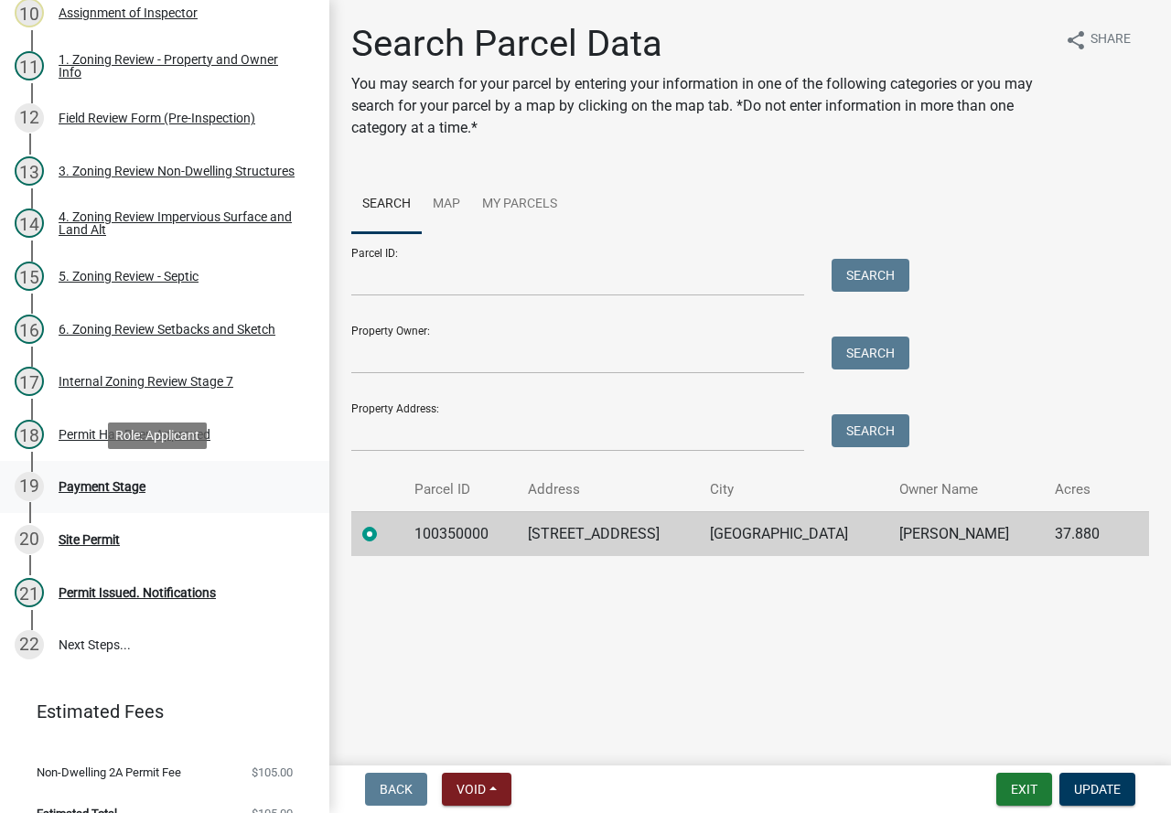
click at [125, 474] on div "19 Payment Stage" at bounding box center [157, 486] width 285 height 29
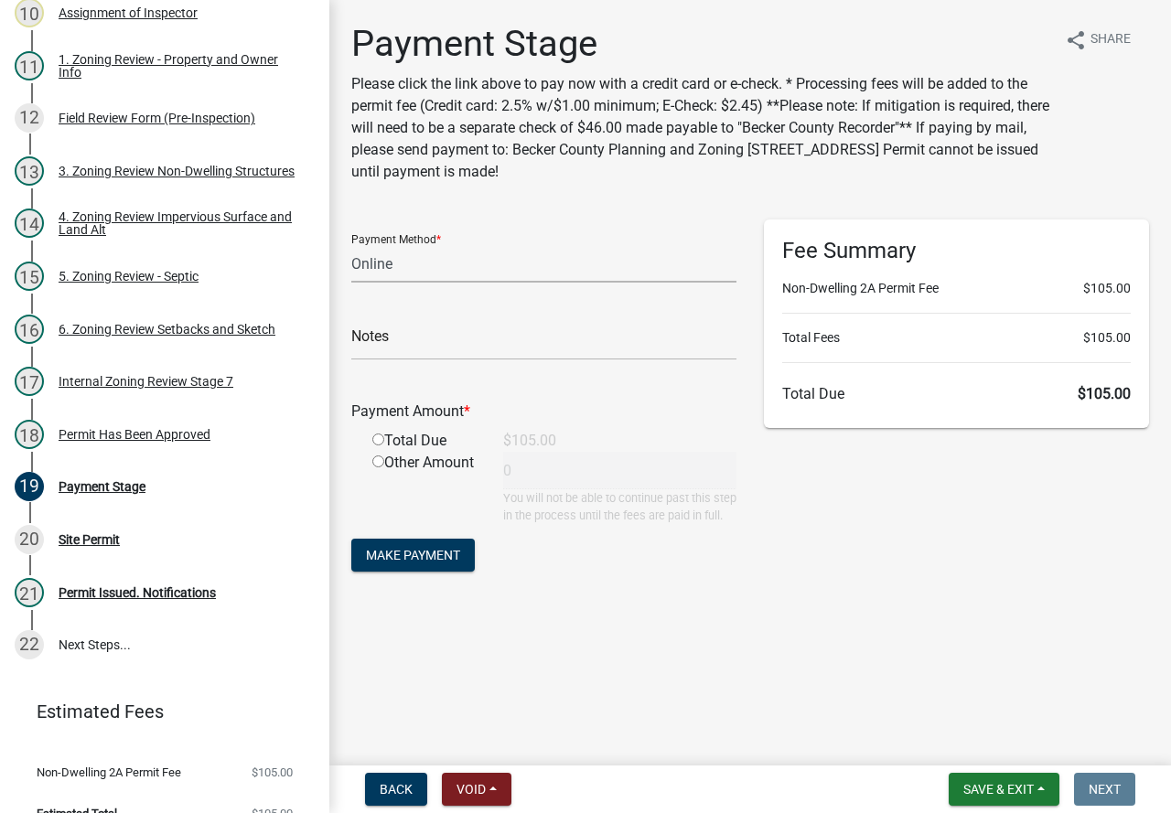
click at [491, 261] on select "Credit Card POS Check Cash Online" at bounding box center [543, 264] width 385 height 38
select select "1: 0"
click at [351, 245] on select "Credit Card POS Check Cash Online" at bounding box center [543, 264] width 385 height 38
click at [475, 345] on input "text" at bounding box center [543, 342] width 385 height 38
type input "3836"
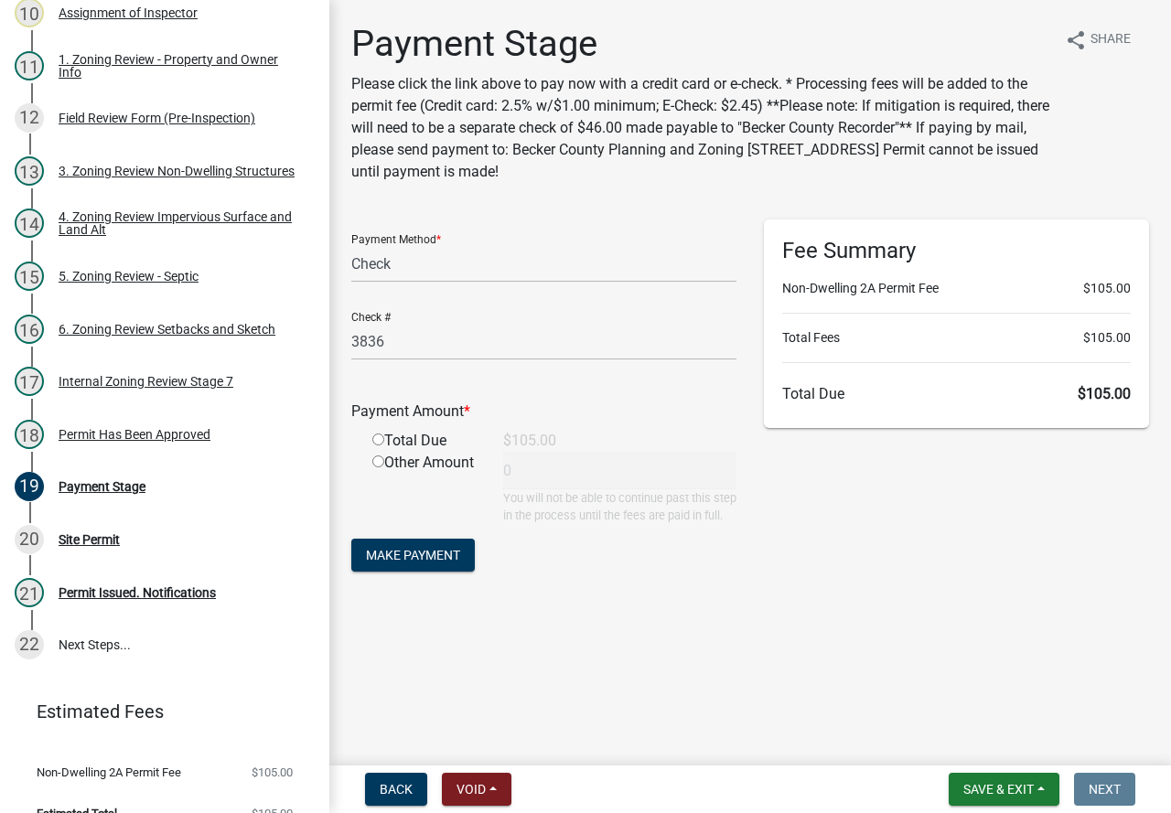
click at [381, 435] on input "radio" at bounding box center [378, 440] width 12 height 12
radio input "true"
type input "105"
click at [416, 563] on span "Make Payment" at bounding box center [413, 555] width 94 height 15
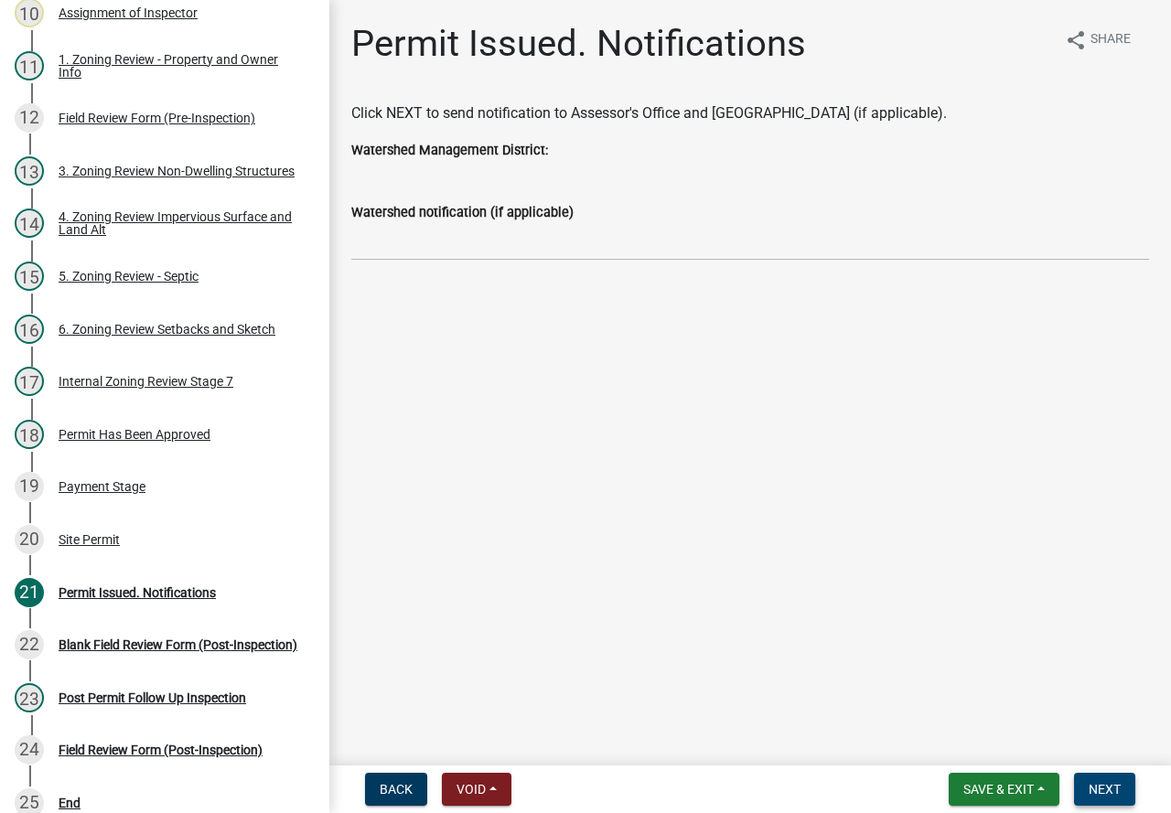
click at [1097, 776] on button "Next" at bounding box center [1104, 789] width 61 height 33
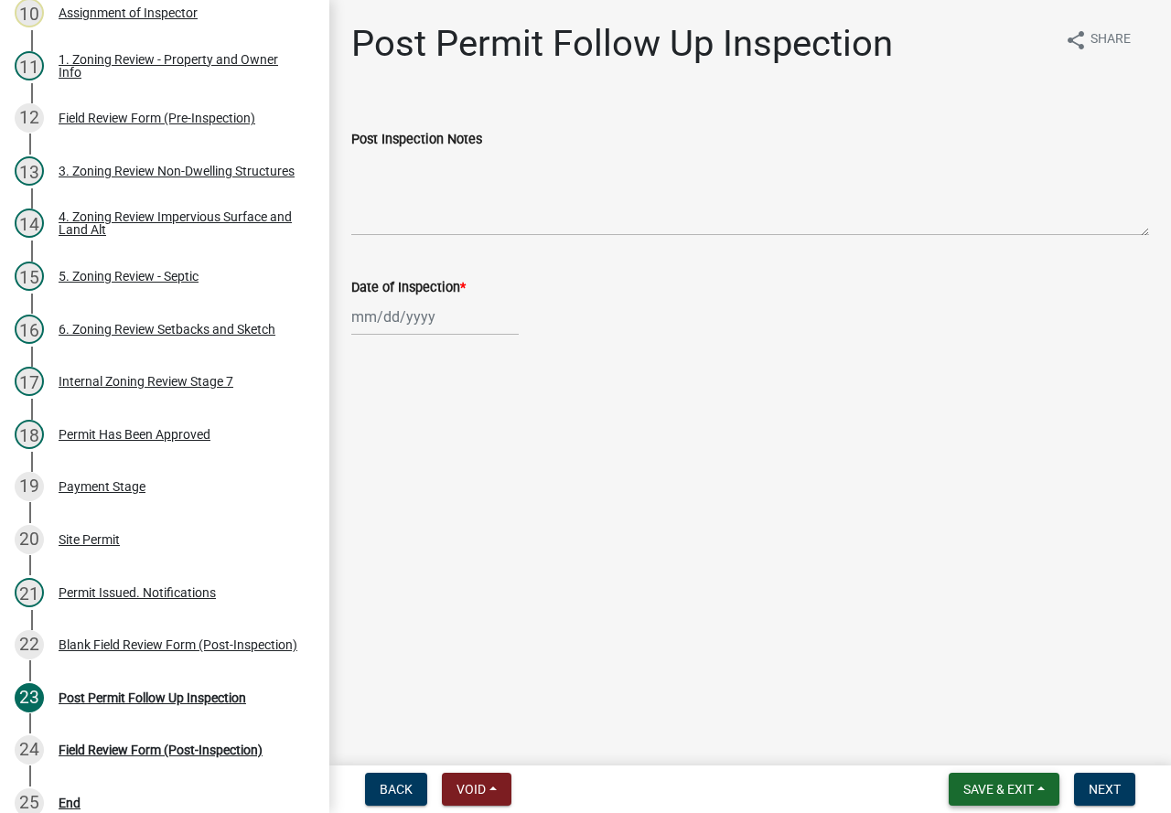
click at [1014, 785] on span "Save & Exit" at bounding box center [998, 789] width 70 height 15
click at [981, 739] on button "Save & Exit" at bounding box center [986, 742] width 146 height 44
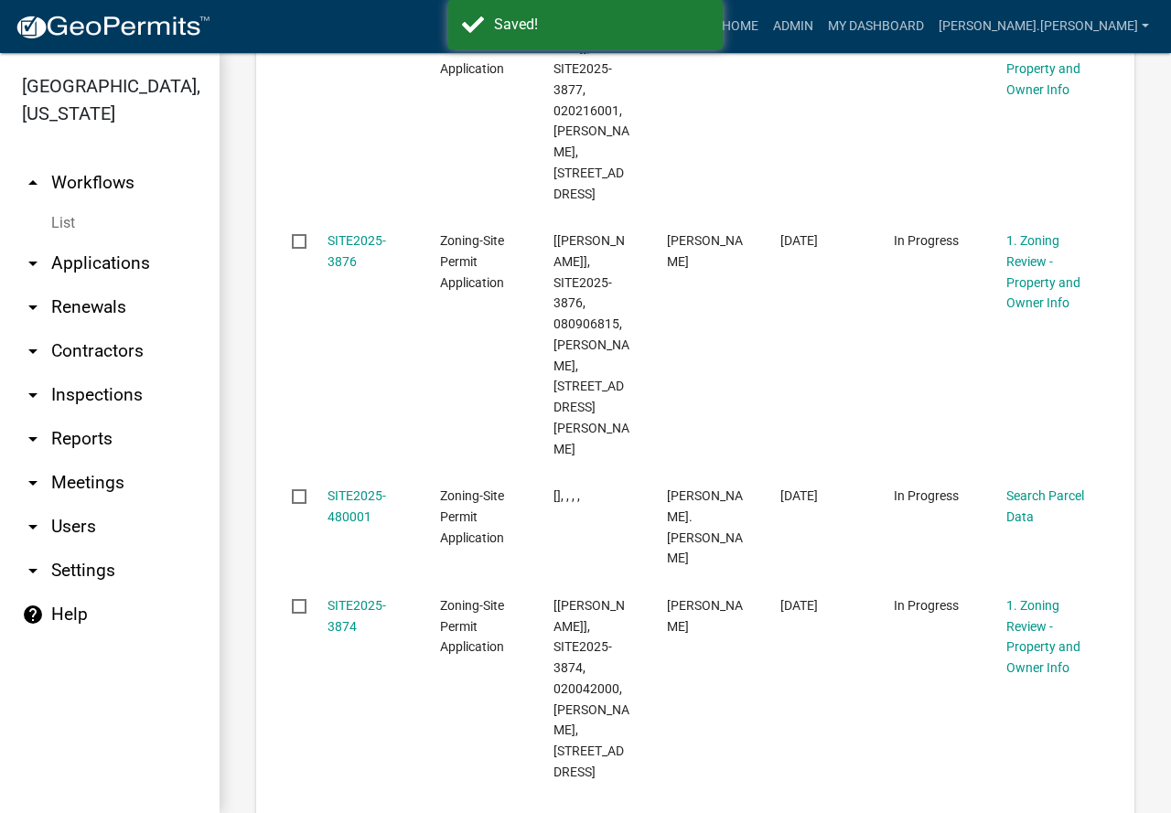
scroll to position [3213, 0]
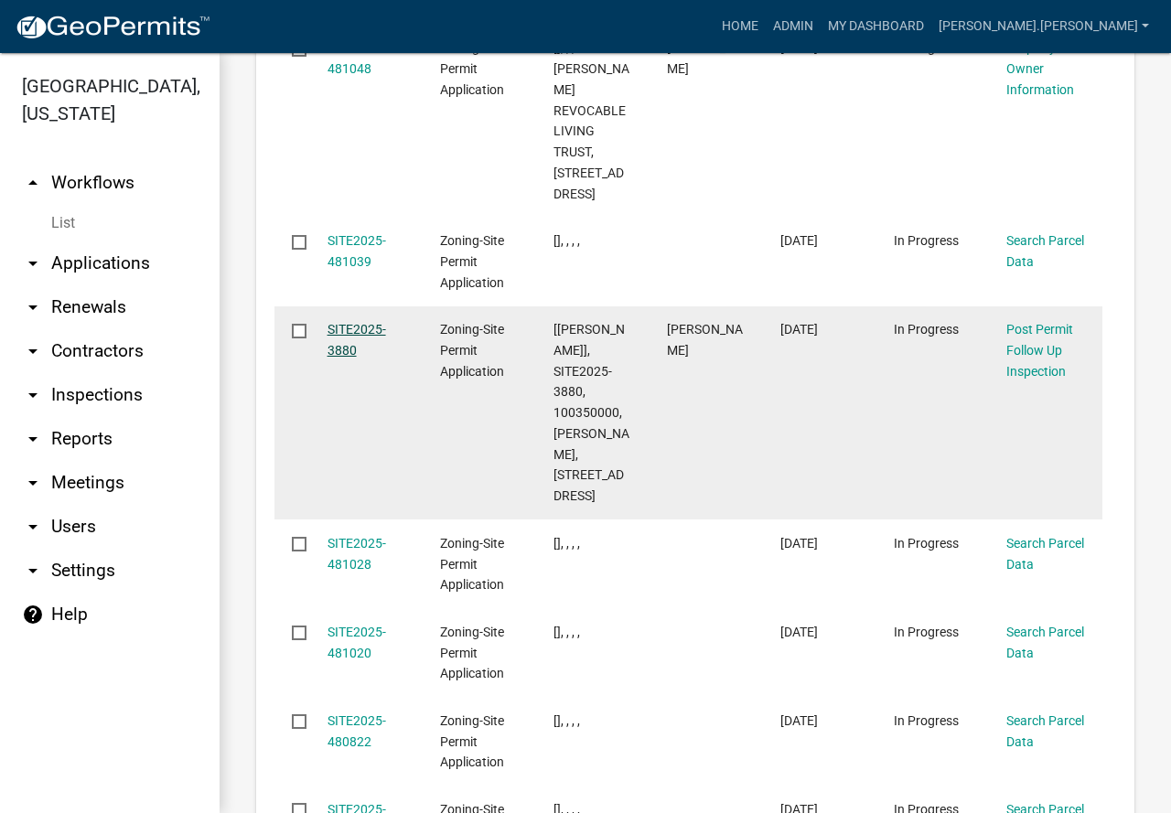
click at [349, 355] on link "SITE2025-3880" at bounding box center [356, 340] width 59 height 36
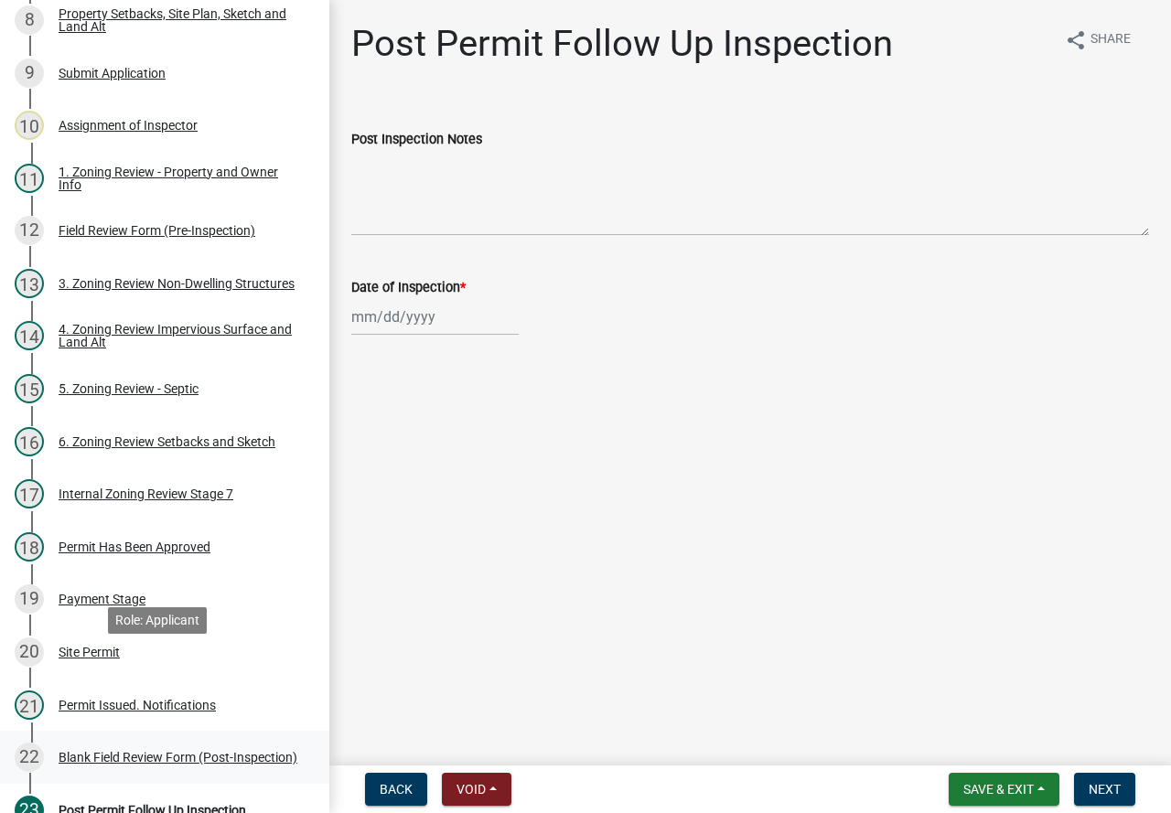
scroll to position [640, 0]
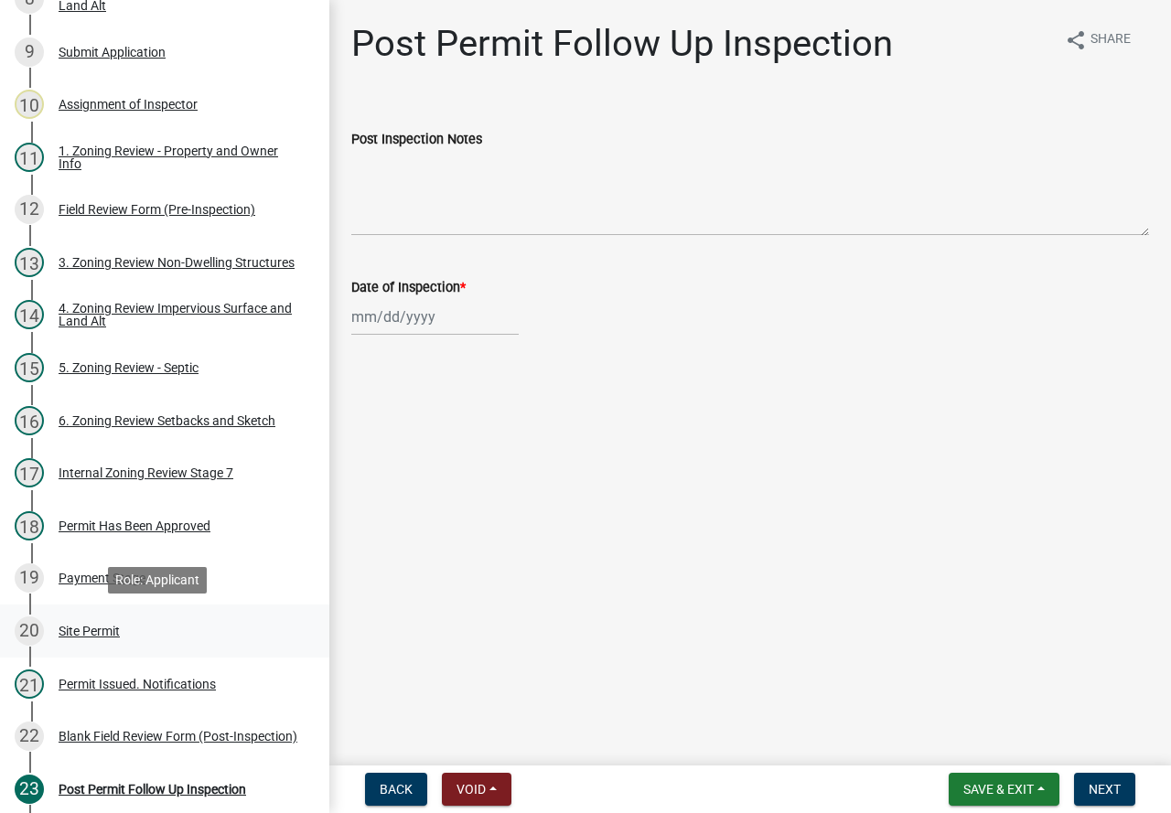
click at [107, 626] on div "Site Permit" at bounding box center [89, 631] width 61 height 13
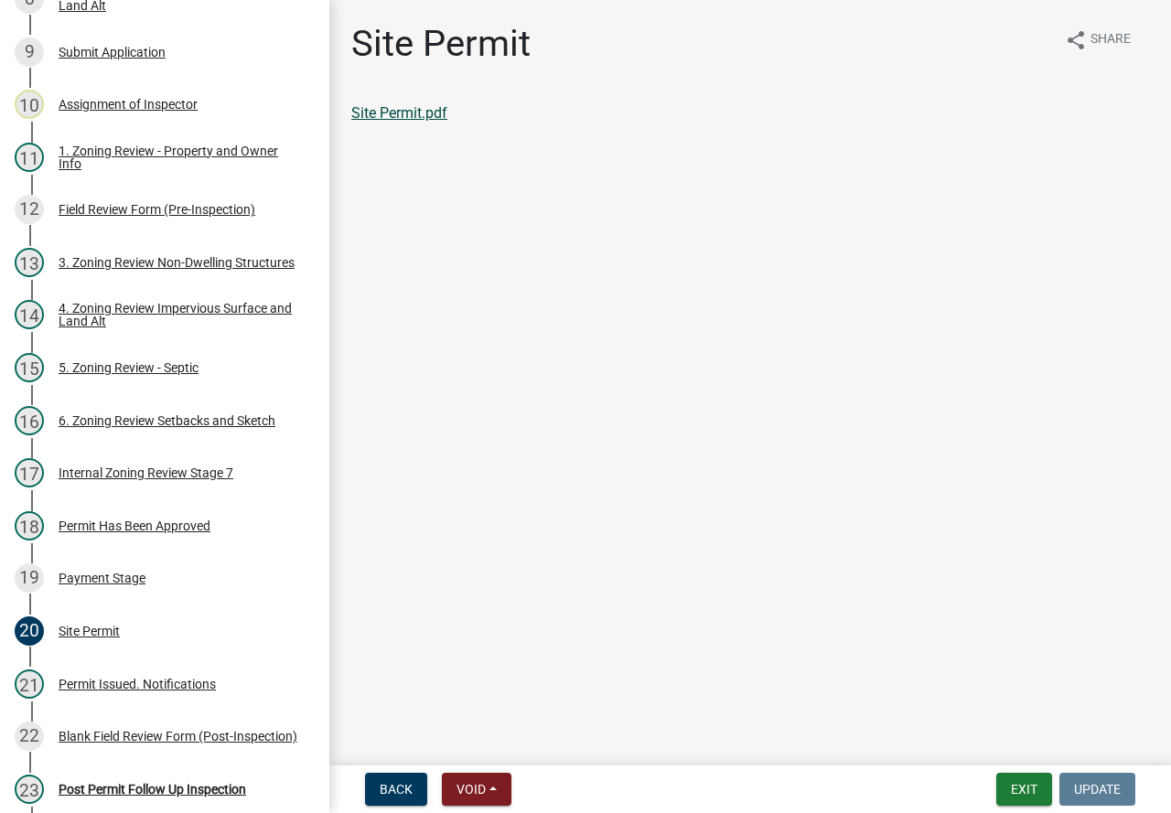
click at [420, 106] on link "Site Permit.pdf" at bounding box center [399, 112] width 96 height 17
